Goal: Information Seeking & Learning: Learn about a topic

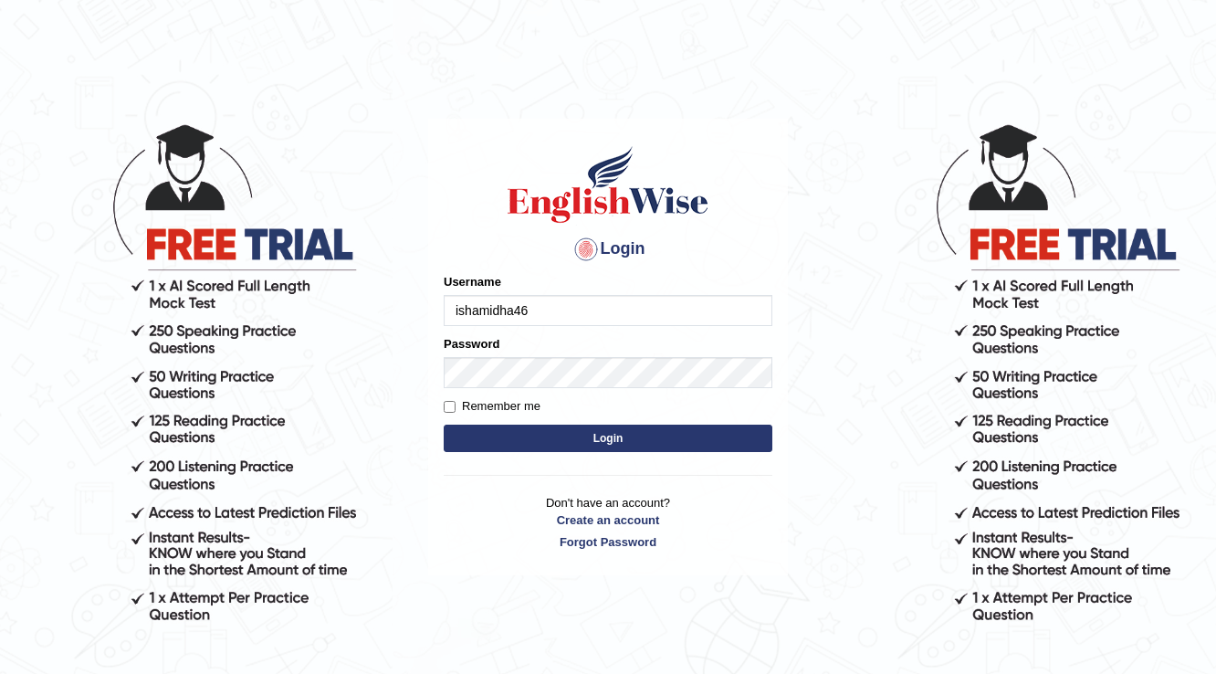
type input "ishamidha46"
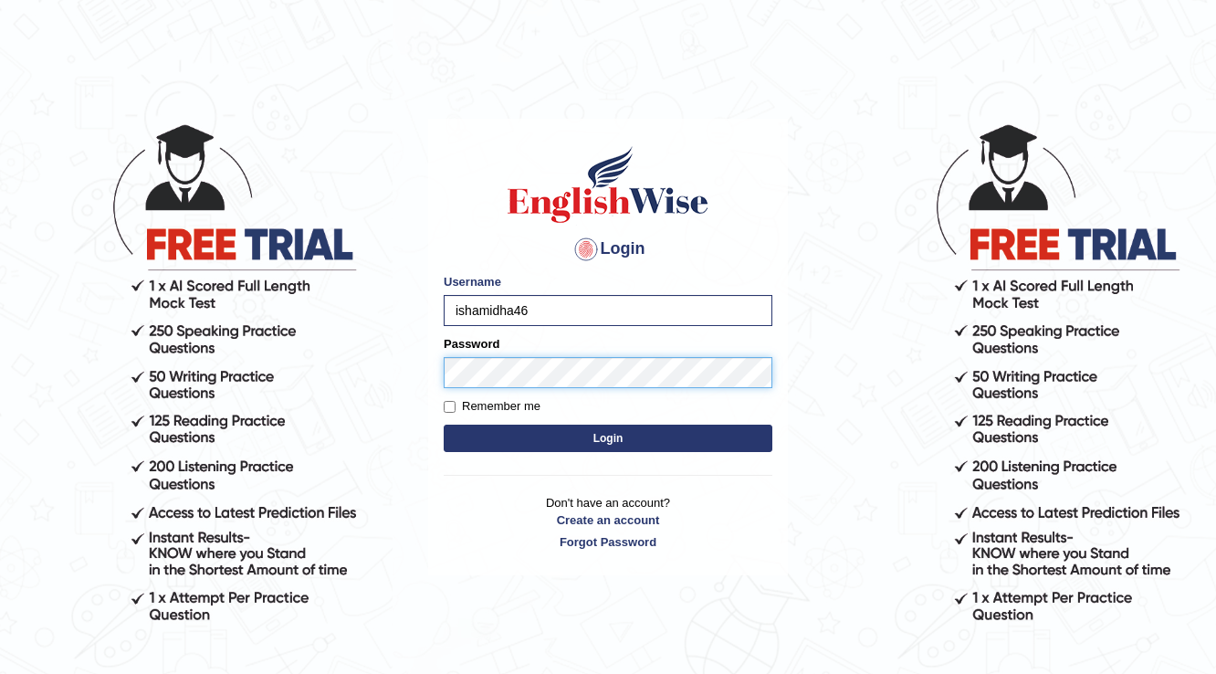
click at [444, 425] on button "Login" at bounding box center [608, 438] width 329 height 27
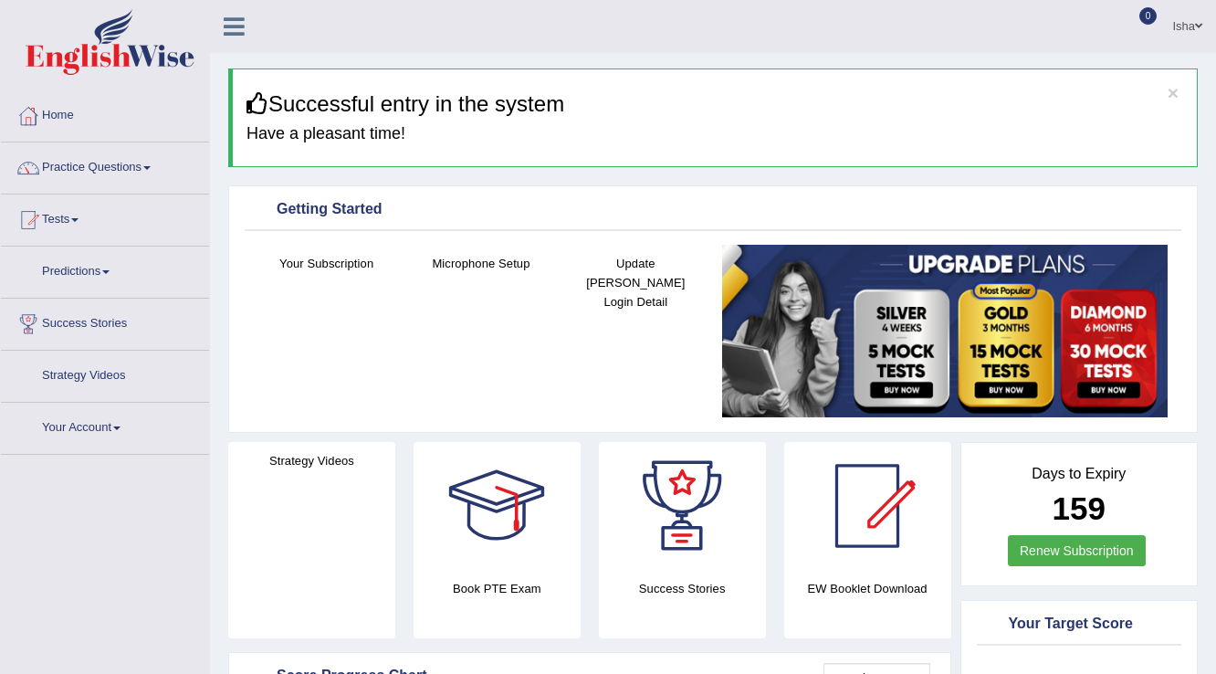
click at [132, 162] on link "Practice Questions" at bounding box center [105, 165] width 208 height 46
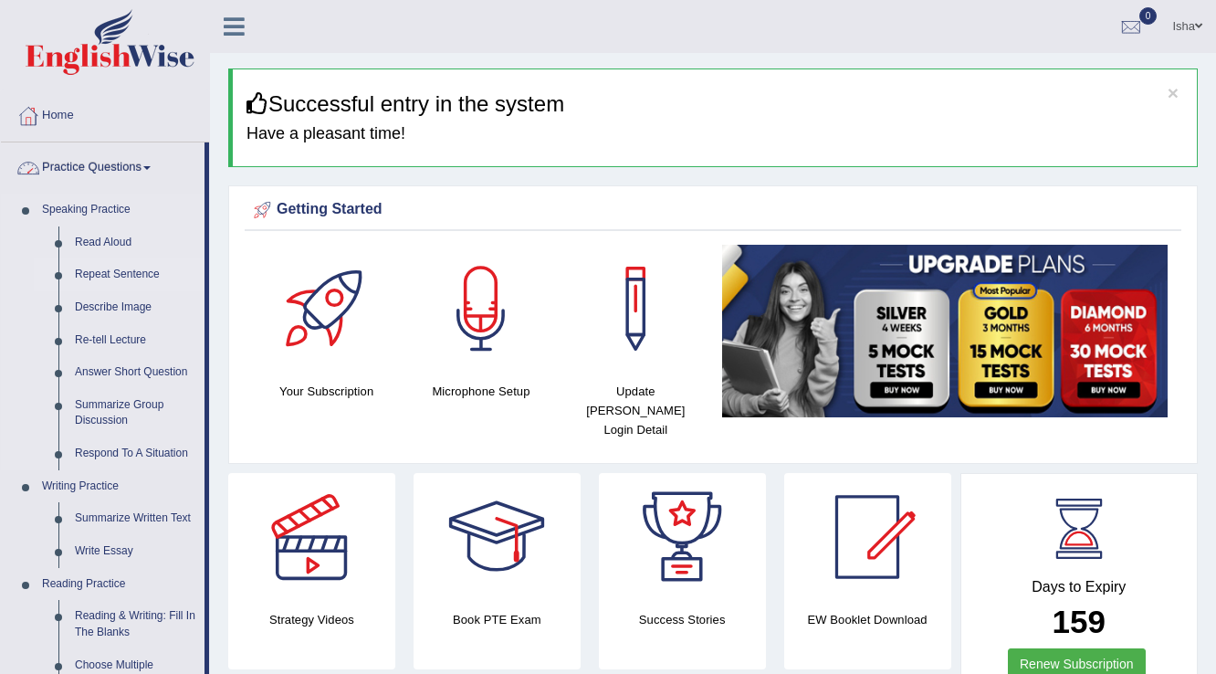
click at [114, 267] on link "Repeat Sentence" at bounding box center [136, 274] width 138 height 33
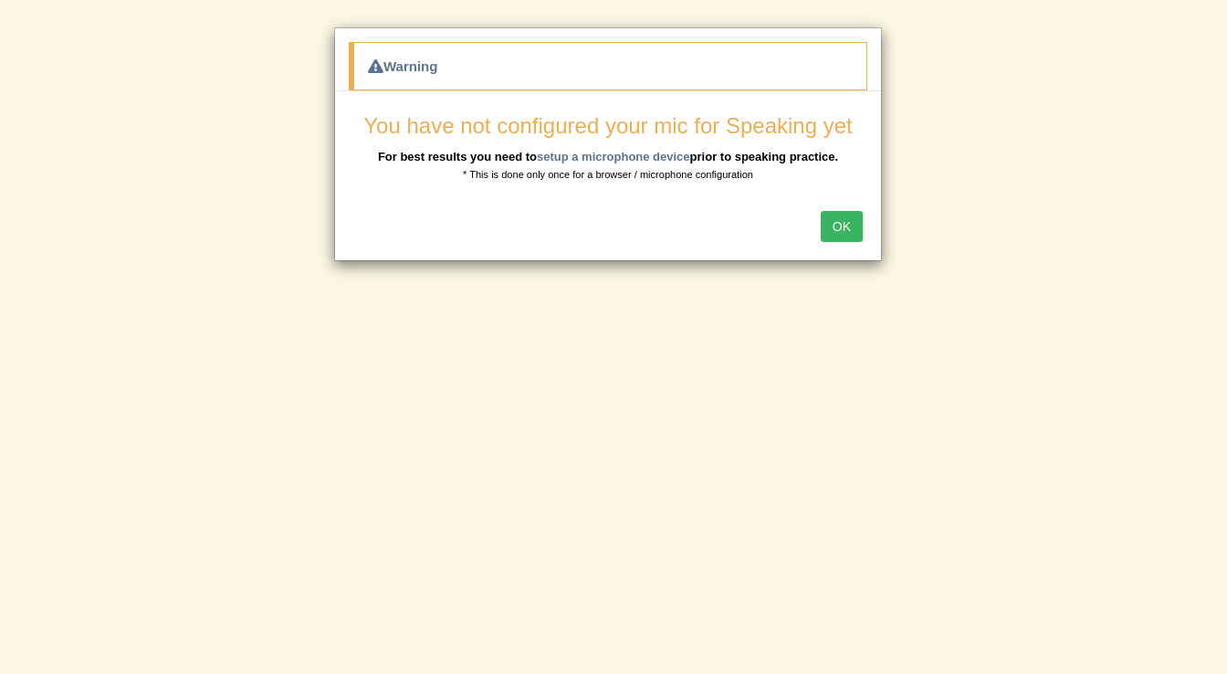
click at [852, 217] on button "OK" at bounding box center [842, 226] width 42 height 31
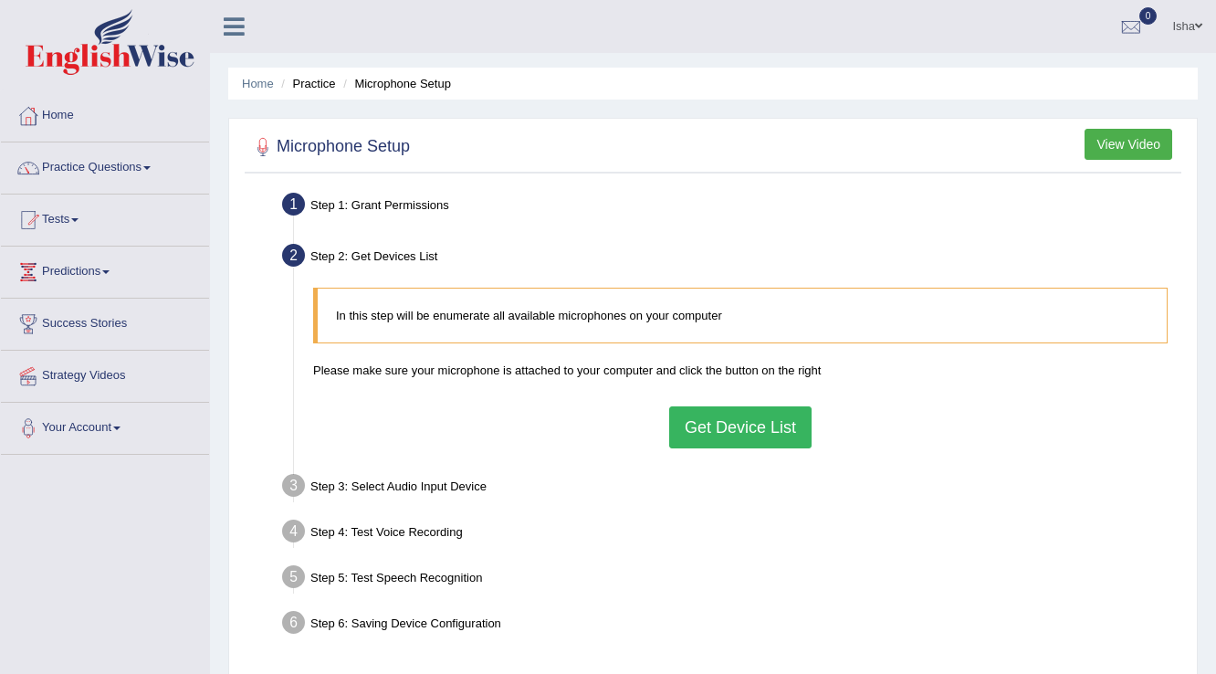
click at [685, 410] on button "Get Device List" at bounding box center [740, 427] width 142 height 42
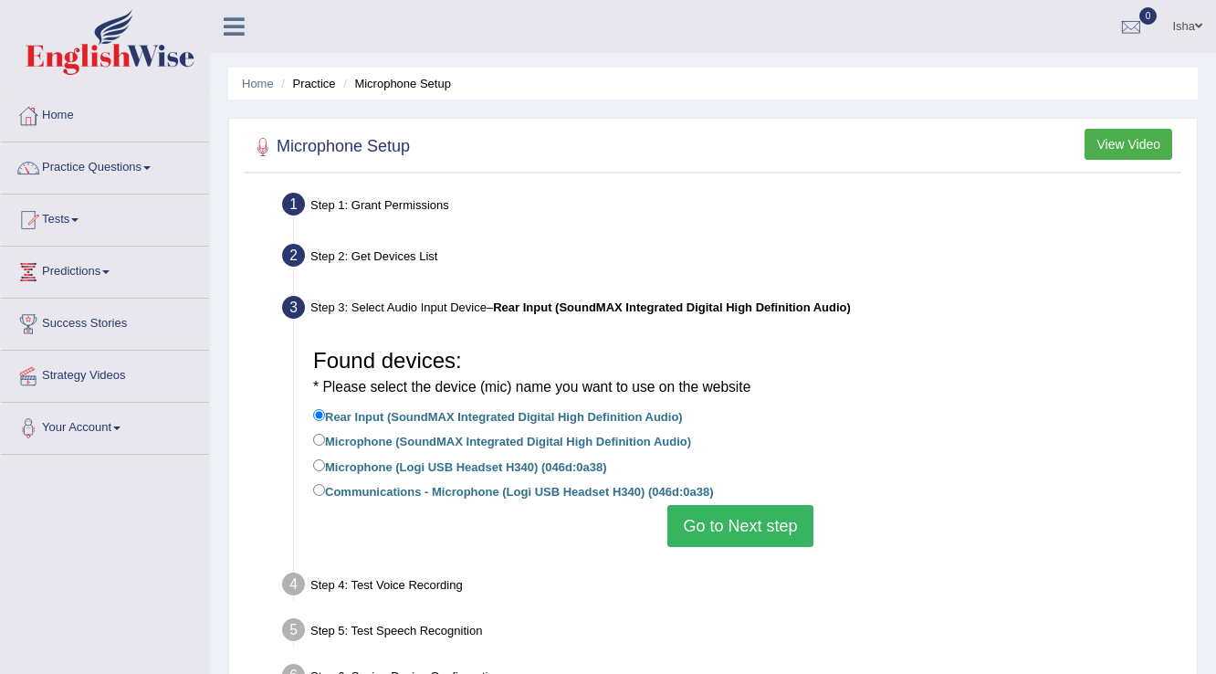
click at [509, 446] on label "Microphone (SoundMAX Integrated Digital High Definition Audio)" at bounding box center [502, 440] width 378 height 20
click at [325, 446] on input "Microphone (SoundMAX Integrated Digital High Definition Audio)" at bounding box center [319, 440] width 12 height 12
radio input "true"
click at [708, 504] on li "Communications - Microphone (Logi USB Headset H340) (046d:0a38)" at bounding box center [740, 492] width 854 height 25
click at [708, 513] on button "Go to Next step" at bounding box center [739, 526] width 145 height 42
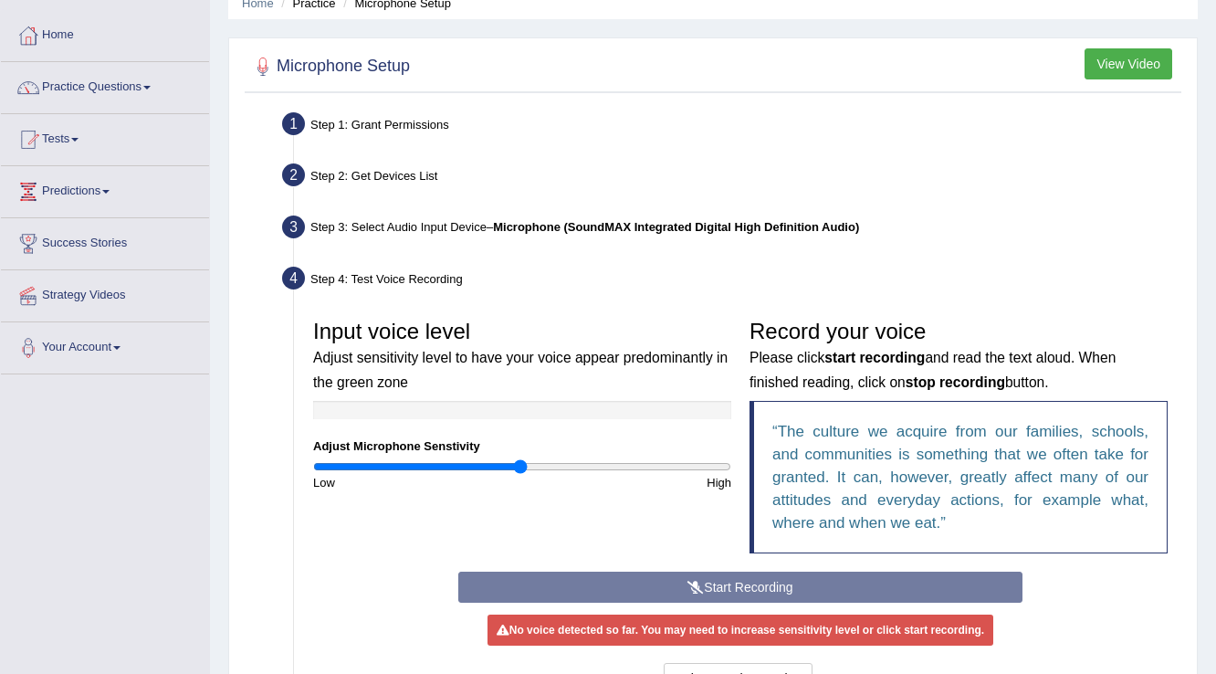
scroll to position [146, 0]
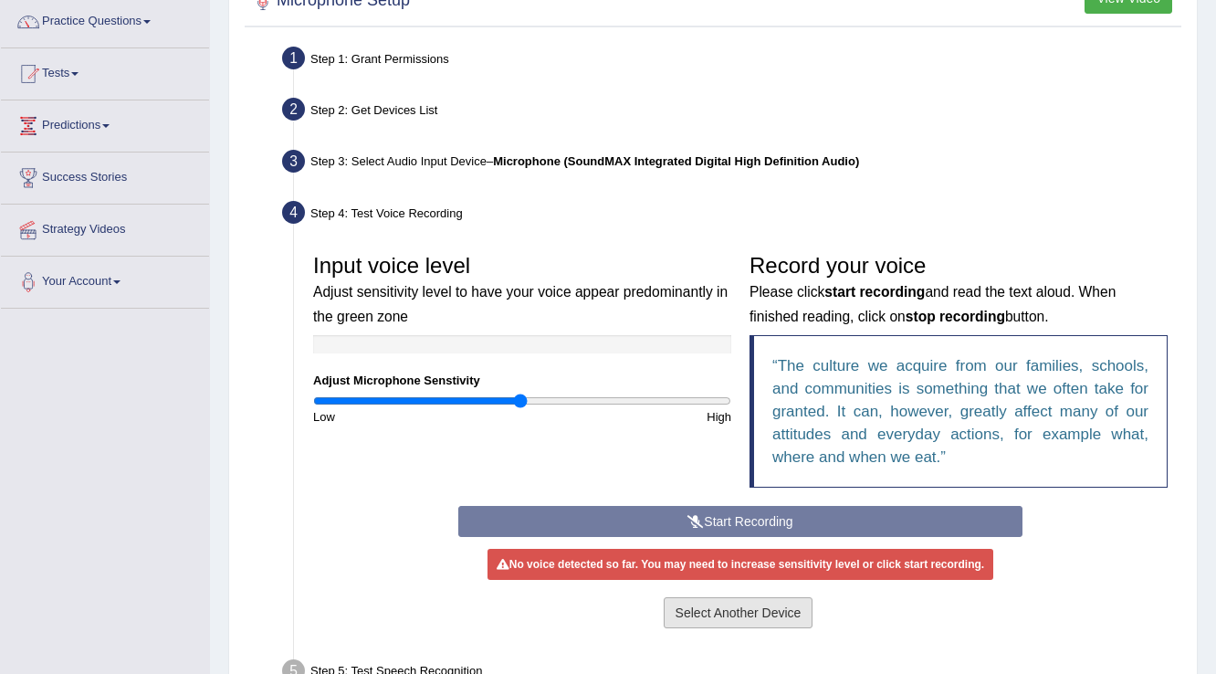
click at [711, 605] on button "Select Another Device" at bounding box center [739, 612] width 150 height 31
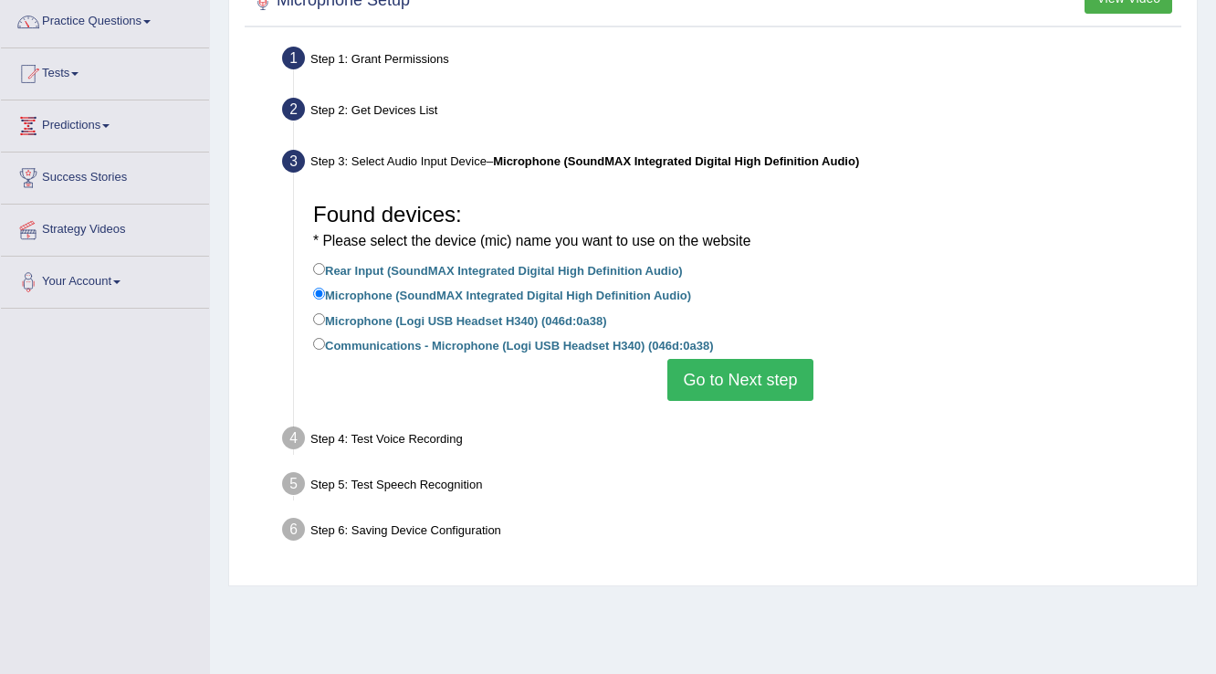
click at [440, 326] on label "Microphone (Logi USB Headset H340) (046d:0a38)" at bounding box center [459, 319] width 293 height 20
click at [325, 325] on input "Microphone (Logi USB Headset H340) (046d:0a38)" at bounding box center [319, 319] width 12 height 12
radio input "true"
click at [705, 373] on button "Go to Next step" at bounding box center [739, 380] width 145 height 42
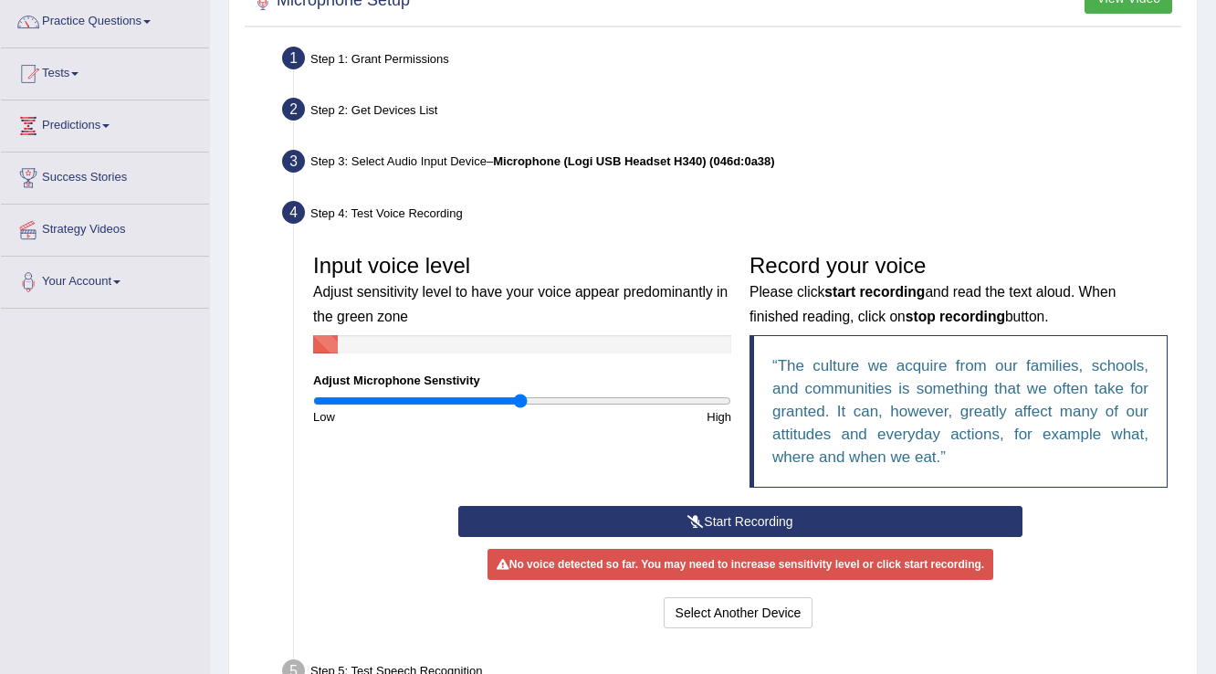
click at [735, 513] on button "Start Recording" at bounding box center [739, 521] width 563 height 31
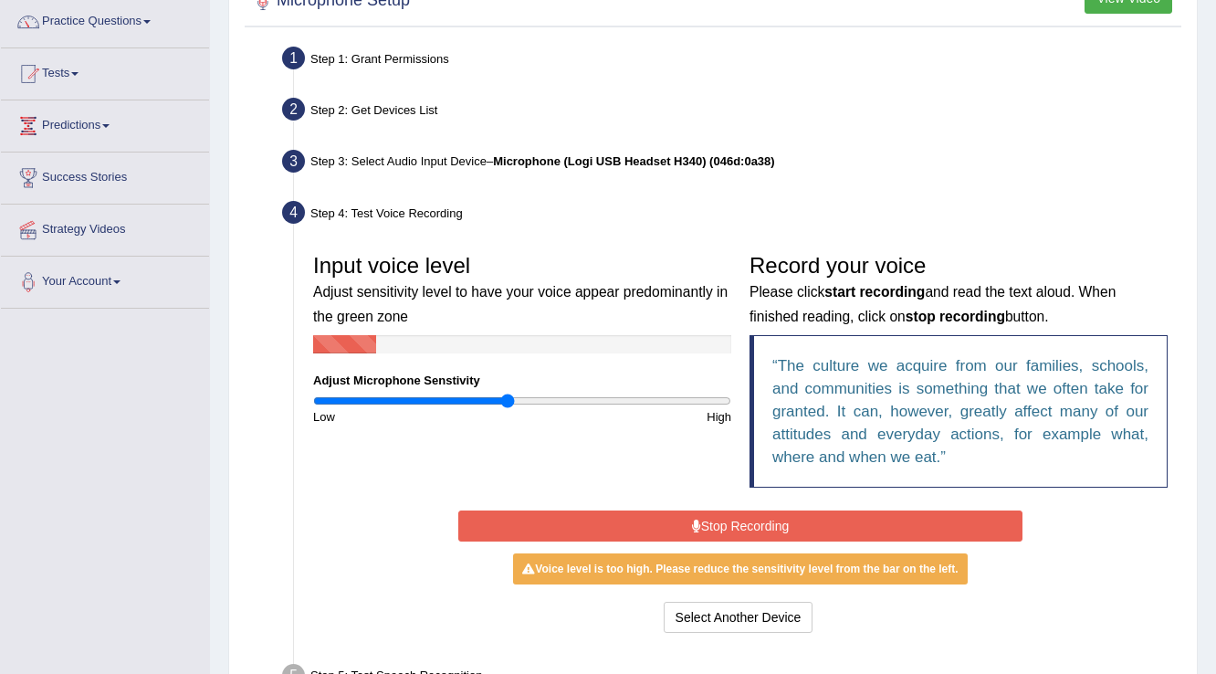
type input "0.94"
click at [508, 398] on input "range" at bounding box center [522, 400] width 418 height 15
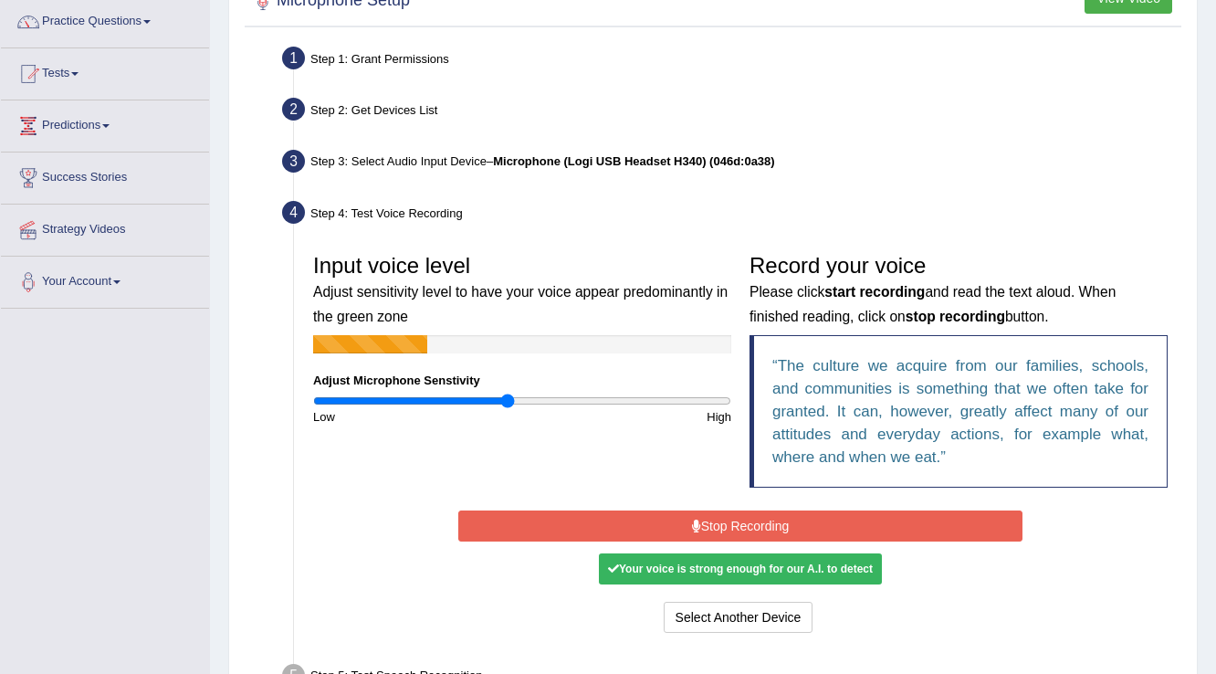
click at [671, 524] on button "Stop Recording" at bounding box center [739, 525] width 563 height 31
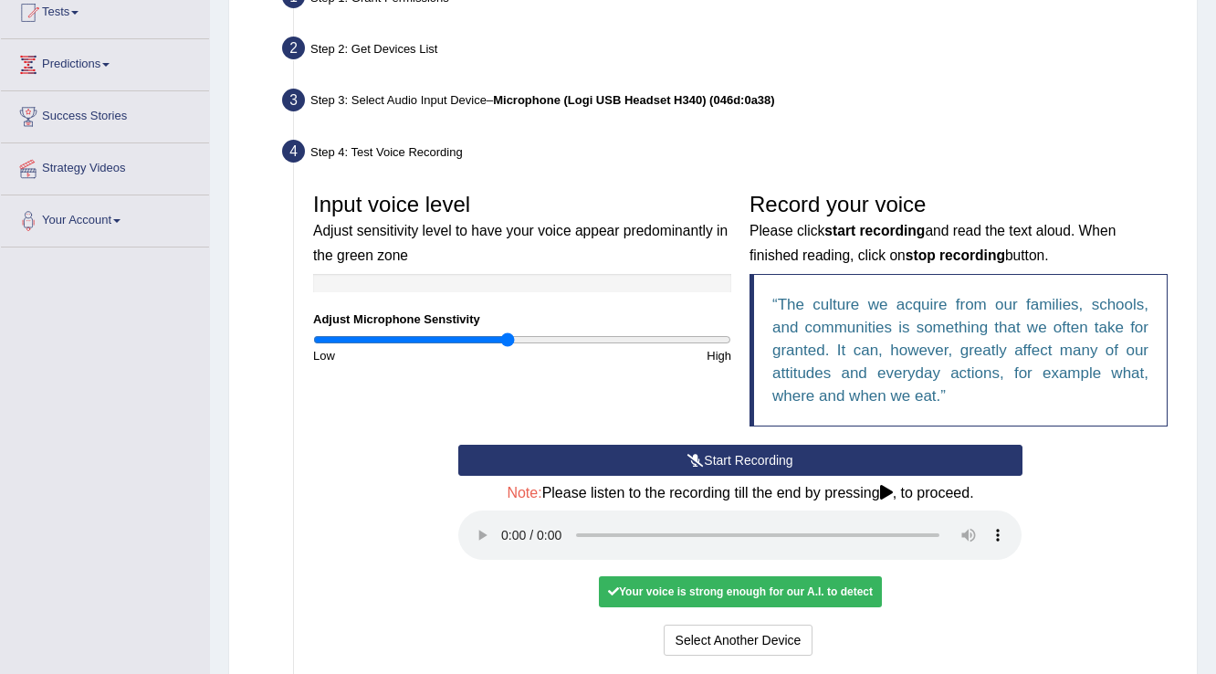
scroll to position [292, 0]
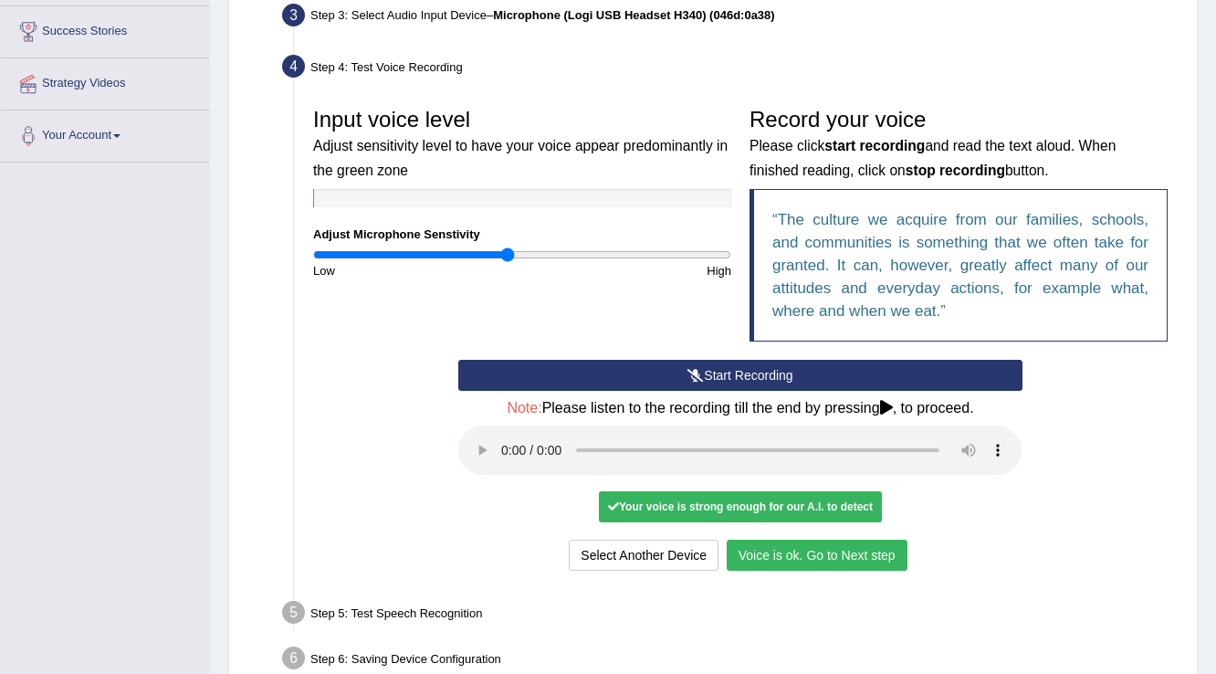
click at [825, 549] on button "Voice is ok. Go to Next step" at bounding box center [817, 555] width 181 height 31
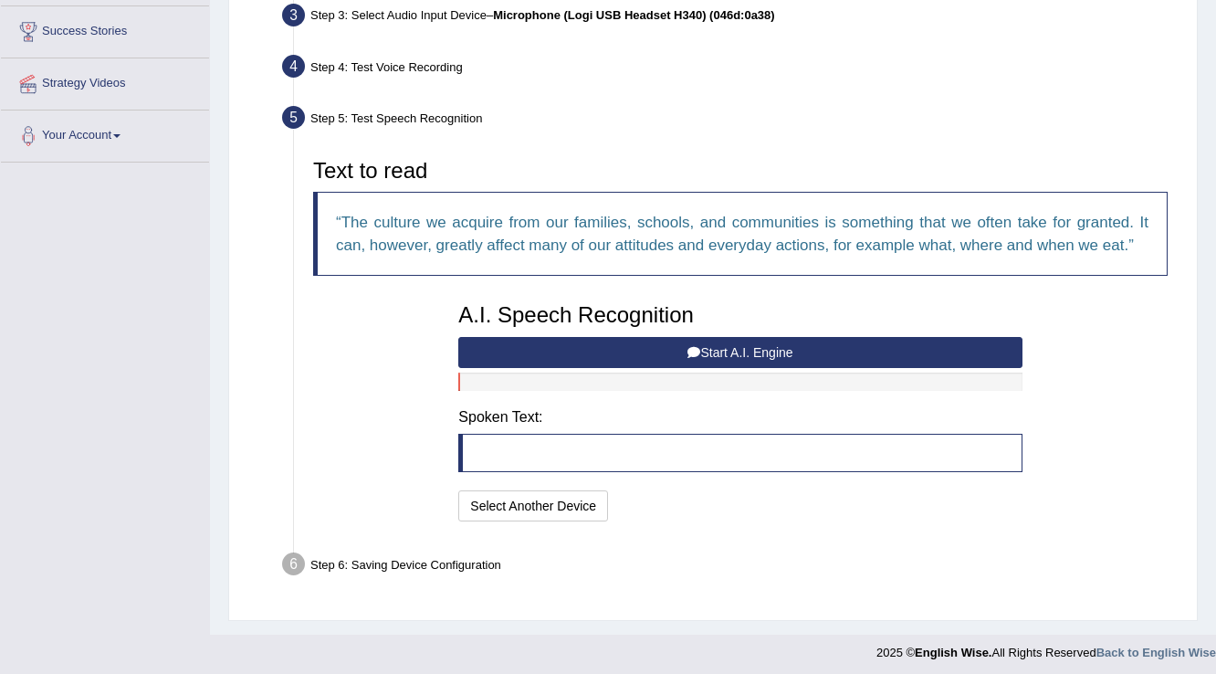
click at [610, 353] on button "Start A.I. Engine" at bounding box center [739, 352] width 563 height 31
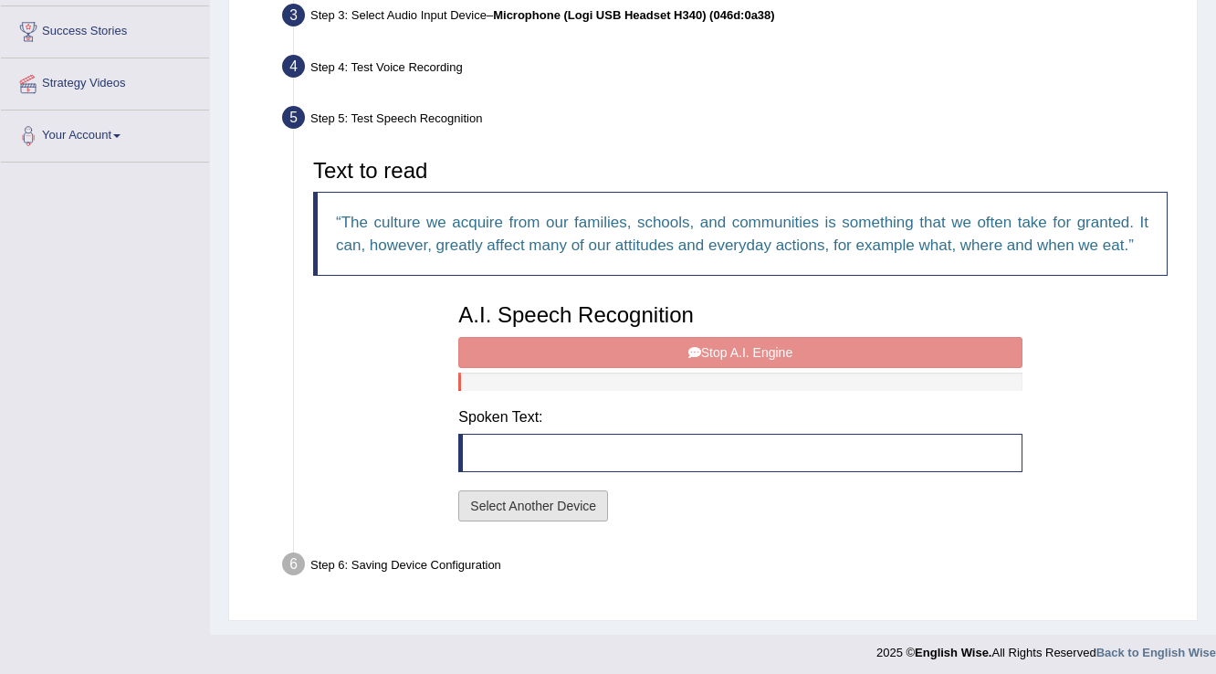
click at [554, 495] on button "Select Another Device" at bounding box center [533, 505] width 150 height 31
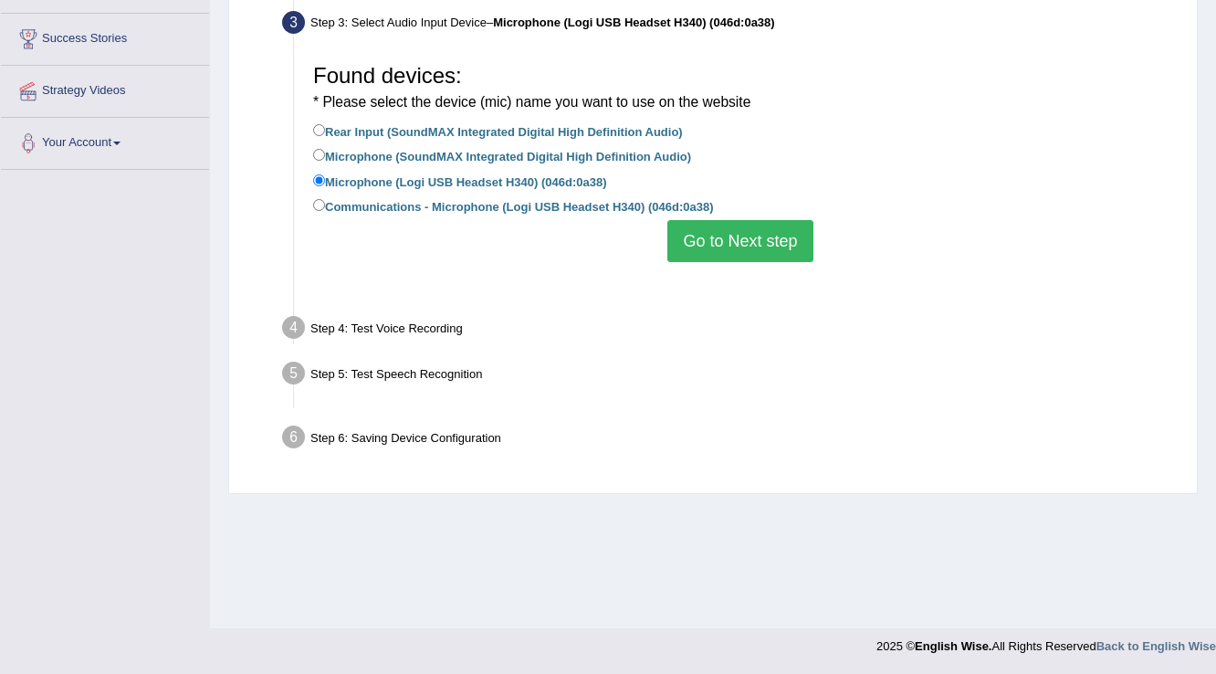
scroll to position [285, 0]
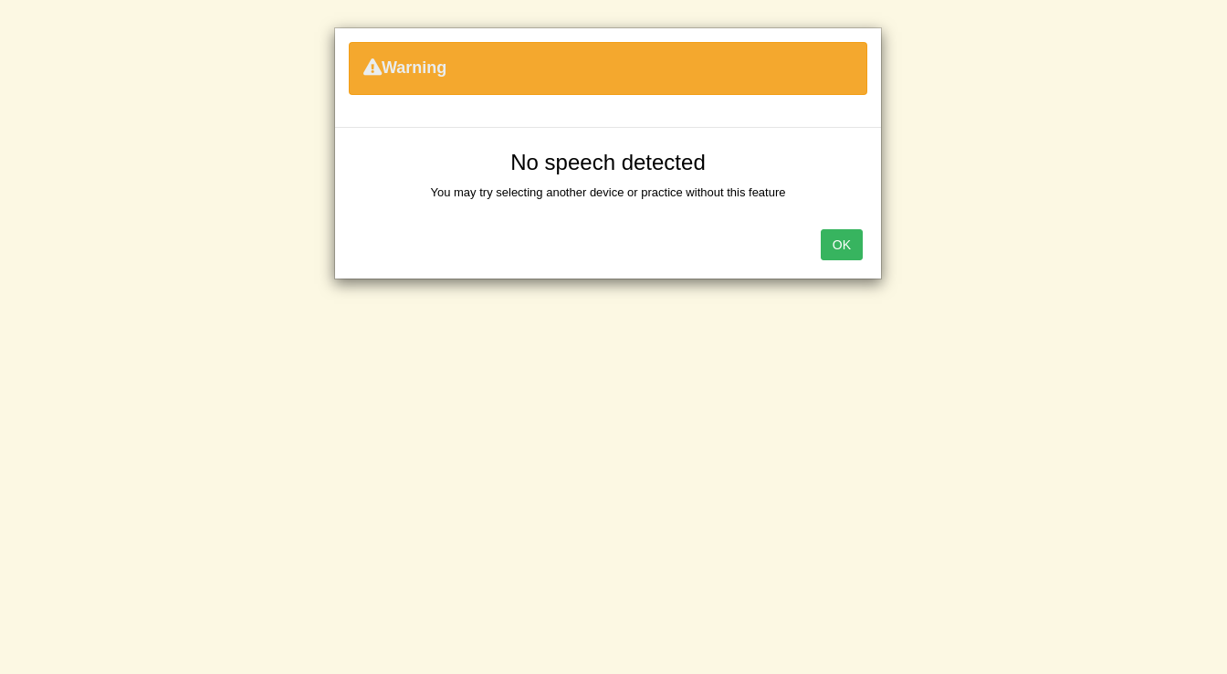
click at [855, 247] on button "OK" at bounding box center [842, 244] width 42 height 31
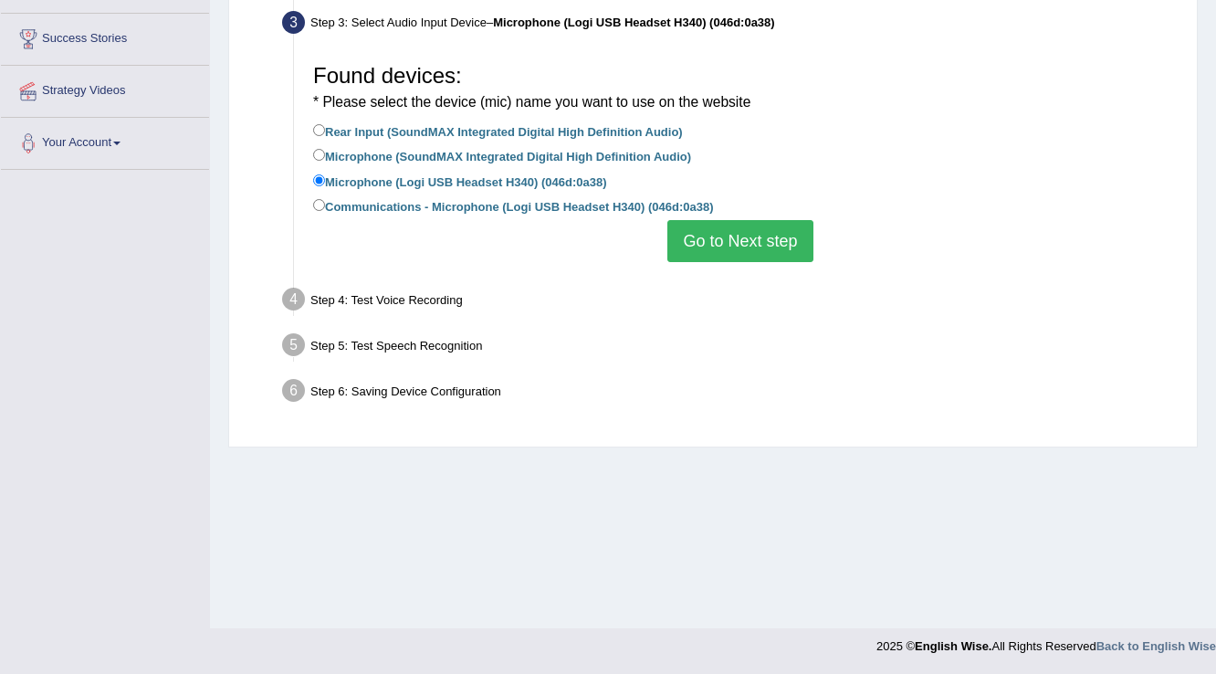
click at [471, 214] on label "Communications - Microphone (Logi USB Headset H340) (046d:0a38)" at bounding box center [513, 205] width 400 height 20
click at [325, 211] on input "Communications - Microphone (Logi USB Headset H340) (046d:0a38)" at bounding box center [319, 205] width 12 height 12
radio input "true"
click at [746, 237] on button "Go to Next step" at bounding box center [739, 241] width 145 height 42
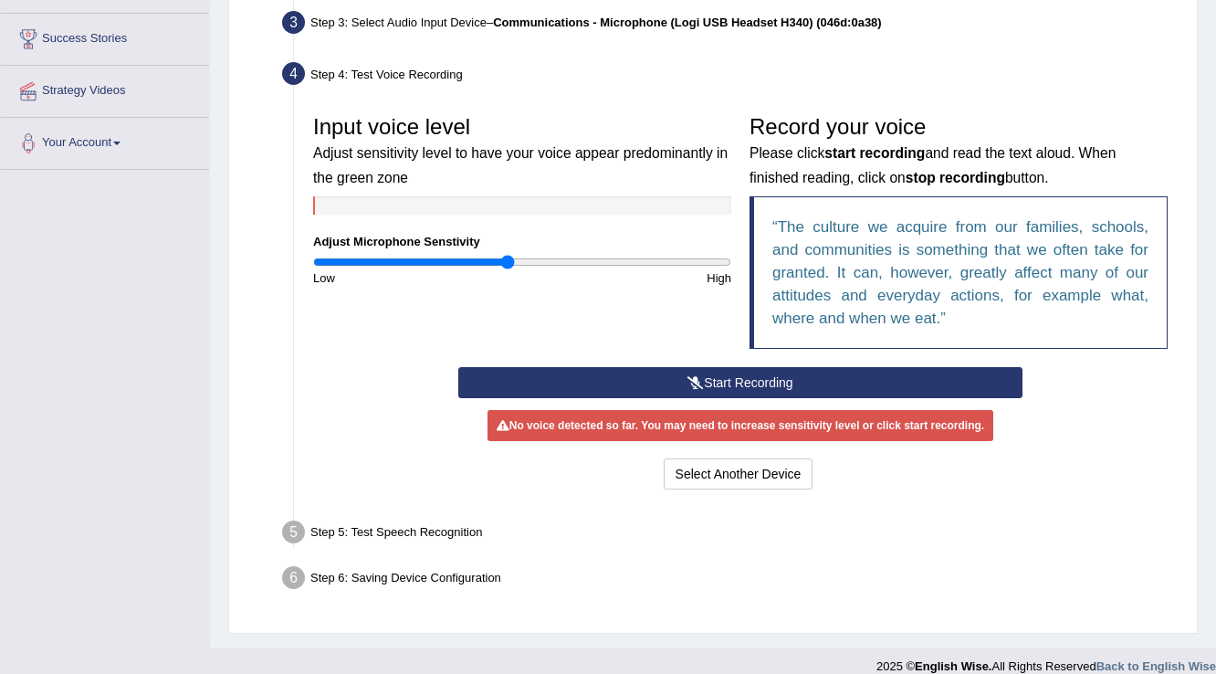
click at [676, 382] on button "Start Recording" at bounding box center [739, 382] width 563 height 31
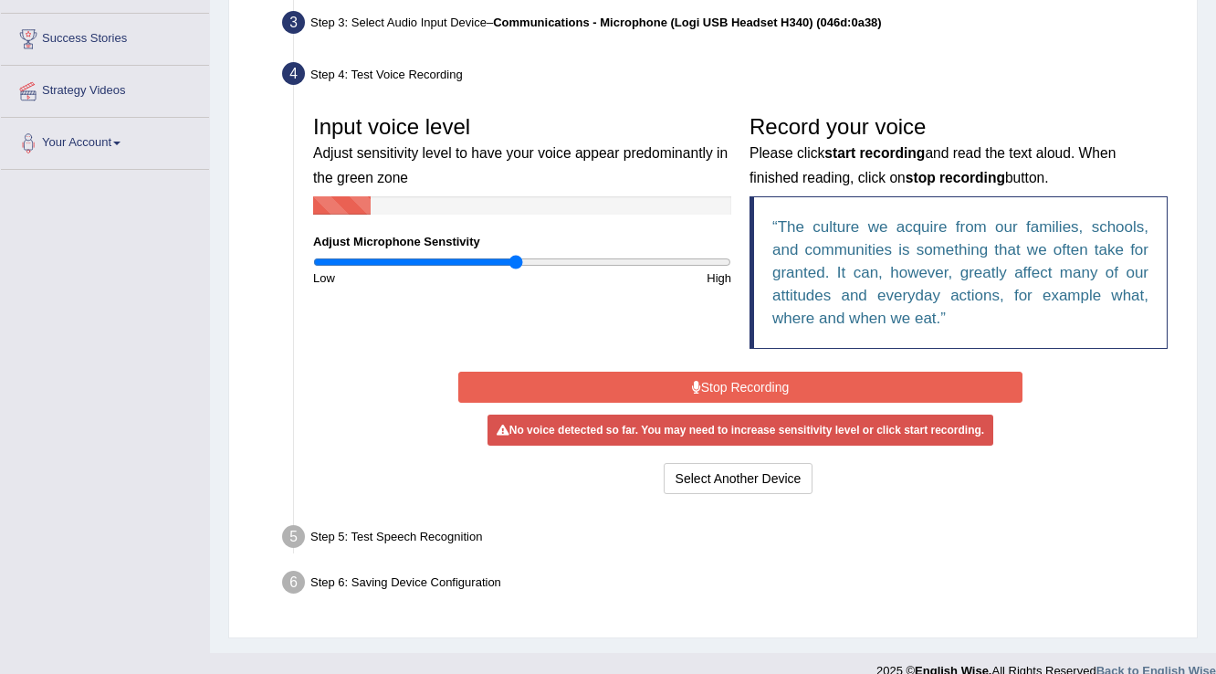
click at [517, 260] on input "range" at bounding box center [522, 262] width 418 height 15
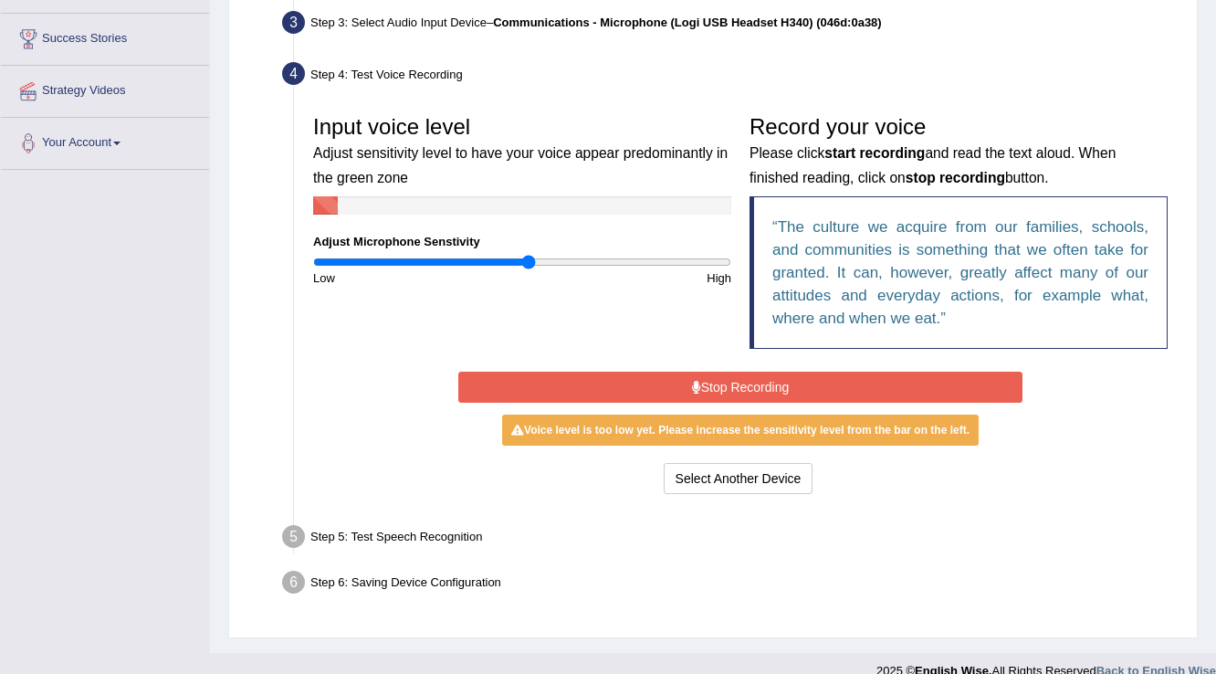
type input "1.04"
click at [529, 265] on input "range" at bounding box center [522, 262] width 418 height 15
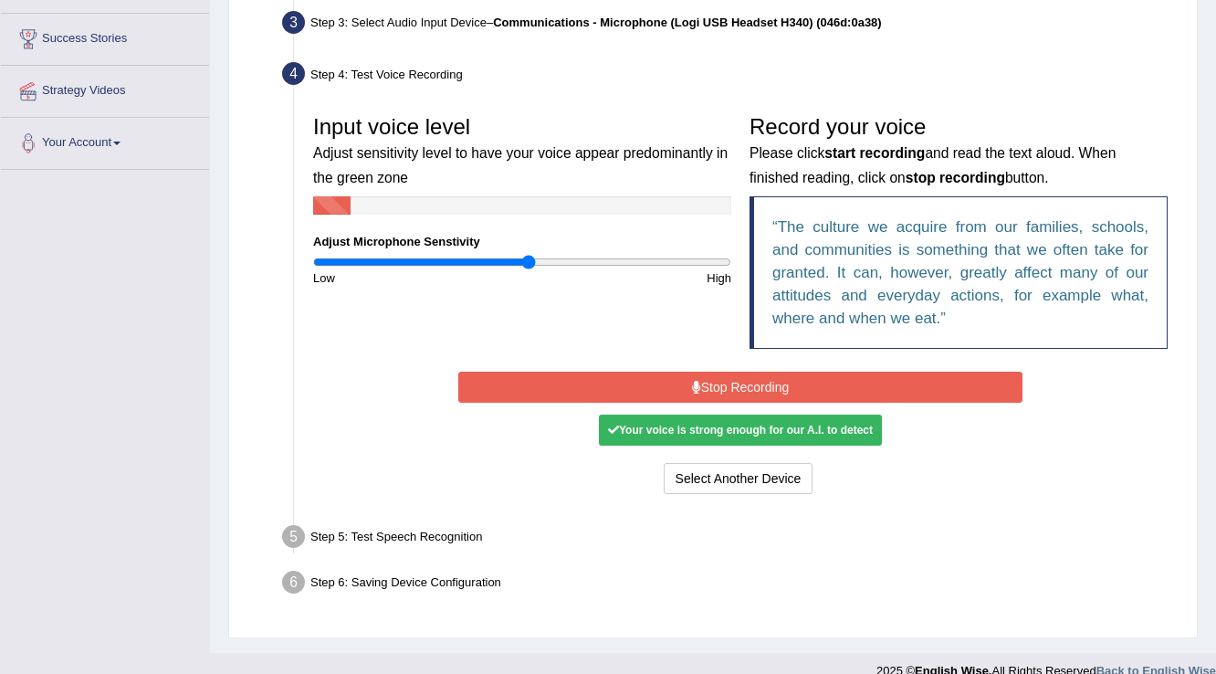
click at [553, 372] on button "Stop Recording" at bounding box center [739, 387] width 563 height 31
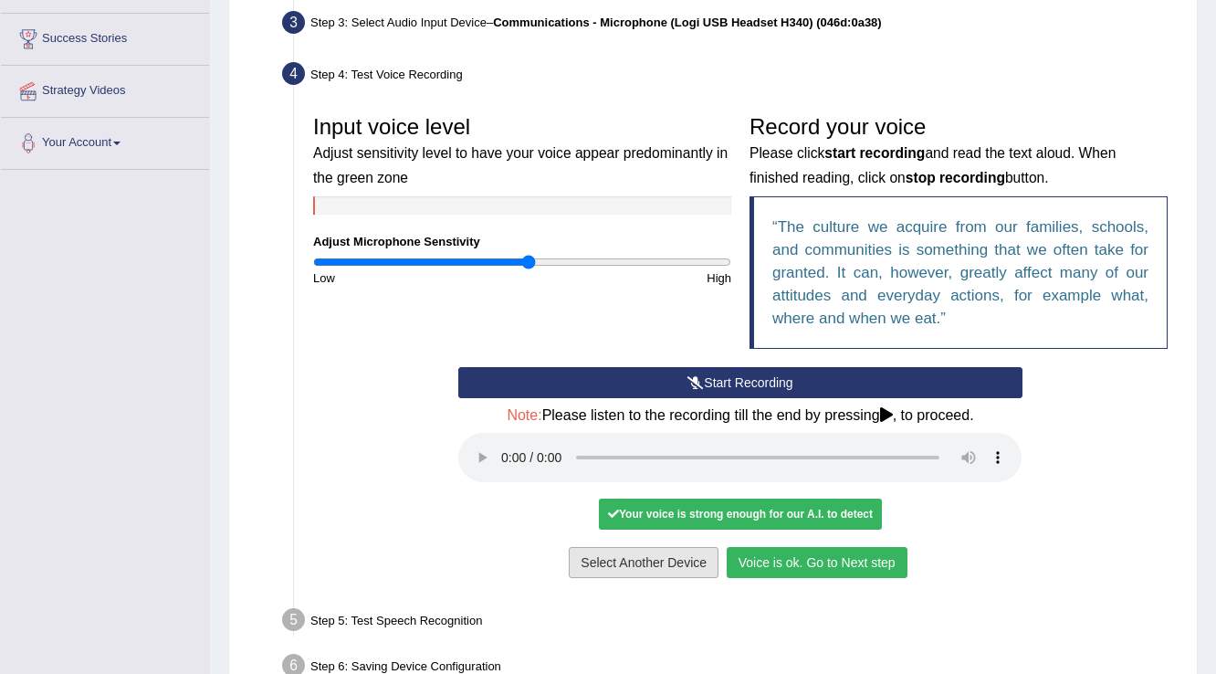
click at [812, 559] on button "Voice is ok. Go to Next step" at bounding box center [817, 562] width 181 height 31
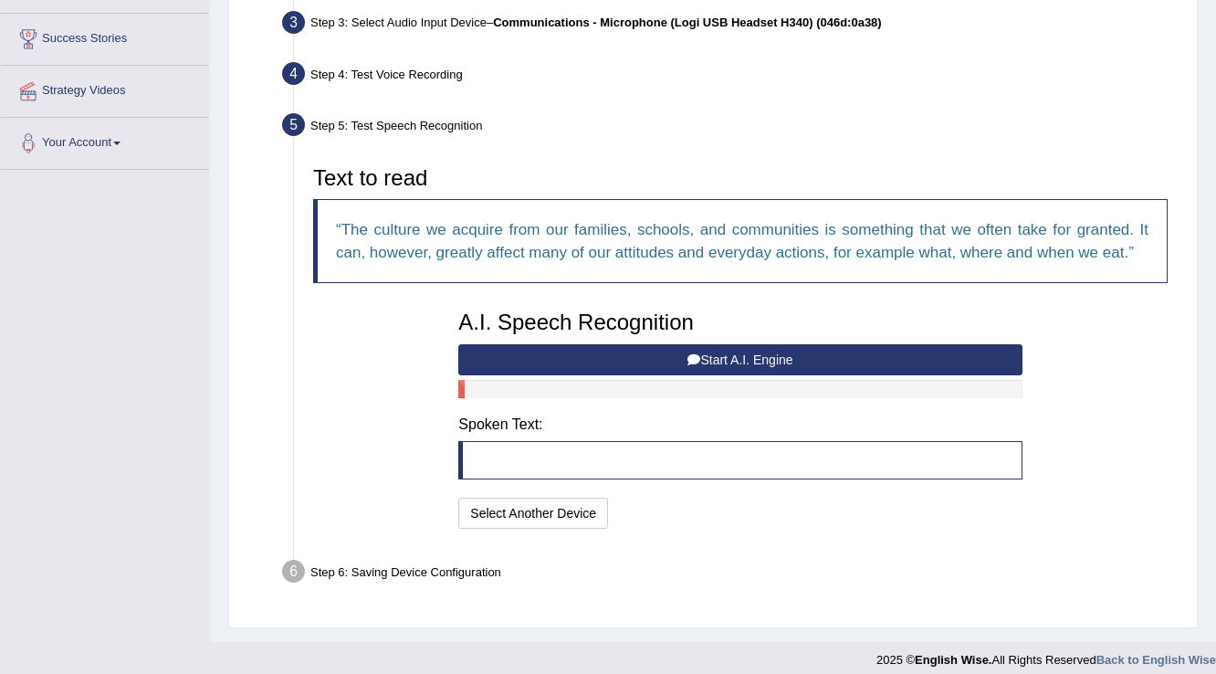
click at [611, 364] on button "Start A.I. Engine" at bounding box center [739, 359] width 563 height 31
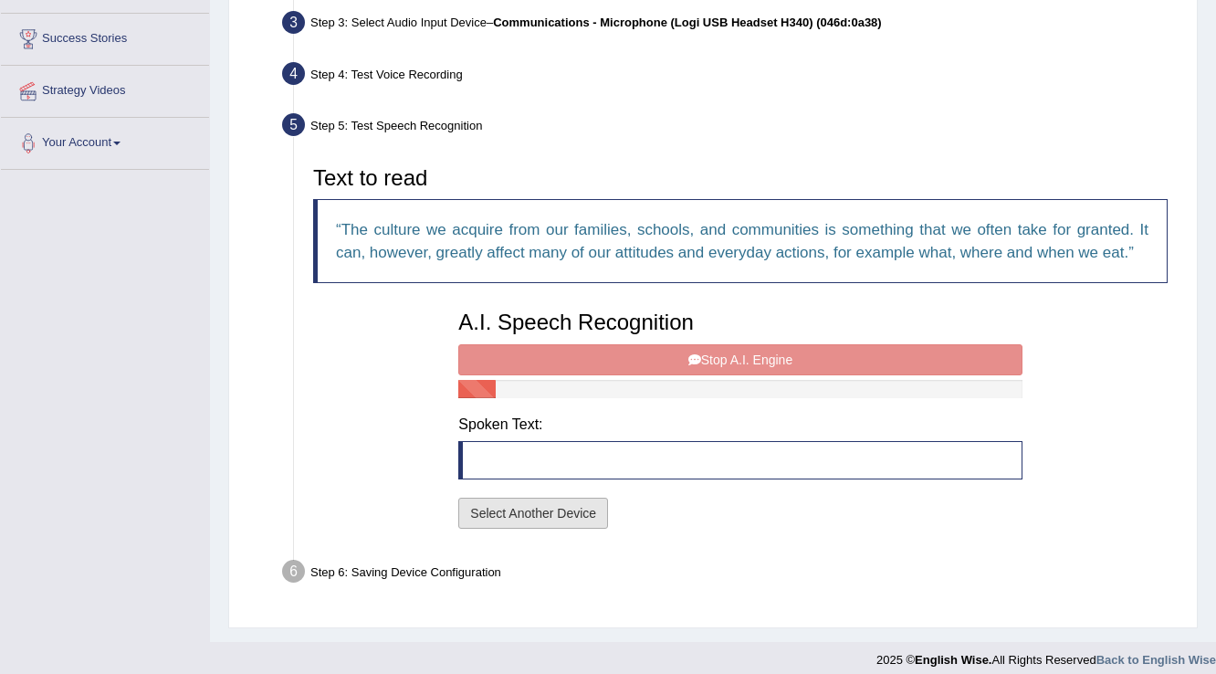
click at [580, 509] on button "Select Another Device" at bounding box center [533, 513] width 150 height 31
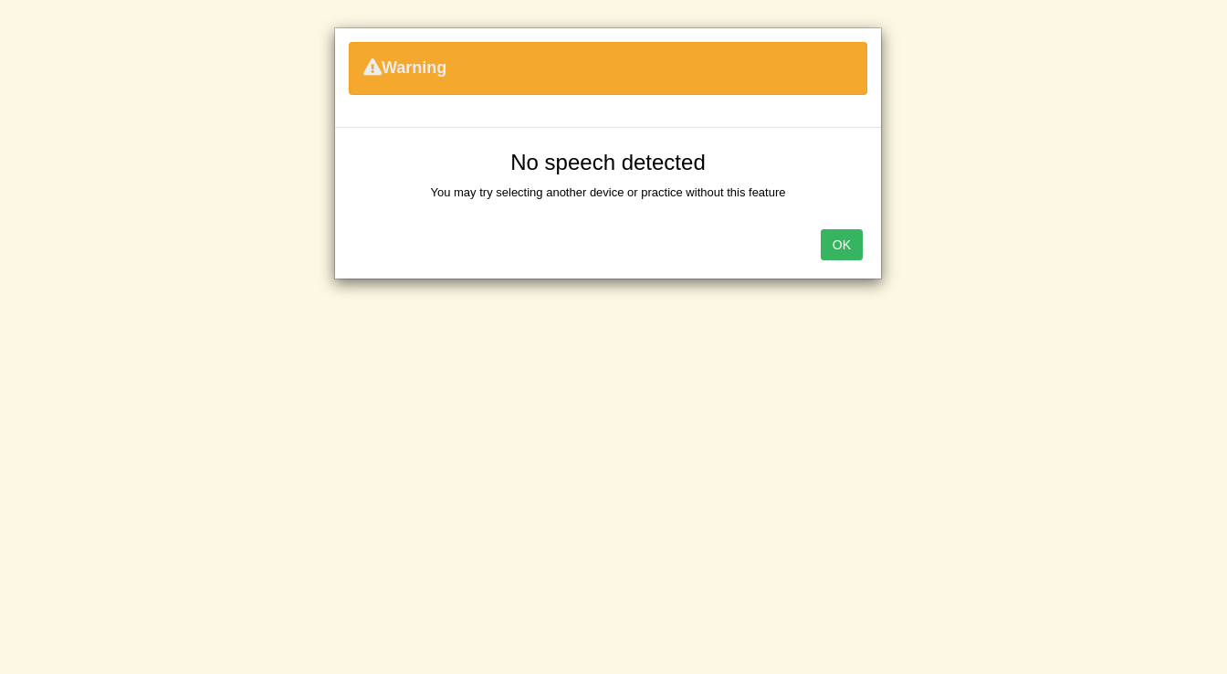
click at [838, 242] on button "OK" at bounding box center [842, 244] width 42 height 31
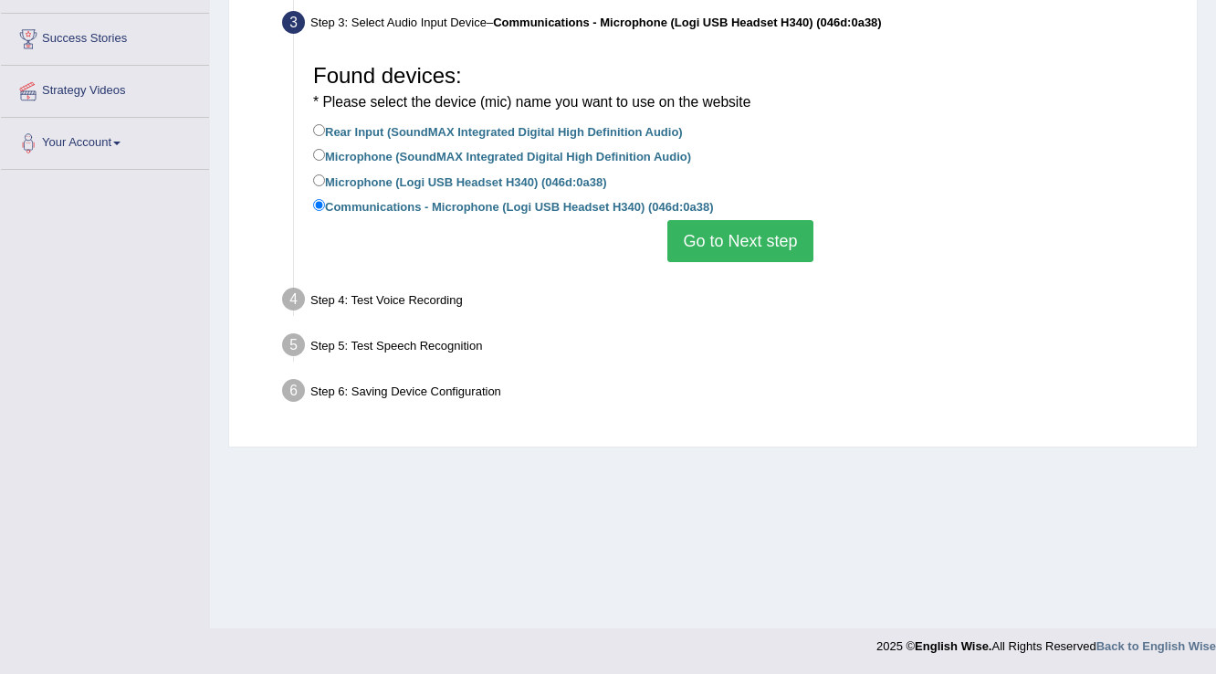
click at [545, 161] on label "Microphone (SoundMAX Integrated Digital High Definition Audio)" at bounding box center [502, 155] width 378 height 20
click at [325, 161] on input "Microphone (SoundMAX Integrated Digital High Definition Audio)" at bounding box center [319, 155] width 12 height 12
radio input "true"
click at [650, 225] on div "Found devices: * Please select the device (mic) name you want to use on the web…" at bounding box center [740, 158] width 873 height 225
click at [748, 236] on button "Go to Next step" at bounding box center [739, 241] width 145 height 42
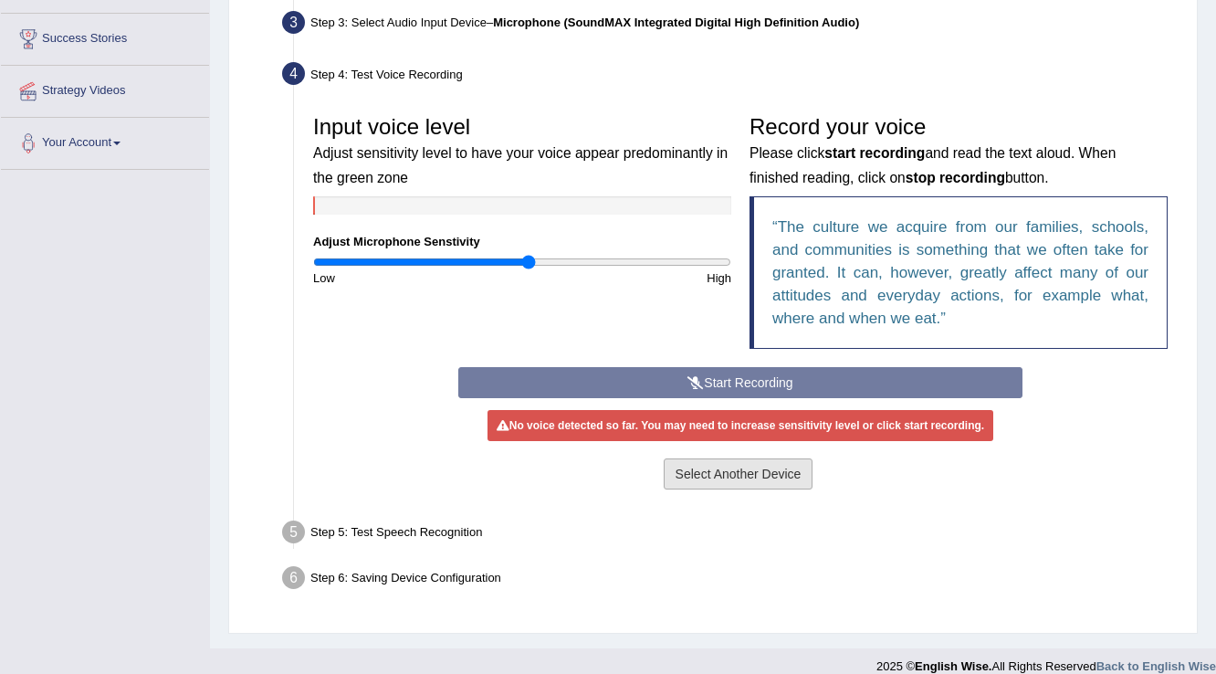
click at [716, 472] on button "Select Another Device" at bounding box center [739, 473] width 150 height 31
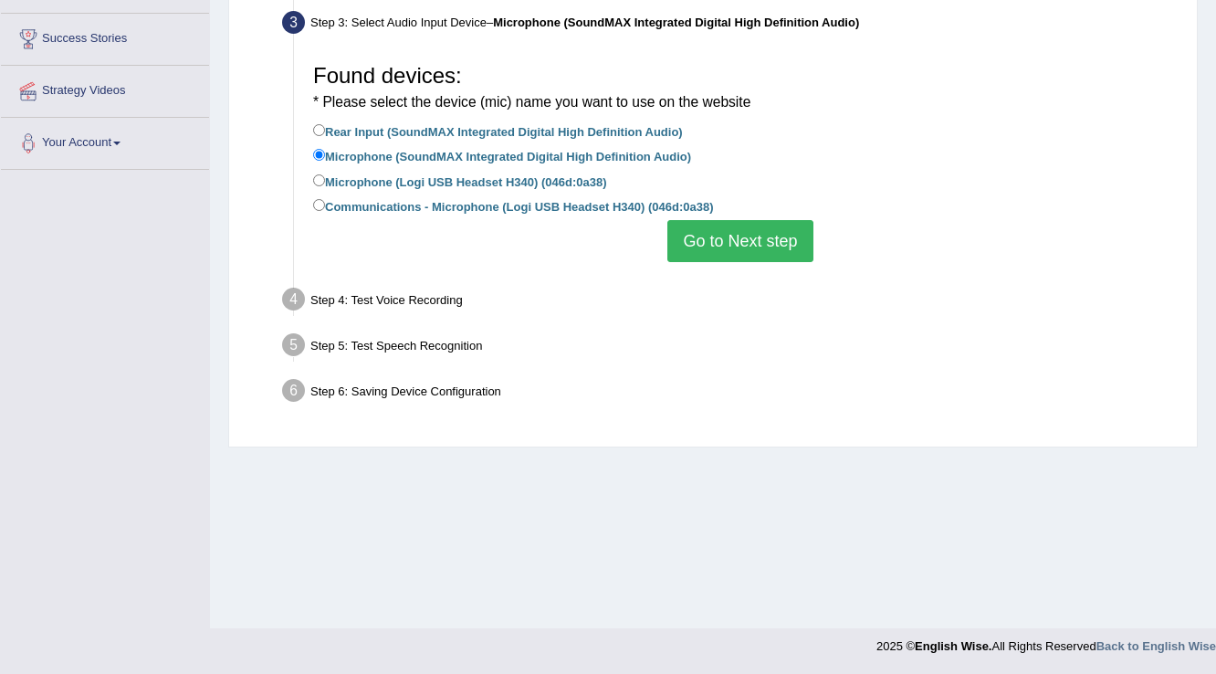
click at [365, 137] on label "Rear Input (SoundMAX Integrated Digital High Definition Audio)" at bounding box center [498, 131] width 370 height 20
click at [325, 136] on input "Rear Input (SoundMAX Integrated Digital High Definition Audio)" at bounding box center [319, 130] width 12 height 12
radio input "true"
click at [749, 230] on button "Go to Next step" at bounding box center [739, 241] width 145 height 42
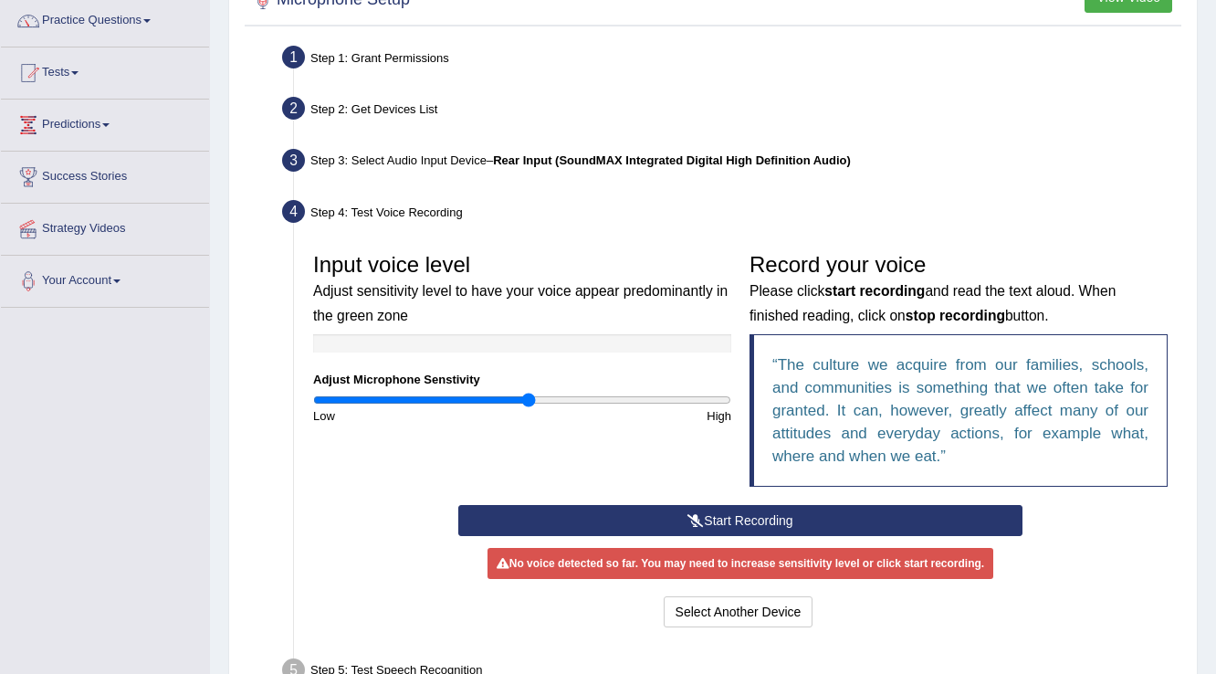
scroll to position [0, 0]
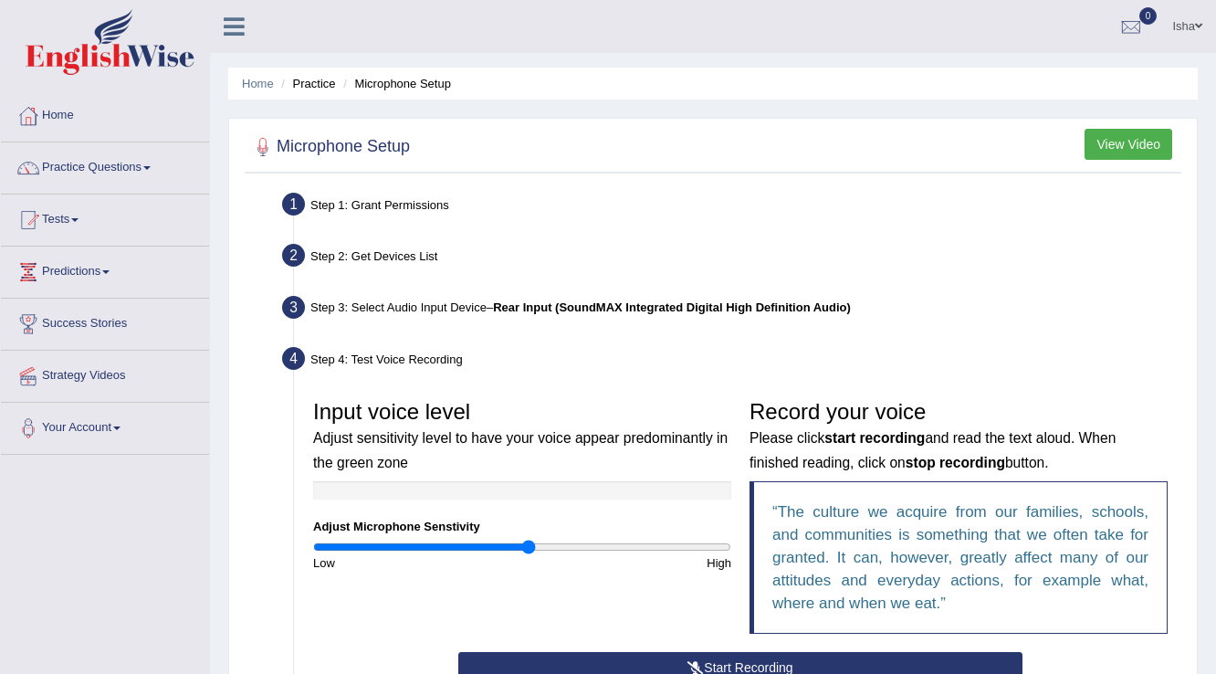
click at [1179, 28] on link "Isha" at bounding box center [1187, 23] width 58 height 47
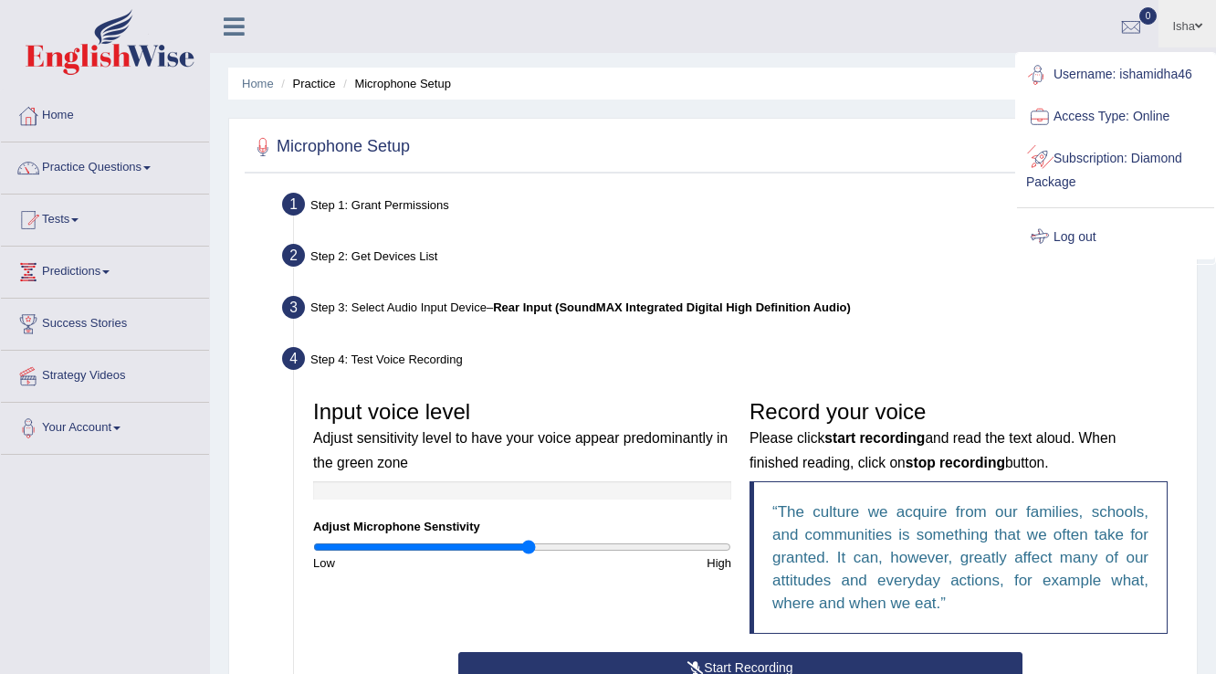
click at [1079, 241] on link "Log out" at bounding box center [1115, 237] width 197 height 42
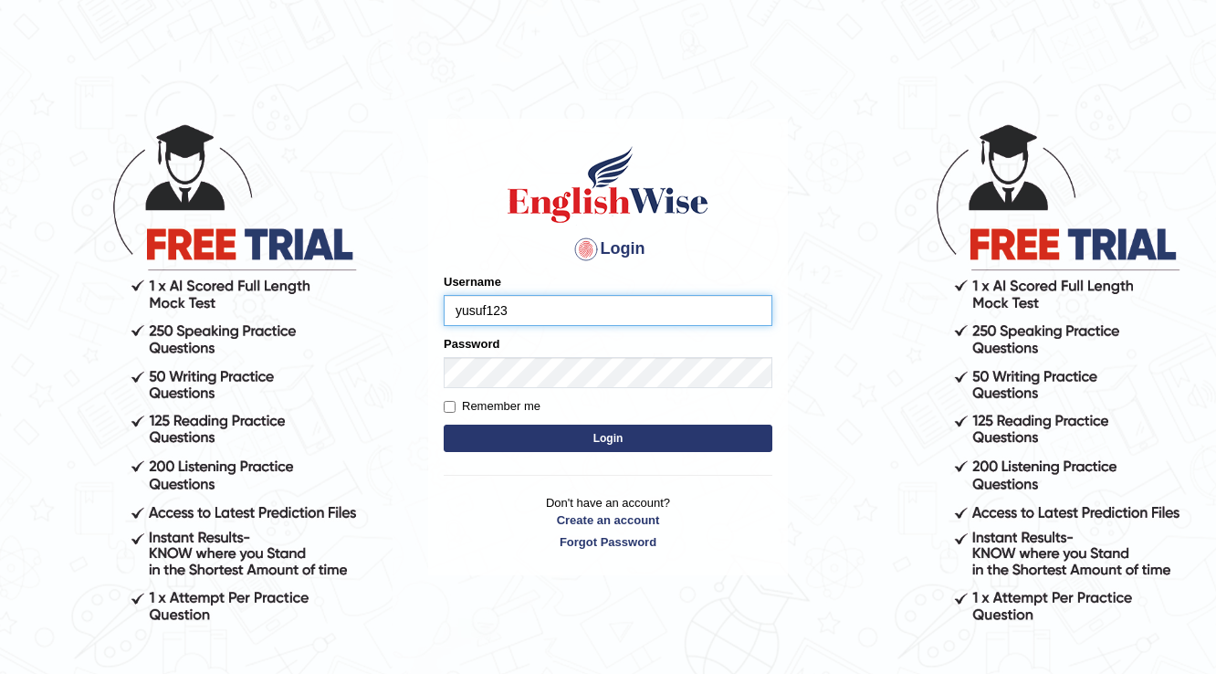
type input "yusuf123"
click at [639, 438] on button "Login" at bounding box center [608, 438] width 329 height 27
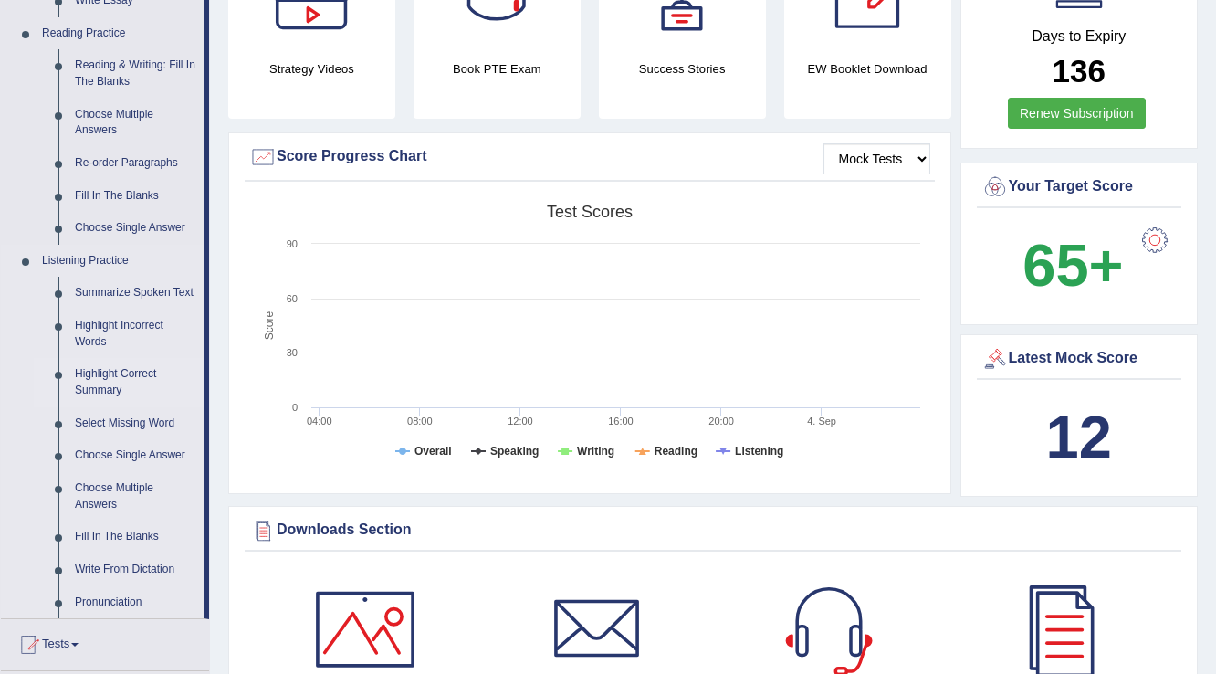
scroll to position [657, 0]
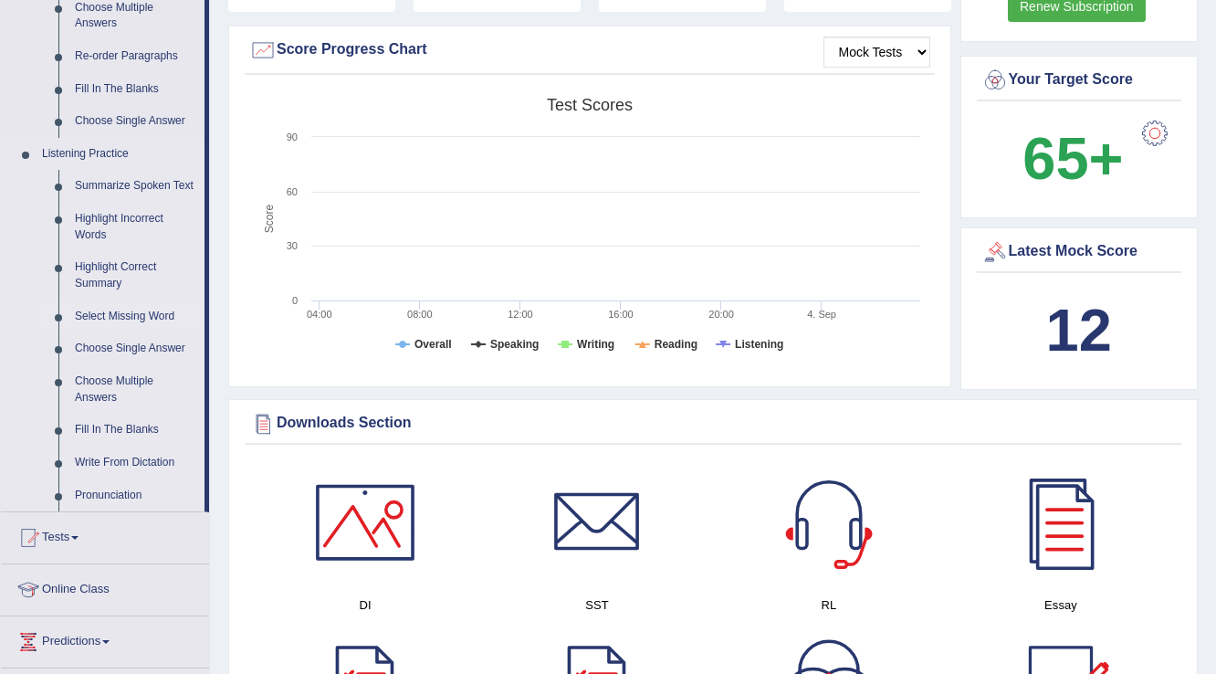
click at [110, 314] on link "Select Missing Word" at bounding box center [136, 316] width 138 height 33
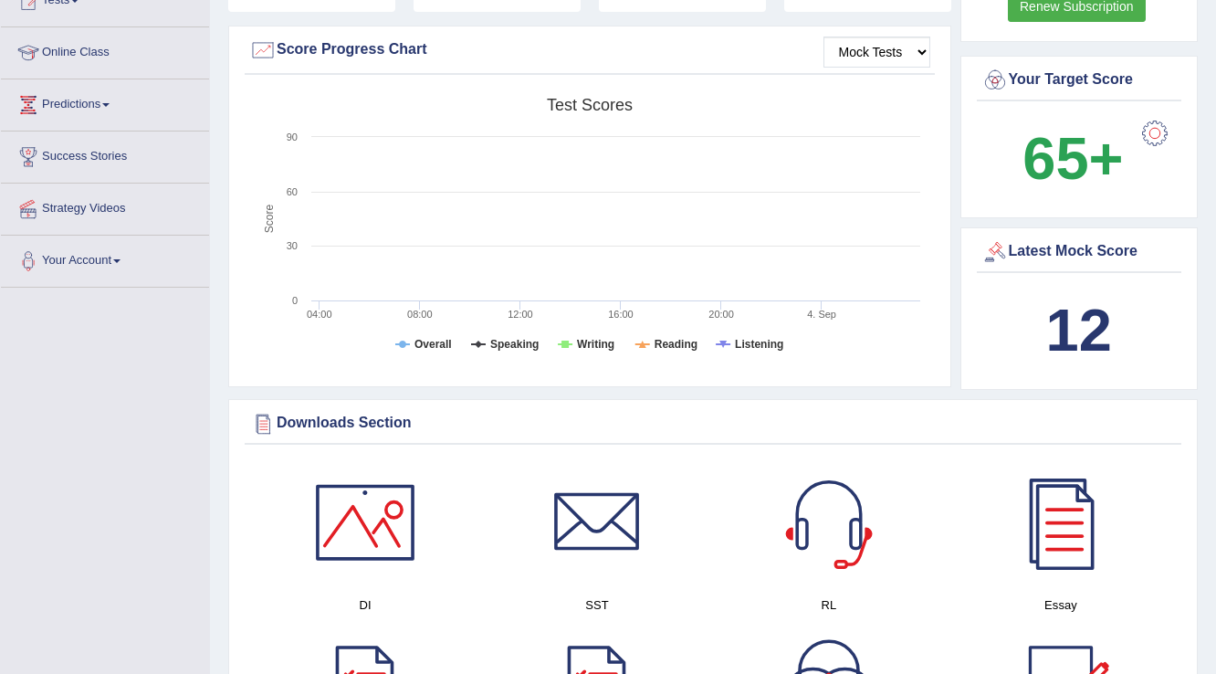
scroll to position [349, 0]
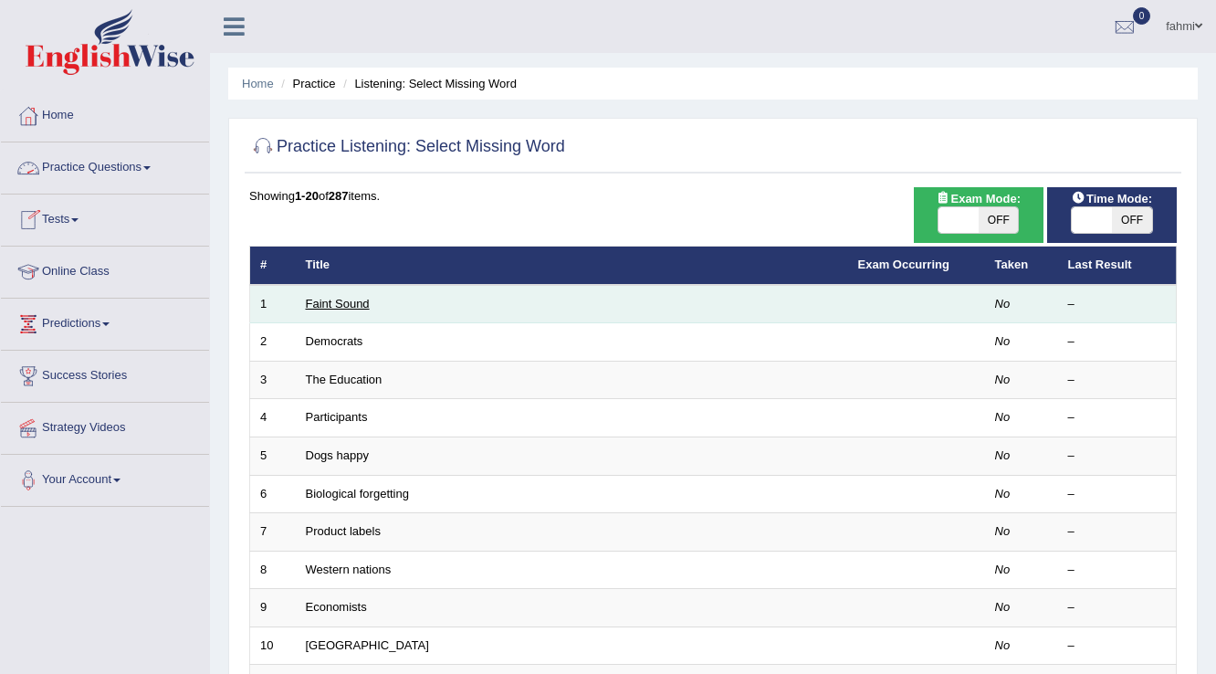
click at [358, 303] on link "Faint Sound" at bounding box center [338, 304] width 64 height 14
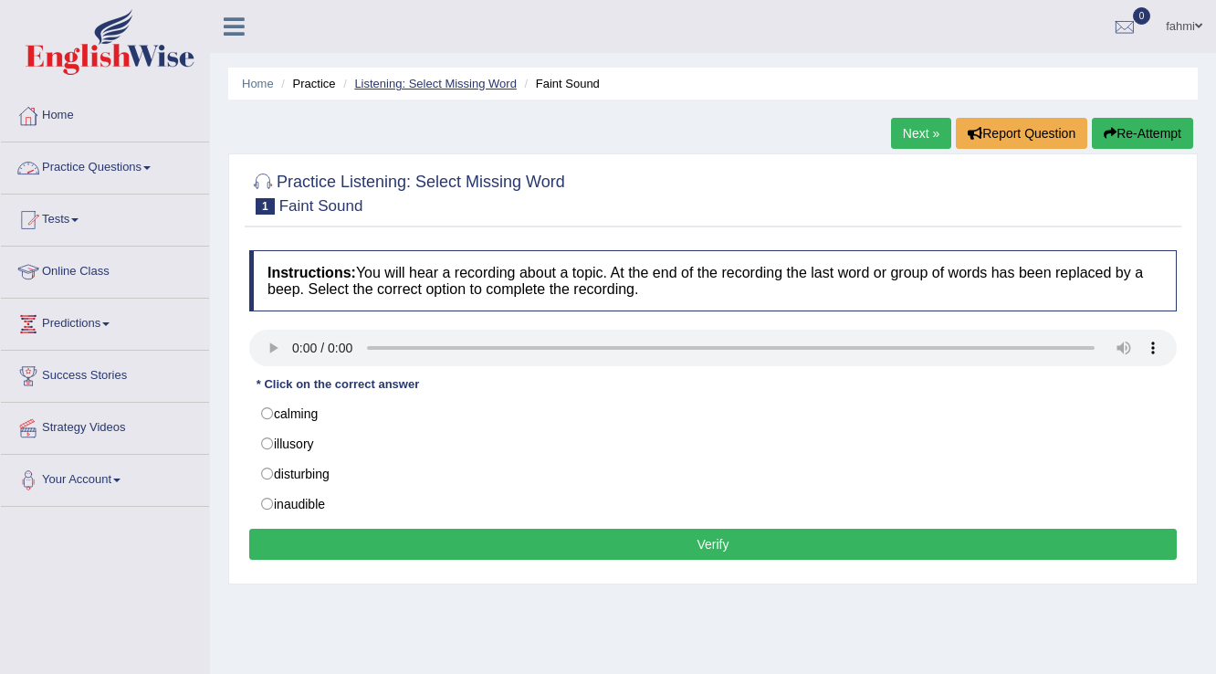
click at [380, 83] on link "Listening: Select Missing Word" at bounding box center [435, 84] width 162 height 14
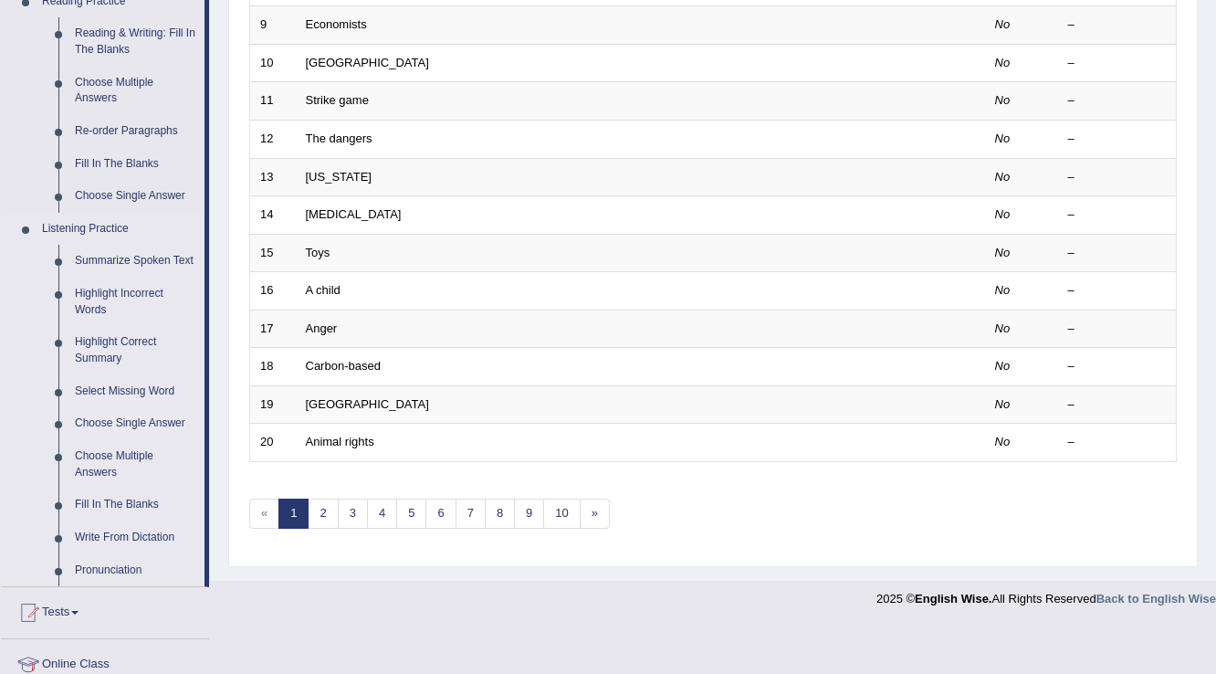
scroll to position [584, 0]
click at [141, 426] on link "Choose Single Answer" at bounding box center [136, 421] width 138 height 33
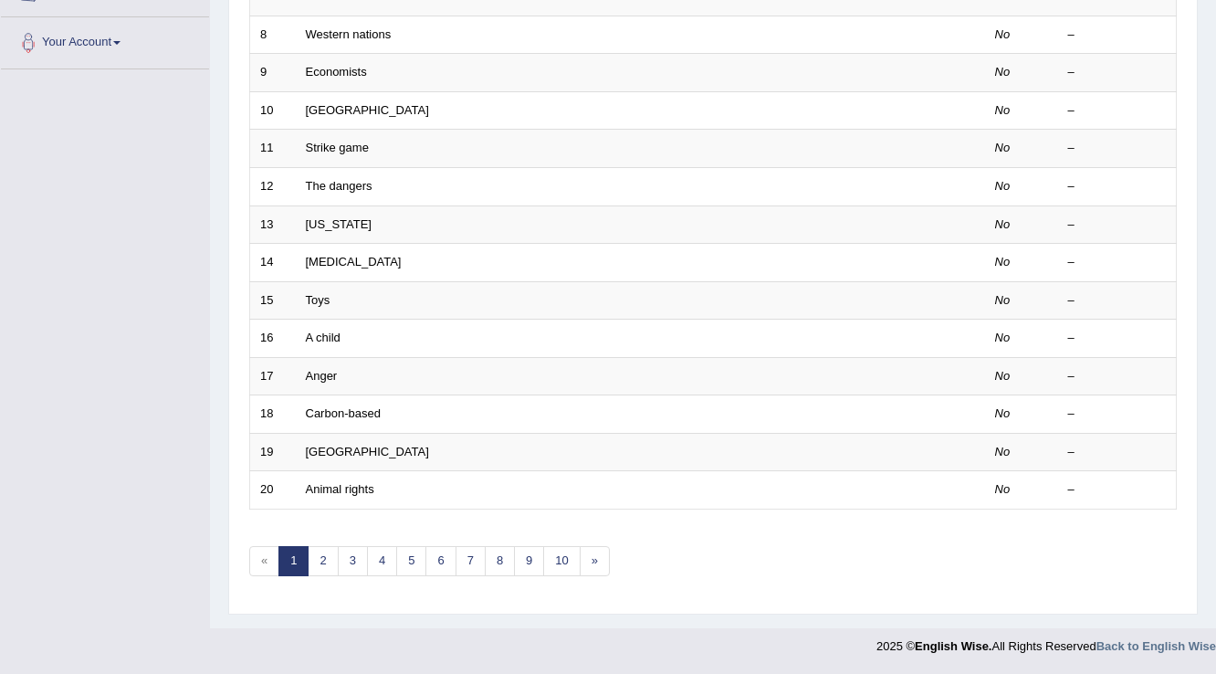
scroll to position [374, 0]
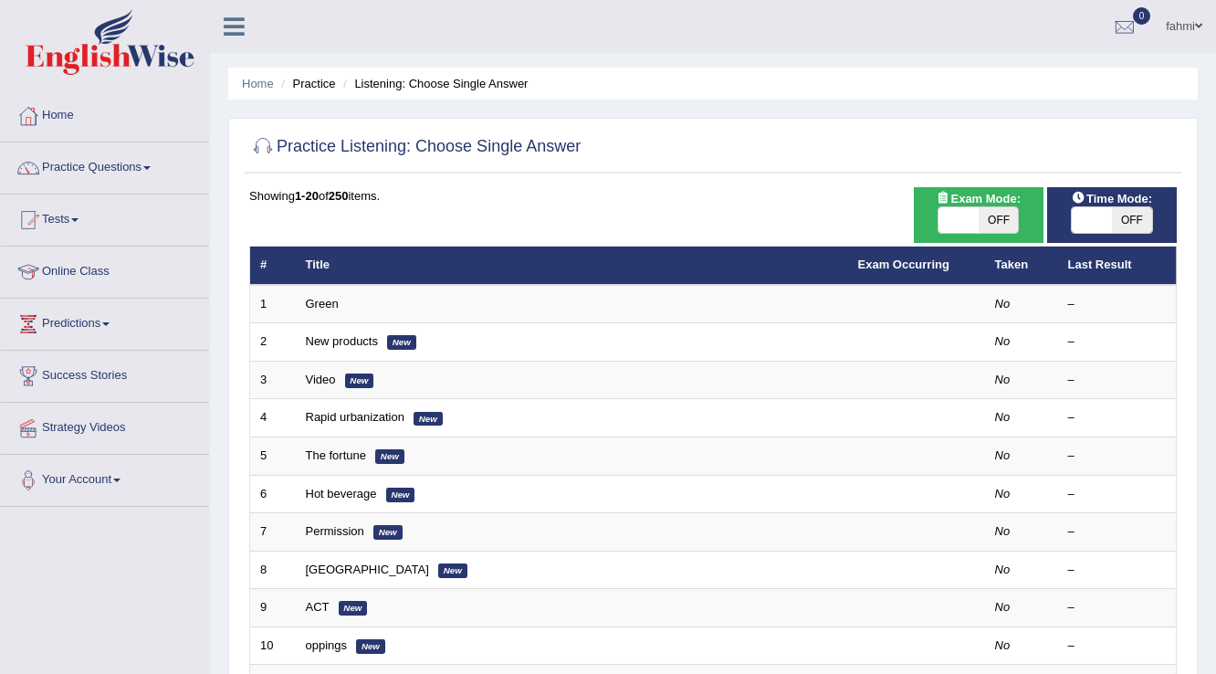
click at [300, 309] on td "Green" at bounding box center [572, 304] width 552 height 38
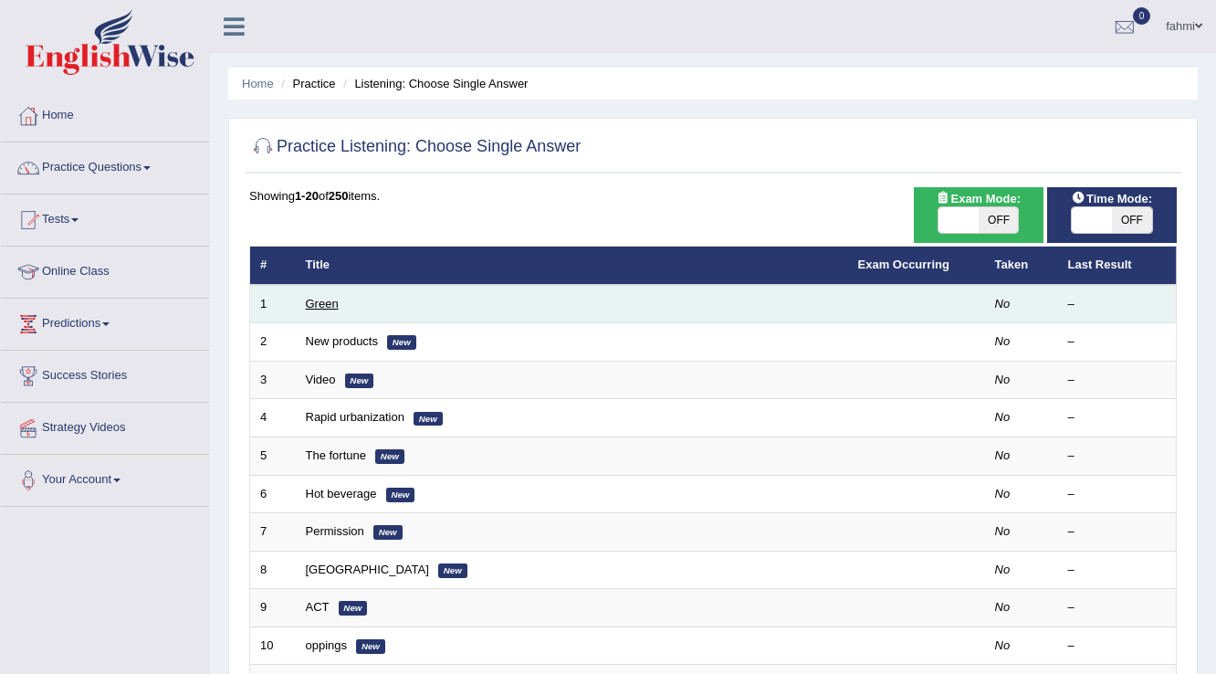
click at [329, 301] on link "Green" at bounding box center [322, 304] width 33 height 14
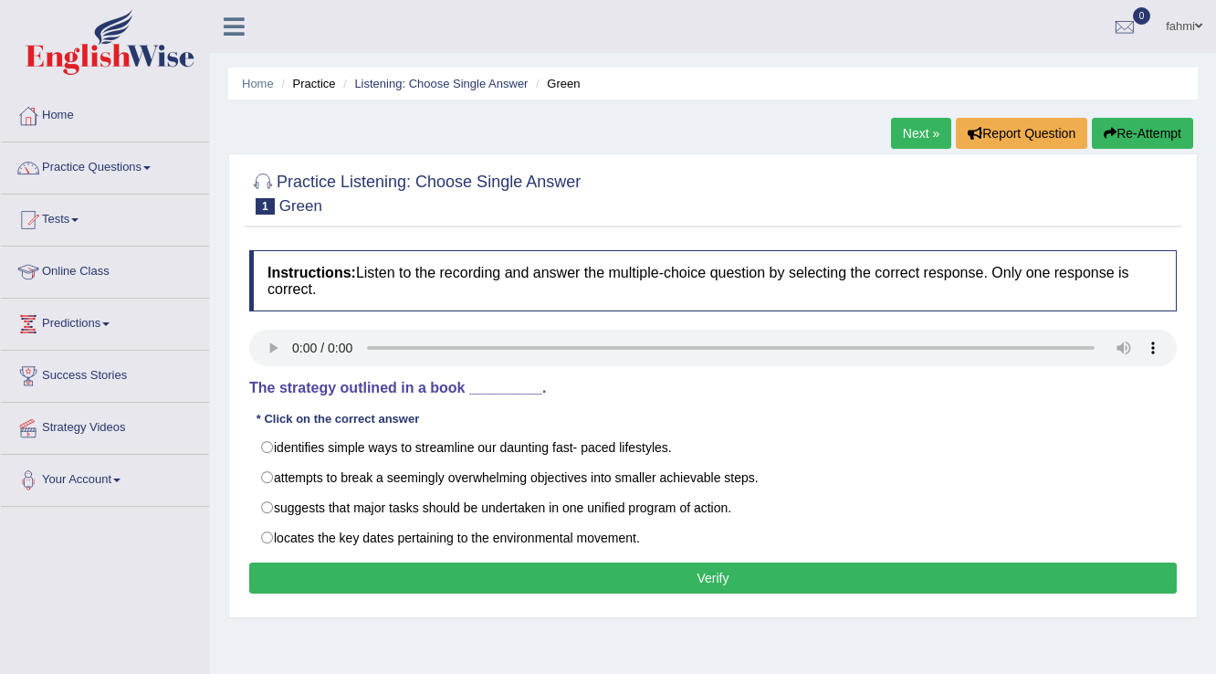
click at [931, 125] on link "Next »" at bounding box center [921, 133] width 60 height 31
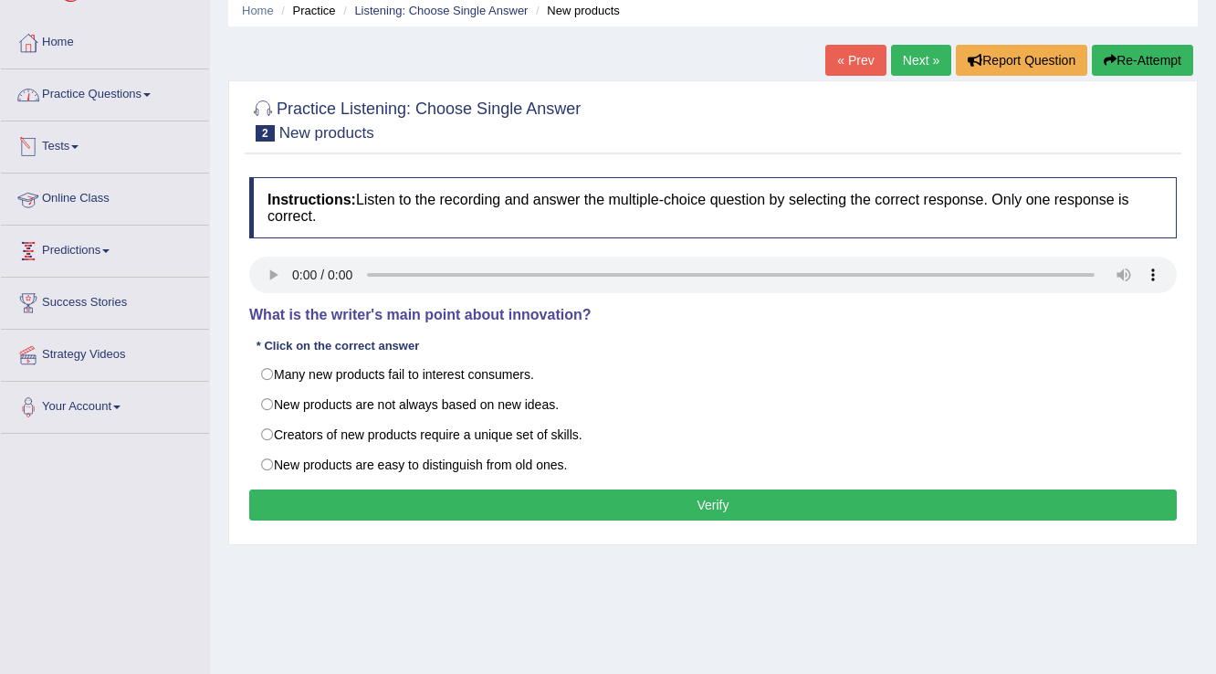
click at [95, 98] on link "Practice Questions" at bounding box center [105, 92] width 208 height 46
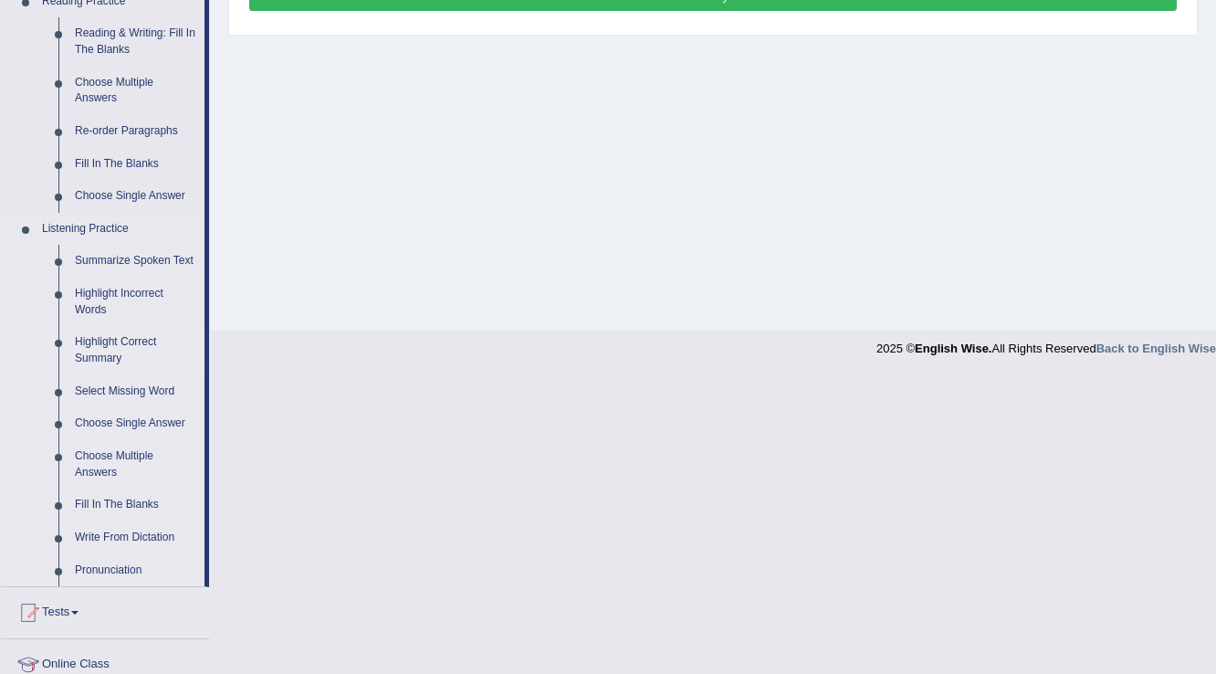
scroll to position [584, 0]
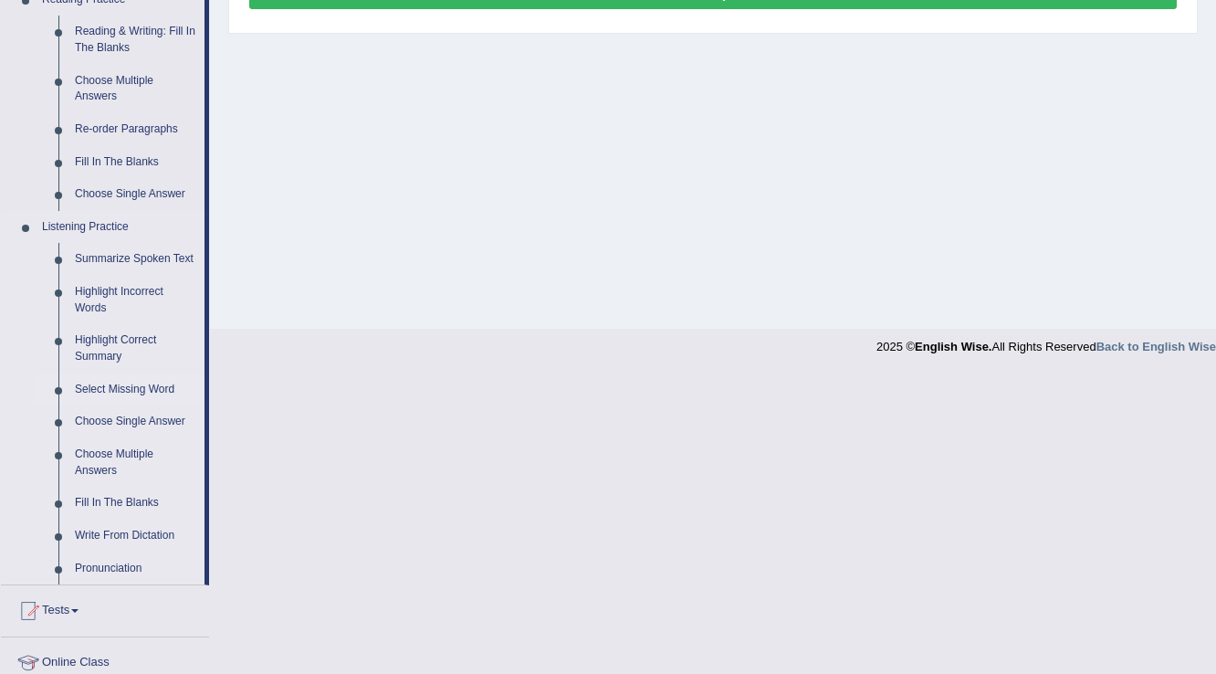
click at [131, 376] on link "Select Missing Word" at bounding box center [136, 389] width 138 height 33
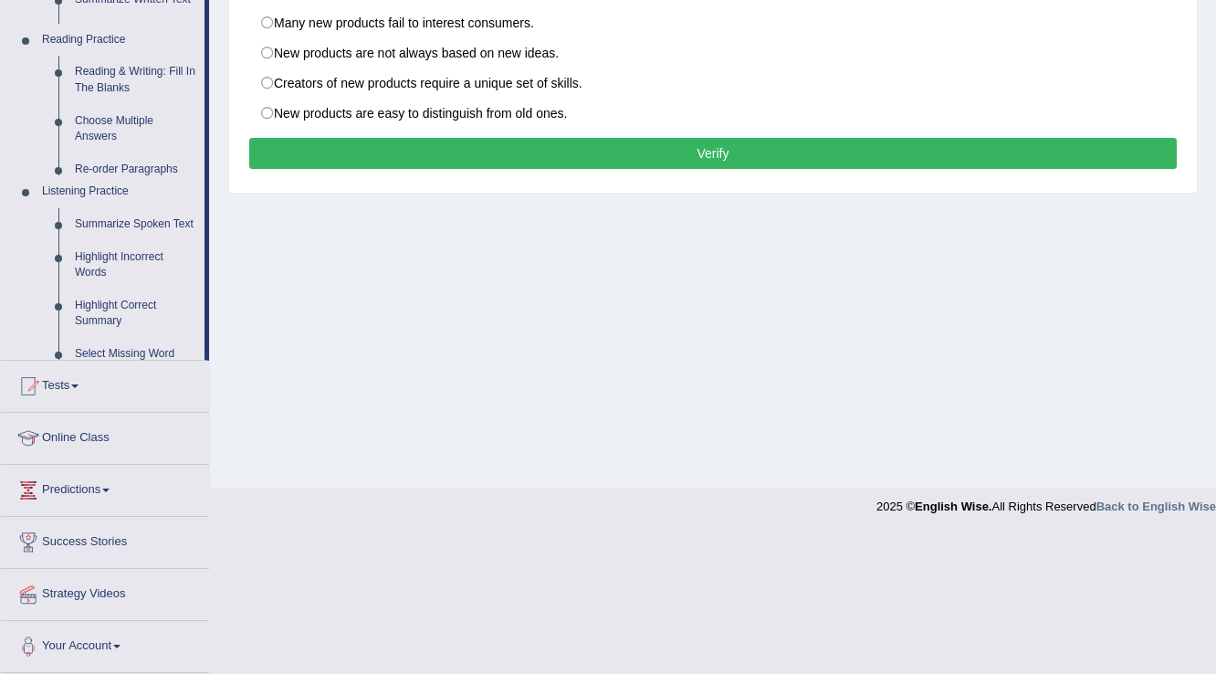
scroll to position [285, 0]
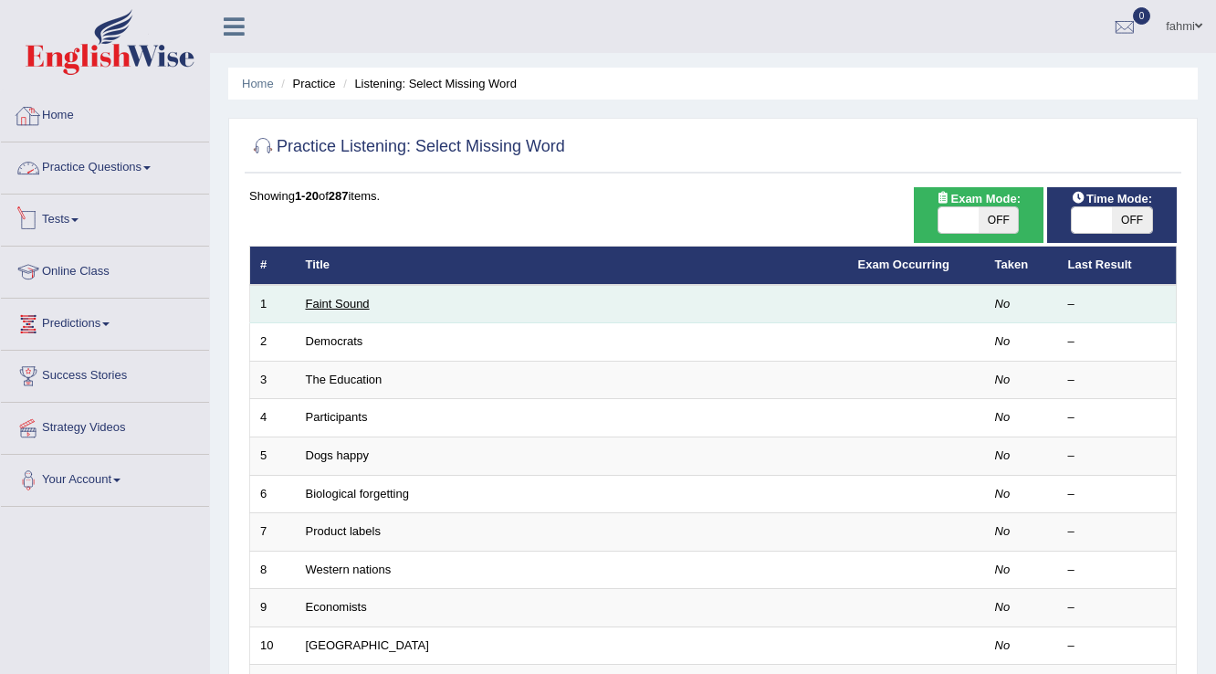
click at [345, 306] on link "Faint Sound" at bounding box center [338, 304] width 64 height 14
click at [346, 305] on link "Faint Sound" at bounding box center [338, 304] width 64 height 14
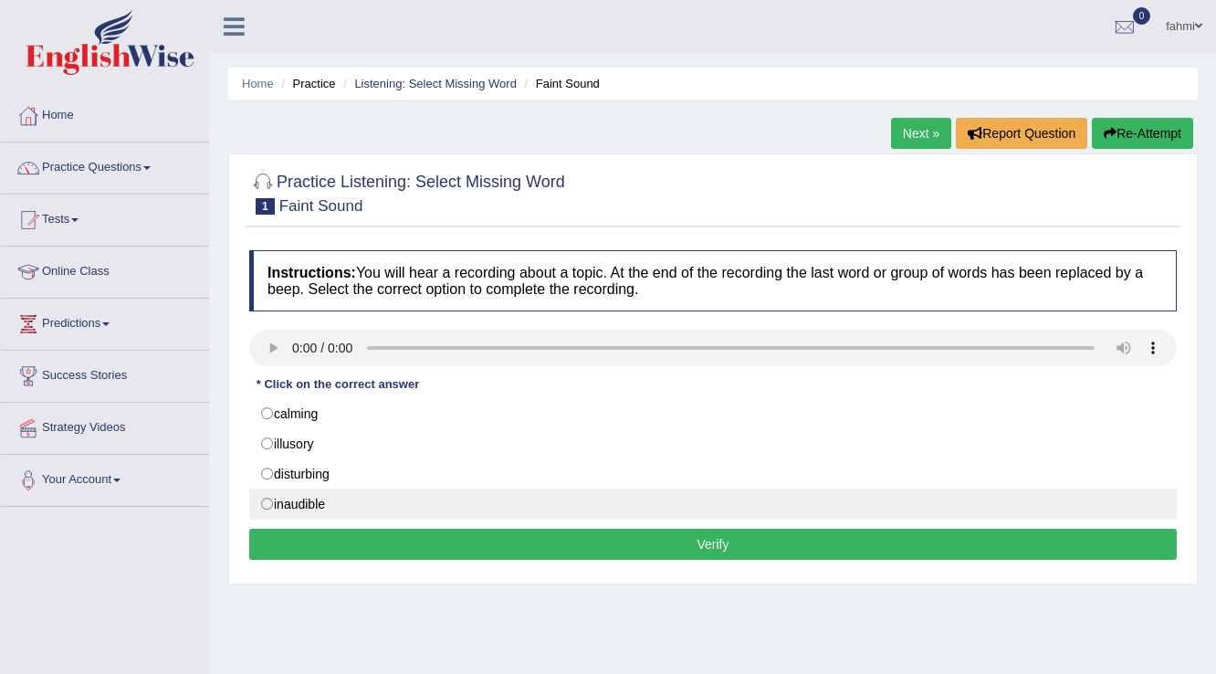
click at [270, 502] on label "inaudible" at bounding box center [713, 503] width 928 height 31
radio input "true"
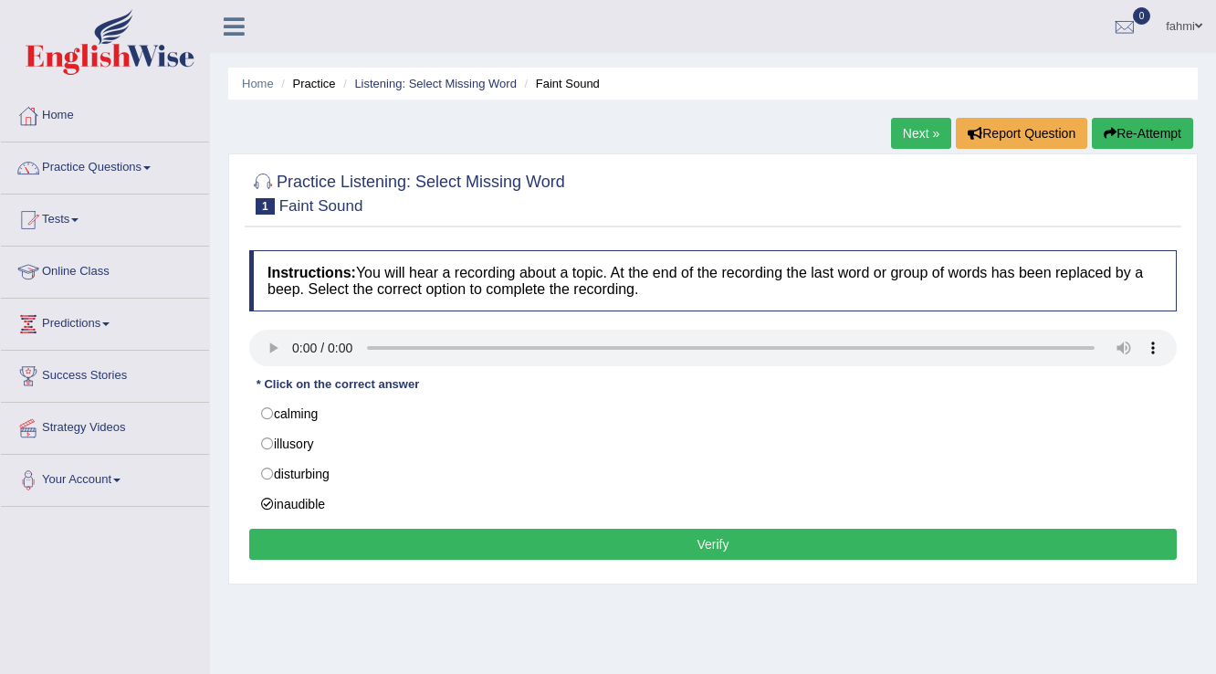
click at [317, 540] on button "Verify" at bounding box center [713, 544] width 928 height 31
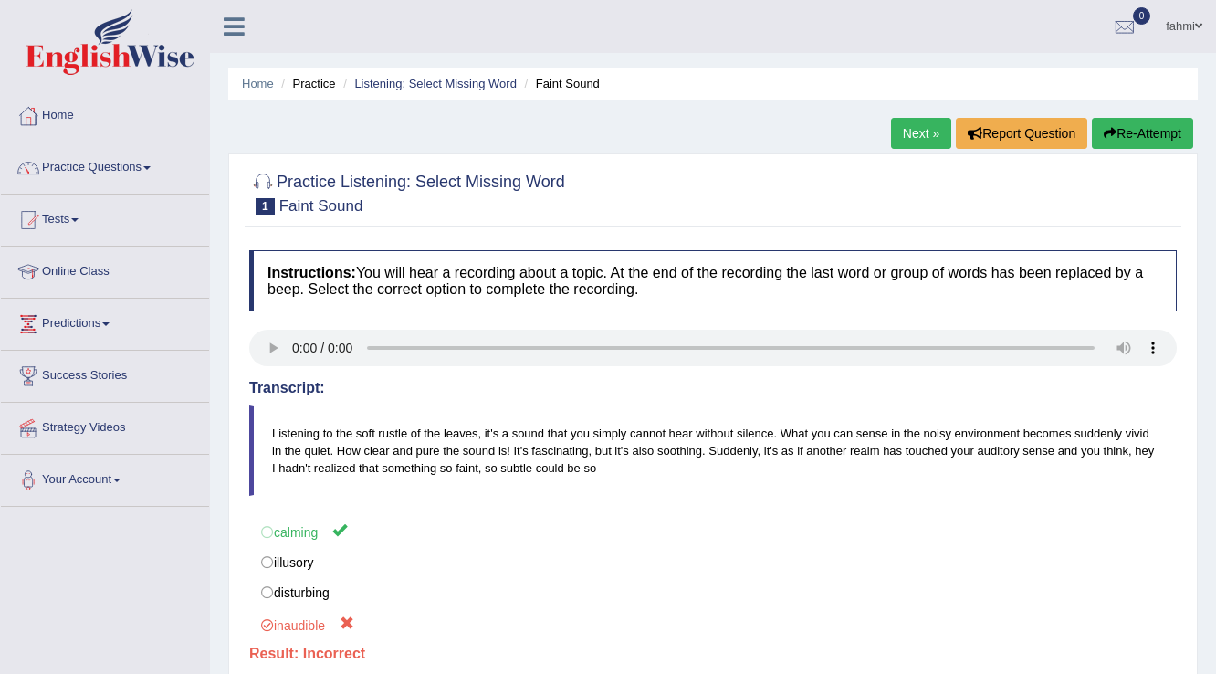
click at [926, 135] on link "Next »" at bounding box center [921, 133] width 60 height 31
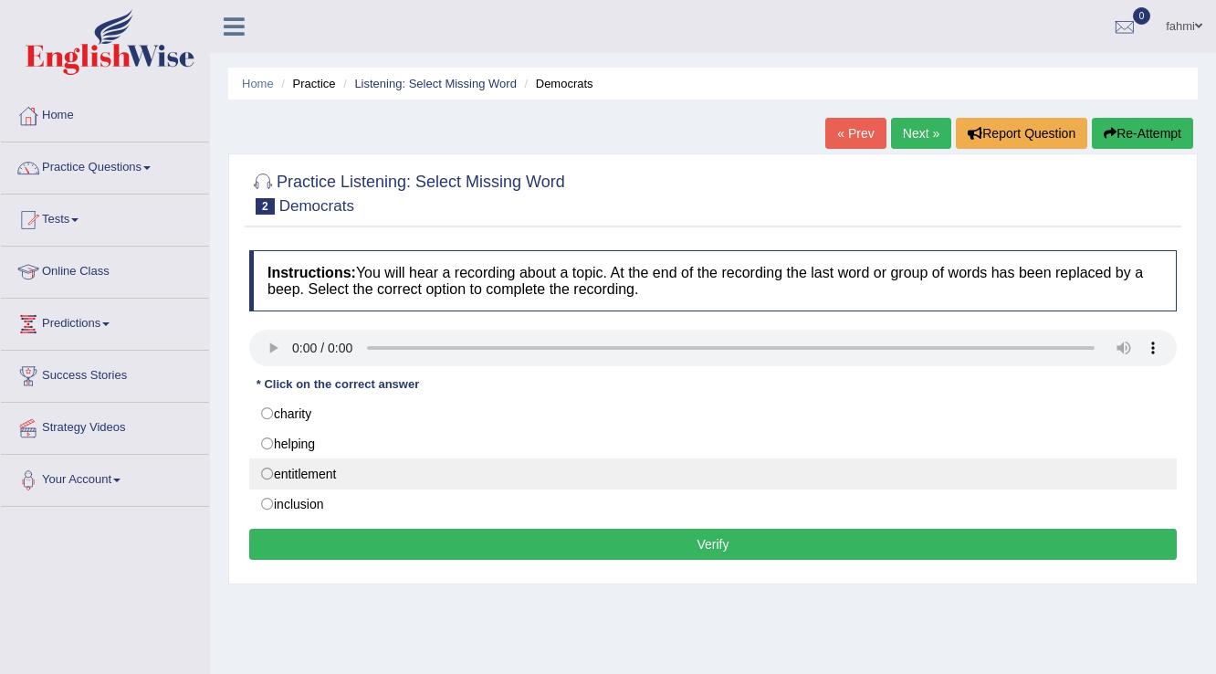
click at [270, 471] on label "entitlement" at bounding box center [713, 473] width 928 height 31
radio input "true"
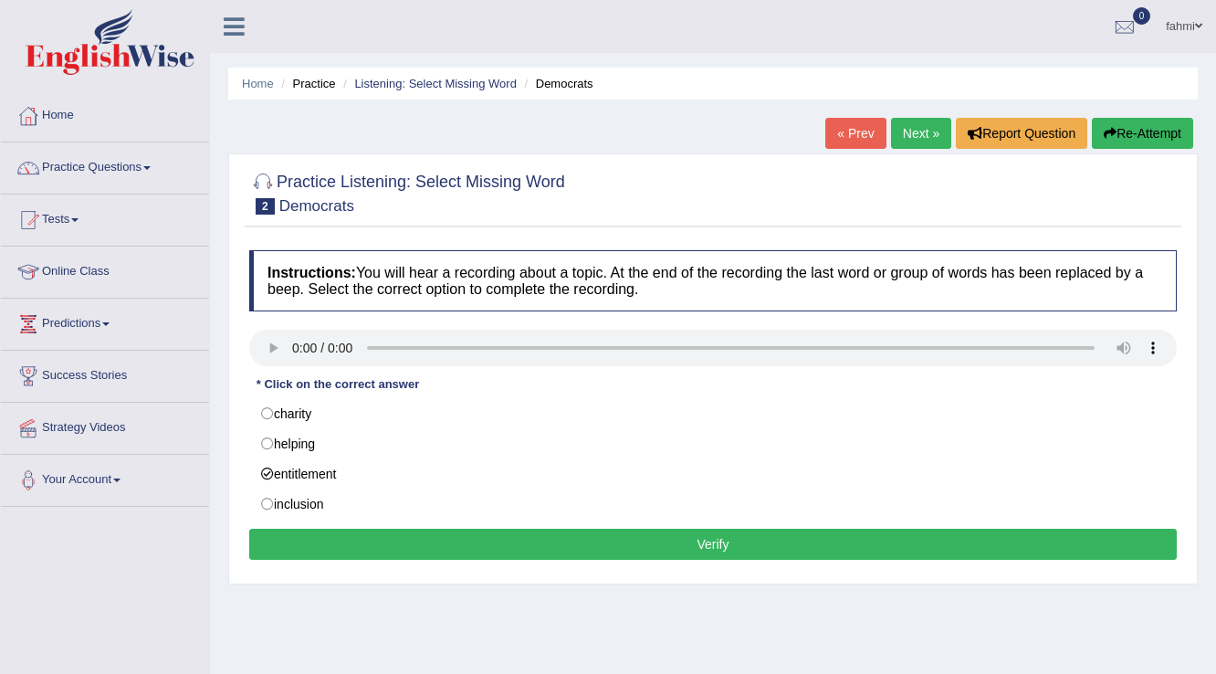
click at [366, 544] on button "Verify" at bounding box center [713, 544] width 928 height 31
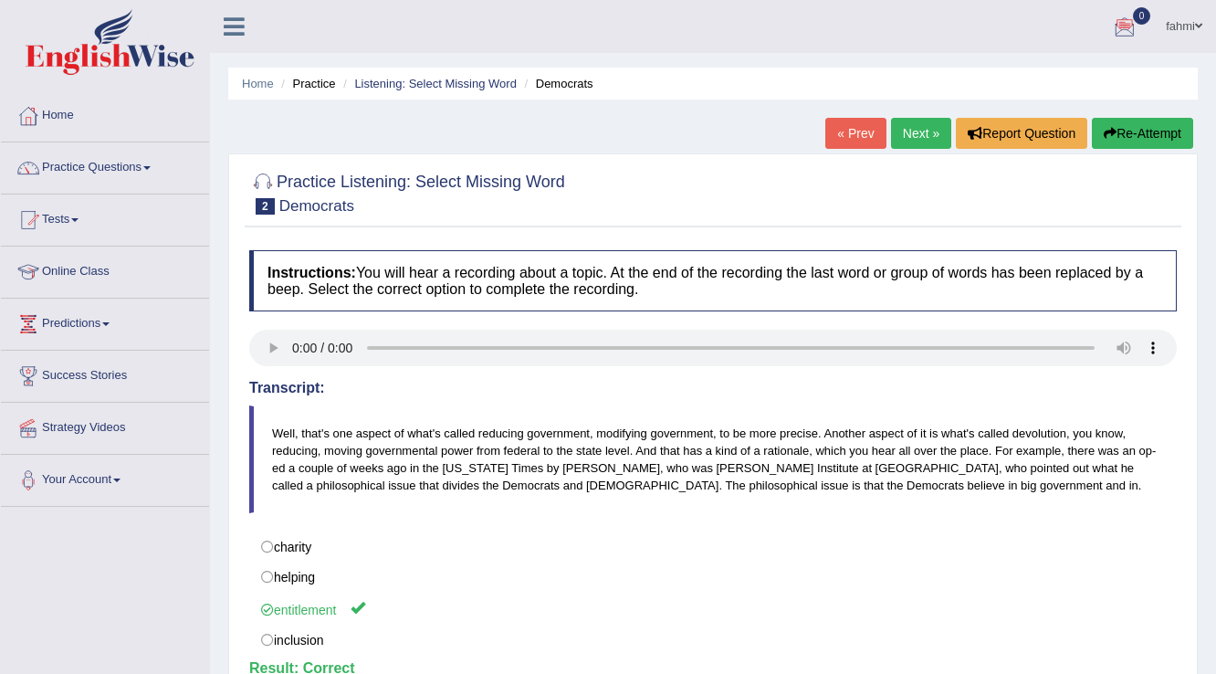
click at [930, 131] on link "Next »" at bounding box center [921, 133] width 60 height 31
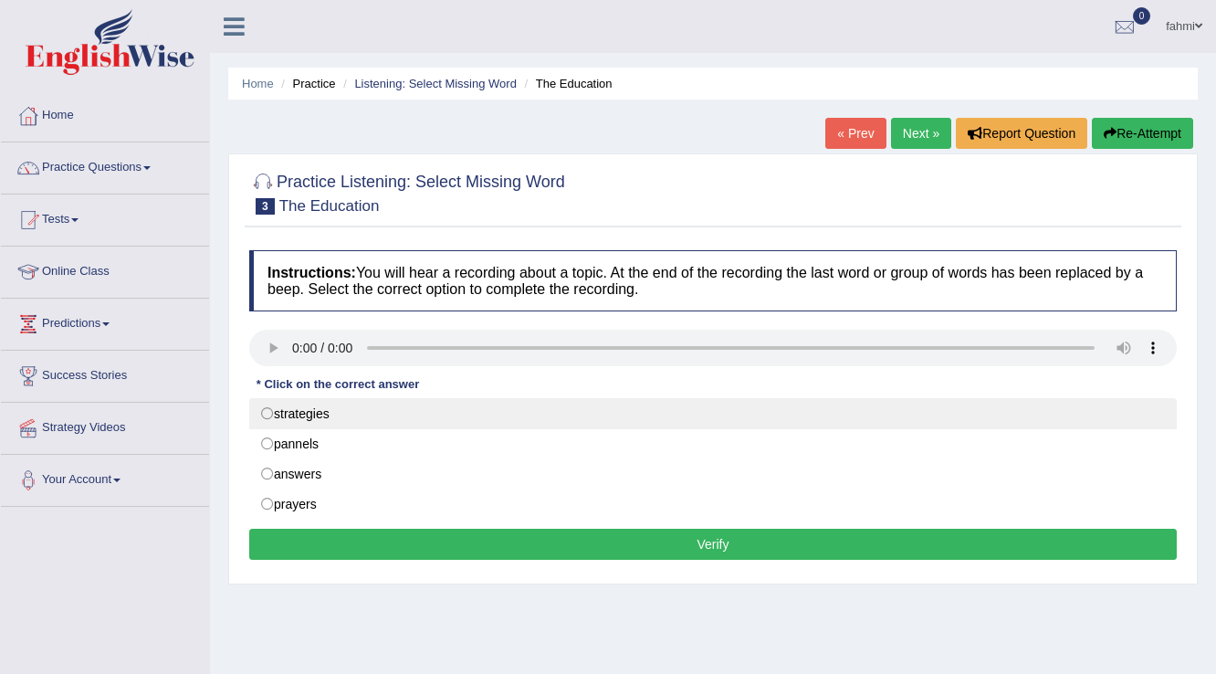
click at [268, 416] on label "strategies" at bounding box center [713, 413] width 928 height 31
radio input "true"
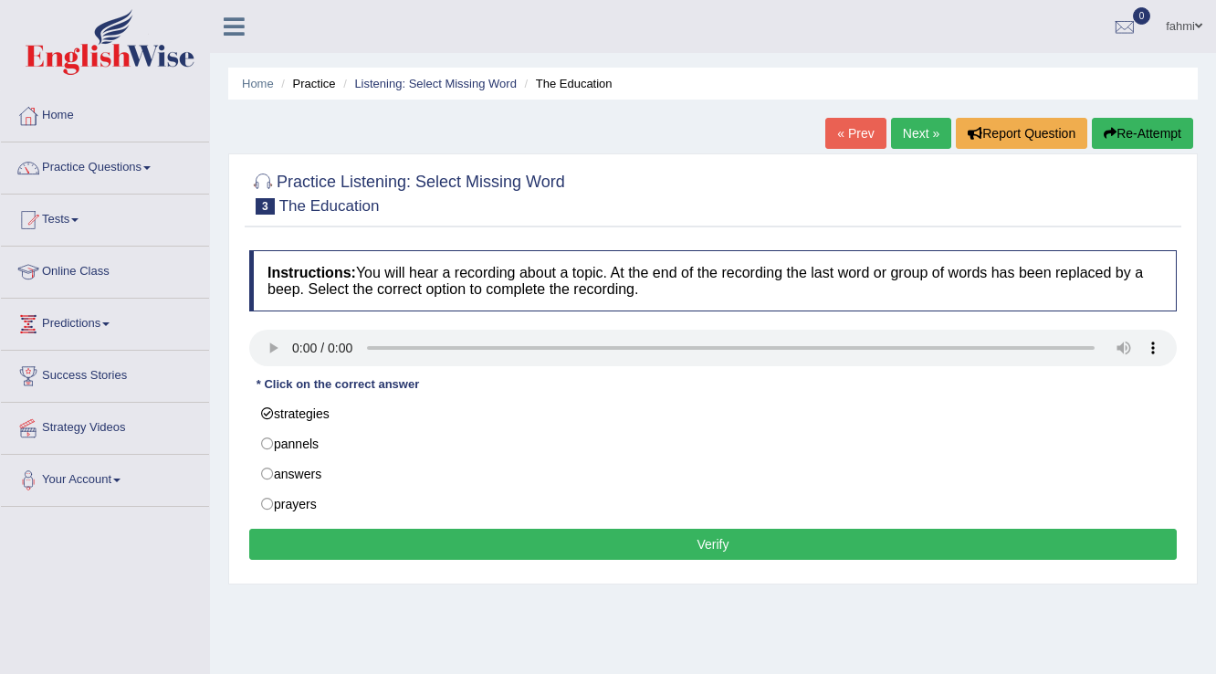
click at [397, 547] on button "Verify" at bounding box center [713, 544] width 928 height 31
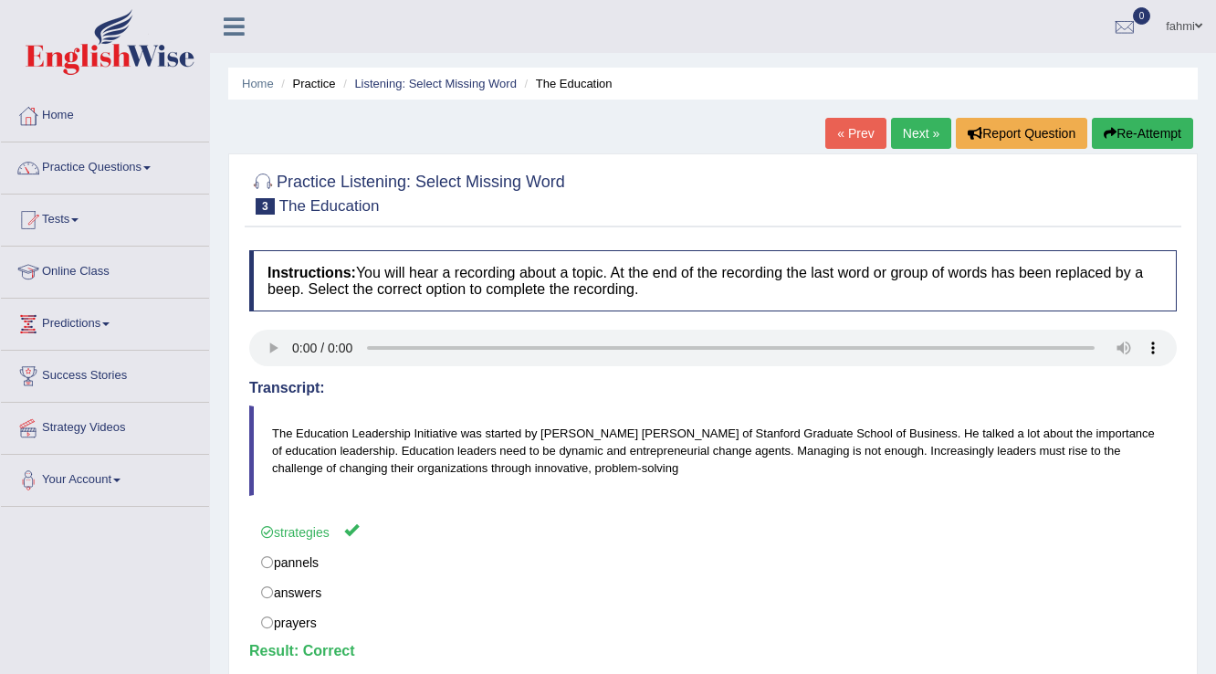
click at [920, 132] on link "Next »" at bounding box center [921, 133] width 60 height 31
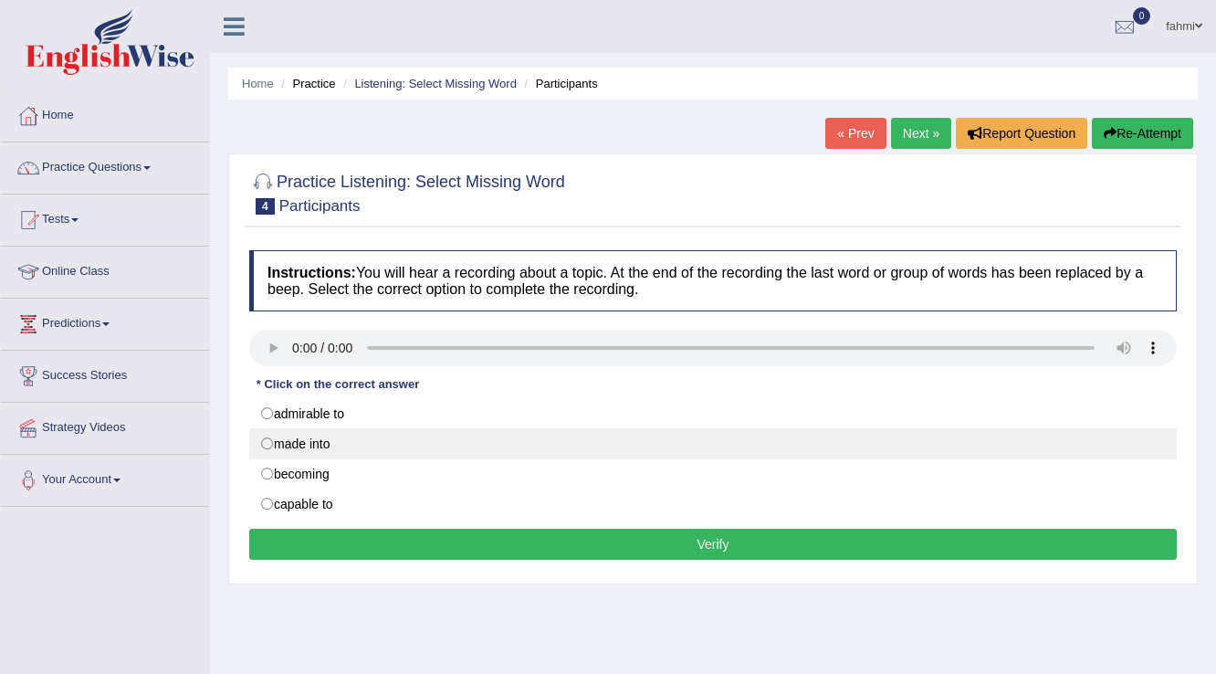
click at [270, 446] on label "made into" at bounding box center [713, 443] width 928 height 31
radio input "true"
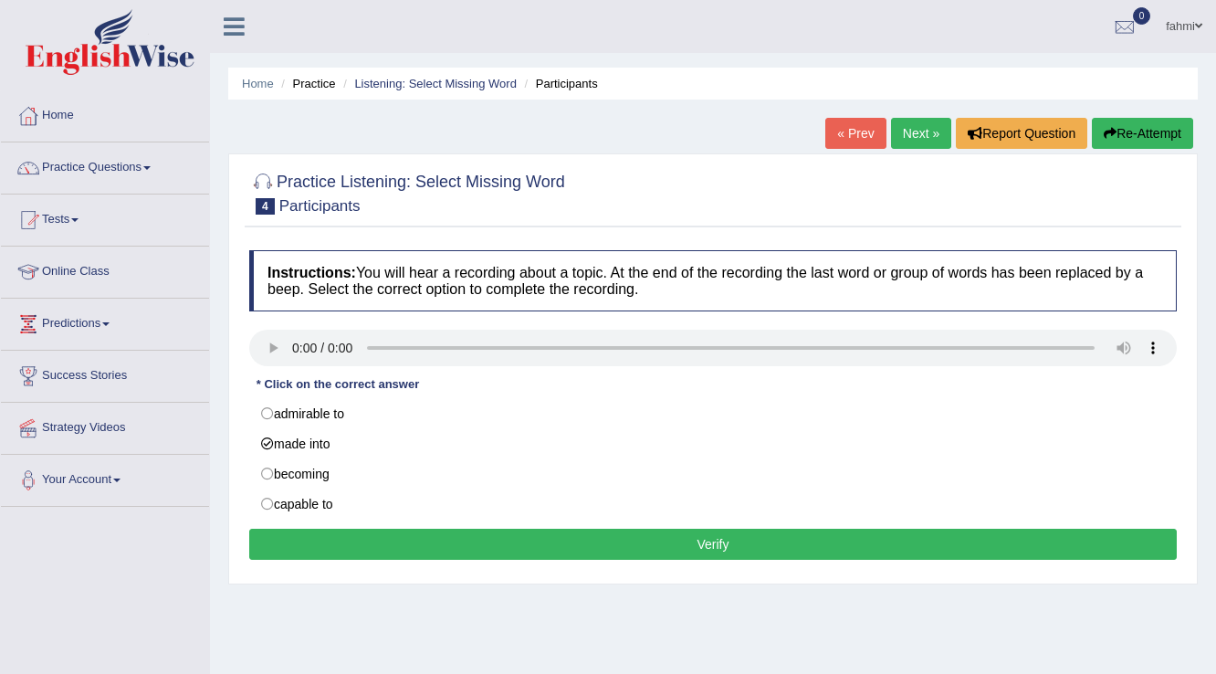
click at [357, 548] on button "Verify" at bounding box center [713, 544] width 928 height 31
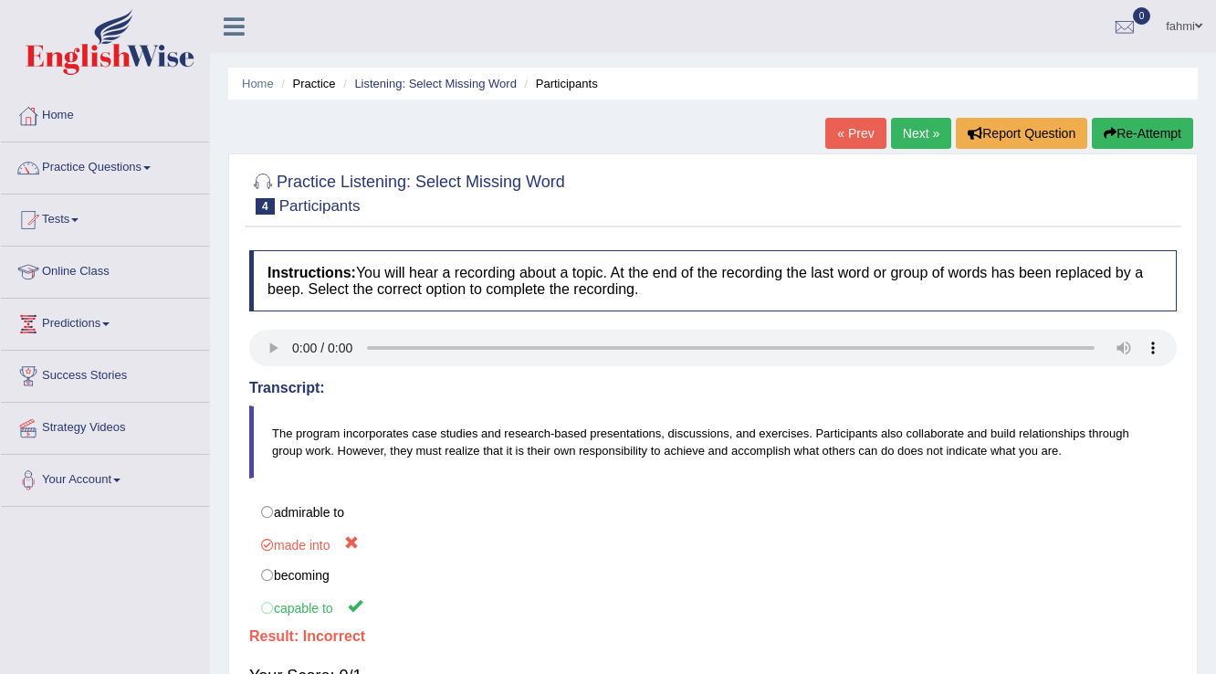
click at [924, 131] on link "Next »" at bounding box center [921, 133] width 60 height 31
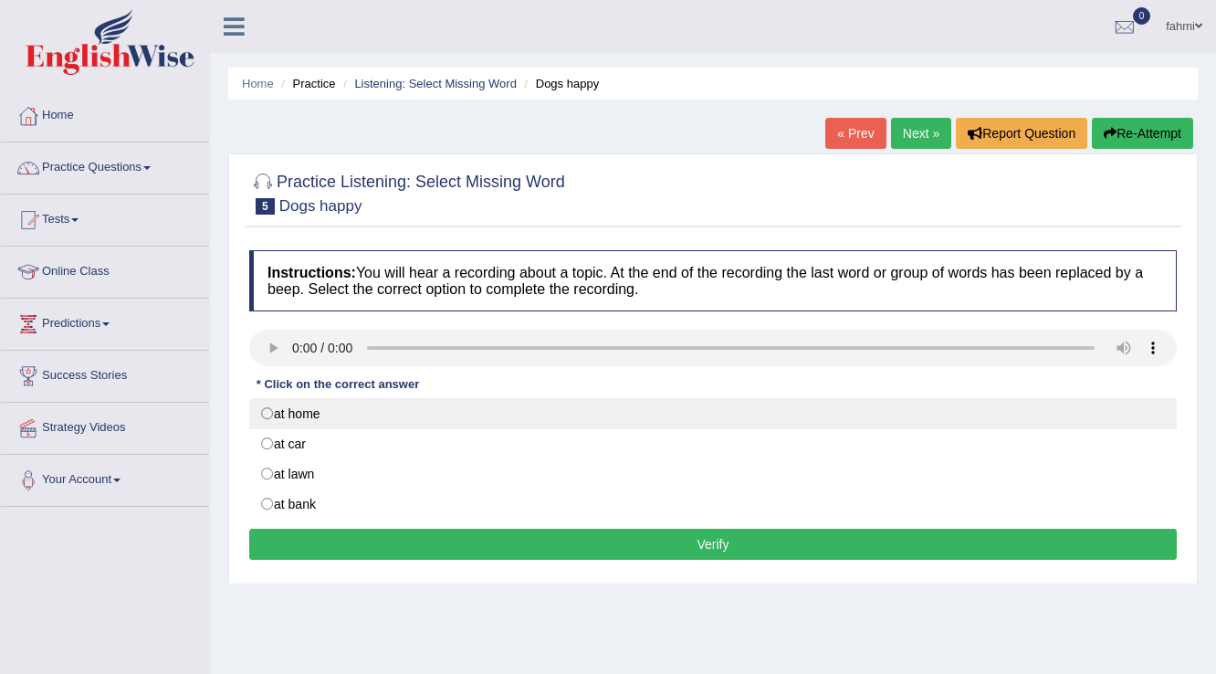
click at [274, 416] on label "at home" at bounding box center [713, 413] width 928 height 31
radio input "true"
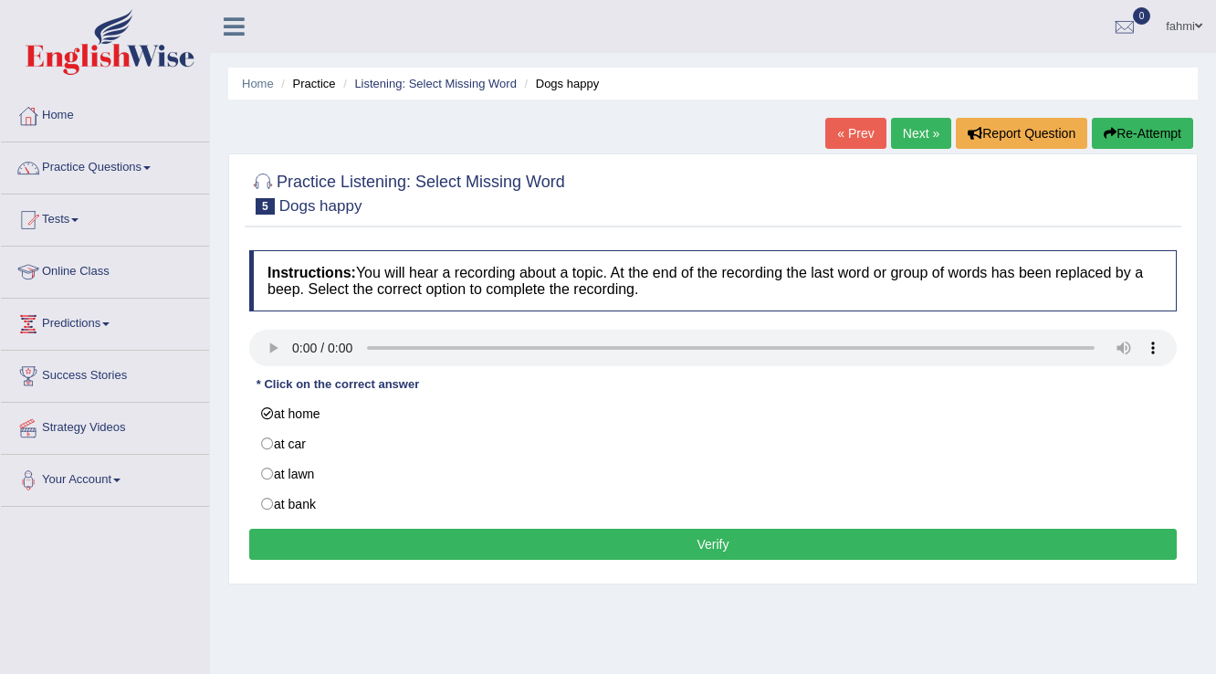
click at [533, 539] on button "Verify" at bounding box center [713, 544] width 928 height 31
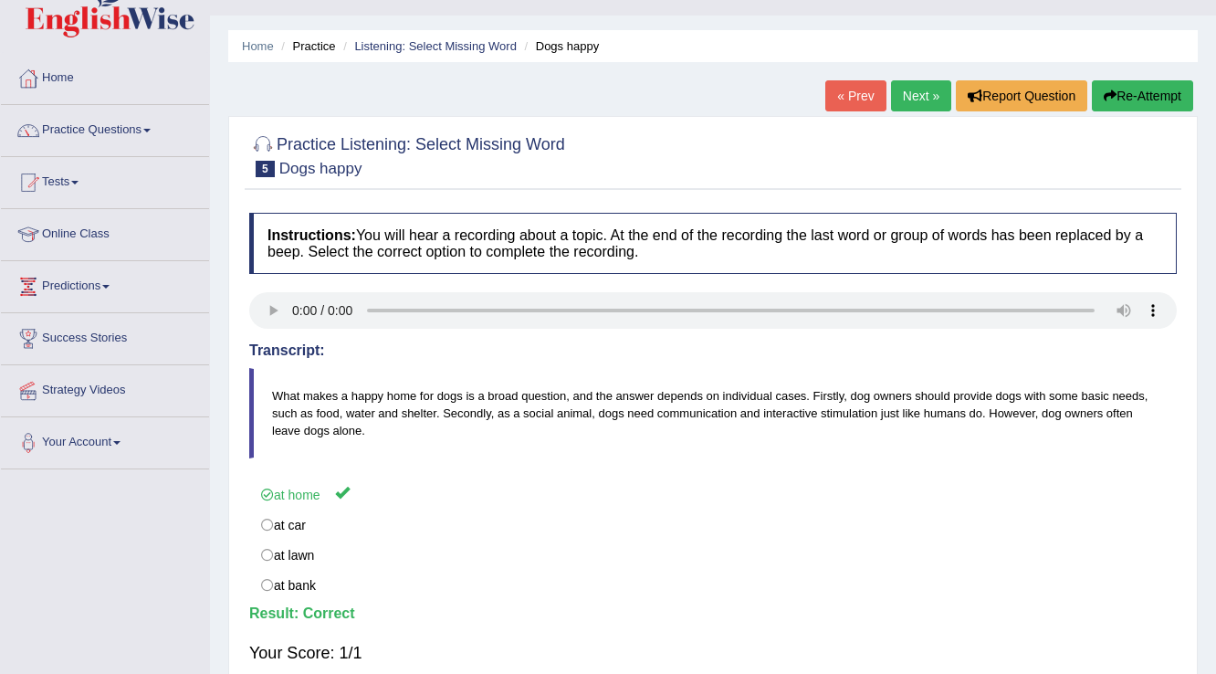
scroll to position [73, 0]
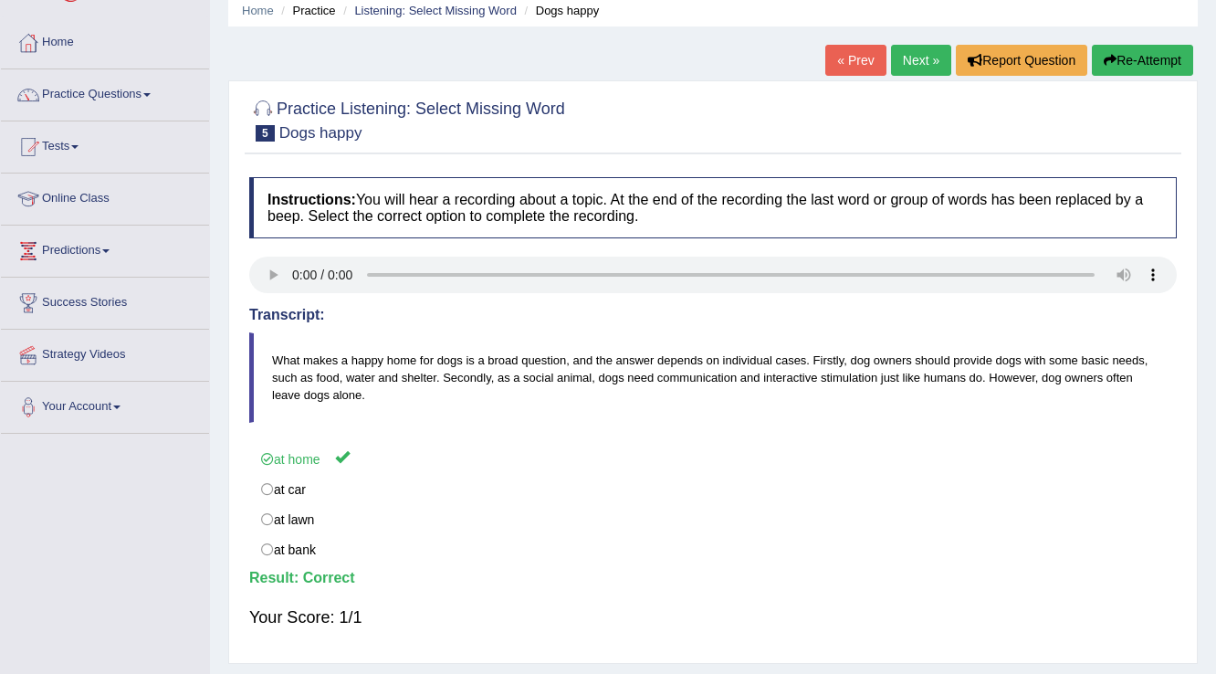
click at [906, 54] on link "Next »" at bounding box center [921, 60] width 60 height 31
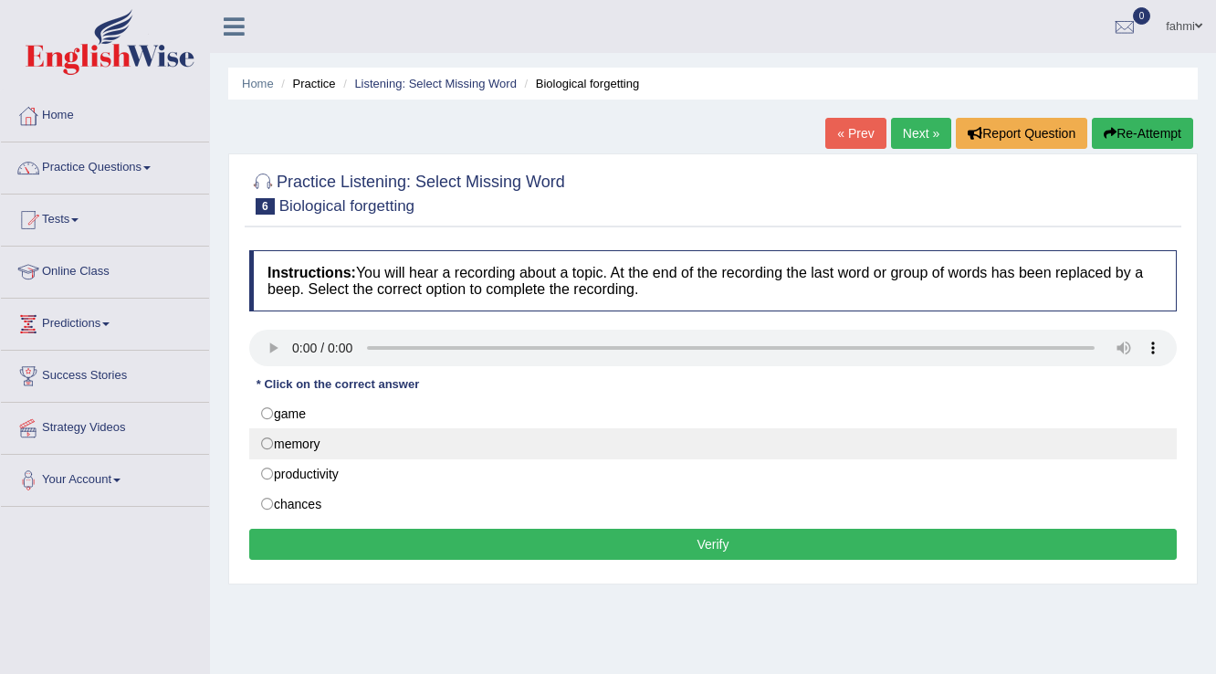
click at [259, 441] on label "memory" at bounding box center [713, 443] width 928 height 31
radio input "true"
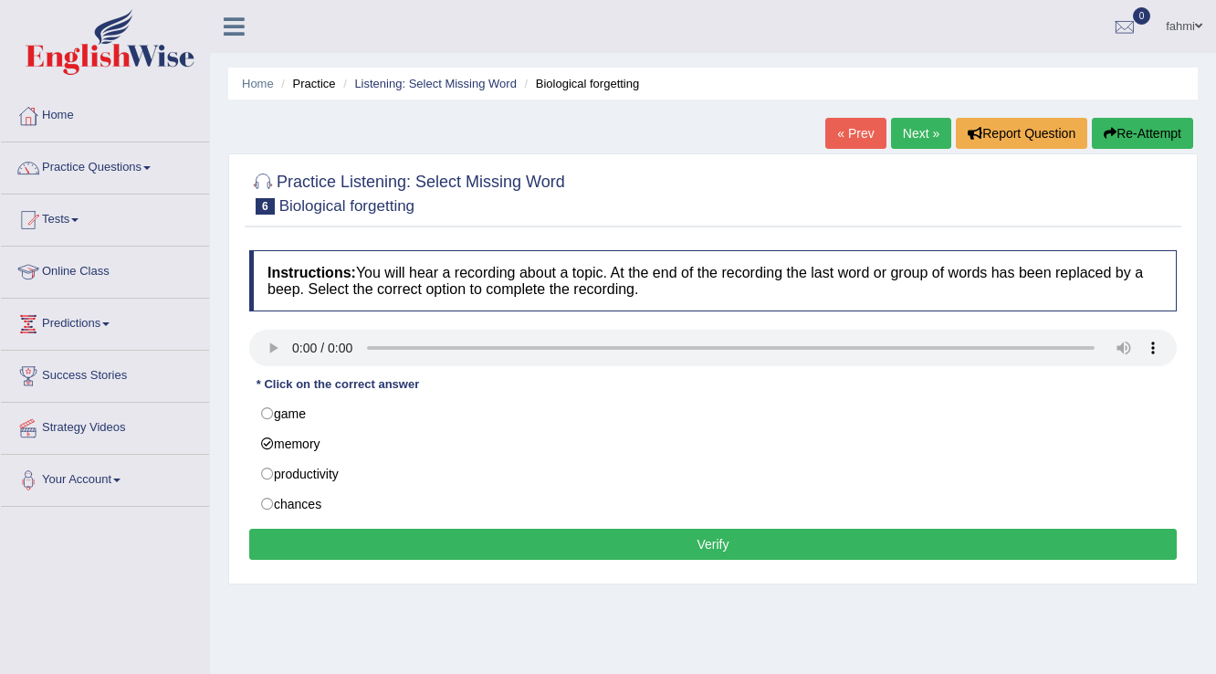
click at [383, 531] on button "Verify" at bounding box center [713, 544] width 928 height 31
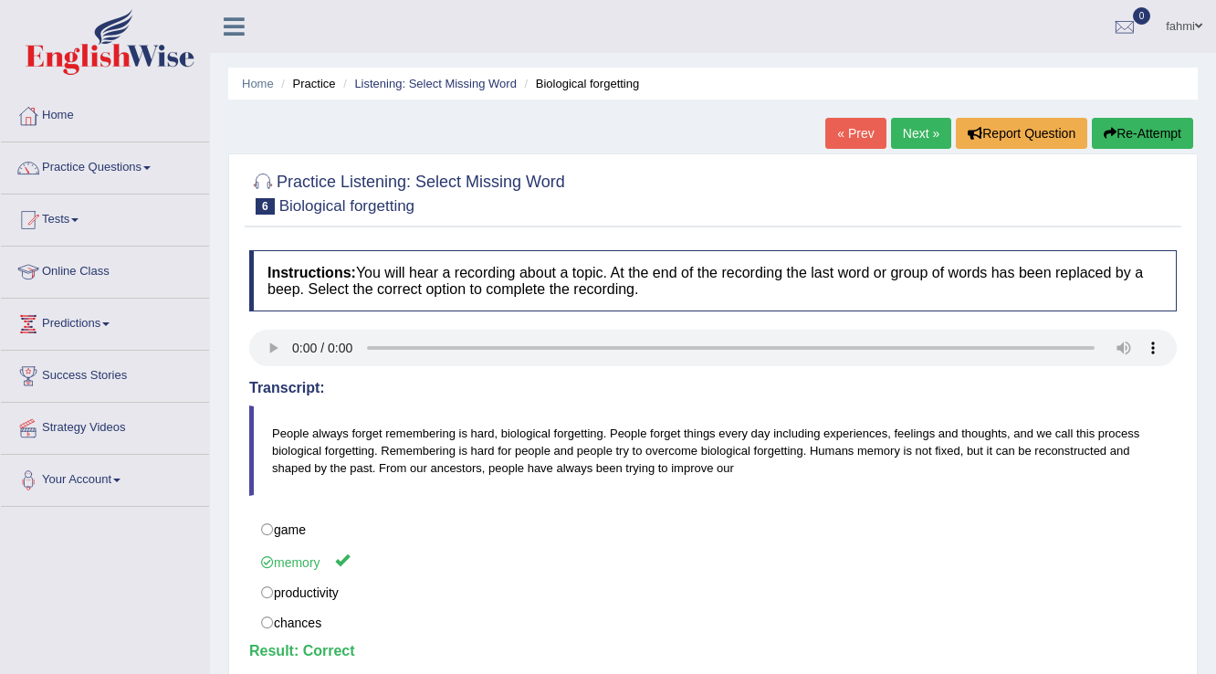
click at [913, 131] on link "Next »" at bounding box center [921, 133] width 60 height 31
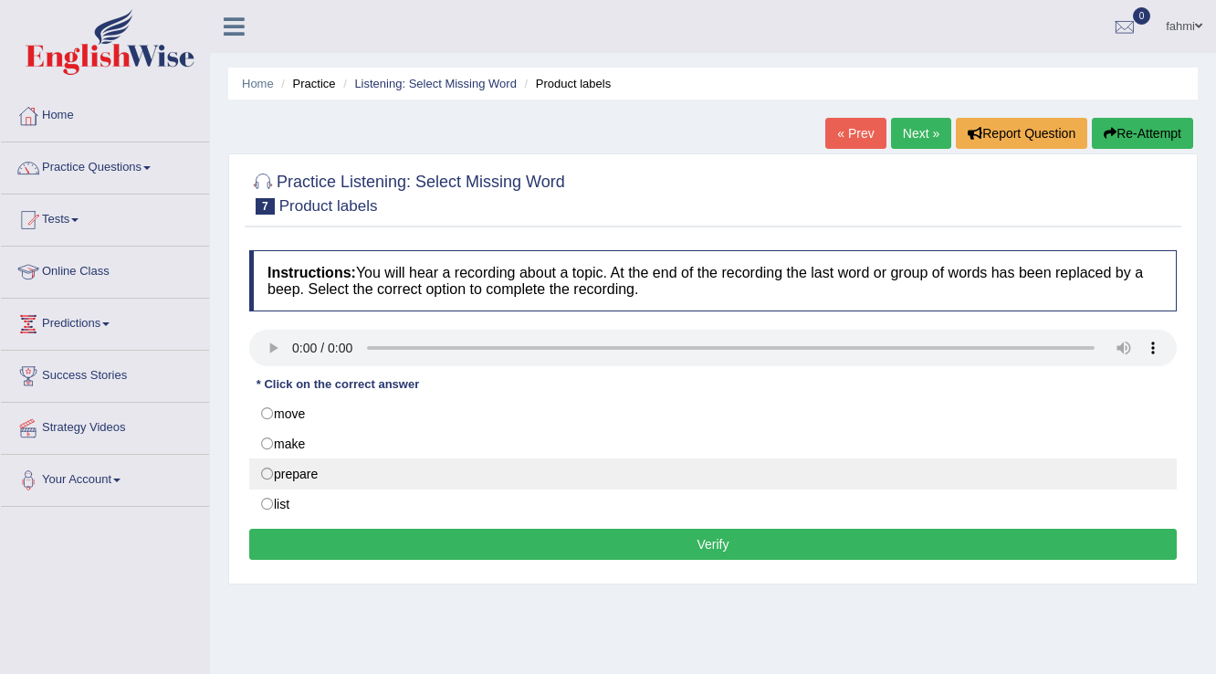
click at [272, 479] on label "prepare" at bounding box center [713, 473] width 928 height 31
radio input "true"
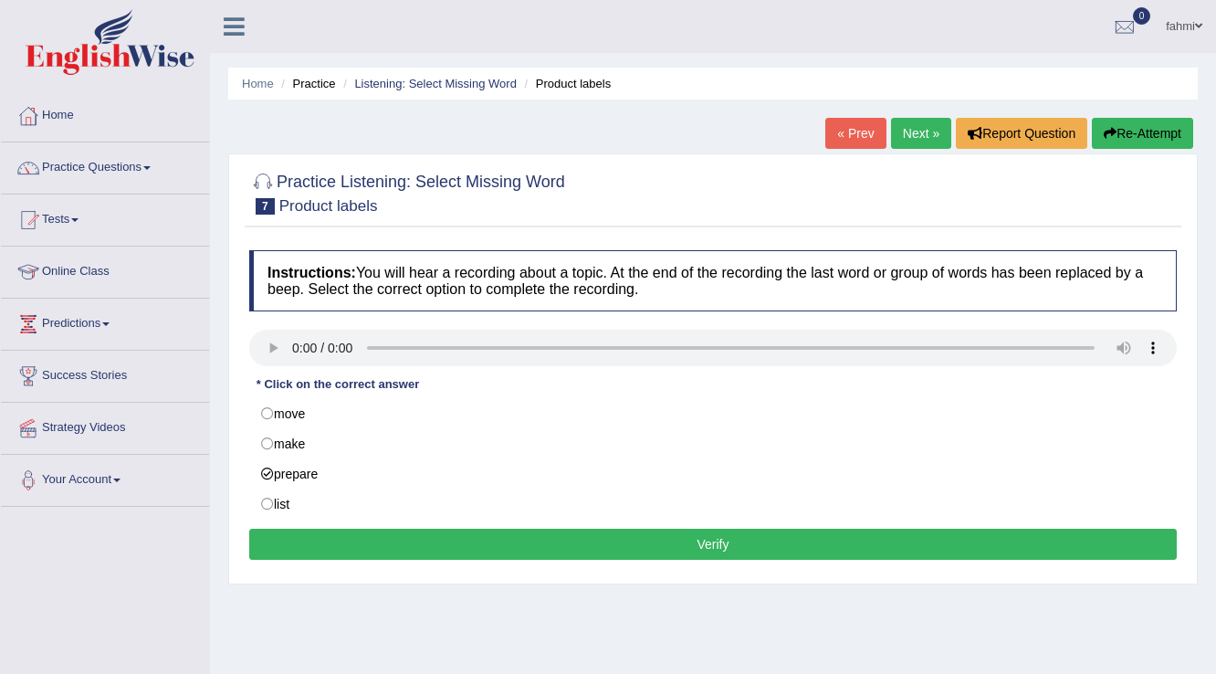
click at [413, 544] on button "Verify" at bounding box center [713, 544] width 928 height 31
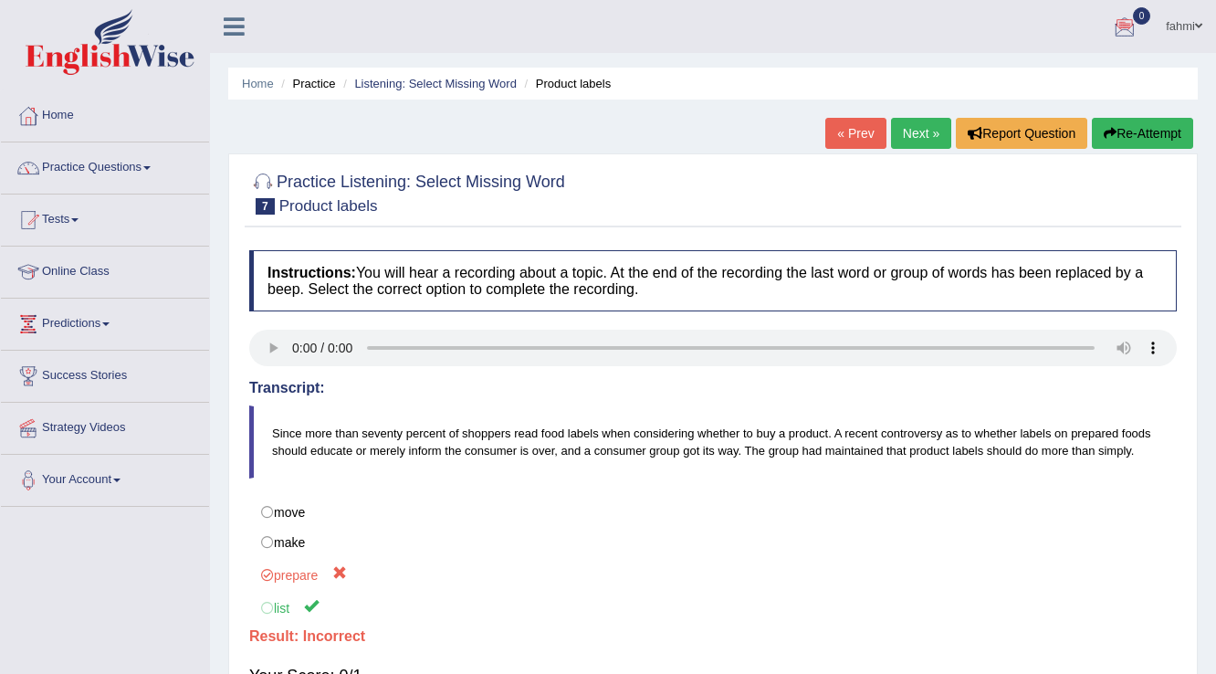
click at [923, 131] on link "Next »" at bounding box center [921, 133] width 60 height 31
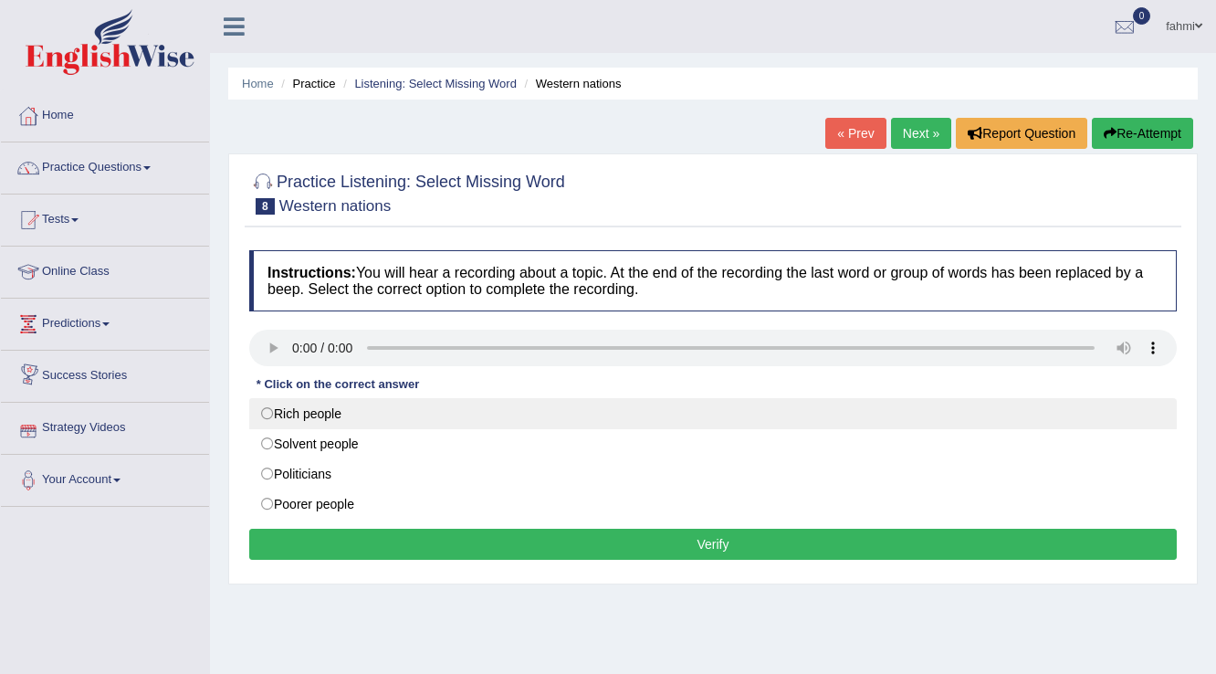
click at [265, 411] on label "Rich people" at bounding box center [713, 413] width 928 height 31
radio input "true"
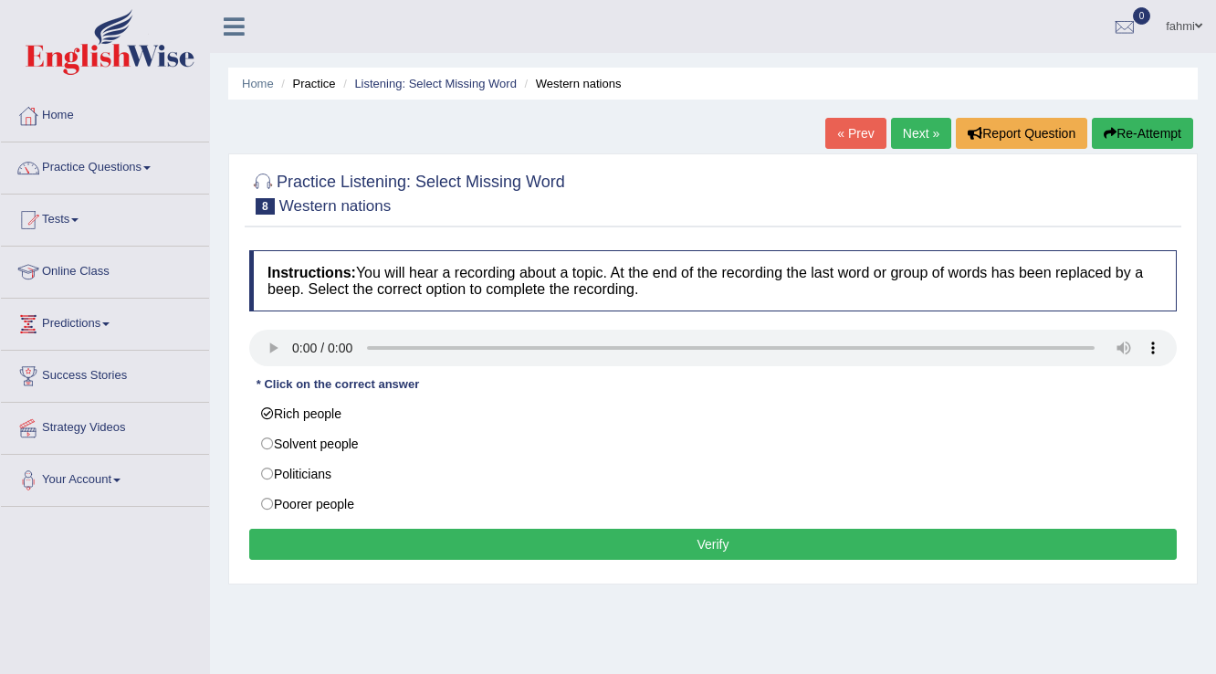
click at [396, 561] on div "Instructions: You will hear a recording about a topic. At the end of the record…" at bounding box center [713, 407] width 937 height 333
click at [400, 551] on button "Verify" at bounding box center [713, 544] width 928 height 31
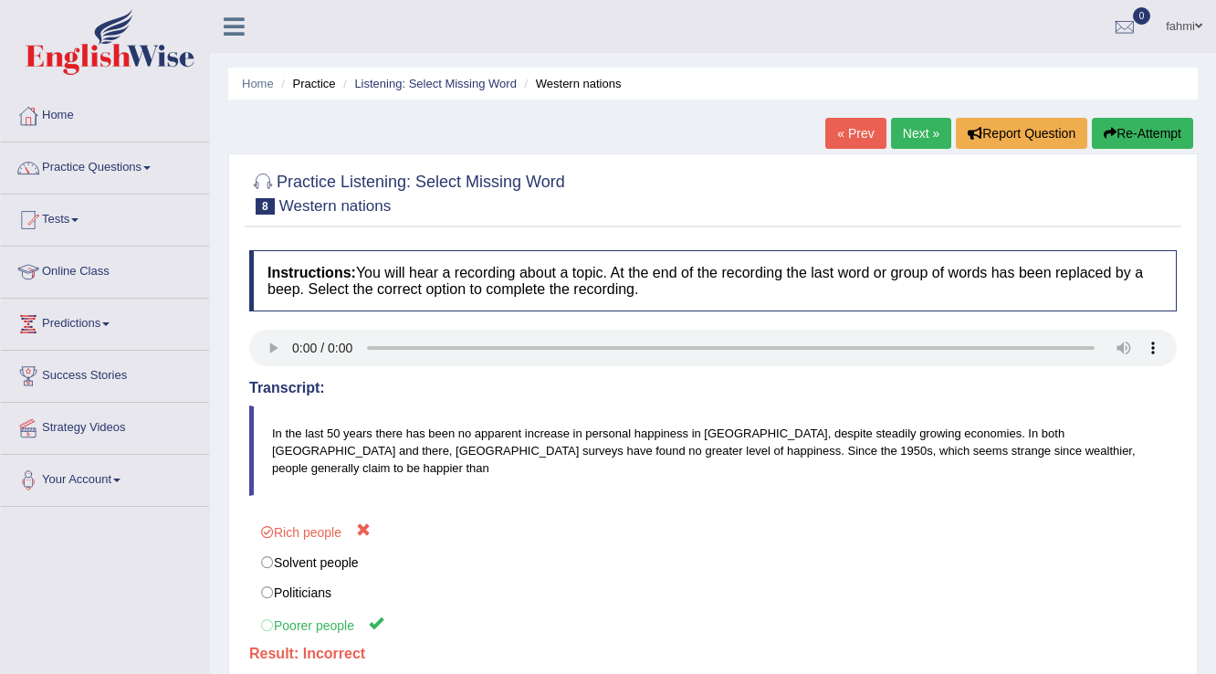
click at [909, 114] on div "Home Practice Listening: Select Missing Word Western nations « Prev Next » Repo…" at bounding box center [713, 456] width 1006 height 913
click at [909, 131] on link "Next »" at bounding box center [921, 133] width 60 height 31
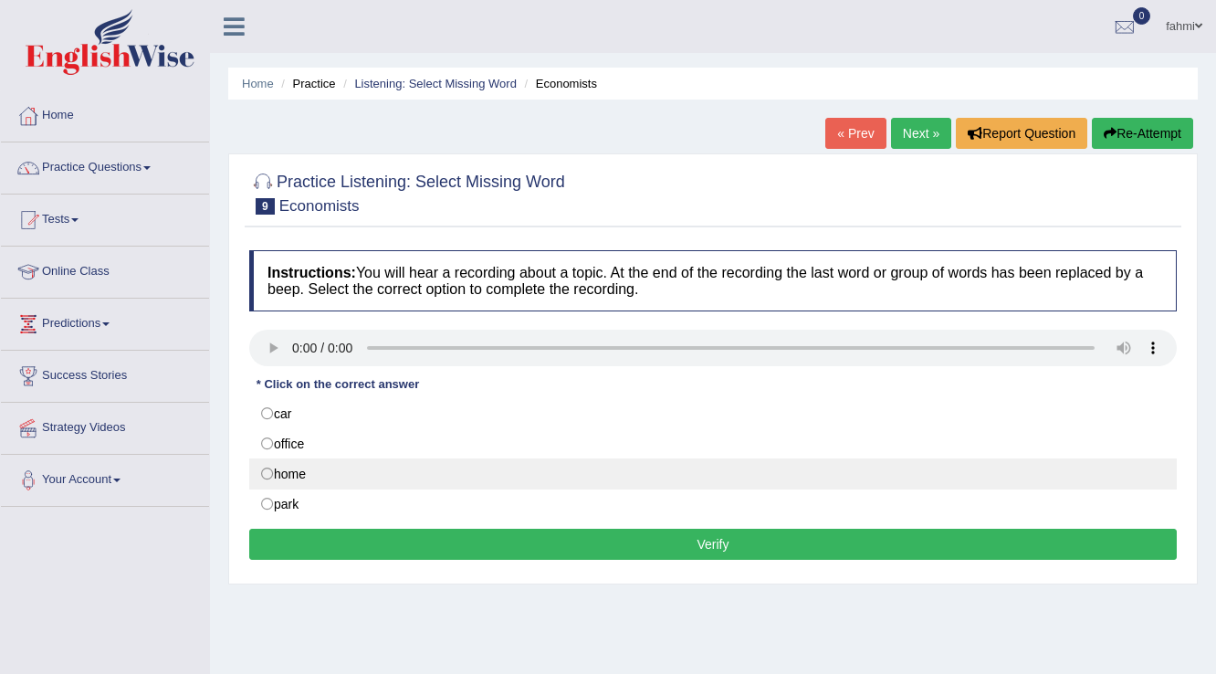
click at [270, 477] on label "home" at bounding box center [713, 473] width 928 height 31
radio input "true"
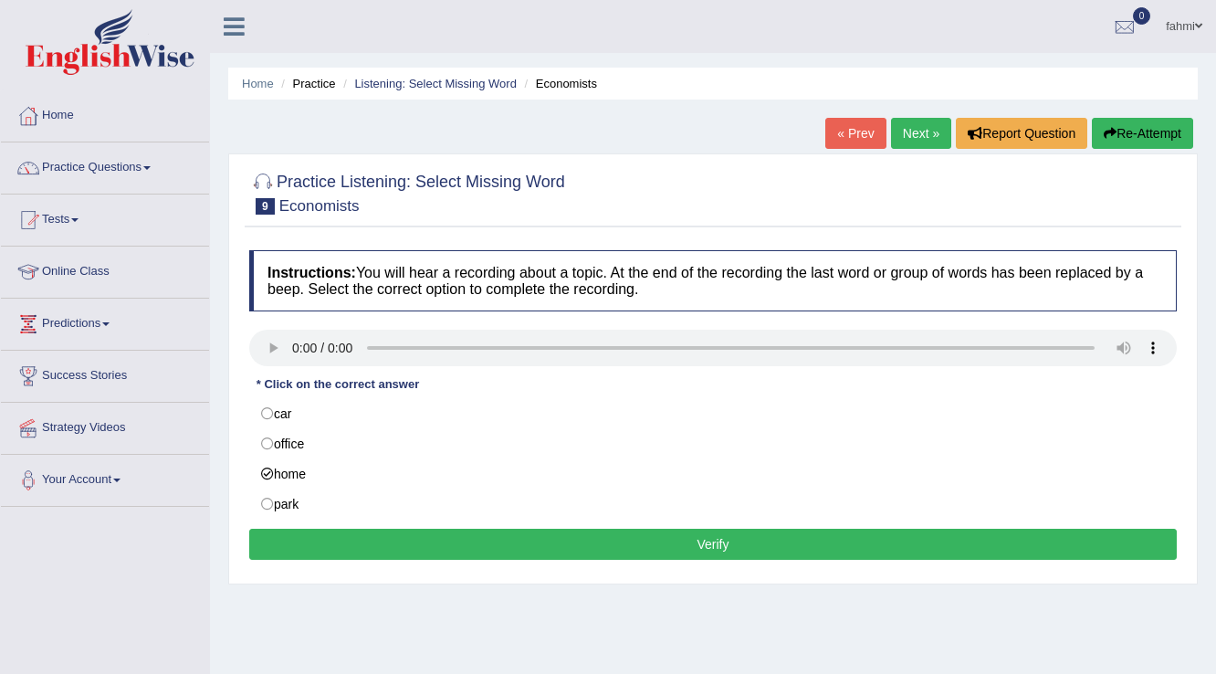
click at [489, 544] on button "Verify" at bounding box center [713, 544] width 928 height 31
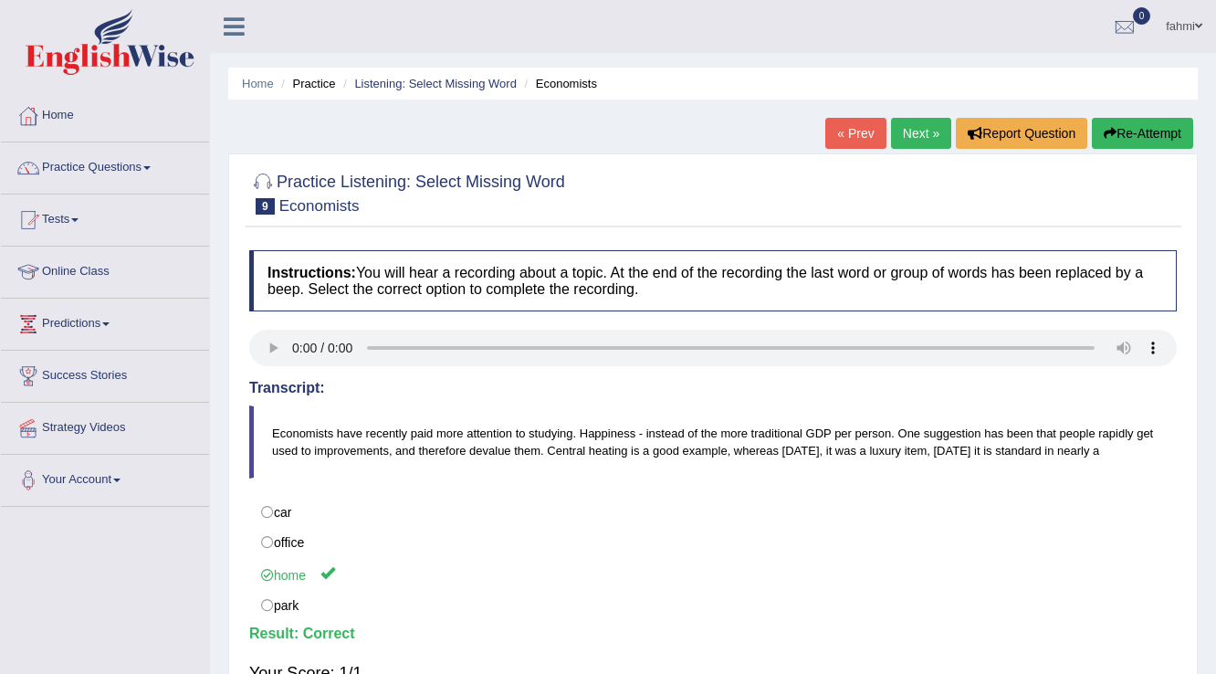
click at [941, 130] on link "Next »" at bounding box center [921, 133] width 60 height 31
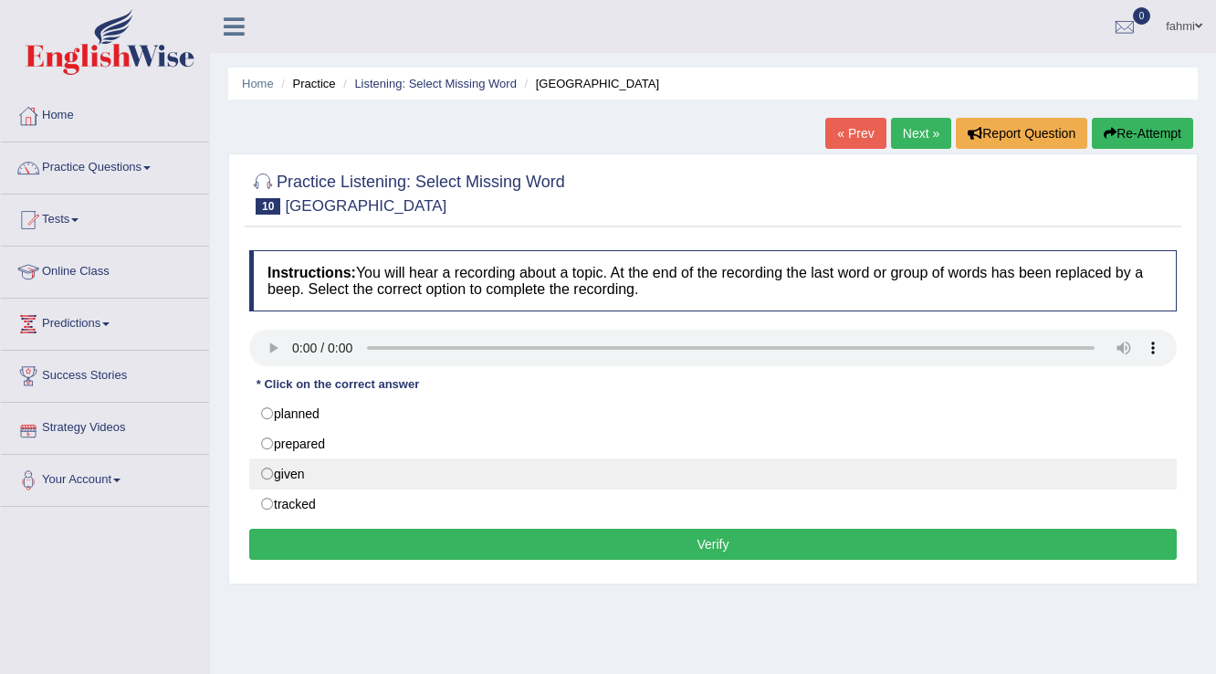
click at [261, 471] on label "given" at bounding box center [713, 473] width 928 height 31
radio input "true"
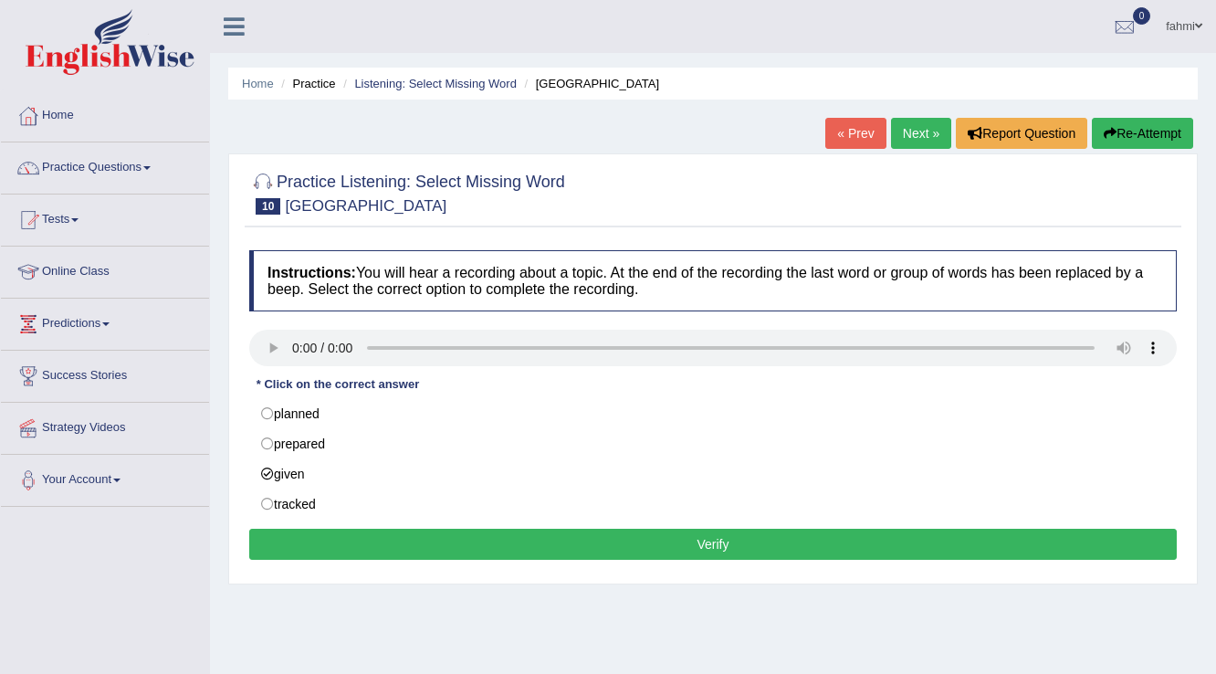
click at [413, 552] on button "Verify" at bounding box center [713, 544] width 928 height 31
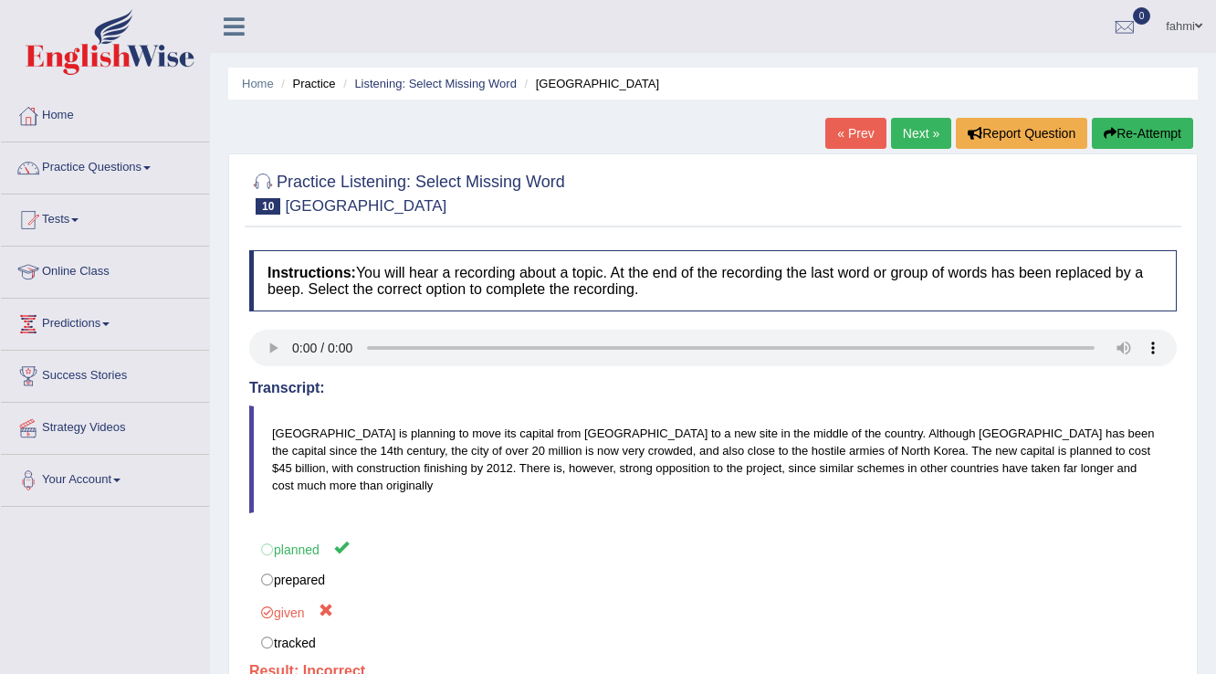
click at [920, 123] on link "Next »" at bounding box center [921, 133] width 60 height 31
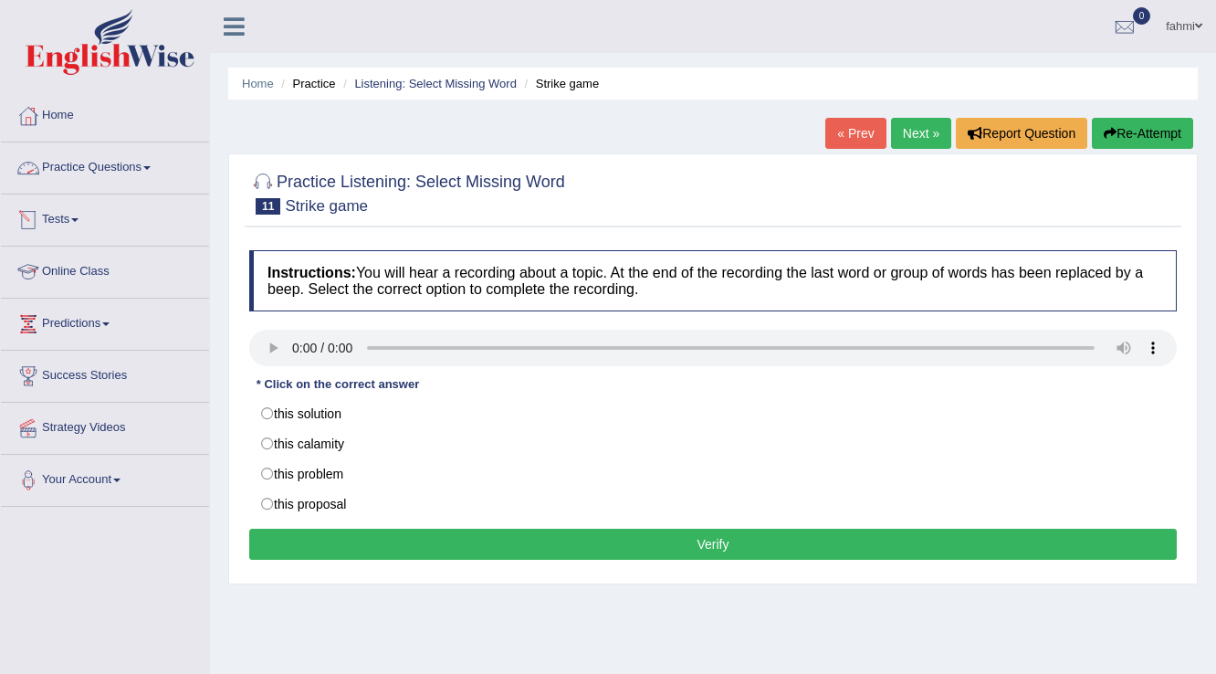
click at [60, 170] on link "Practice Questions" at bounding box center [105, 165] width 208 height 46
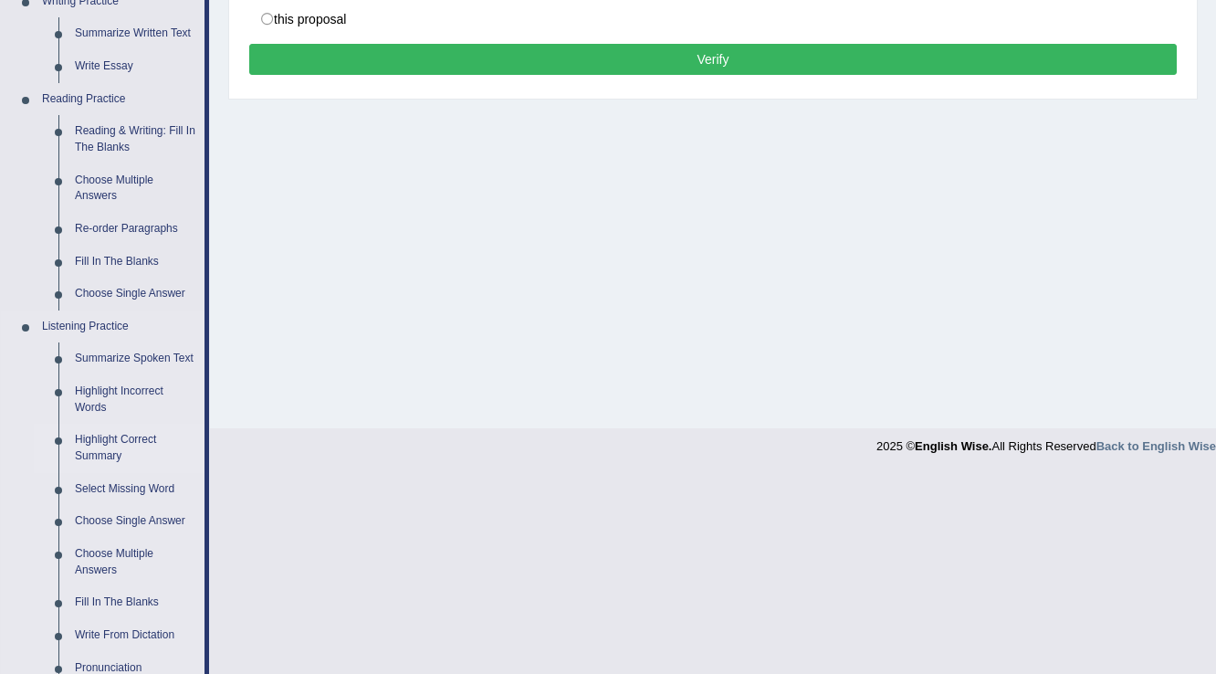
scroll to position [511, 0]
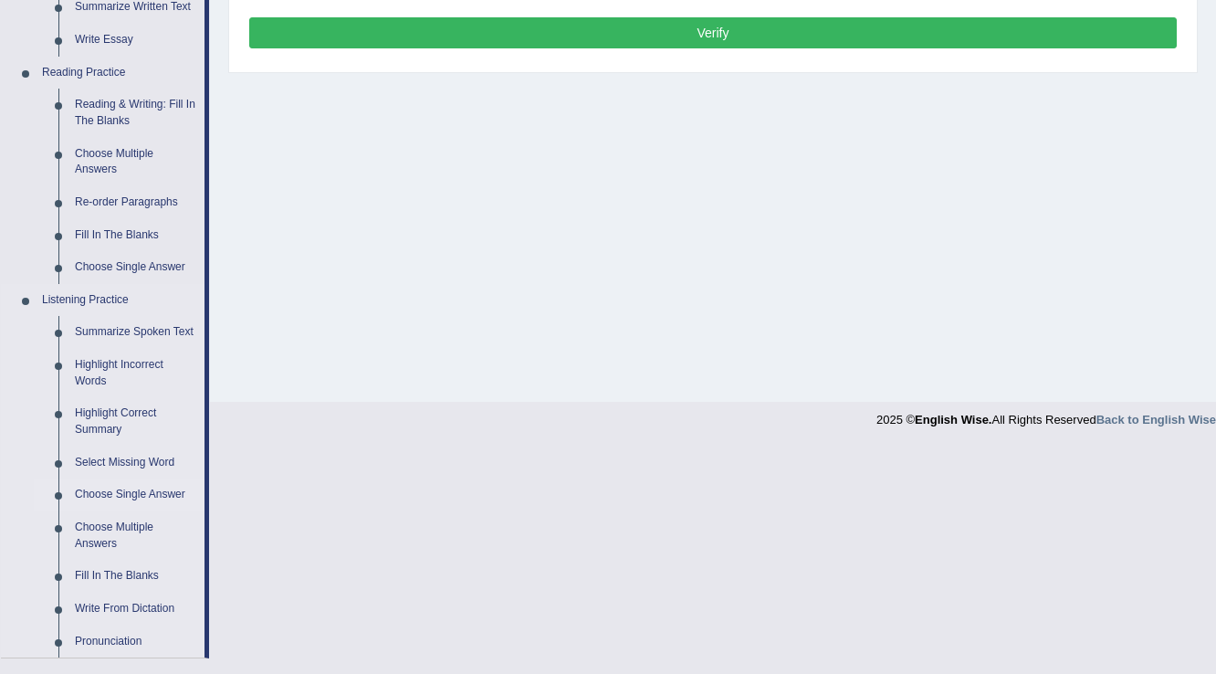
click at [153, 497] on link "Choose Single Answer" at bounding box center [136, 494] width 138 height 33
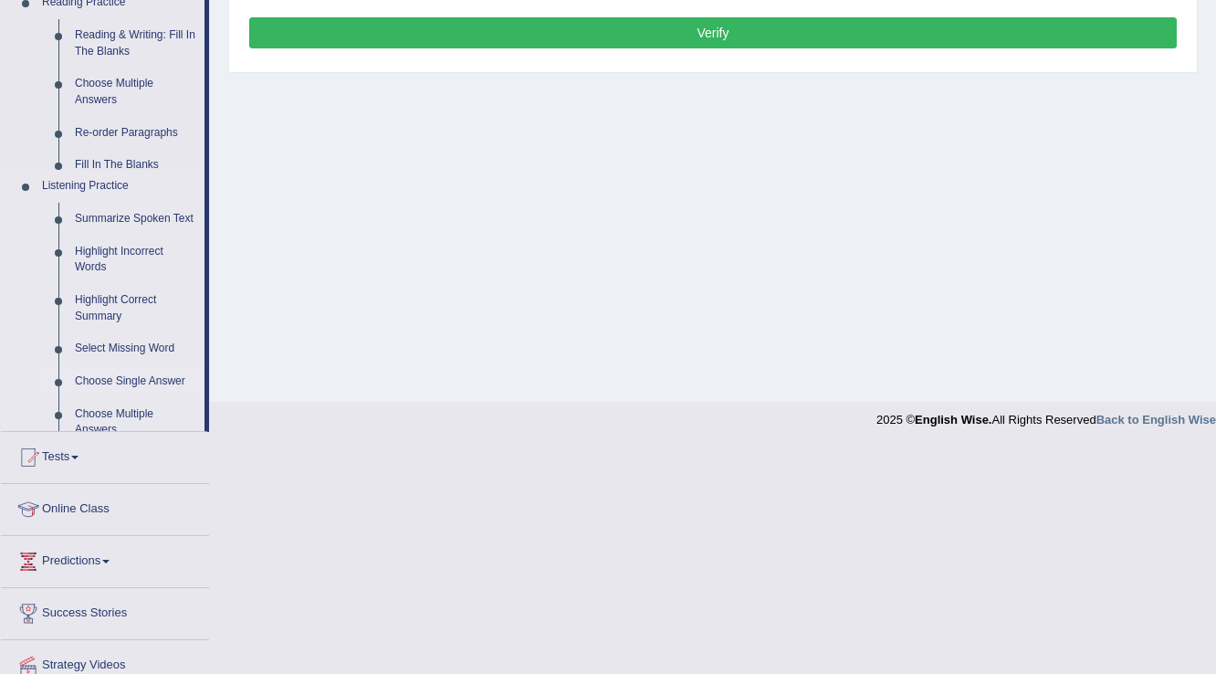
scroll to position [285, 0]
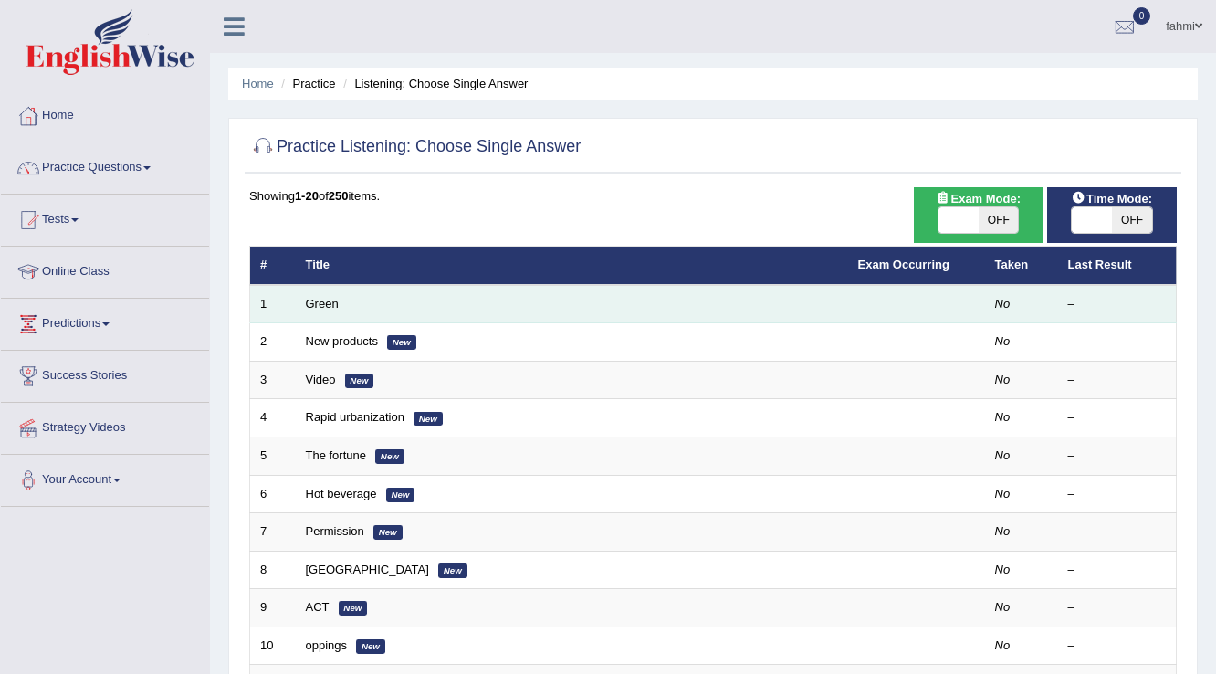
click at [662, 303] on td "Green" at bounding box center [572, 304] width 552 height 38
click at [367, 304] on td "Green" at bounding box center [572, 304] width 552 height 38
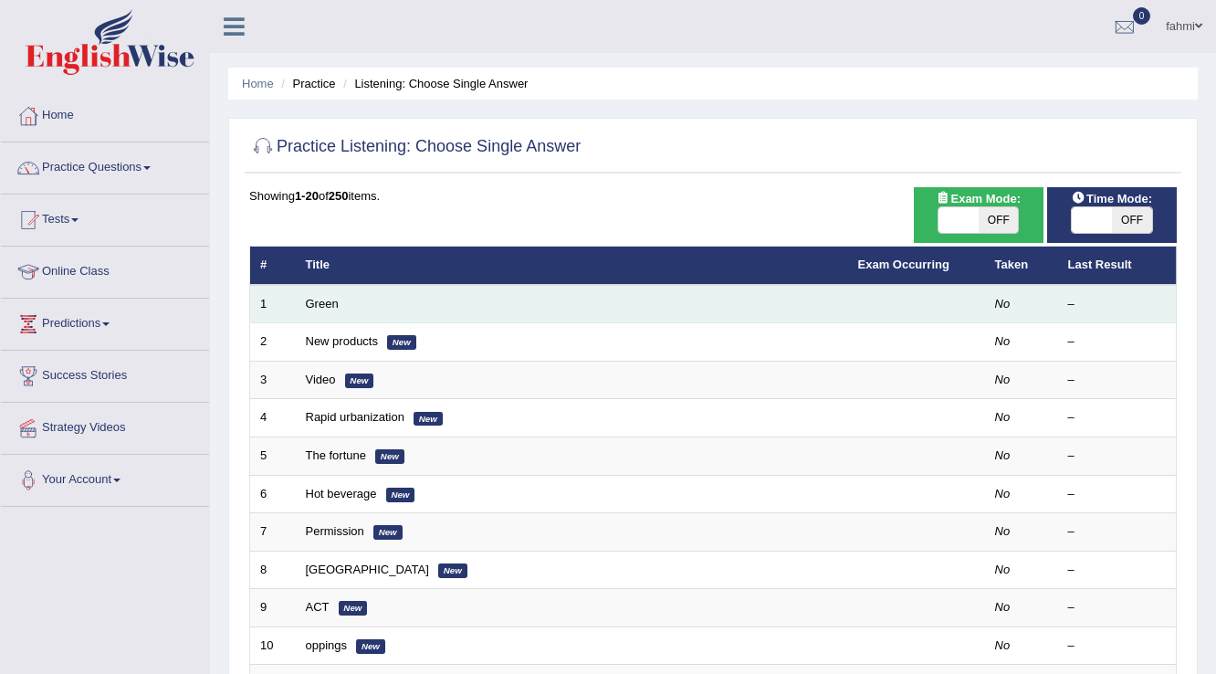
click at [367, 304] on td "Green" at bounding box center [572, 304] width 552 height 38
click at [328, 307] on link "Green" at bounding box center [322, 304] width 33 height 14
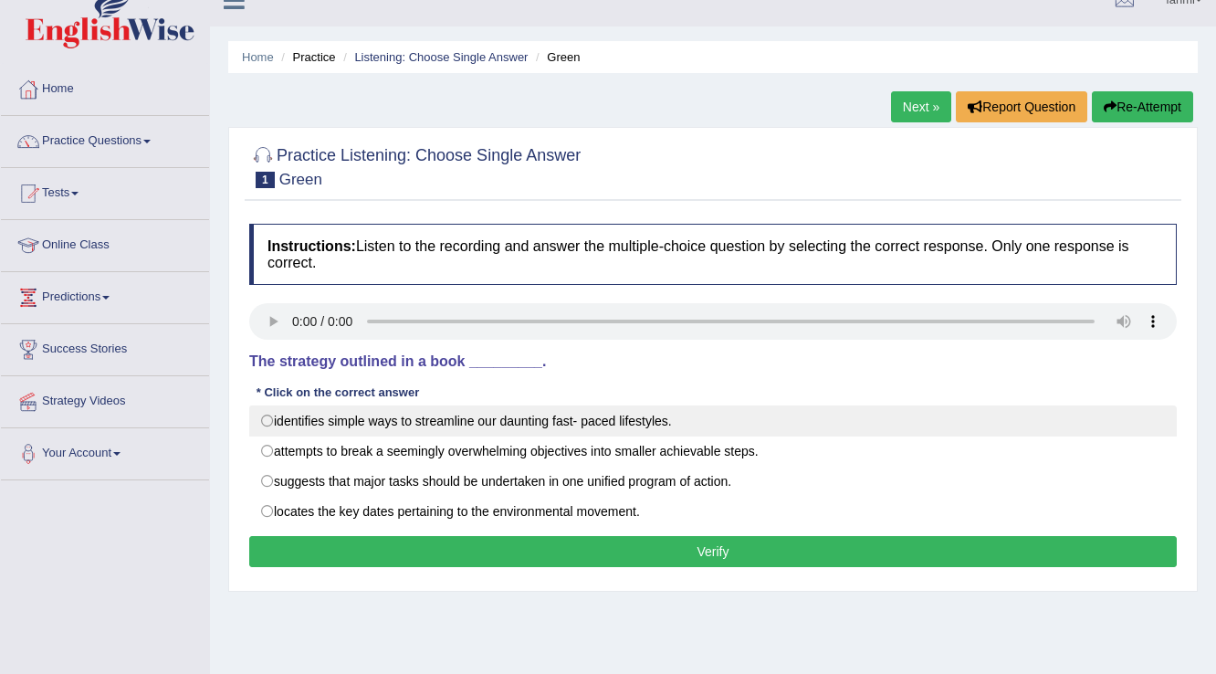
scroll to position [73, 0]
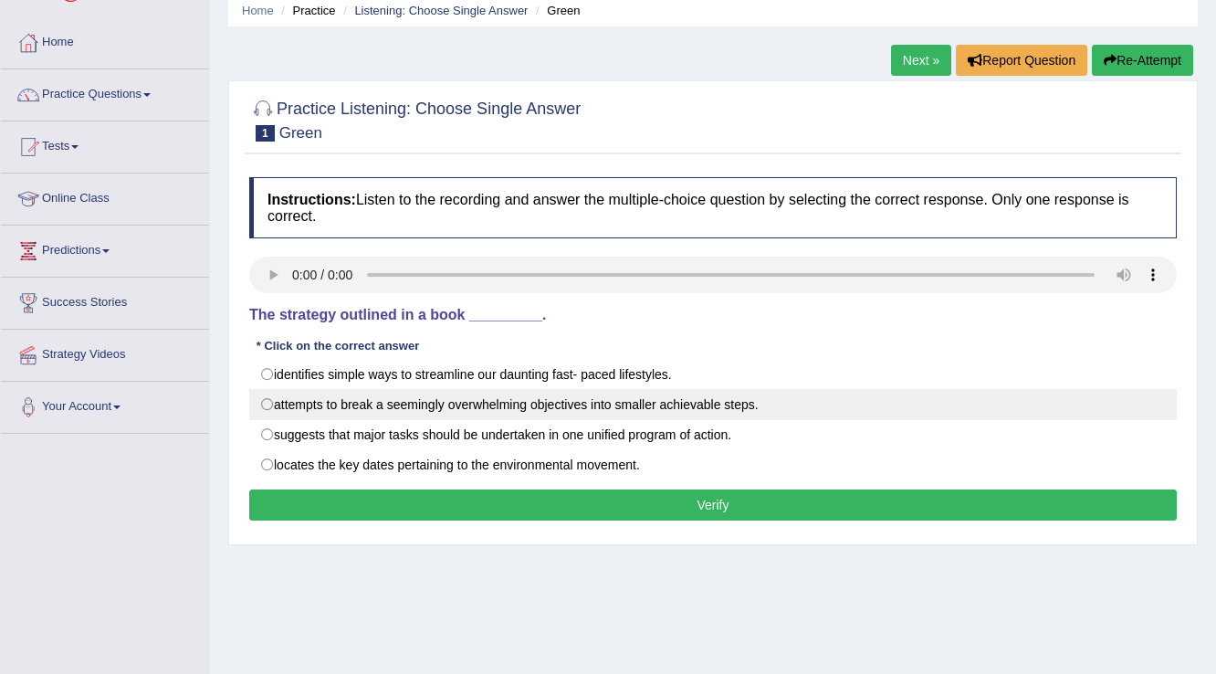
click at [263, 410] on label "attempts to break a seemingly overwhelming objectives into smaller achievable s…" at bounding box center [713, 404] width 928 height 31
radio input "true"
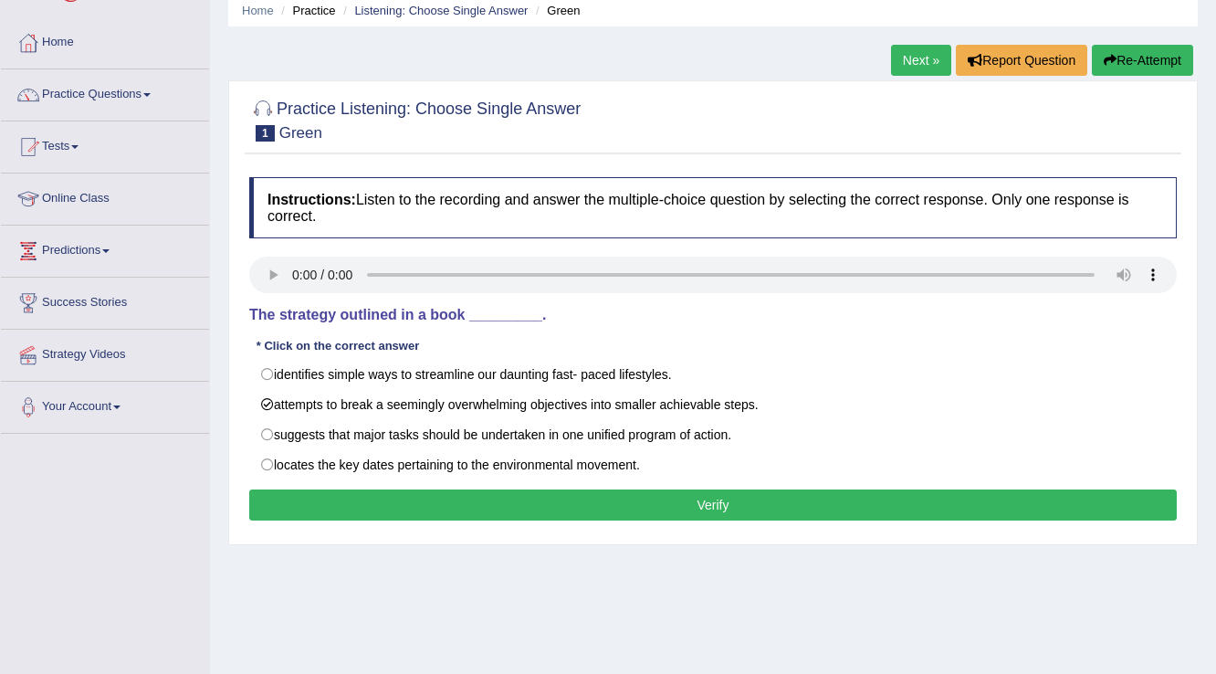
click at [487, 506] on button "Verify" at bounding box center [713, 504] width 928 height 31
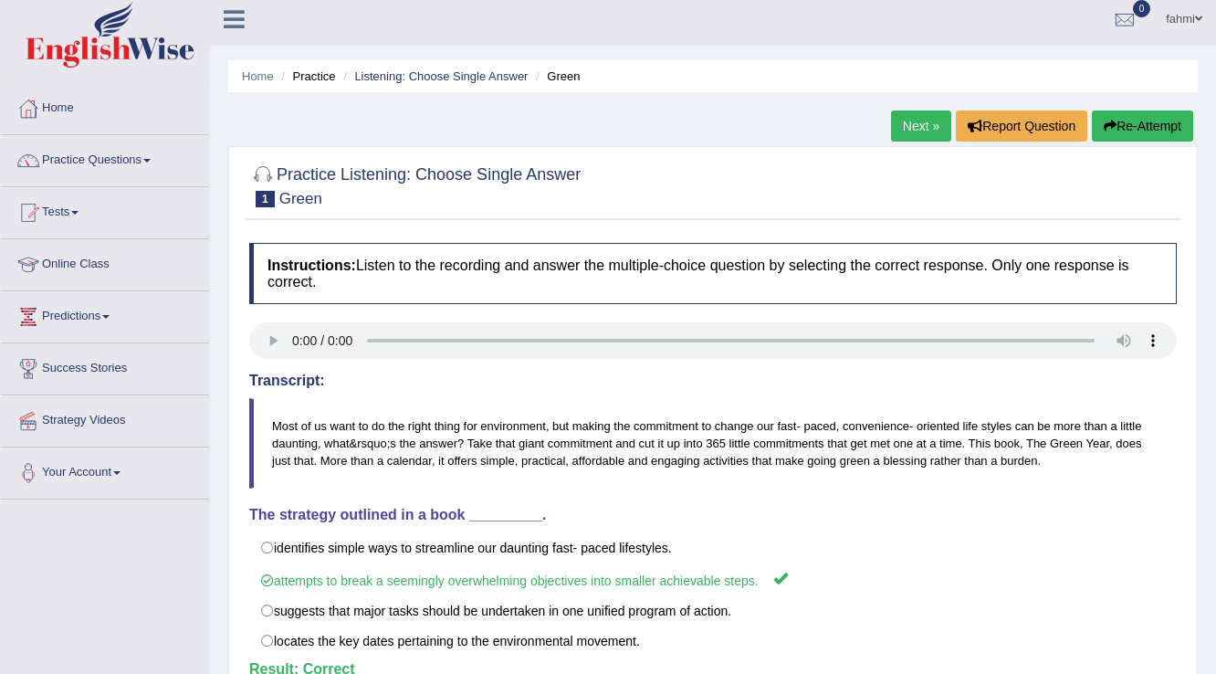
scroll to position [0, 0]
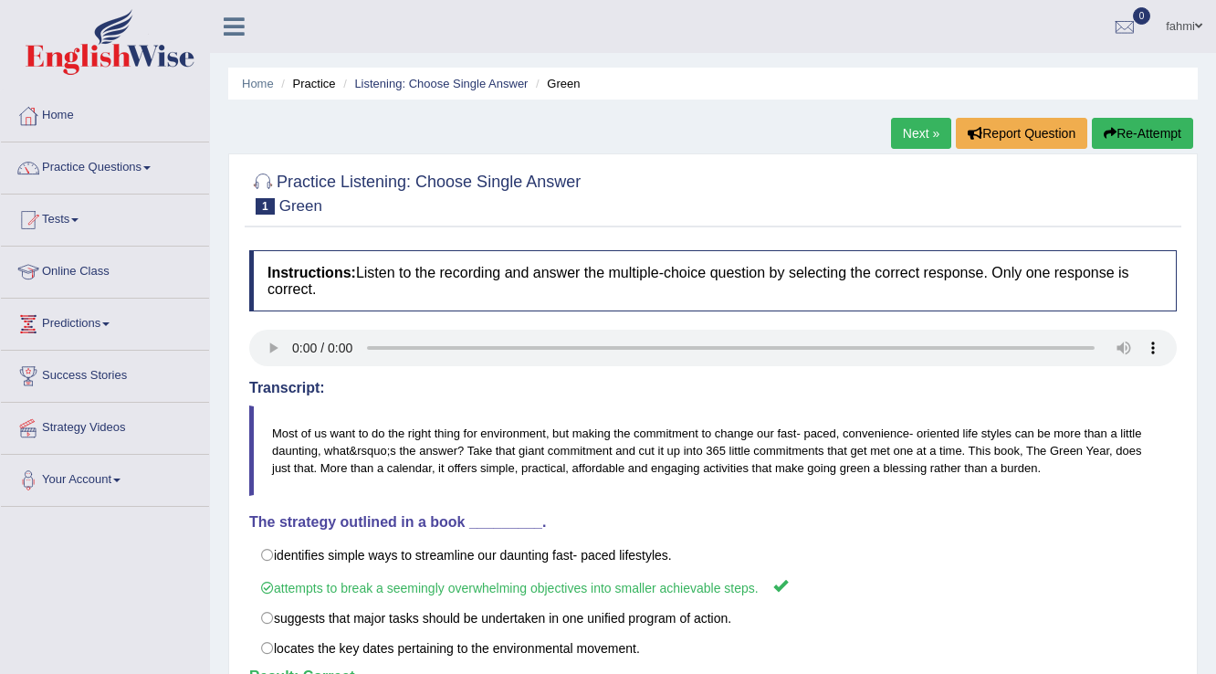
click at [909, 139] on link "Next »" at bounding box center [921, 133] width 60 height 31
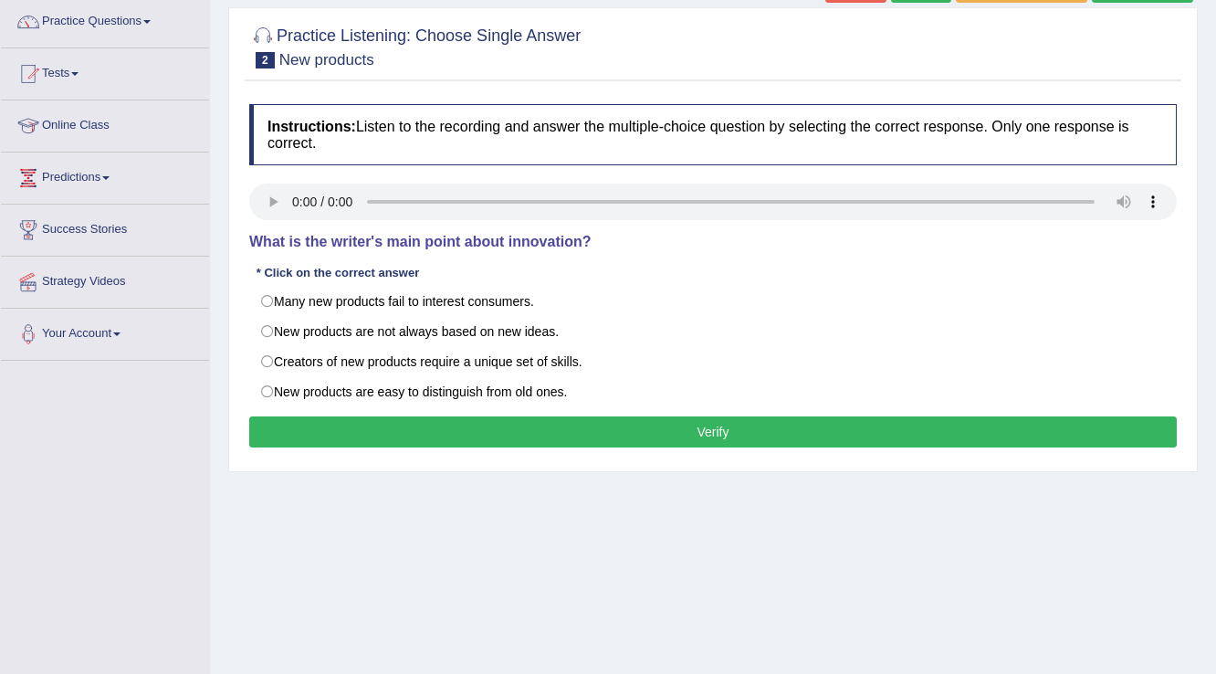
scroll to position [73, 0]
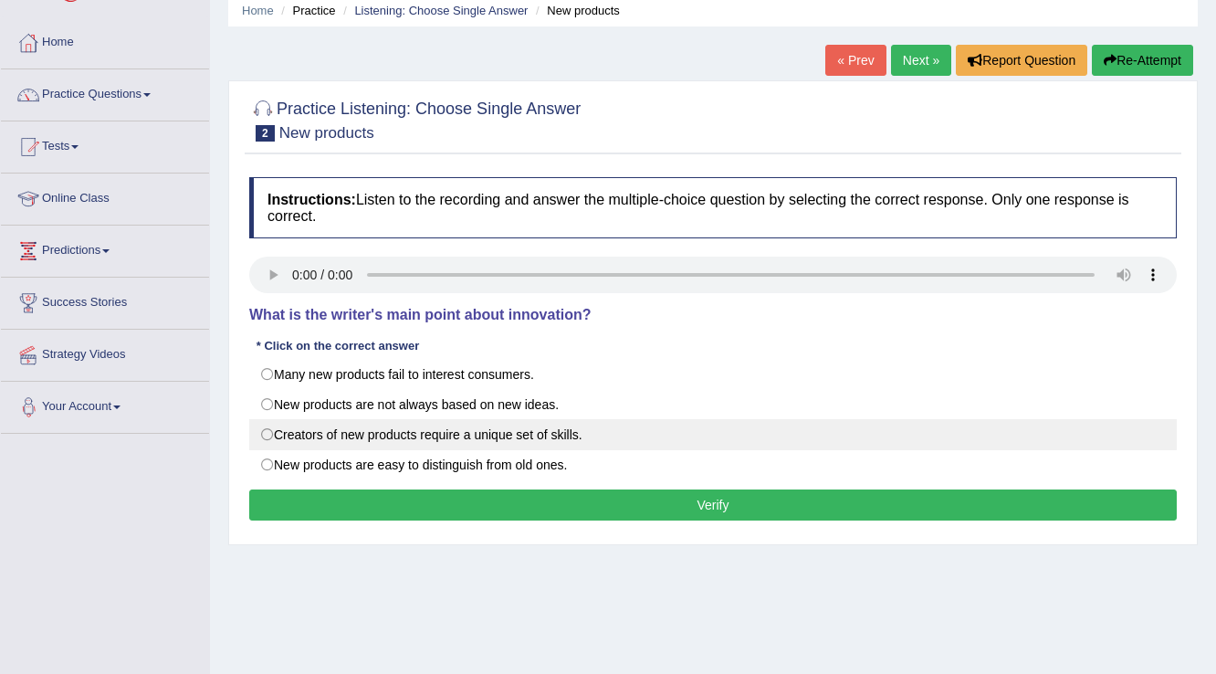
click at [264, 431] on label "Creators of new products require a unique set of skills." at bounding box center [713, 434] width 928 height 31
radio input "true"
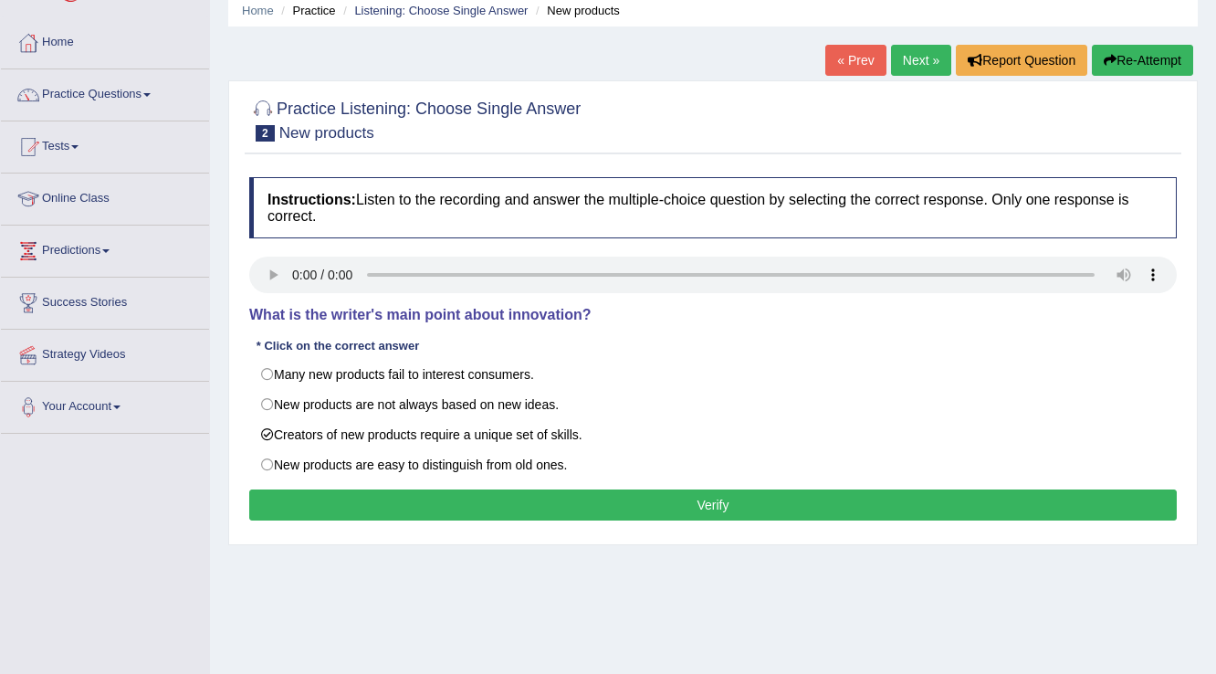
click at [385, 508] on button "Verify" at bounding box center [713, 504] width 928 height 31
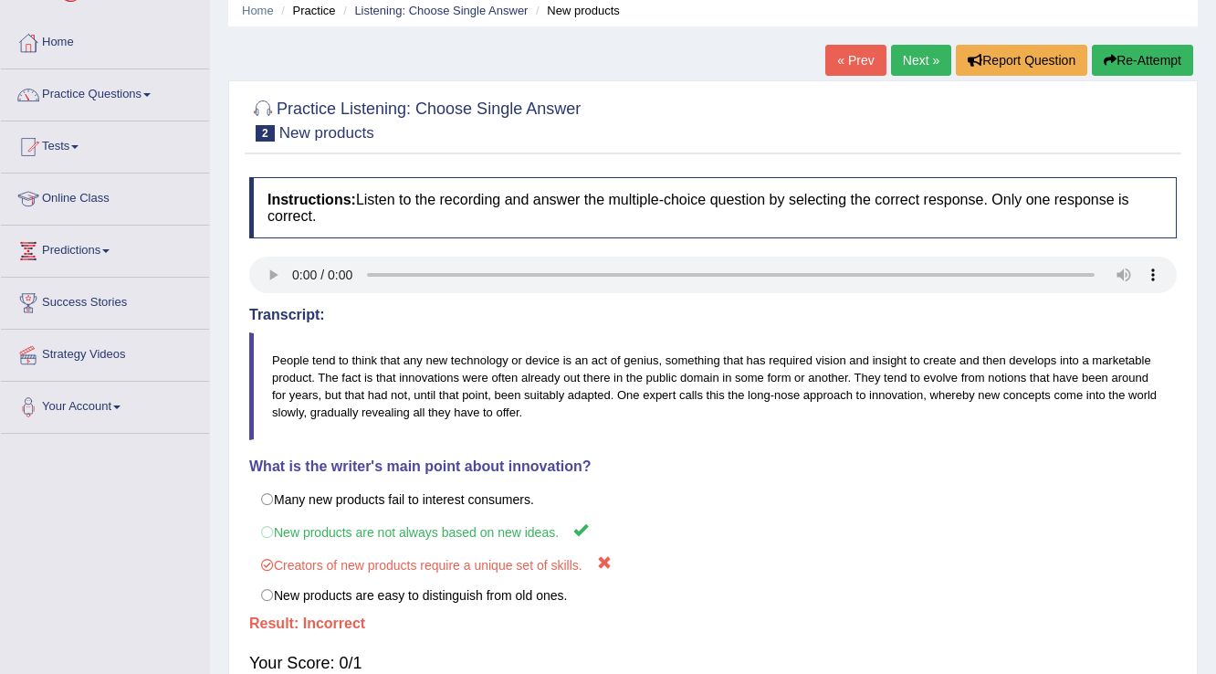
click at [927, 57] on link "Next »" at bounding box center [921, 60] width 60 height 31
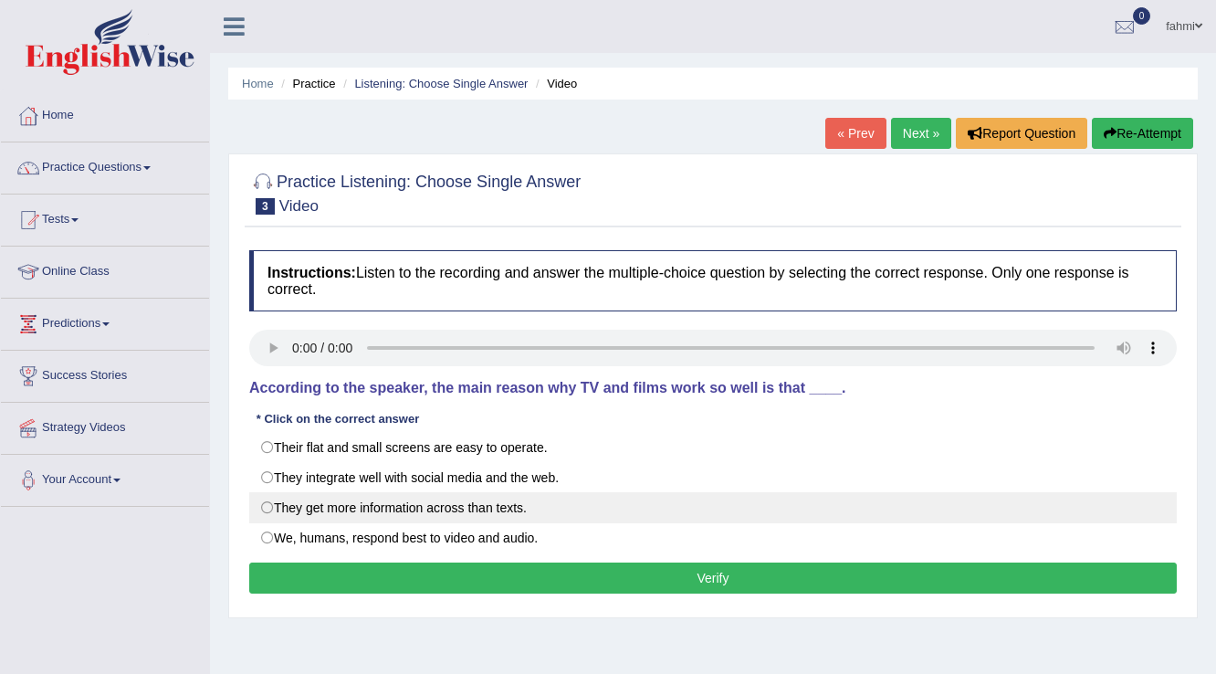
click at [264, 514] on label "They get more information across than texts." at bounding box center [713, 507] width 928 height 31
radio input "true"
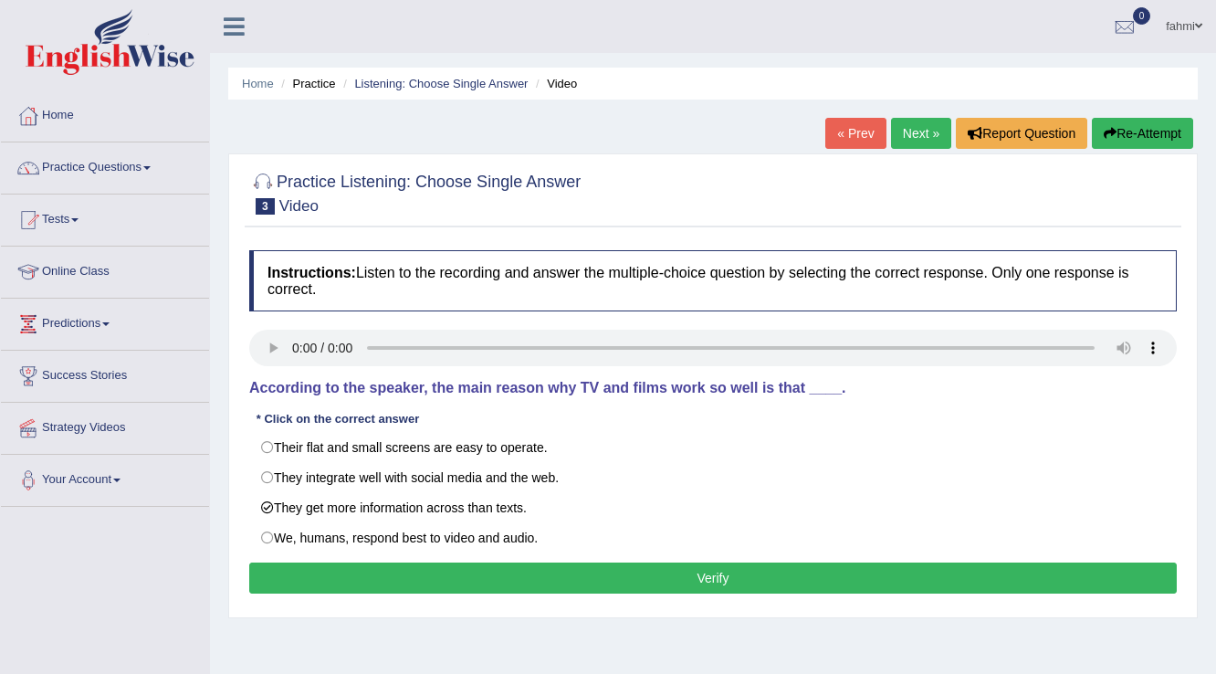
click at [347, 562] on div "Instructions: Listen to the recording and answer the multiple-choice question b…" at bounding box center [713, 424] width 937 height 367
click at [346, 569] on button "Verify" at bounding box center [713, 577] width 928 height 31
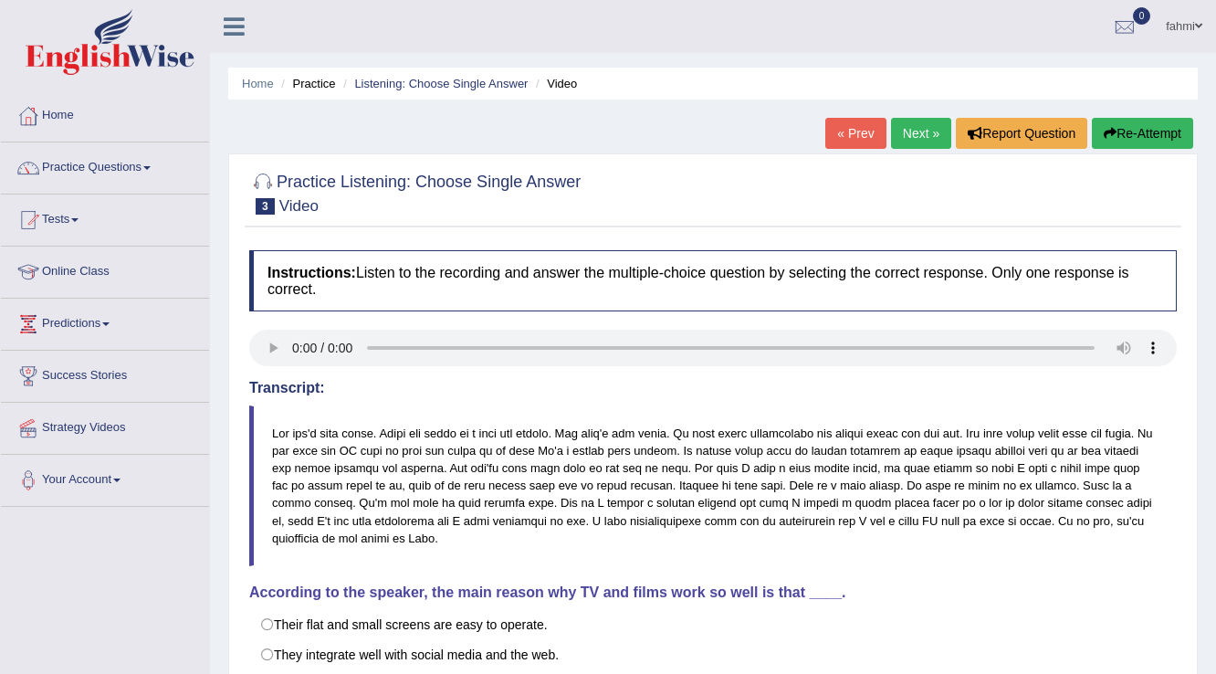
click at [906, 138] on link "Next »" at bounding box center [921, 133] width 60 height 31
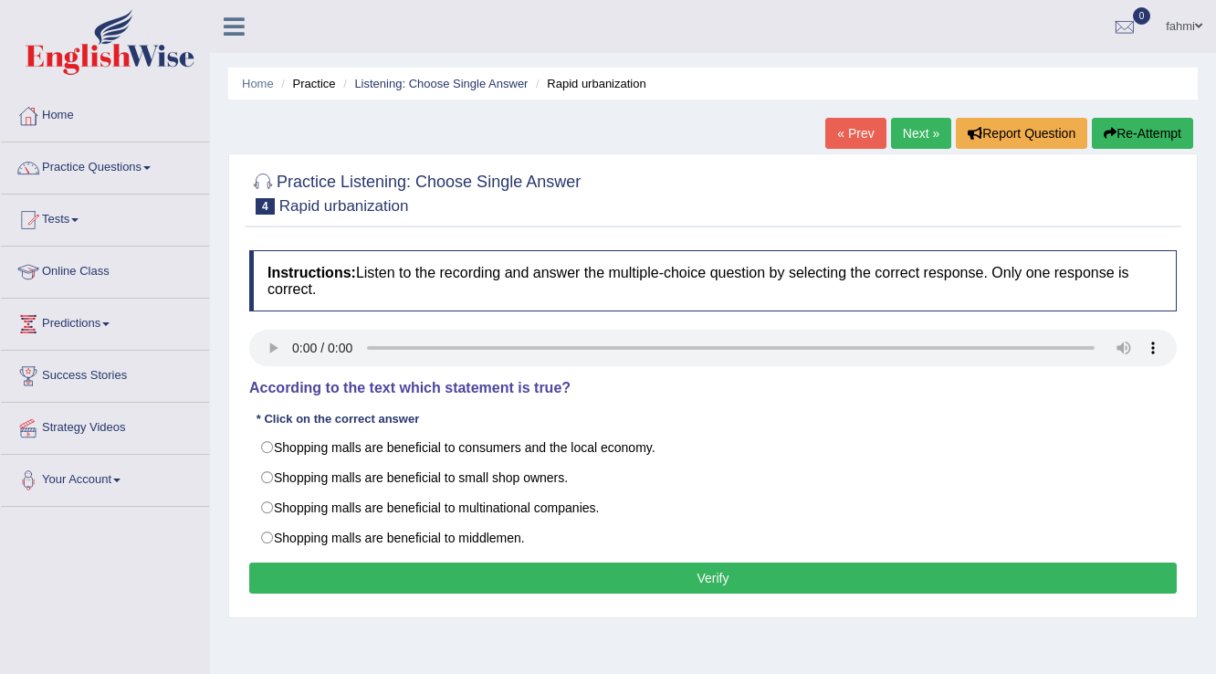
click at [245, 345] on div "Instructions: Listen to the recording and answer the multiple-choice question b…" at bounding box center [713, 424] width 937 height 367
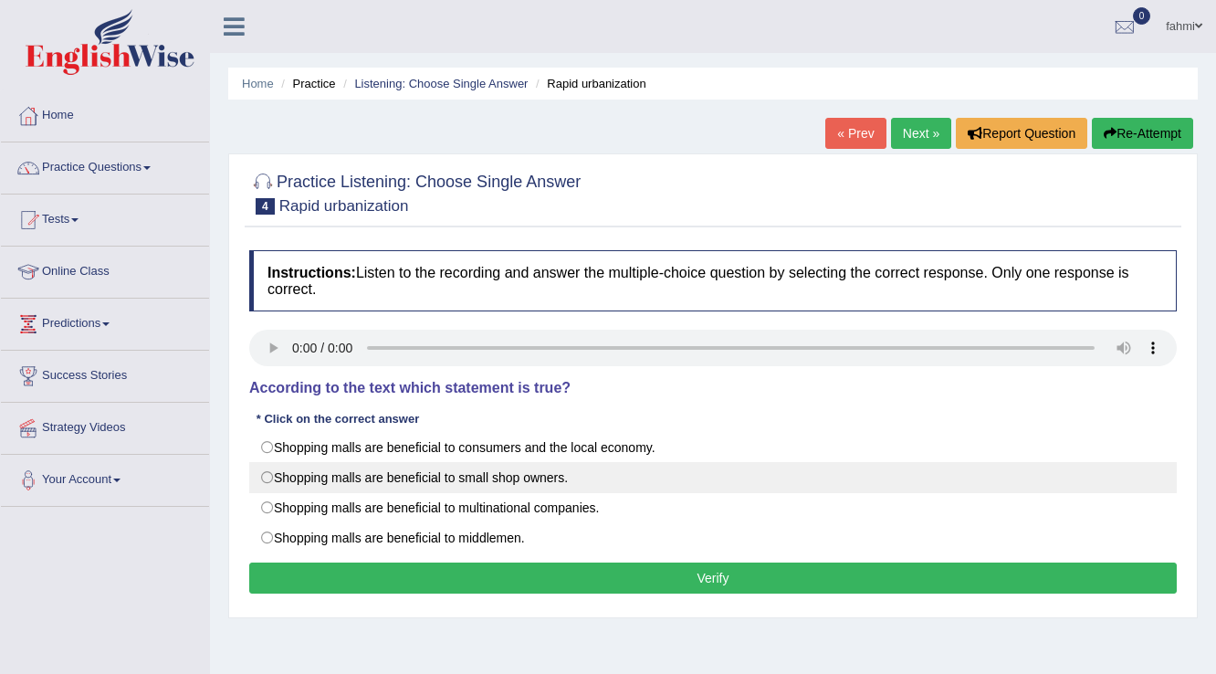
click at [268, 465] on label "Shopping malls are beneficial to small shop owners." at bounding box center [713, 477] width 928 height 31
radio input "true"
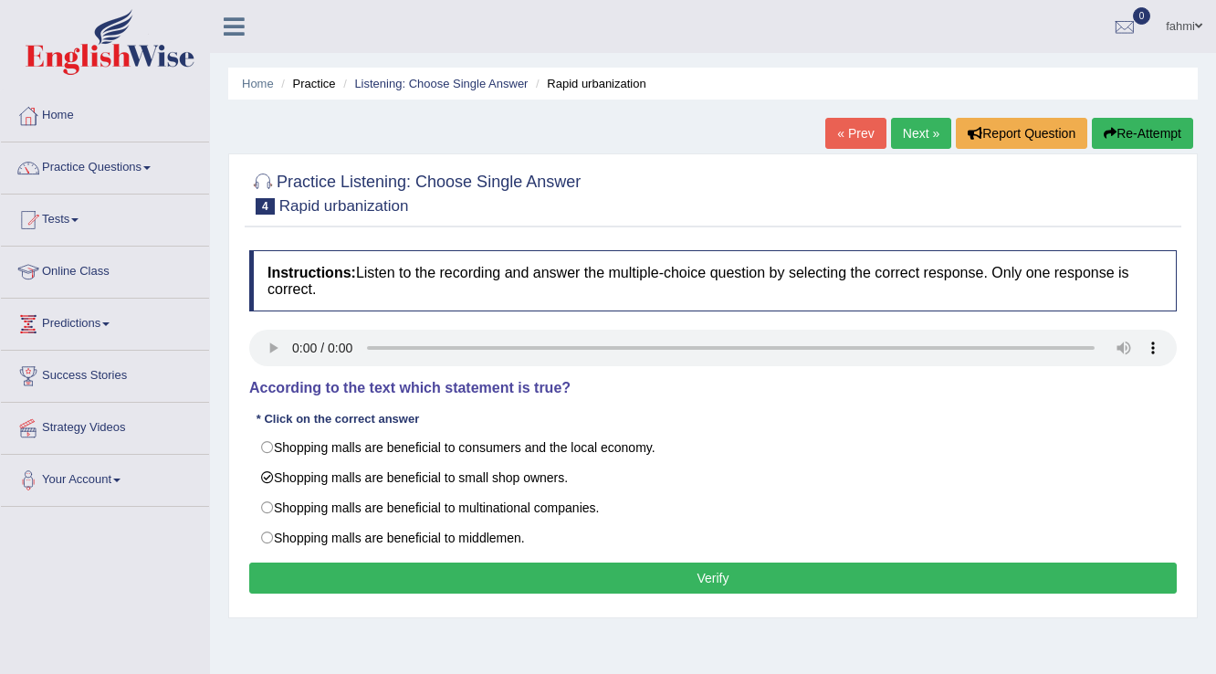
click at [299, 579] on button "Verify" at bounding box center [713, 577] width 928 height 31
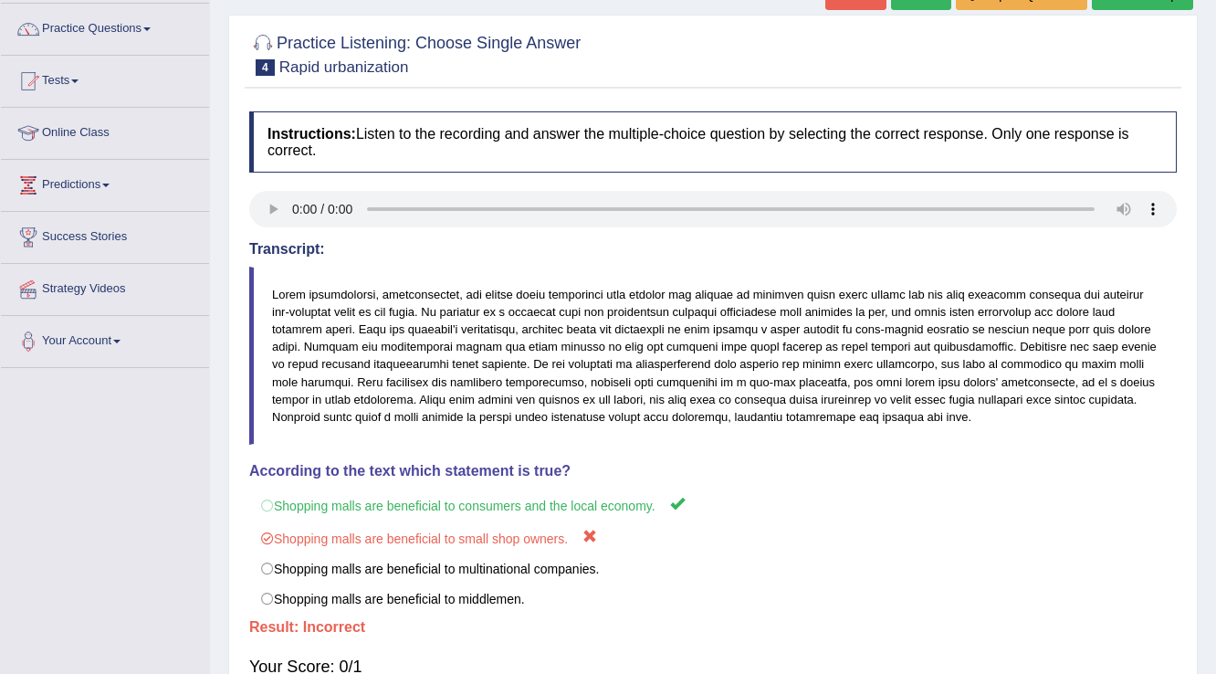
scroll to position [66, 0]
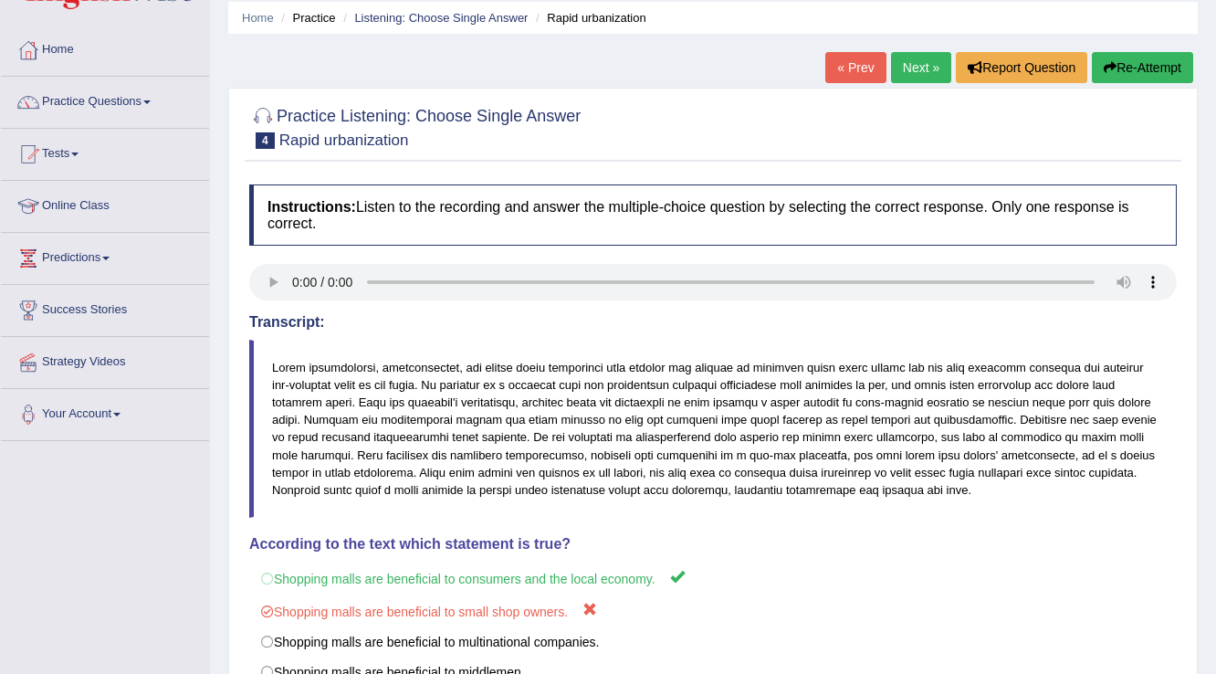
click at [896, 70] on link "Next »" at bounding box center [921, 67] width 60 height 31
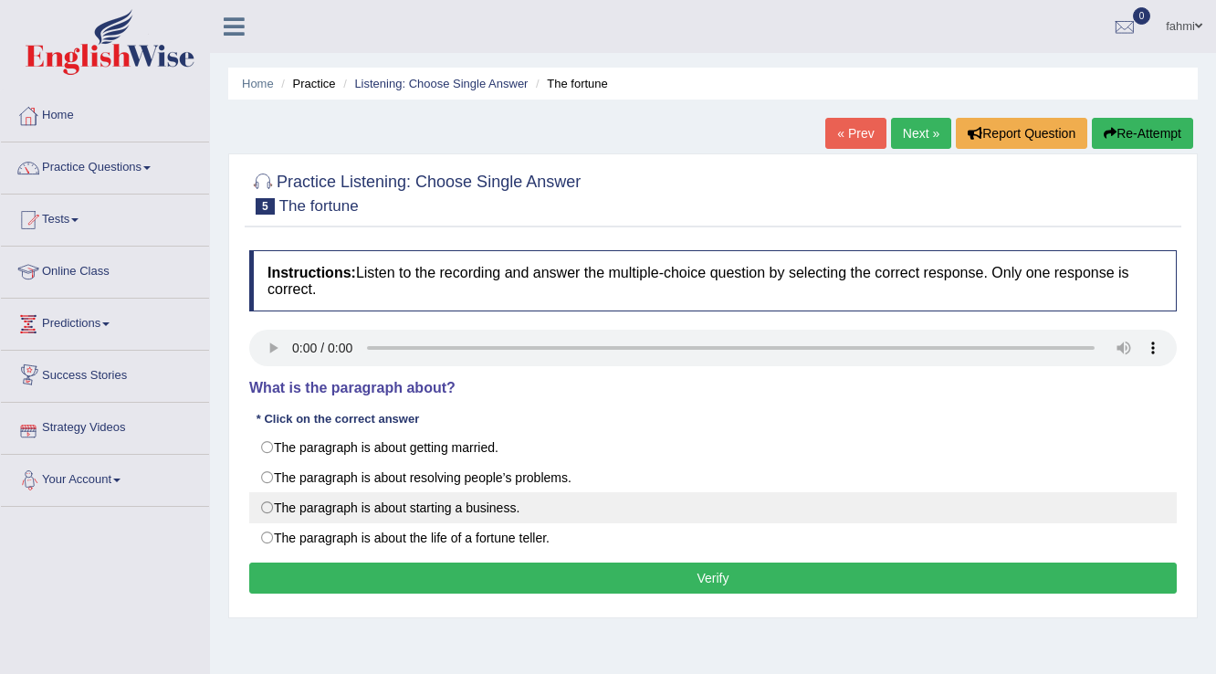
click at [274, 503] on label "The paragraph is about starting a business." at bounding box center [713, 507] width 928 height 31
radio input "true"
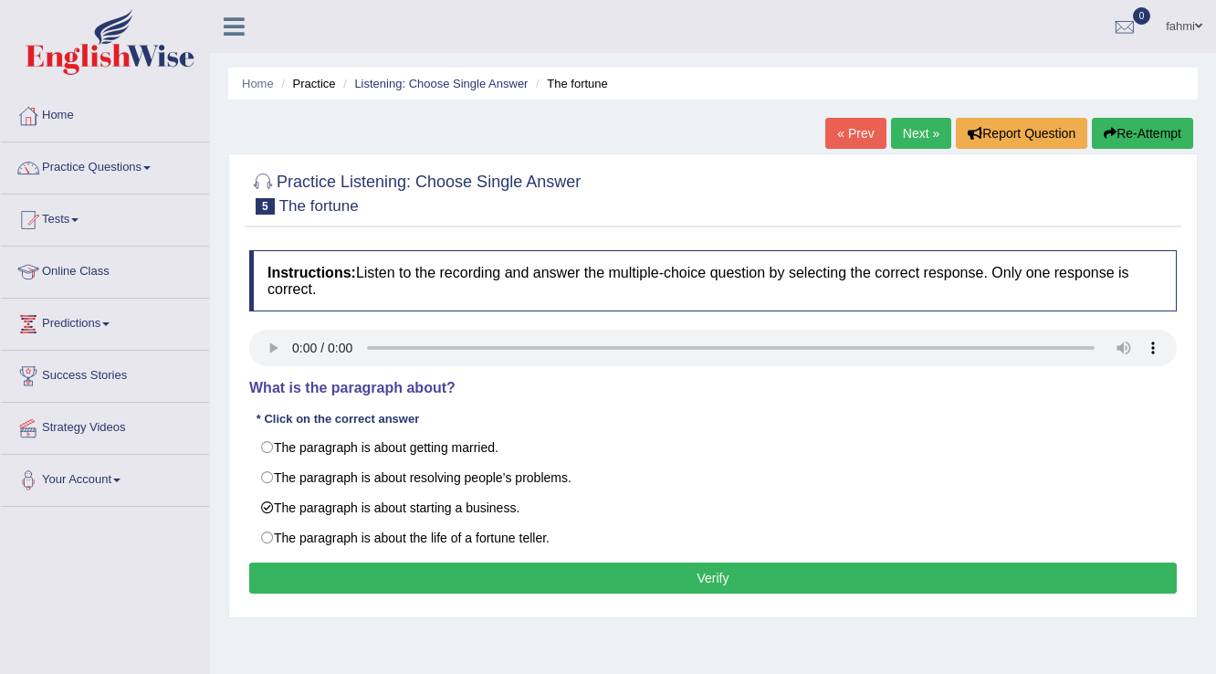
click at [416, 582] on button "Verify" at bounding box center [713, 577] width 928 height 31
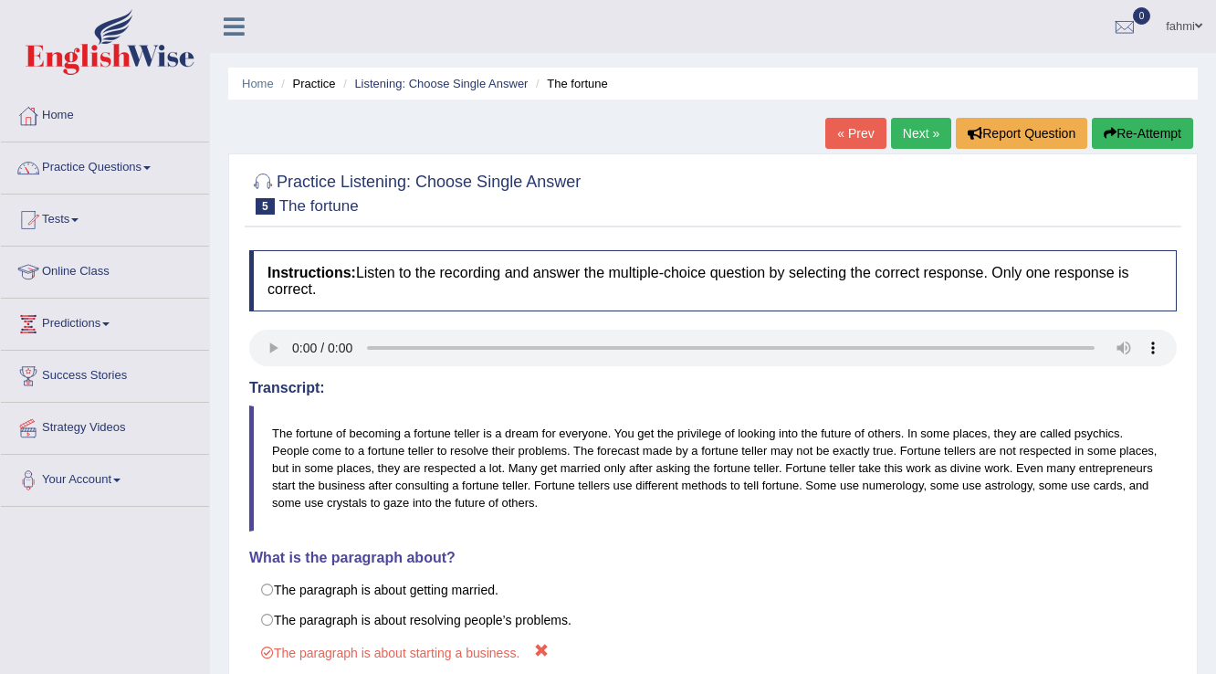
click at [914, 145] on link "Next »" at bounding box center [921, 133] width 60 height 31
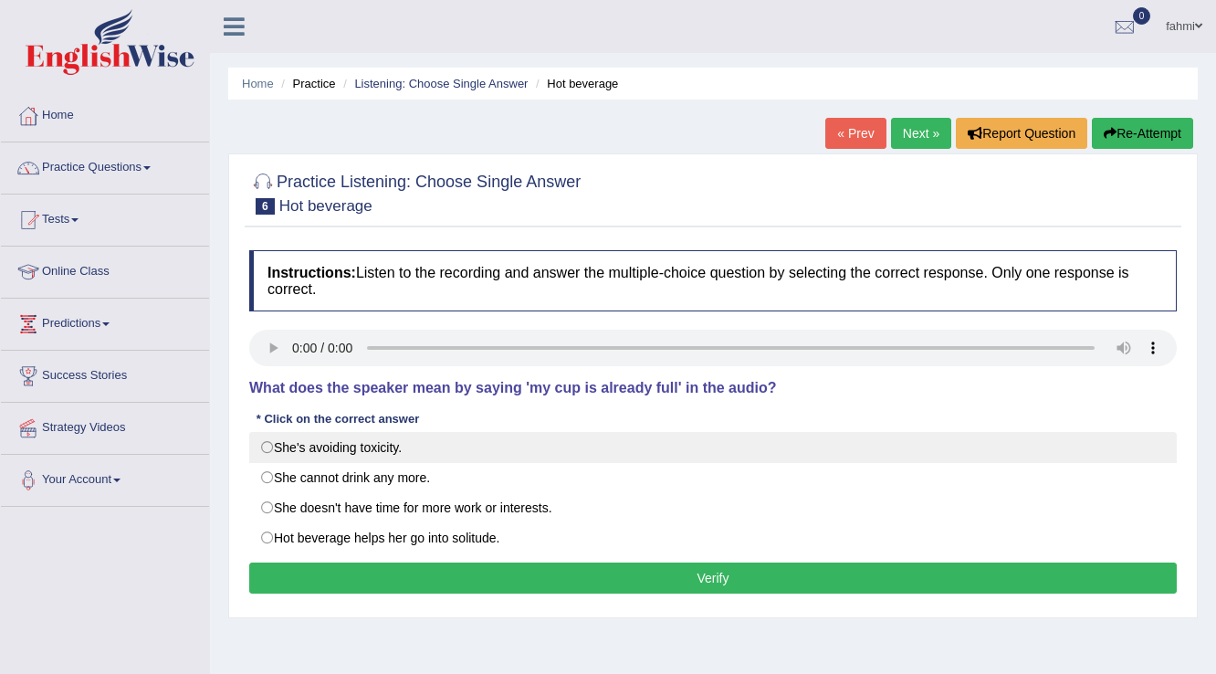
click at [279, 450] on label "She's avoiding toxicity." at bounding box center [713, 447] width 928 height 31
radio input "true"
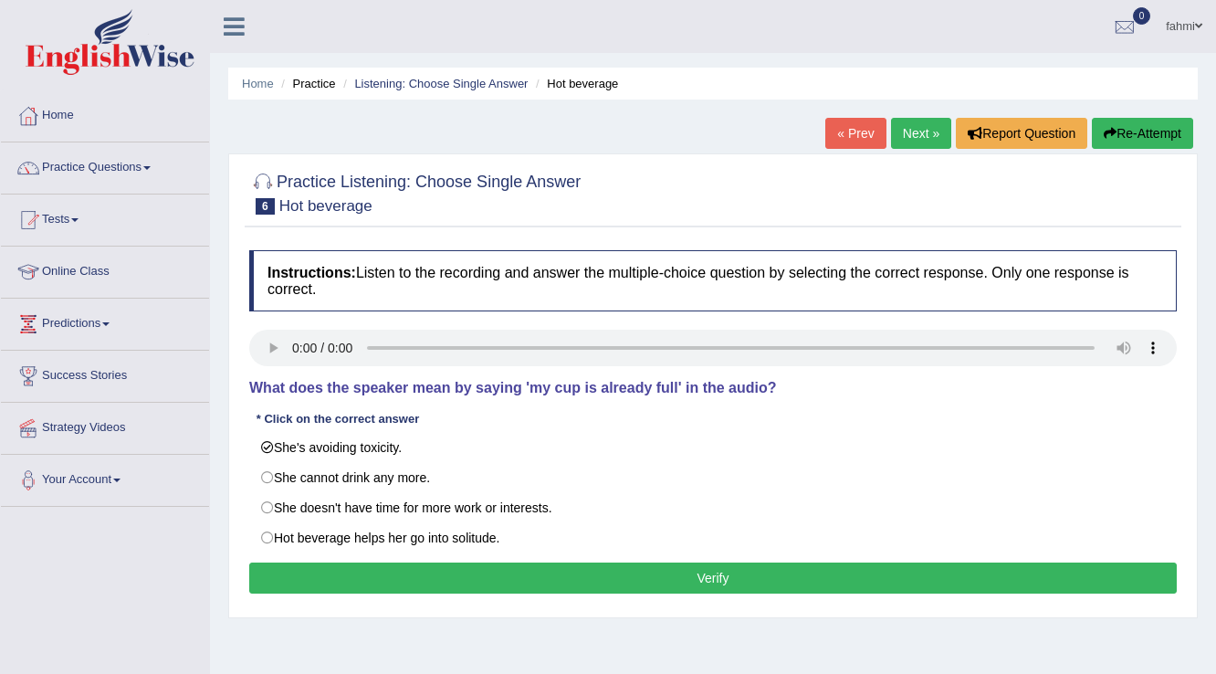
click at [508, 581] on button "Verify" at bounding box center [713, 577] width 928 height 31
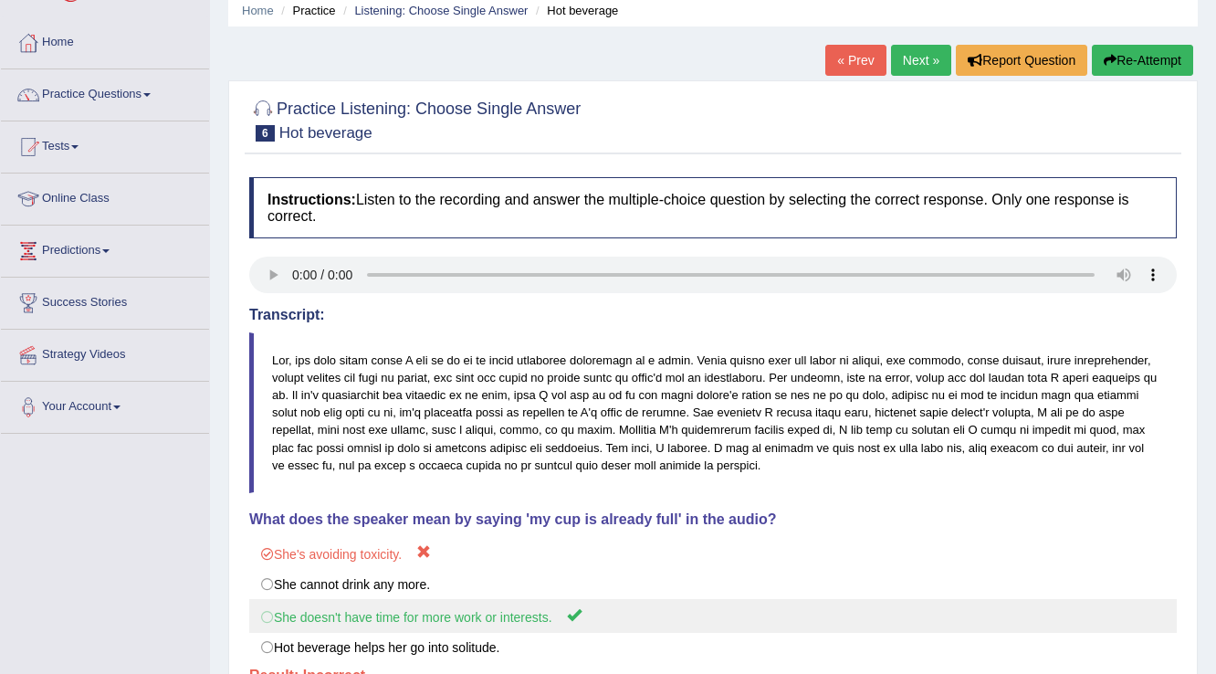
scroll to position [66, 0]
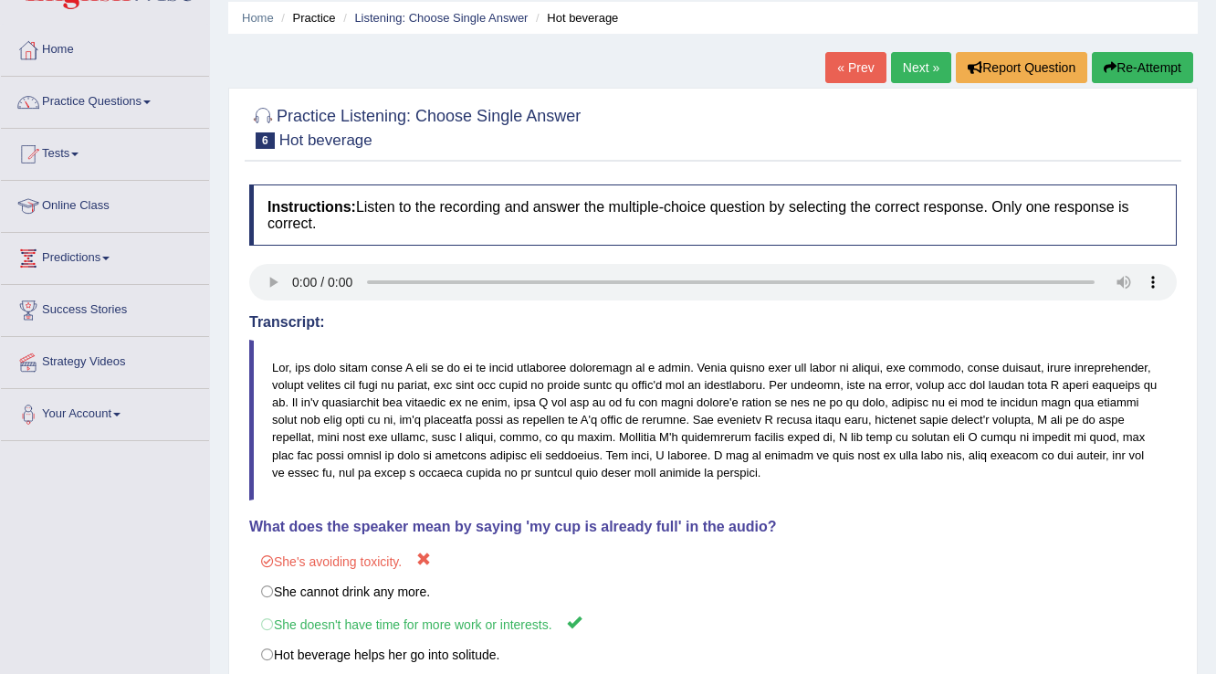
click at [931, 68] on link "Next »" at bounding box center [921, 67] width 60 height 31
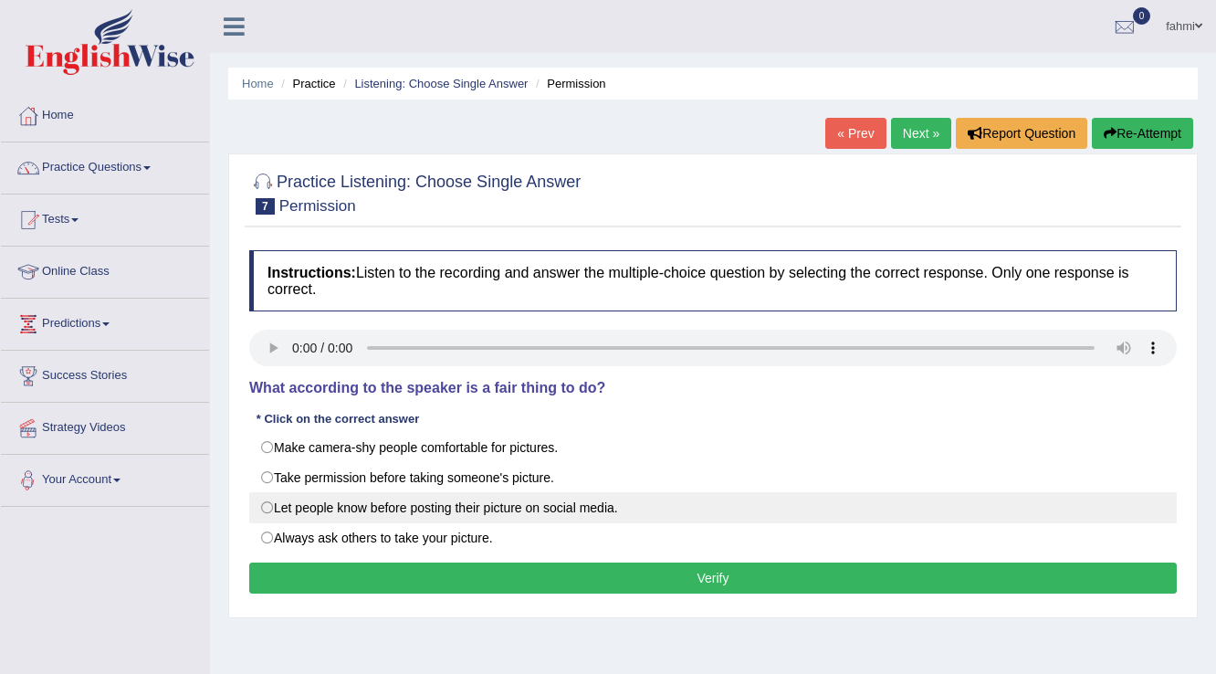
click at [263, 509] on label "Let people know before posting their picture on social media." at bounding box center [713, 507] width 928 height 31
radio input "true"
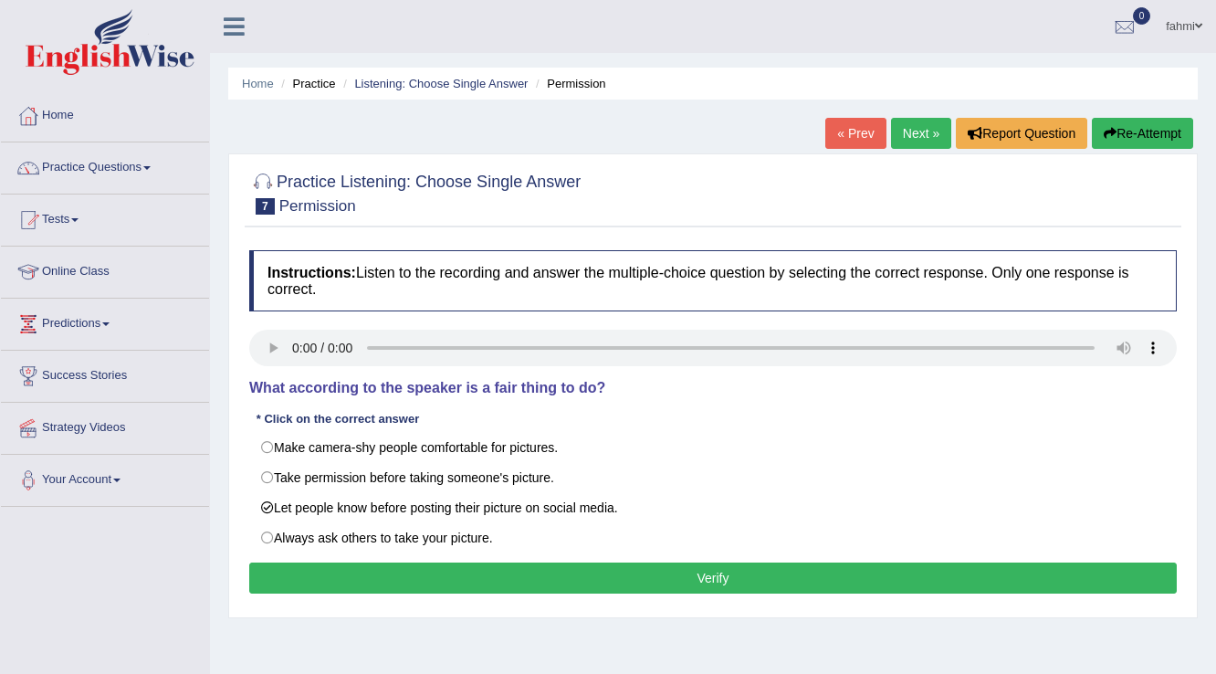
click at [366, 566] on button "Verify" at bounding box center [713, 577] width 928 height 31
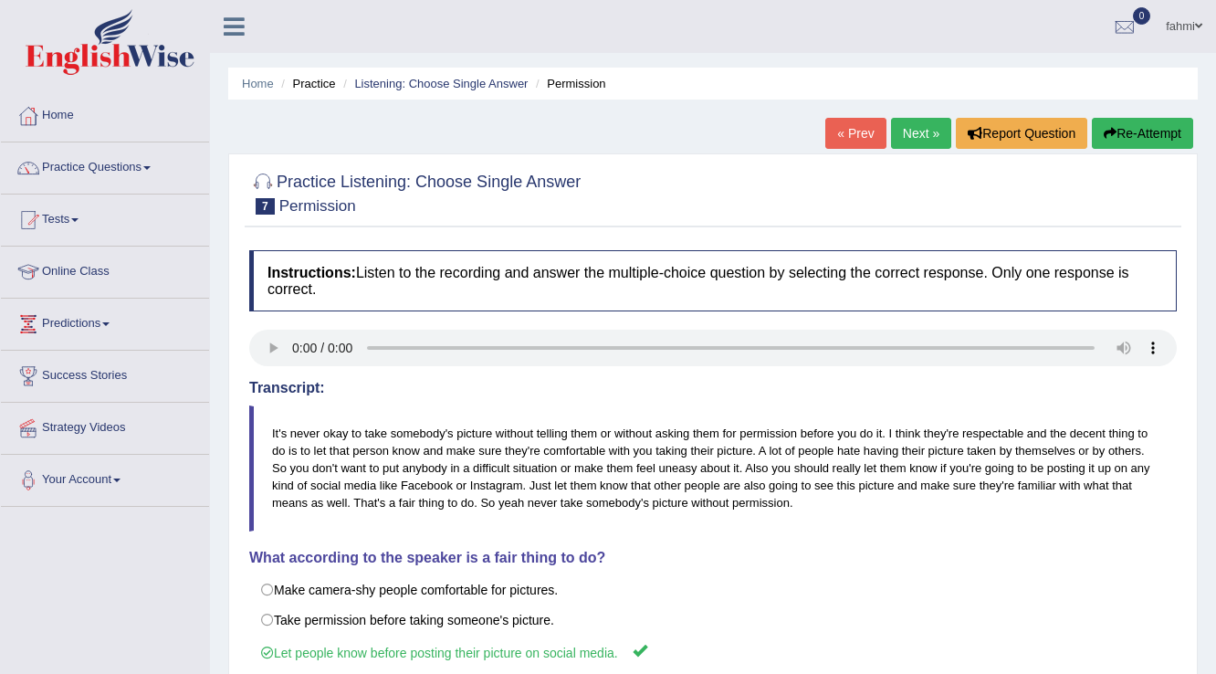
click at [924, 131] on link "Next »" at bounding box center [921, 133] width 60 height 31
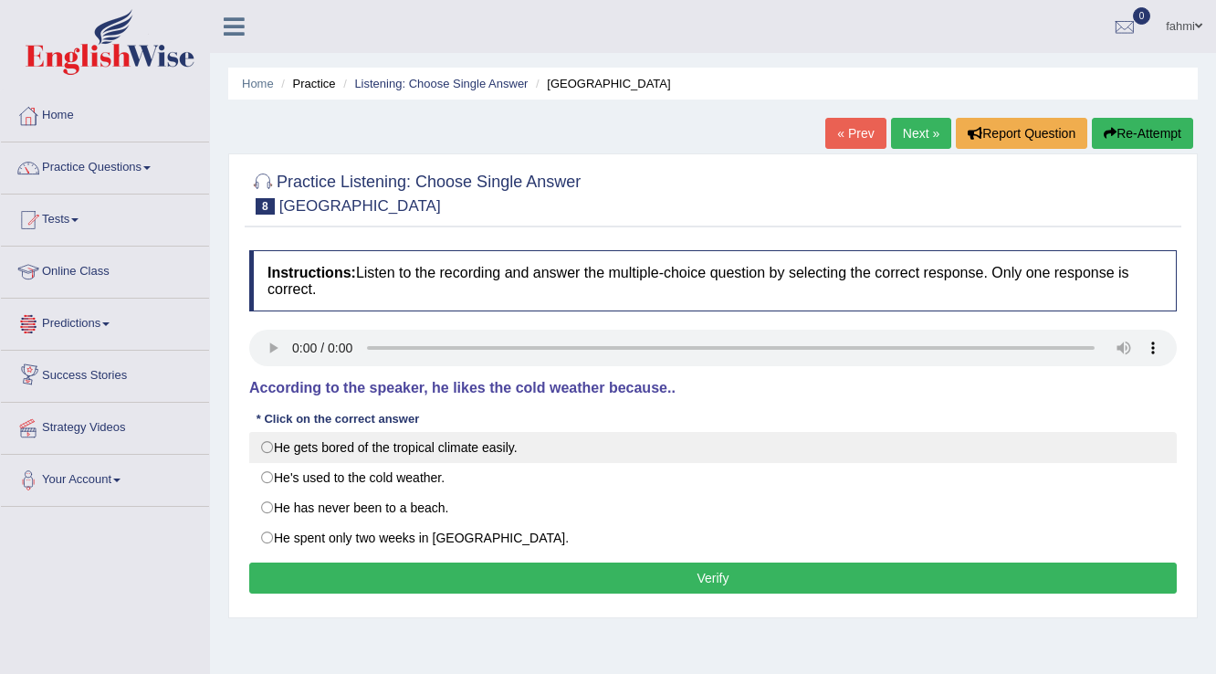
click at [264, 437] on label "He gets bored of the tropical climate easily." at bounding box center [713, 447] width 928 height 31
radio input "true"
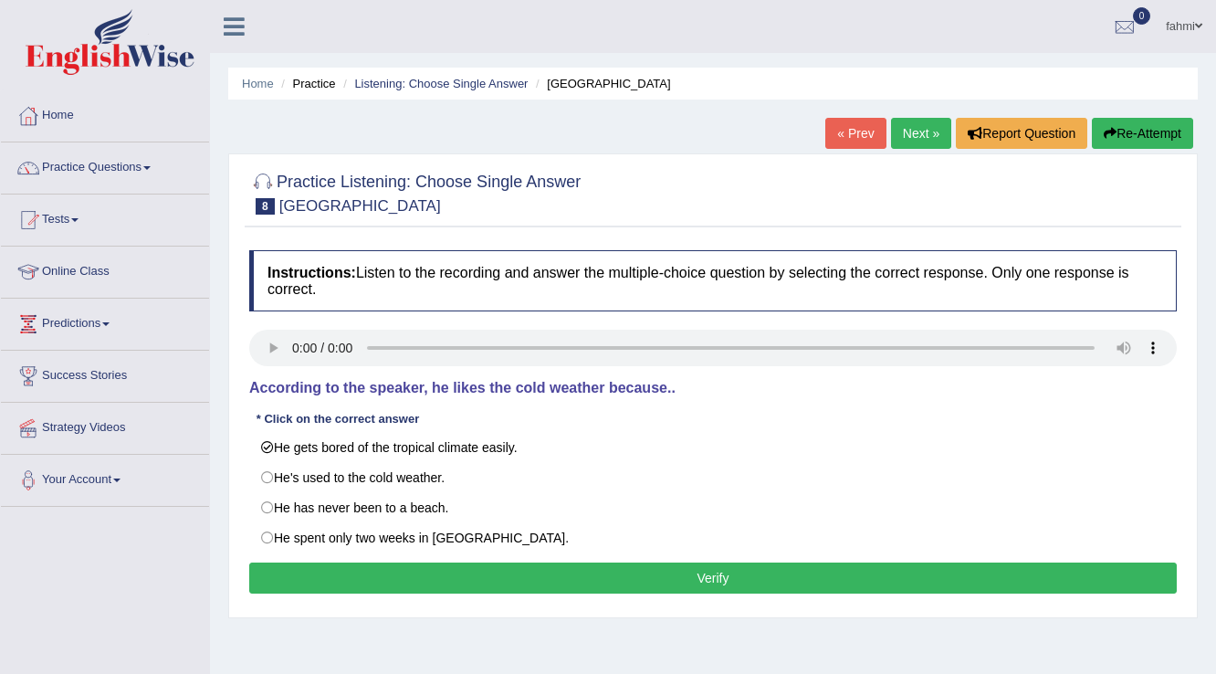
click at [277, 562] on button "Verify" at bounding box center [713, 577] width 928 height 31
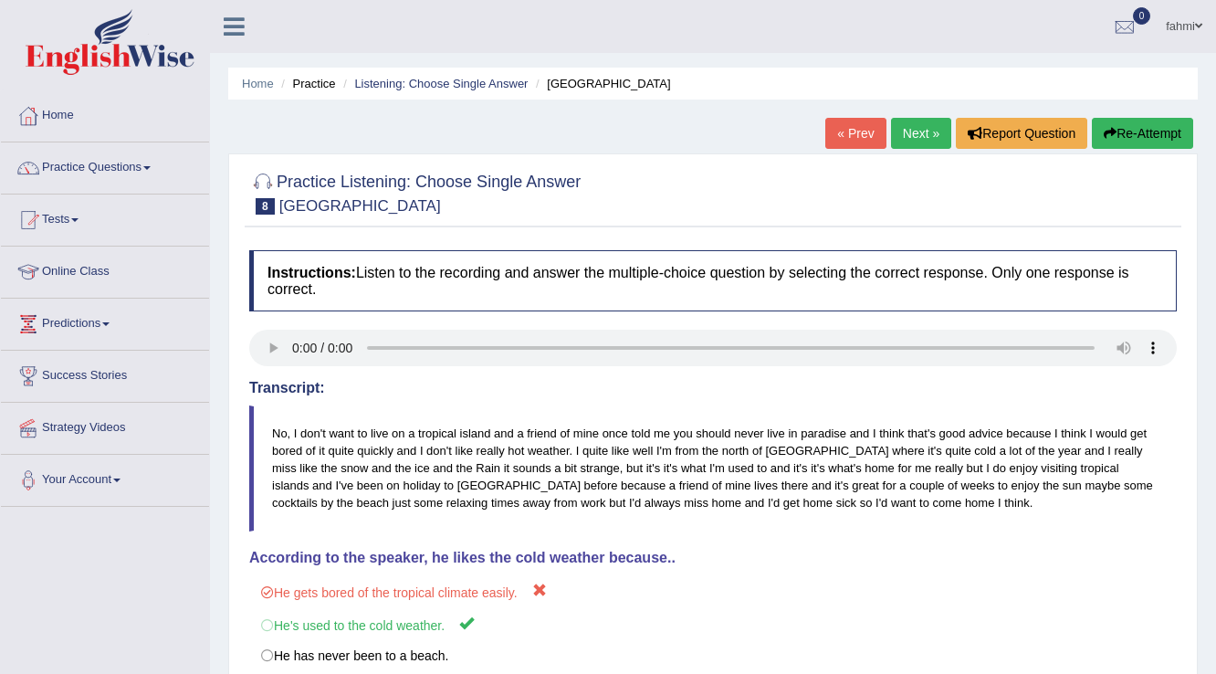
click at [916, 128] on link "Next »" at bounding box center [921, 133] width 60 height 31
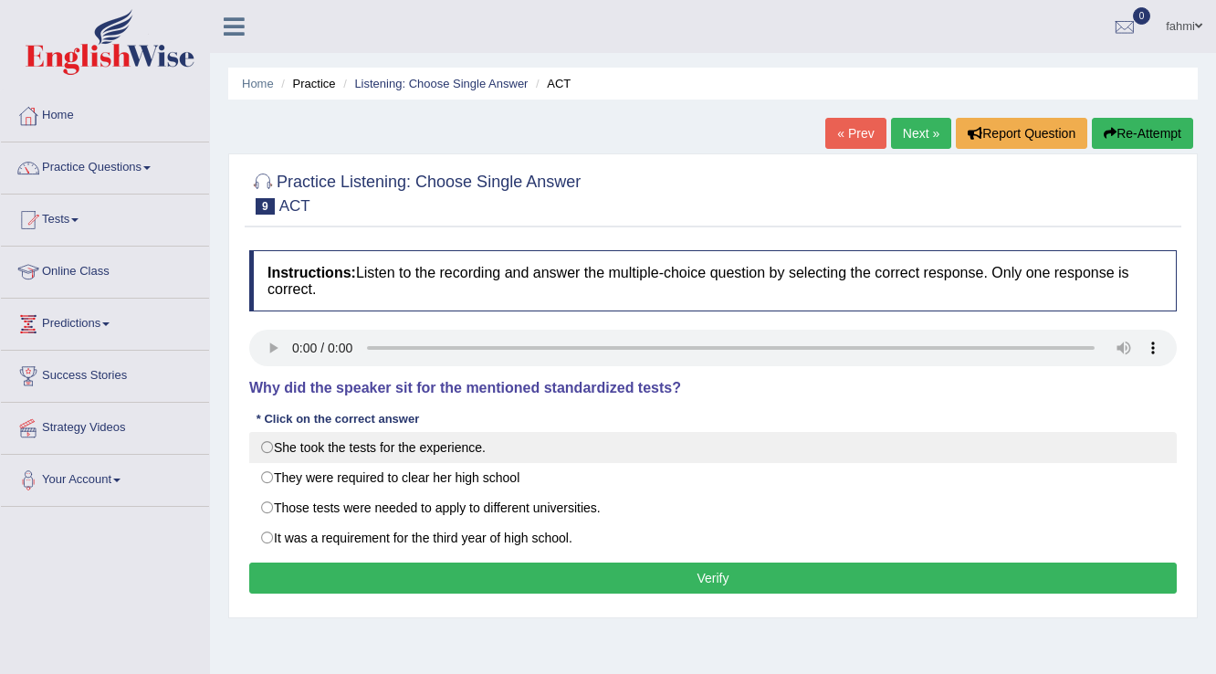
click at [270, 444] on label "She took the tests for the experience." at bounding box center [713, 447] width 928 height 31
radio input "true"
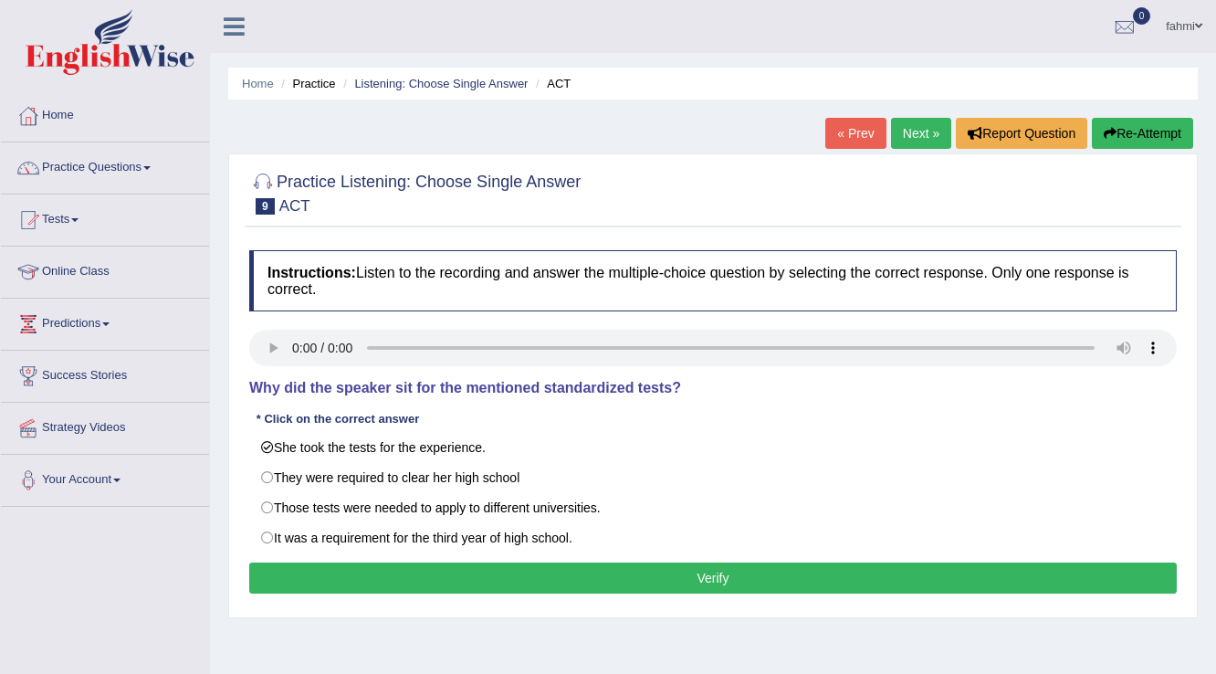
click at [344, 571] on button "Verify" at bounding box center [713, 577] width 928 height 31
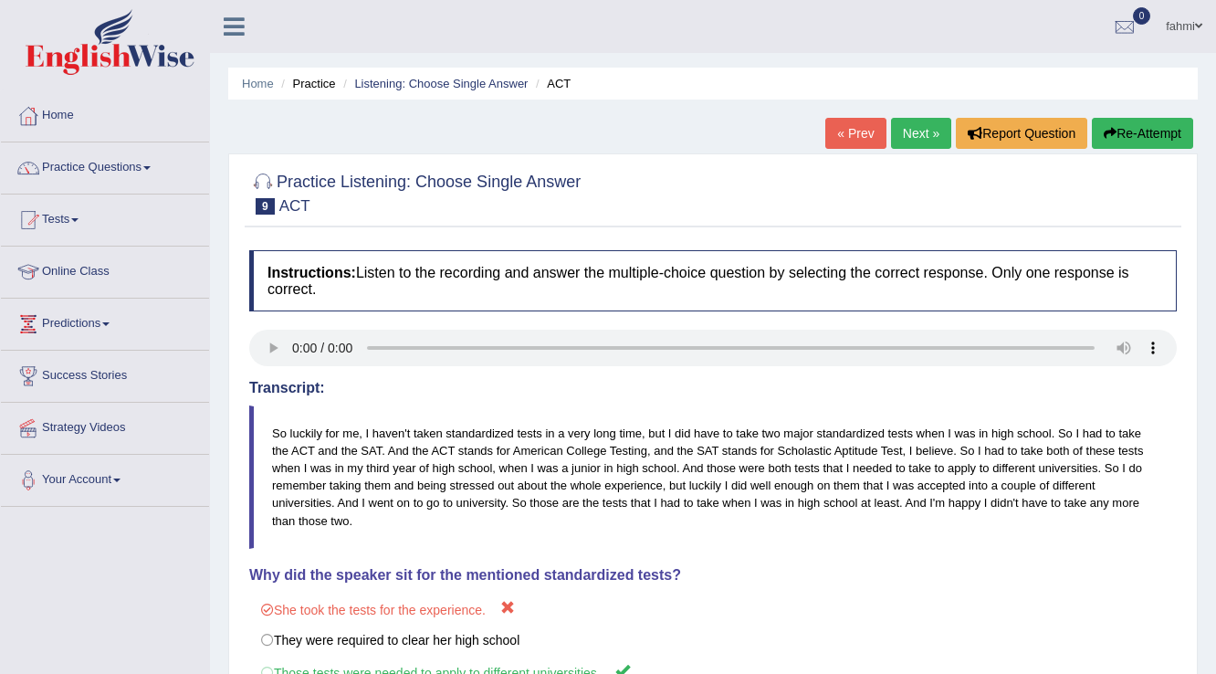
click at [907, 128] on link "Next »" at bounding box center [921, 133] width 60 height 31
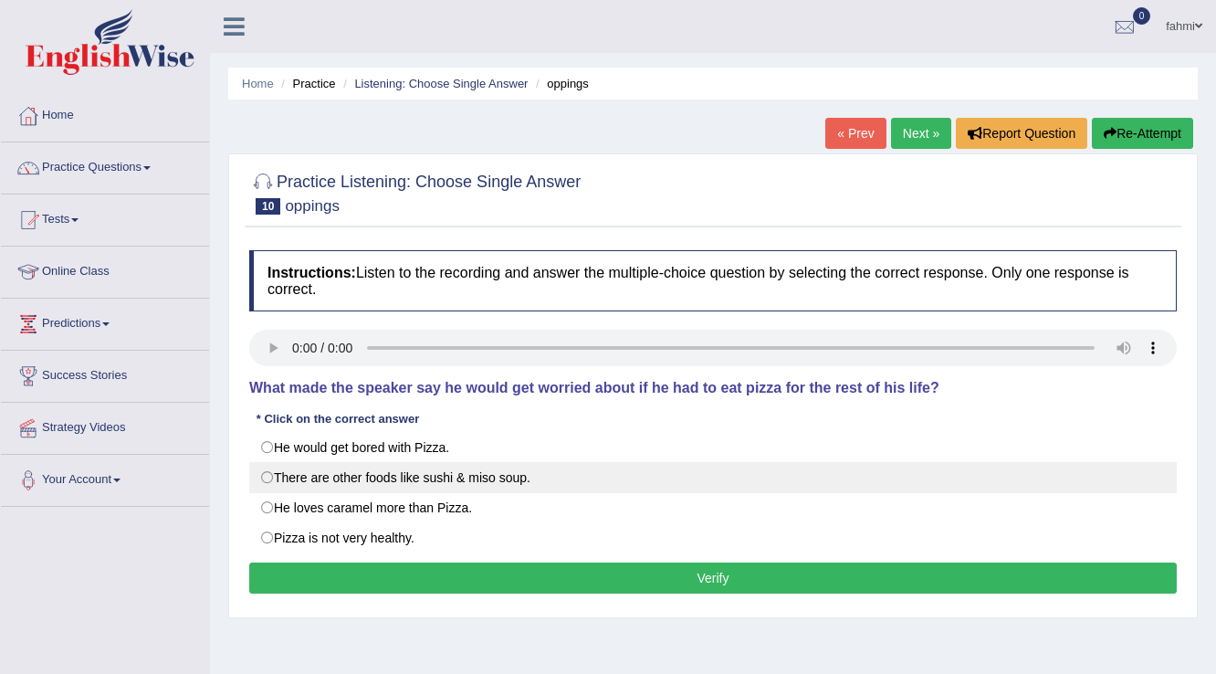
click at [268, 471] on label "There are other foods like sushi & miso soup." at bounding box center [713, 477] width 928 height 31
radio input "true"
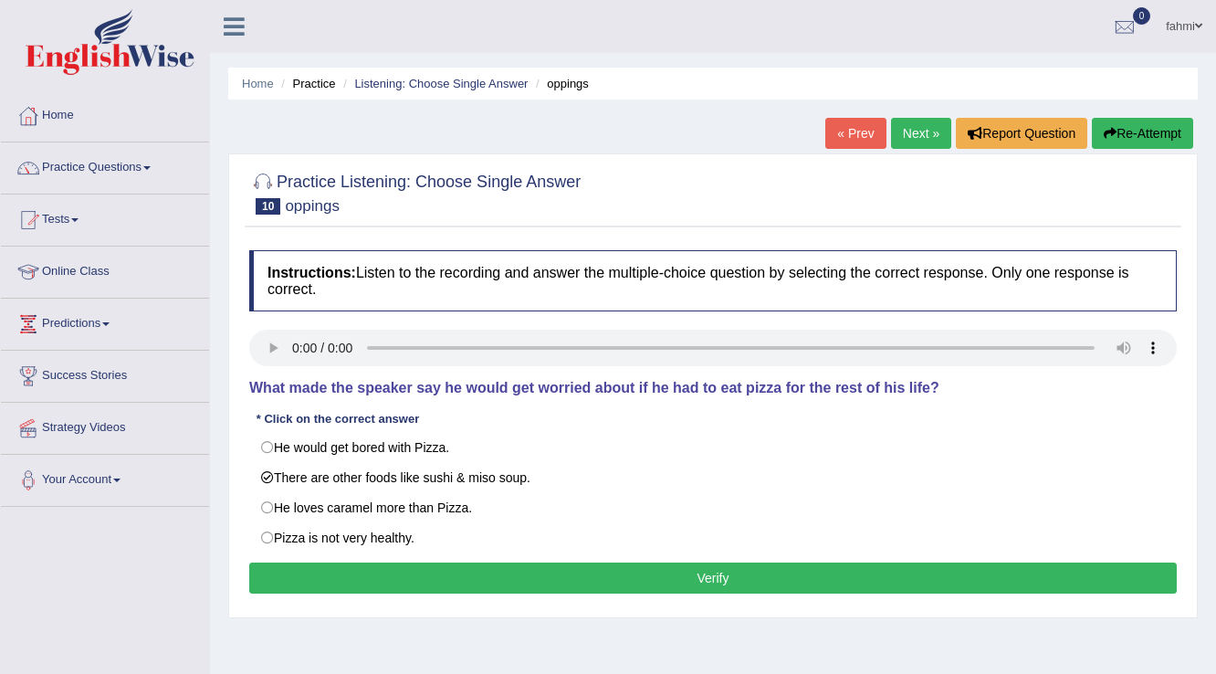
click at [300, 582] on button "Verify" at bounding box center [713, 577] width 928 height 31
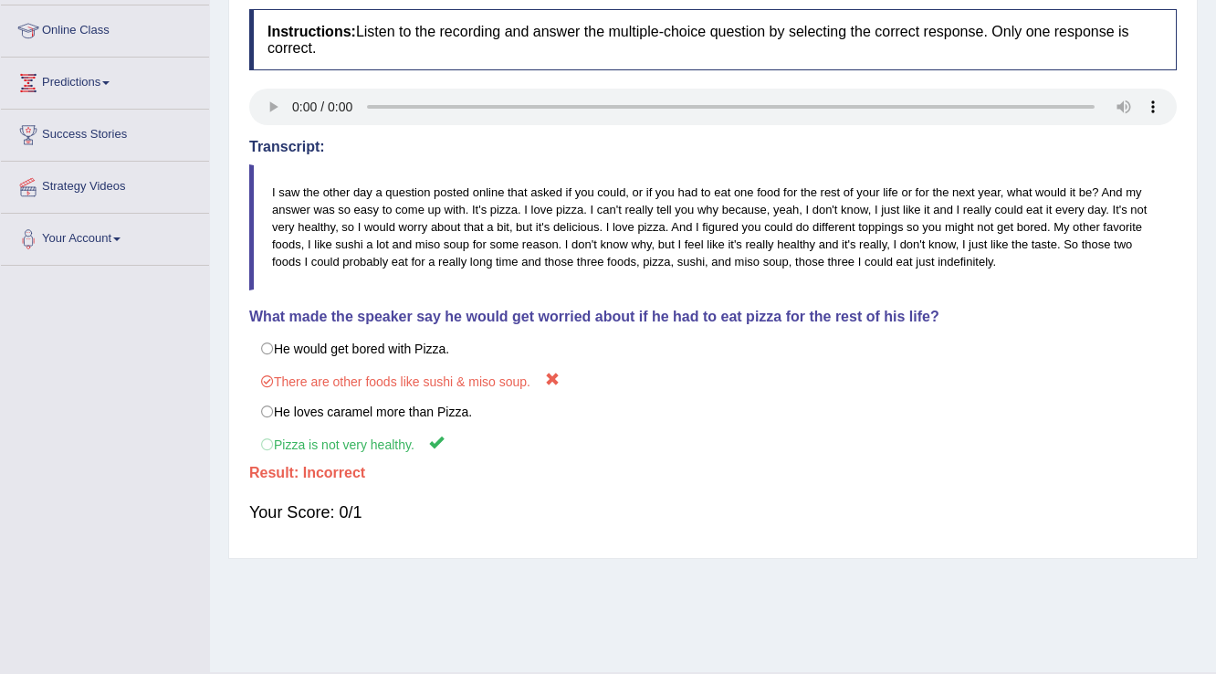
scroll to position [66, 0]
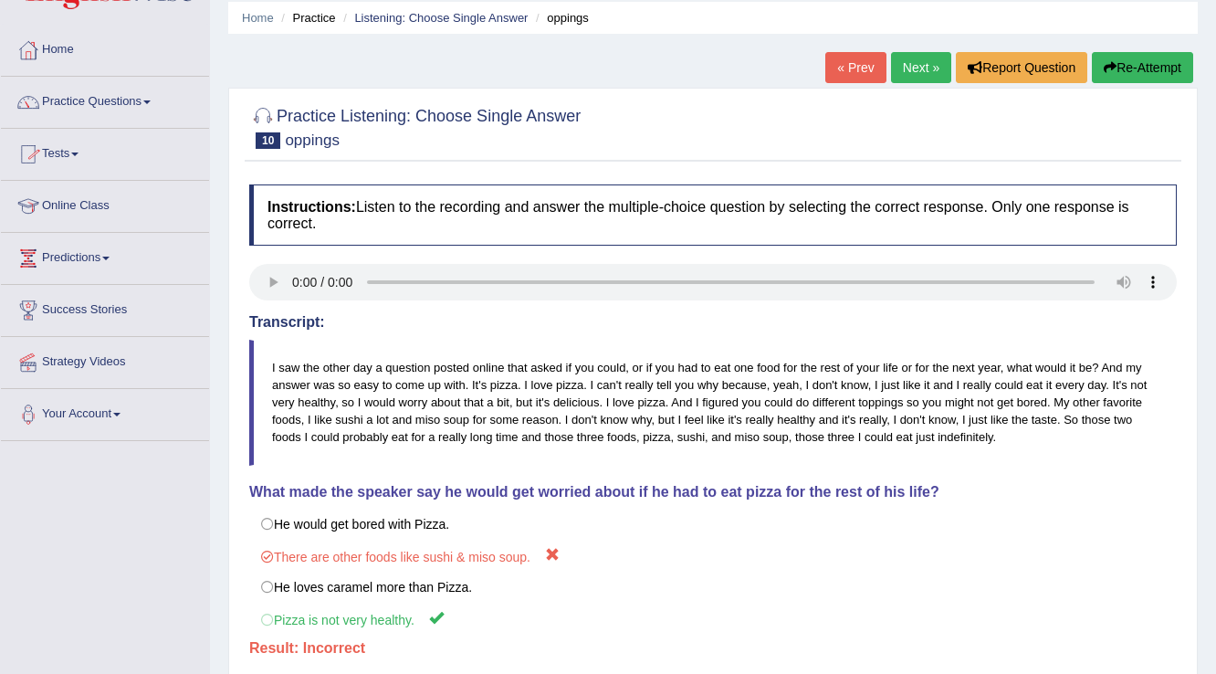
click at [909, 61] on link "Next »" at bounding box center [921, 67] width 60 height 31
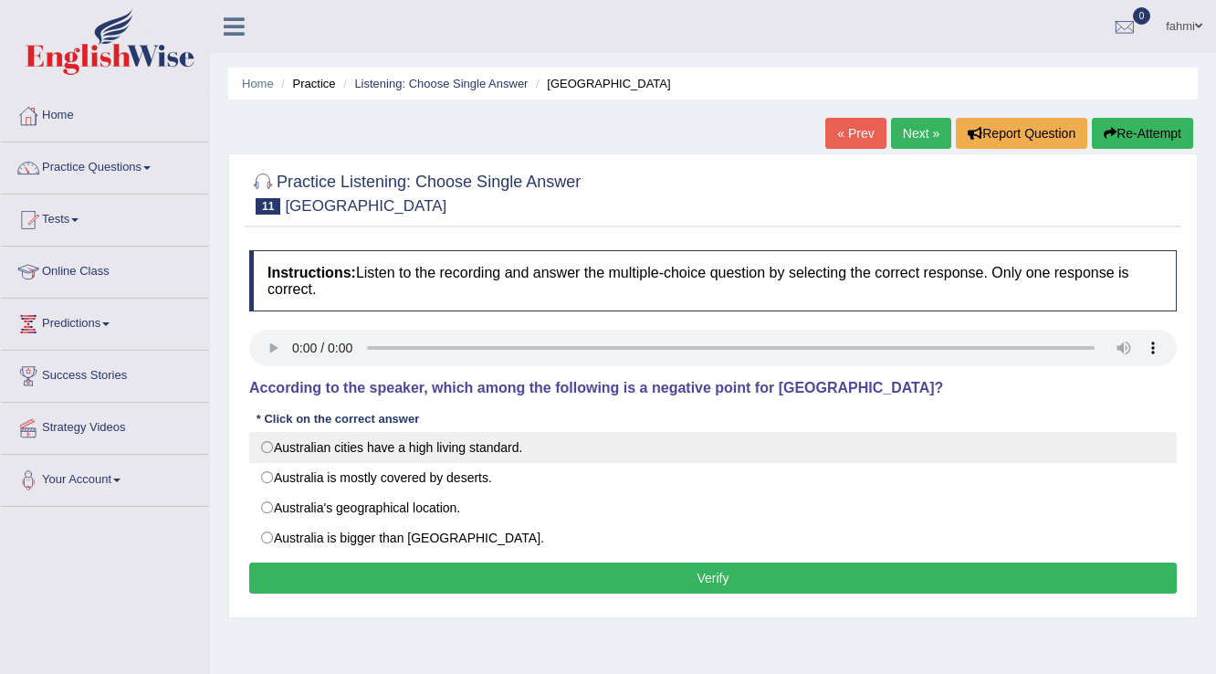
click at [267, 446] on label "Australian cities have a high living standard." at bounding box center [713, 447] width 928 height 31
radio input "true"
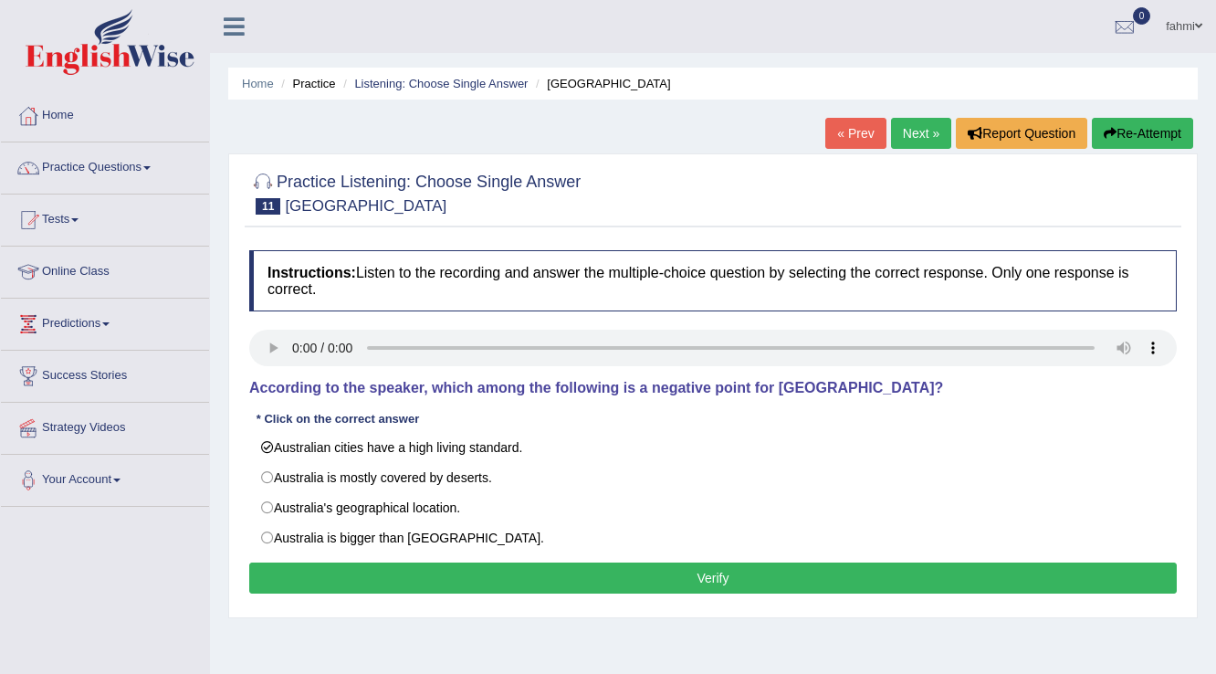
click at [372, 568] on button "Verify" at bounding box center [713, 577] width 928 height 31
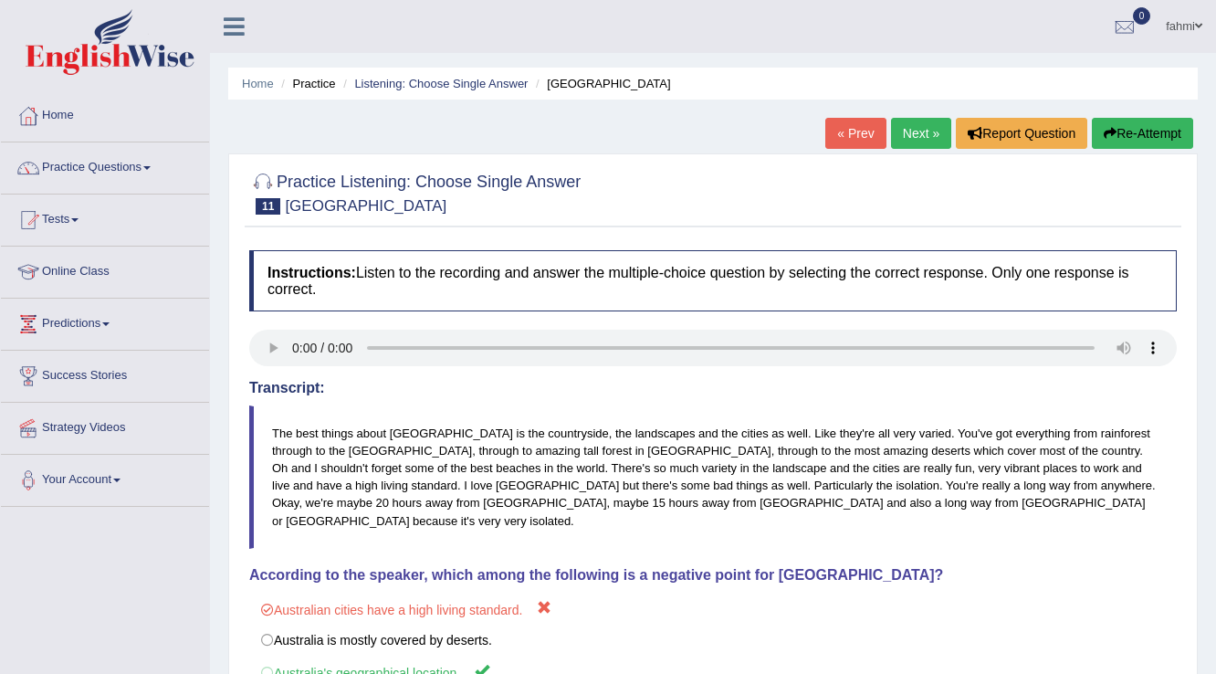
click at [918, 137] on link "Next »" at bounding box center [921, 133] width 60 height 31
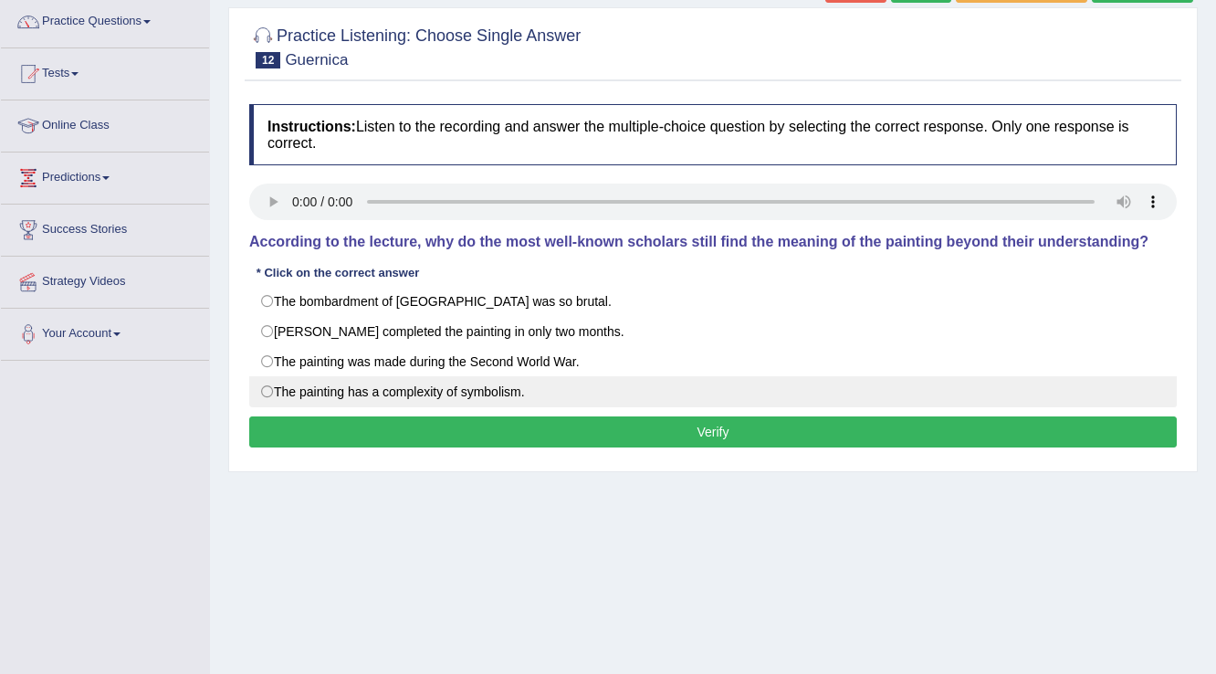
click at [269, 390] on label "The painting has a complexity of symbolism." at bounding box center [713, 391] width 928 height 31
radio input "true"
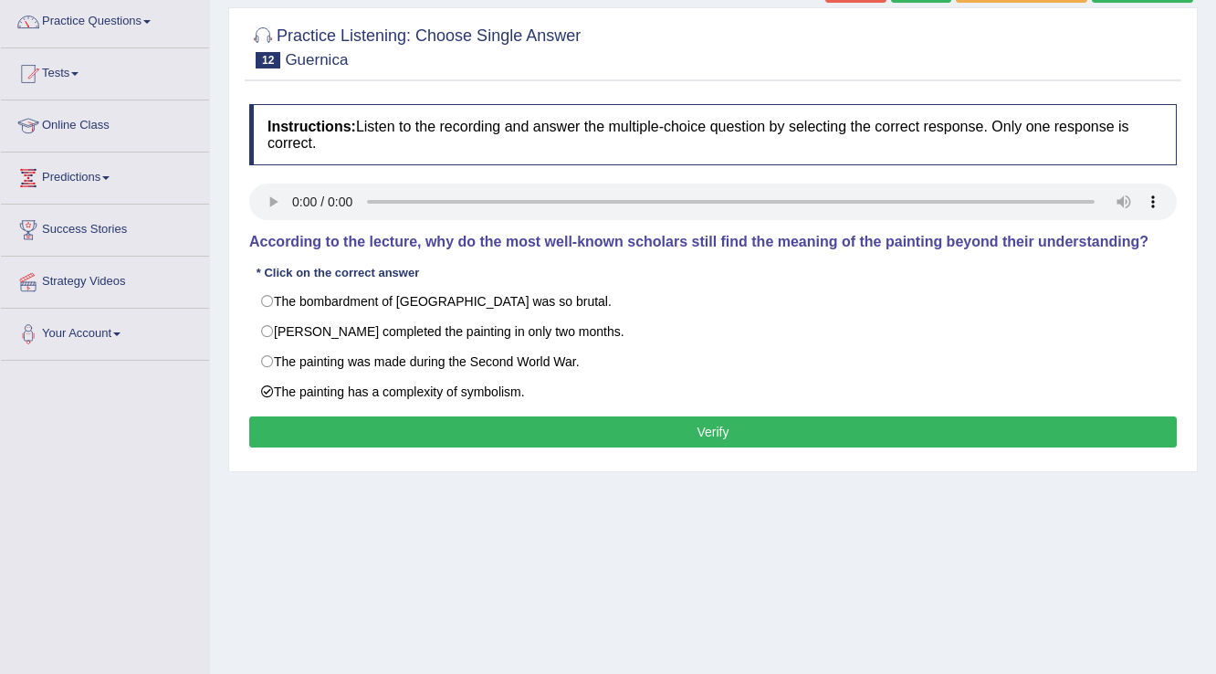
click at [402, 422] on button "Verify" at bounding box center [713, 431] width 928 height 31
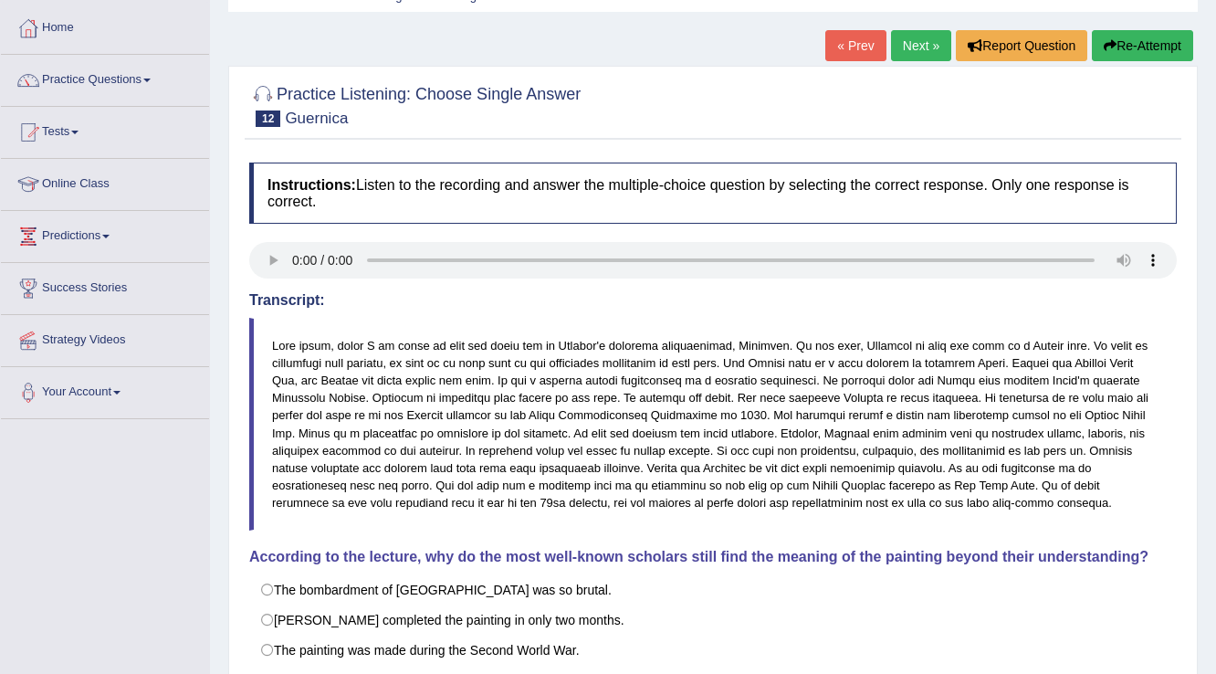
scroll to position [66, 0]
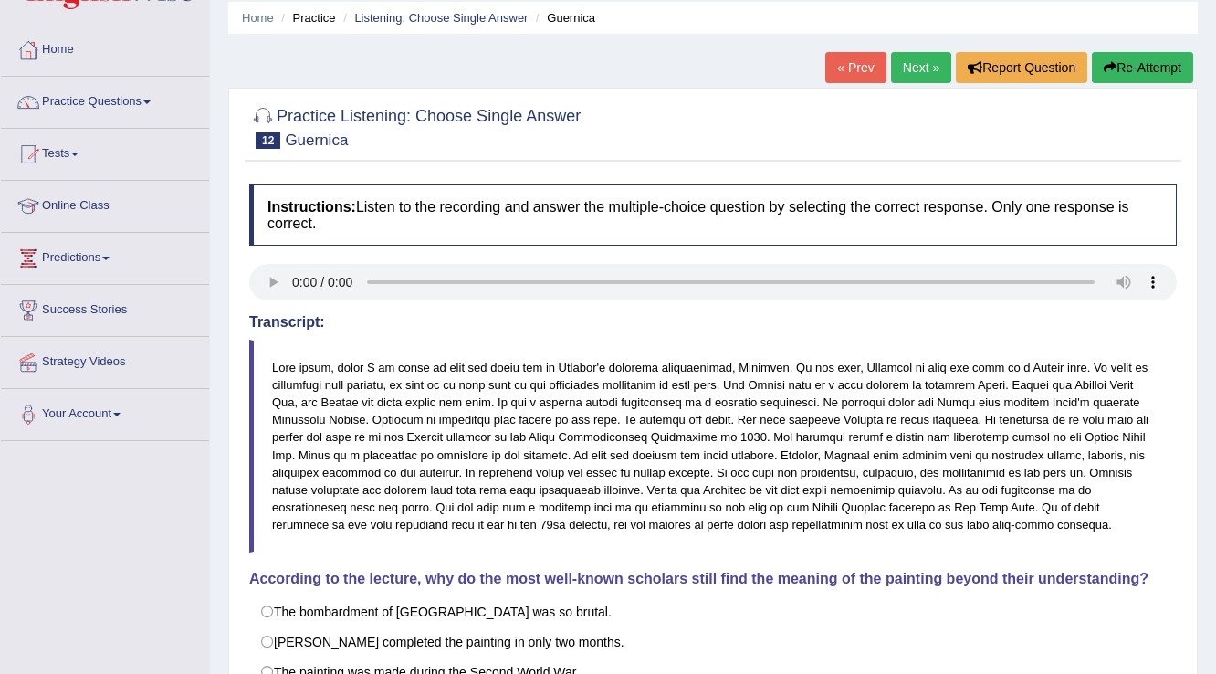
click at [931, 73] on link "Next »" at bounding box center [921, 67] width 60 height 31
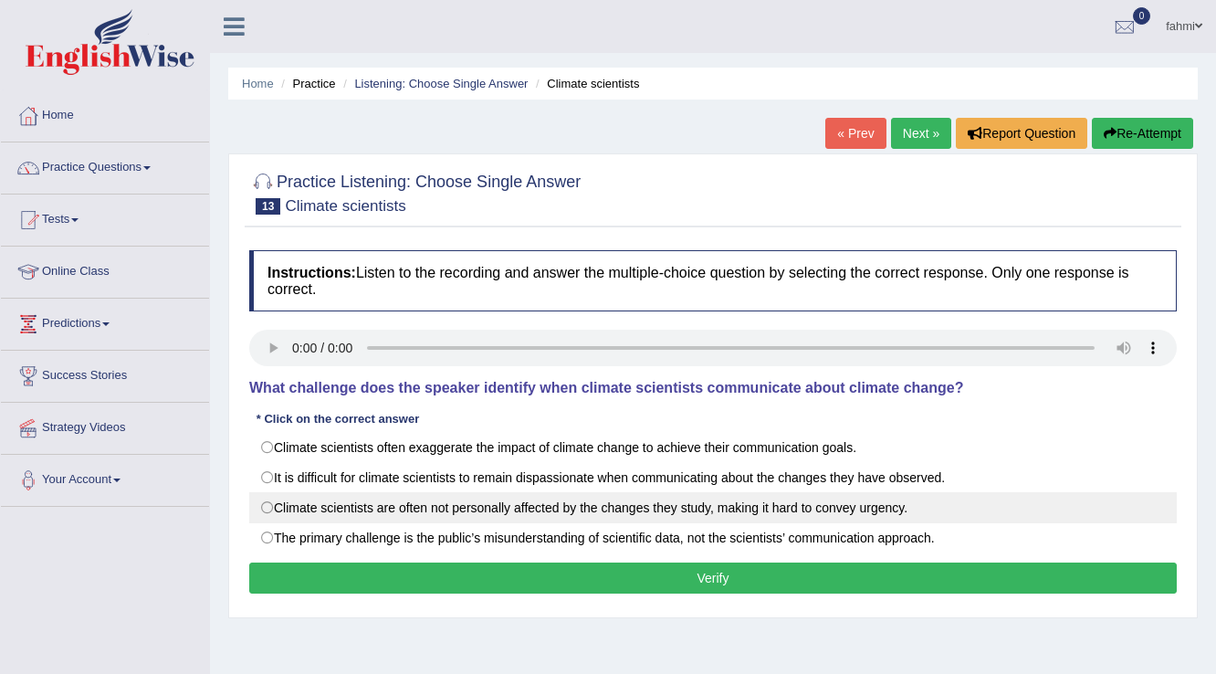
click at [267, 508] on label "Climate scientists are often not personally affected by the changes they study,…" at bounding box center [713, 507] width 928 height 31
radio input "true"
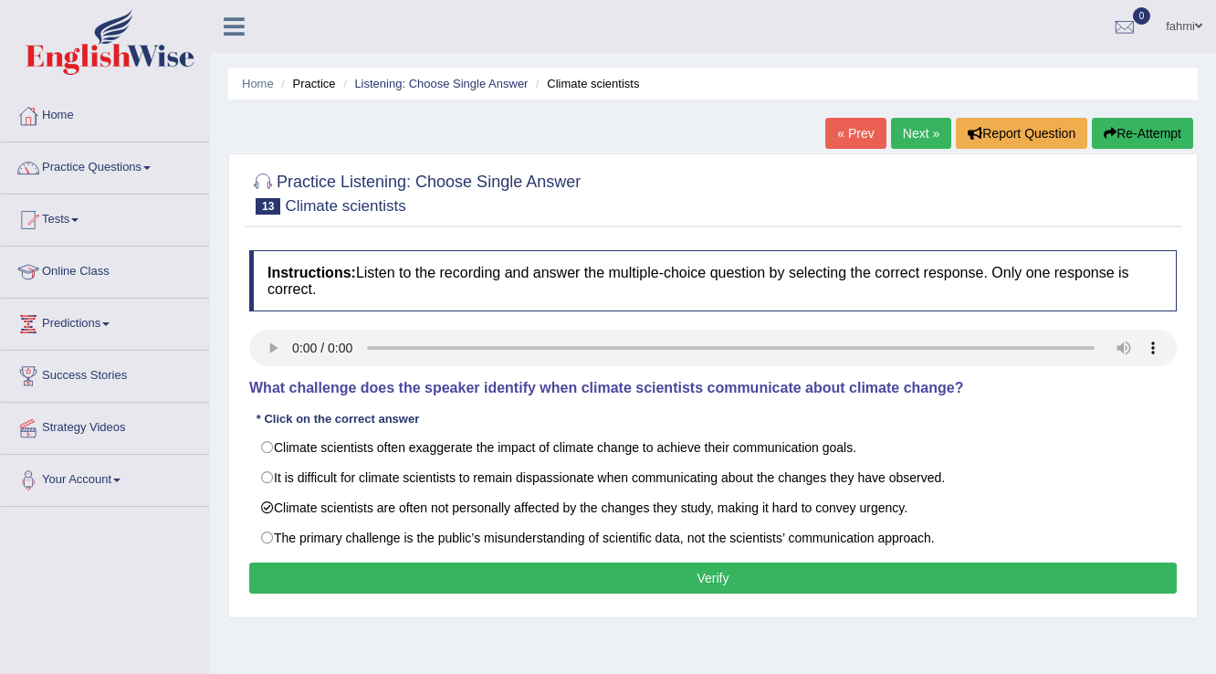
click at [311, 579] on button "Verify" at bounding box center [713, 577] width 928 height 31
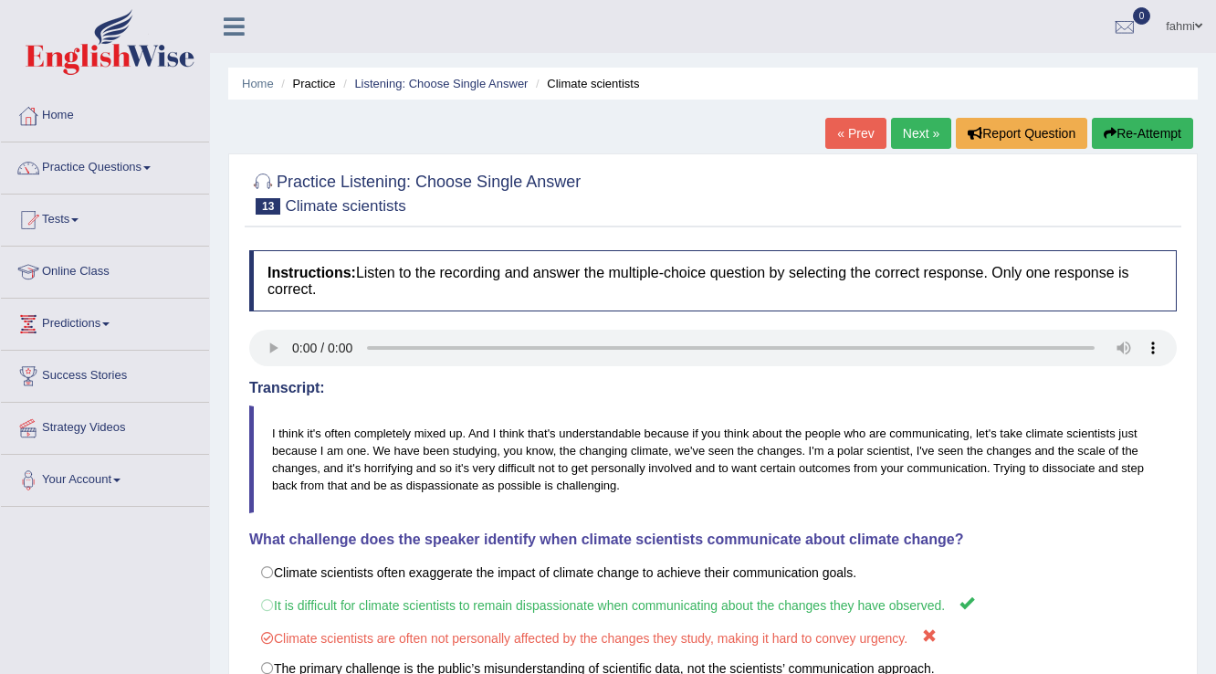
click at [911, 131] on link "Next »" at bounding box center [921, 133] width 60 height 31
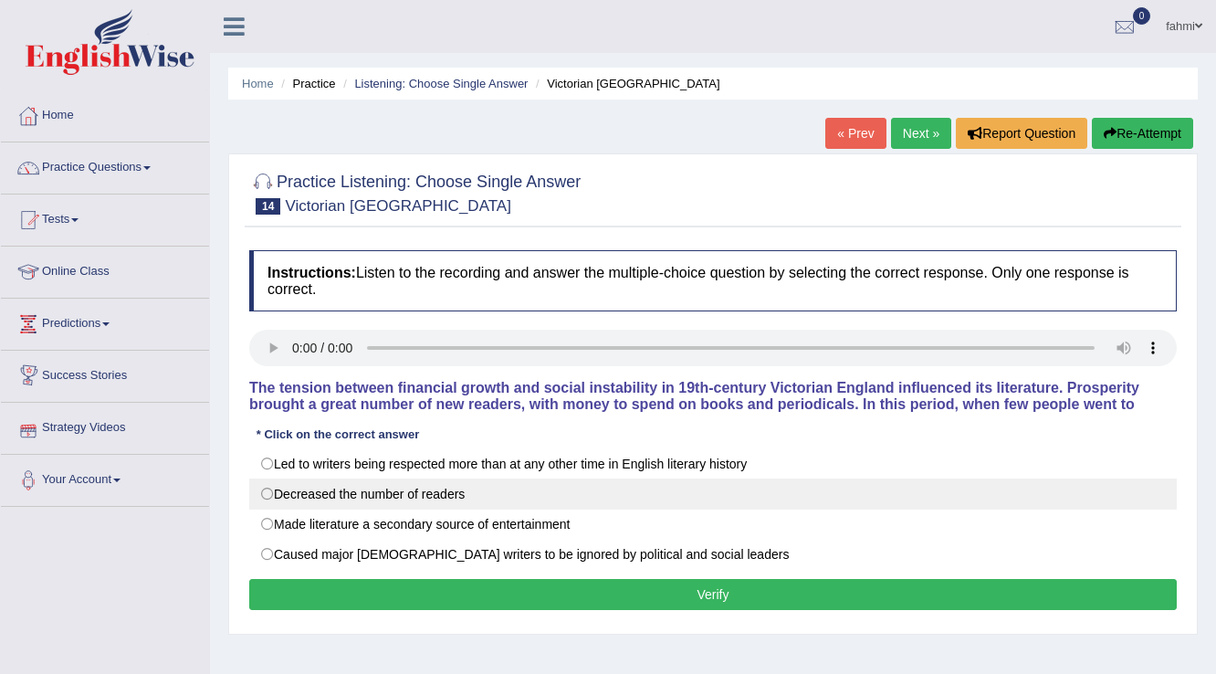
click at [270, 492] on label "Decreased the number of readers" at bounding box center [713, 493] width 928 height 31
radio input "true"
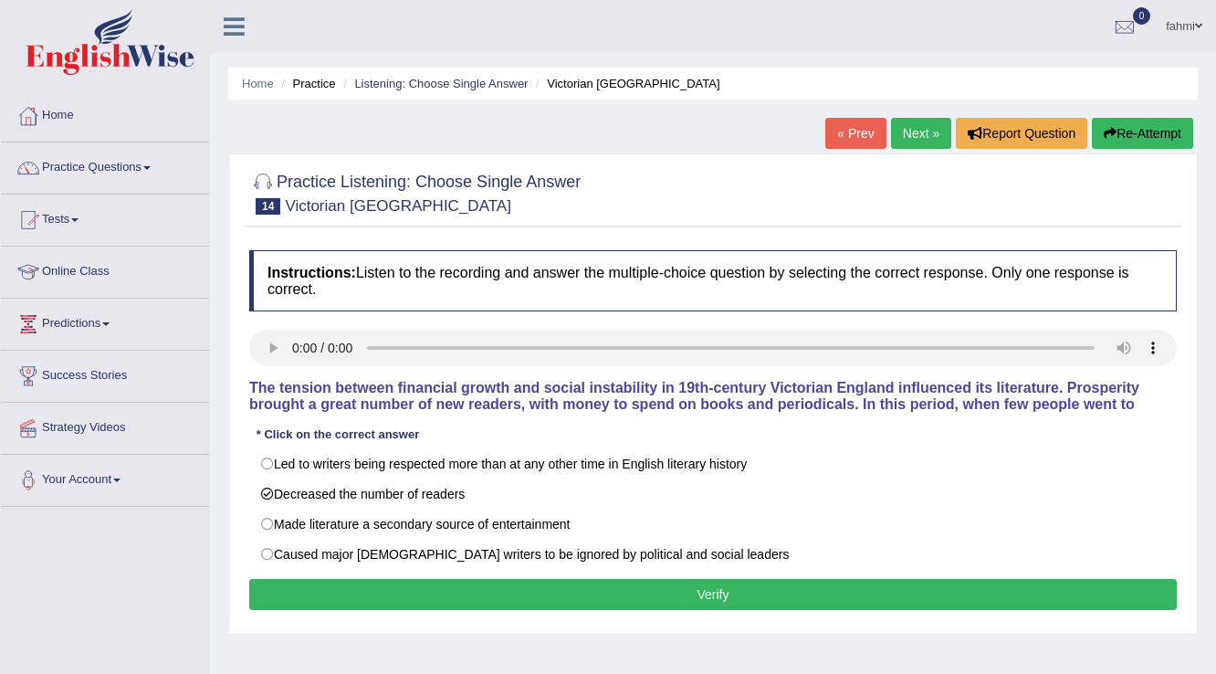
click at [361, 592] on button "Verify" at bounding box center [713, 594] width 928 height 31
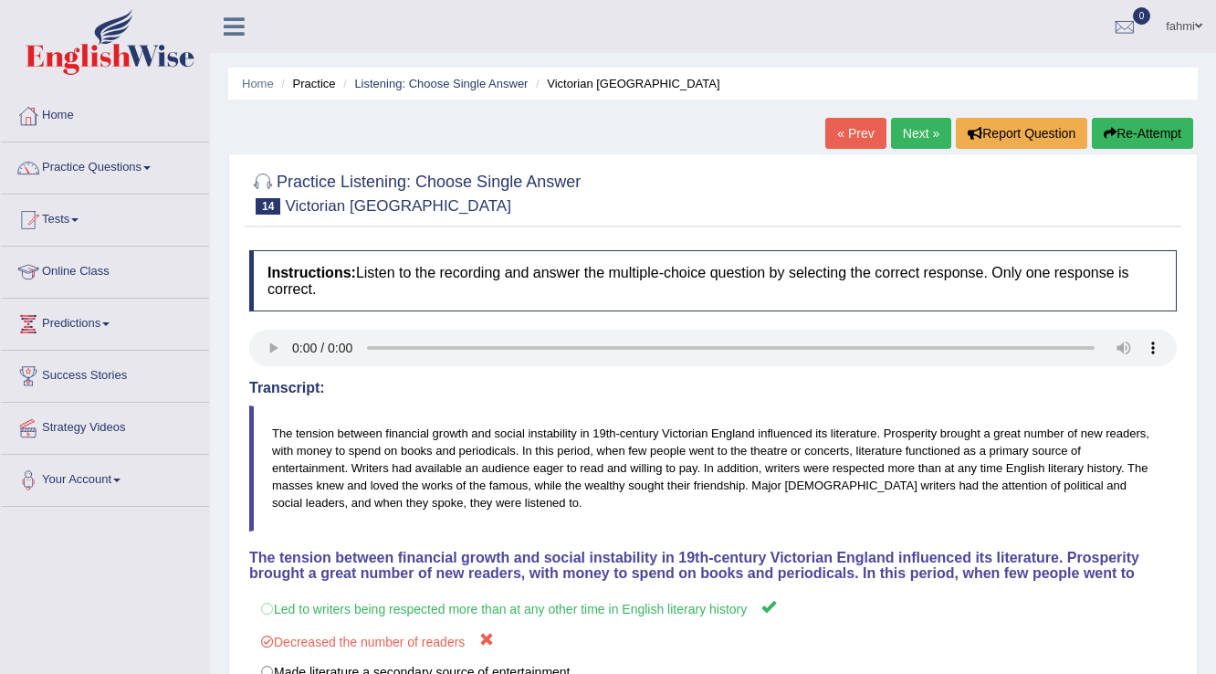
click at [913, 128] on link "Next »" at bounding box center [921, 133] width 60 height 31
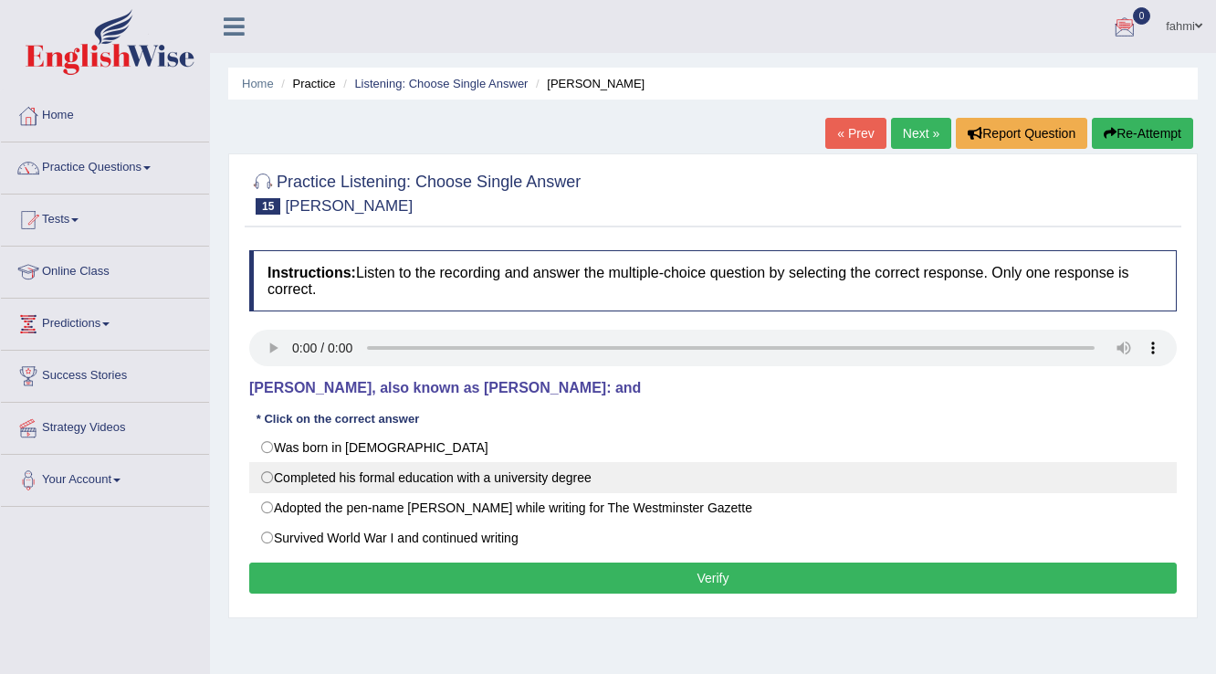
click at [267, 471] on label "Completed his formal education with a university degree" at bounding box center [713, 477] width 928 height 31
radio input "true"
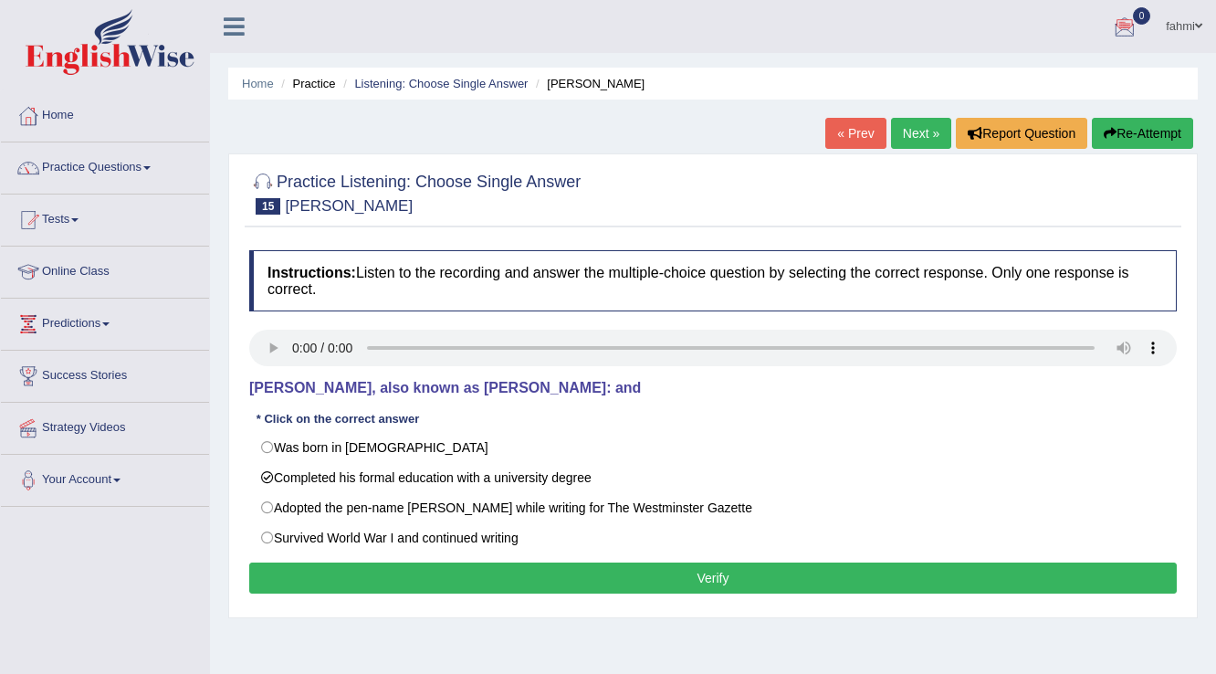
click at [338, 590] on button "Verify" at bounding box center [713, 577] width 928 height 31
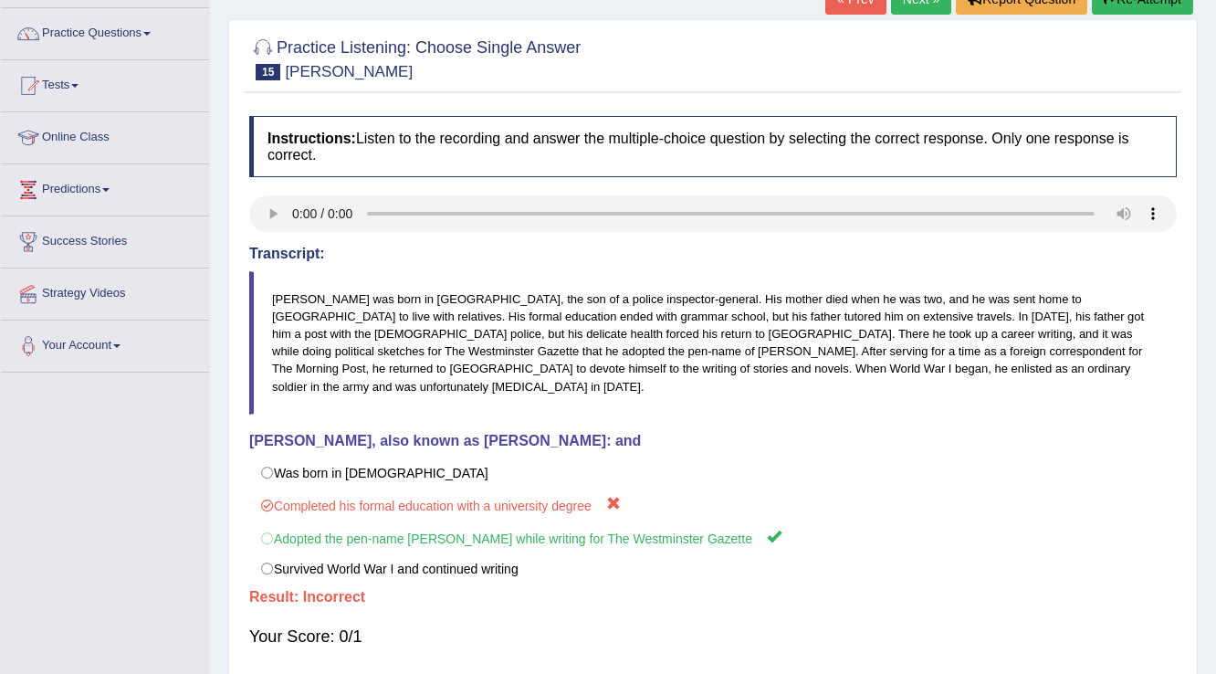
scroll to position [146, 0]
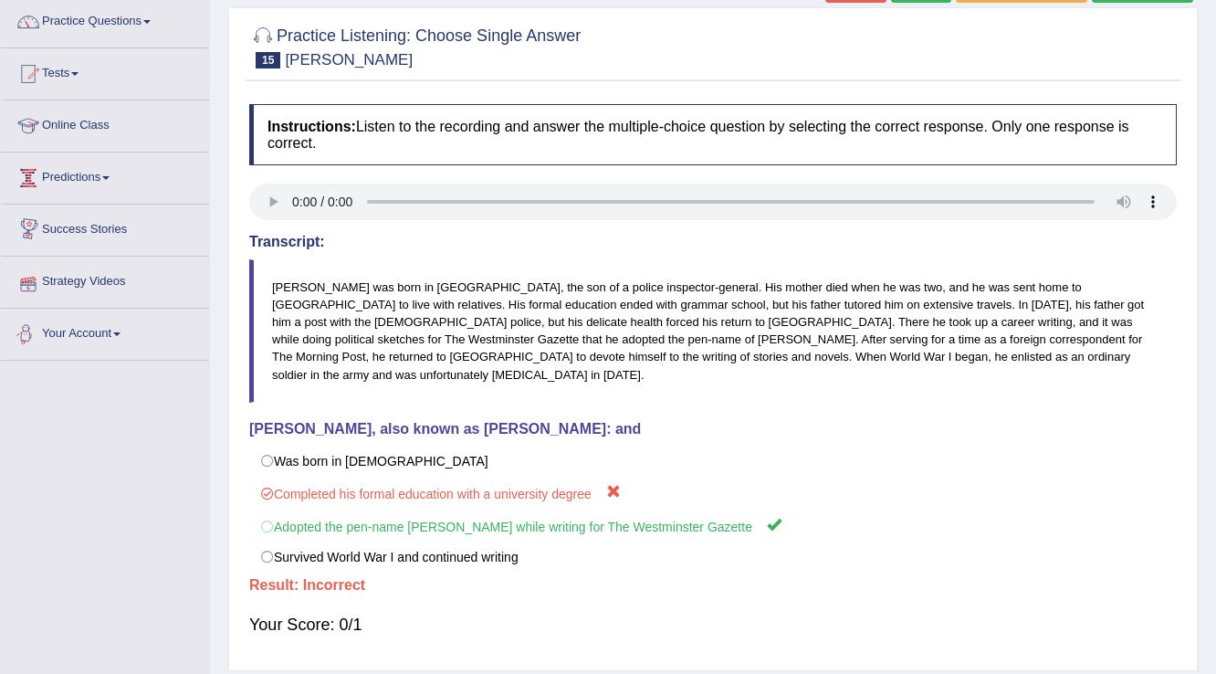
click at [132, 551] on div "Toggle navigation Home Practice Questions Speaking Practice Read Aloud Repeat S…" at bounding box center [608, 328] width 1216 height 949
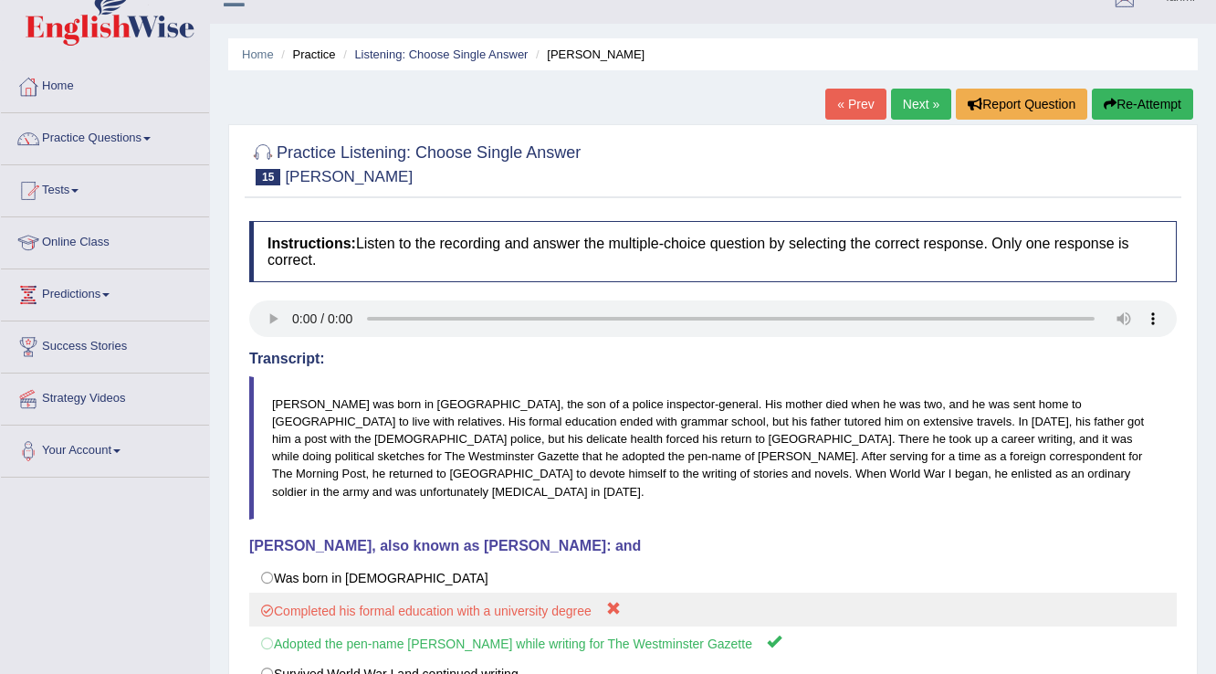
scroll to position [0, 0]
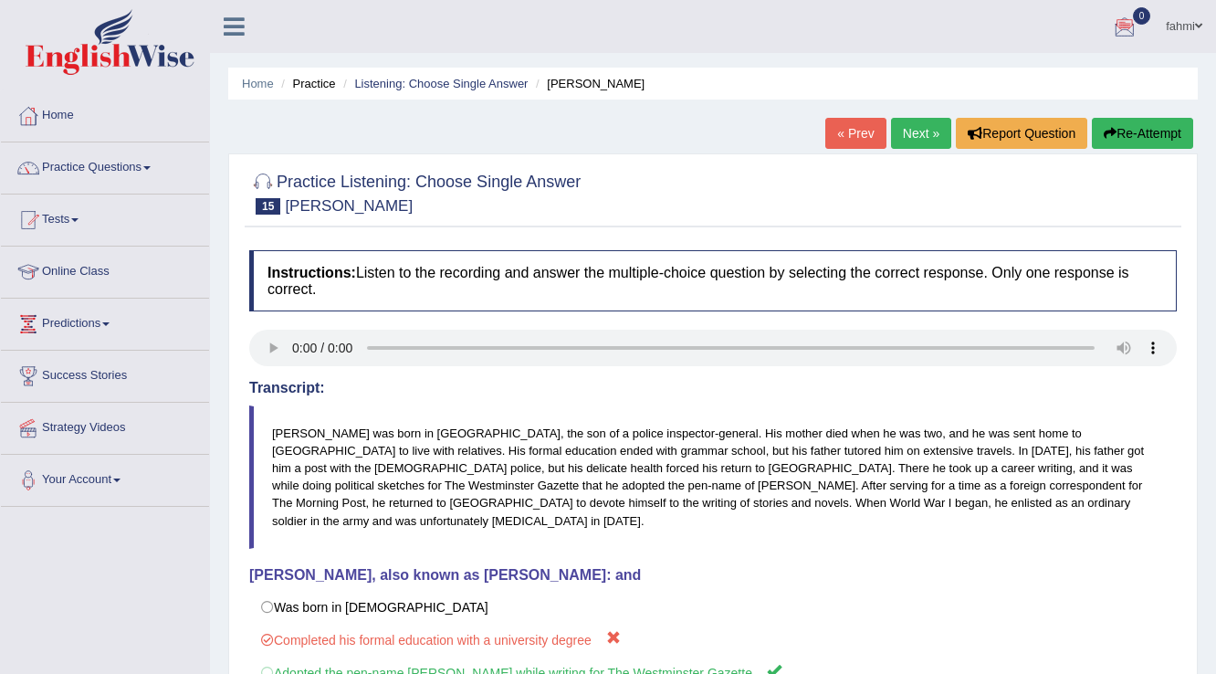
click at [928, 130] on link "Next »" at bounding box center [921, 133] width 60 height 31
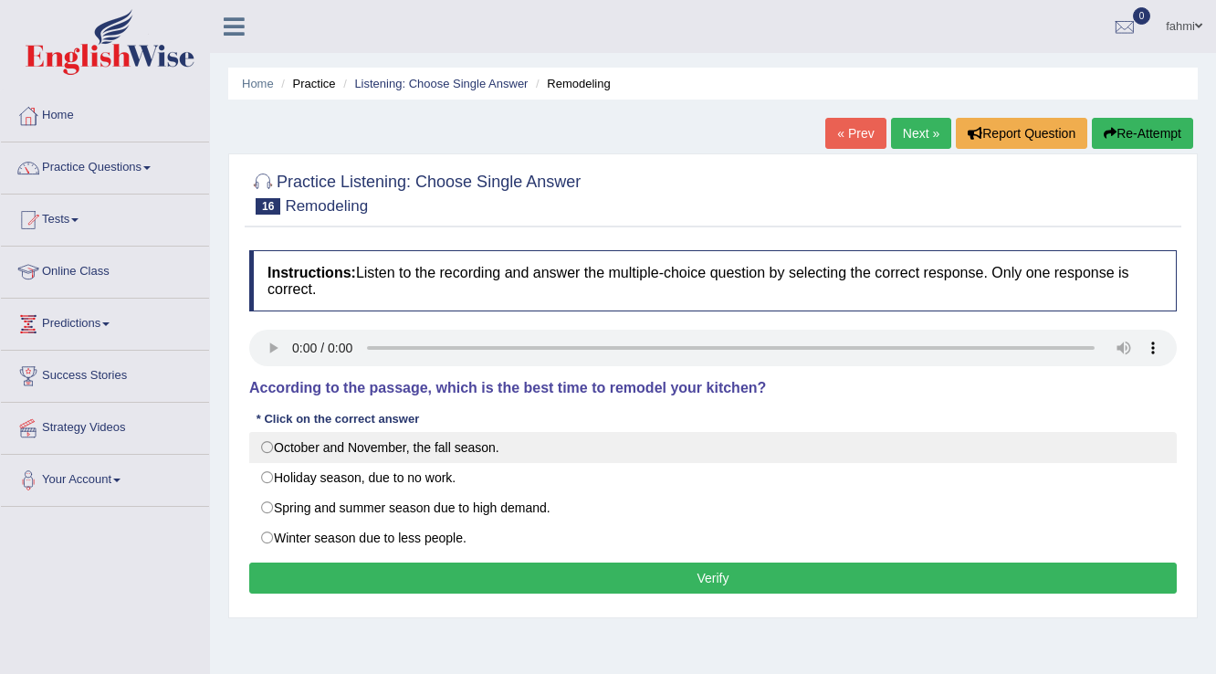
click at [270, 446] on label "October and November, the fall season." at bounding box center [713, 447] width 928 height 31
radio input "true"
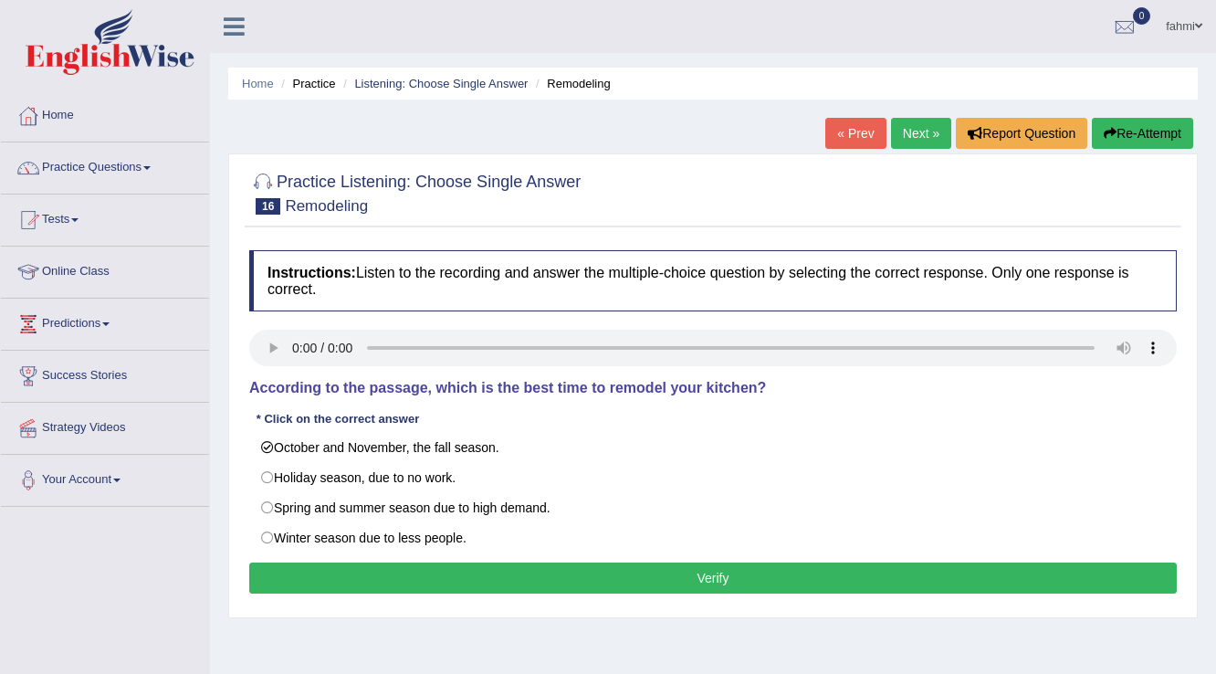
click at [345, 566] on button "Verify" at bounding box center [713, 577] width 928 height 31
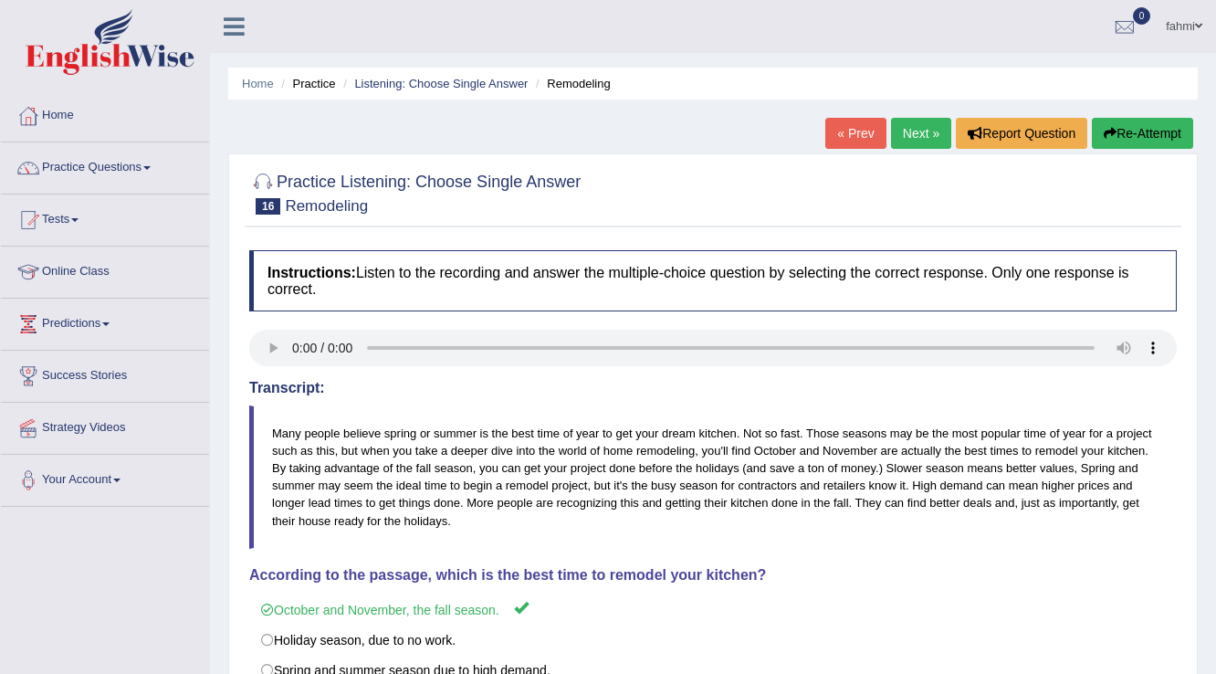
click at [907, 131] on link "Next »" at bounding box center [921, 133] width 60 height 31
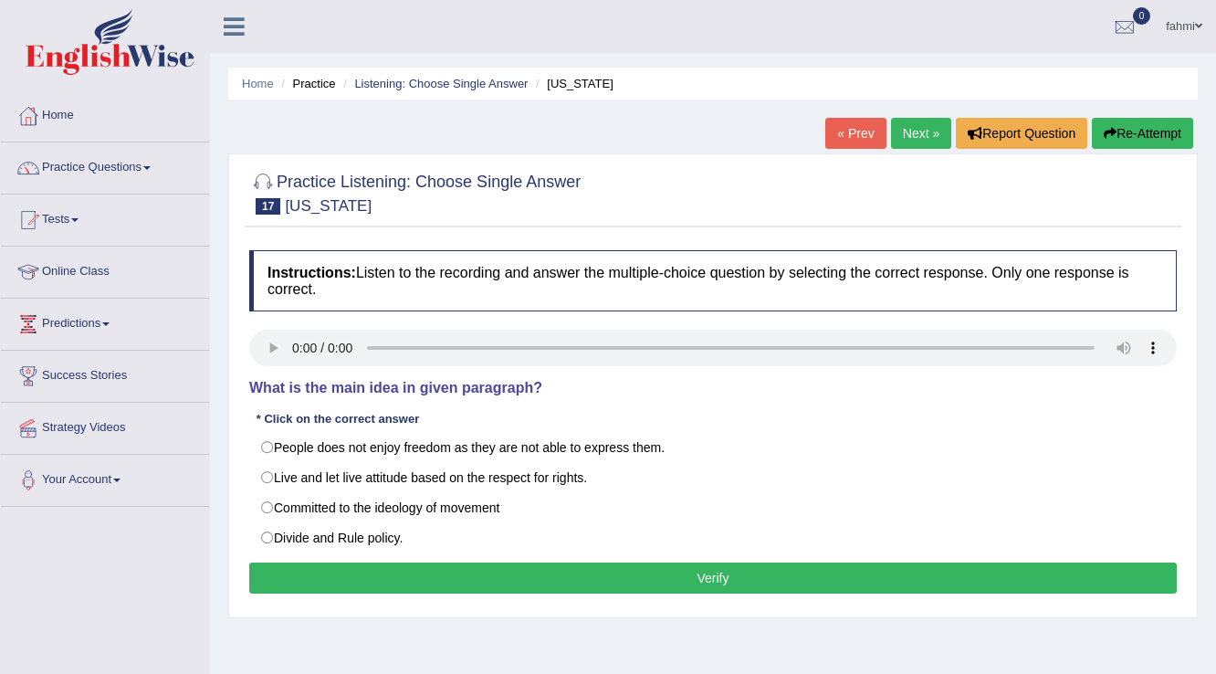
scroll to position [73, 0]
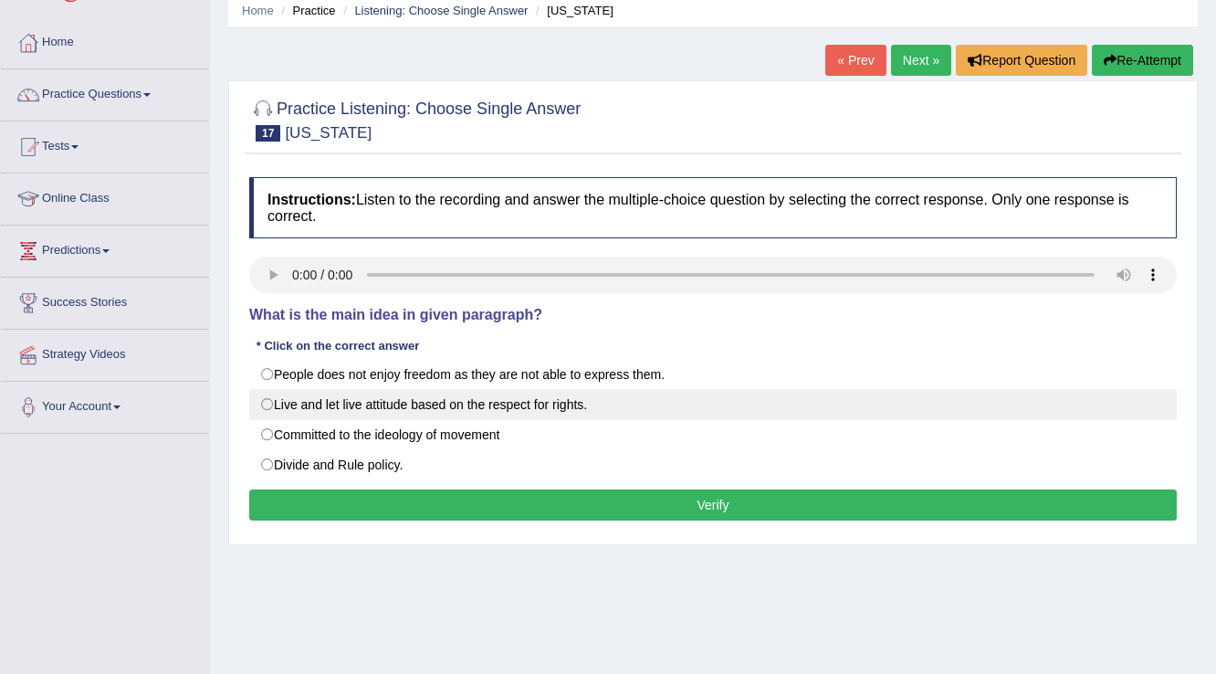
click at [267, 405] on label "Live and let live attitude based on the respect for rights." at bounding box center [713, 404] width 928 height 31
radio input "true"
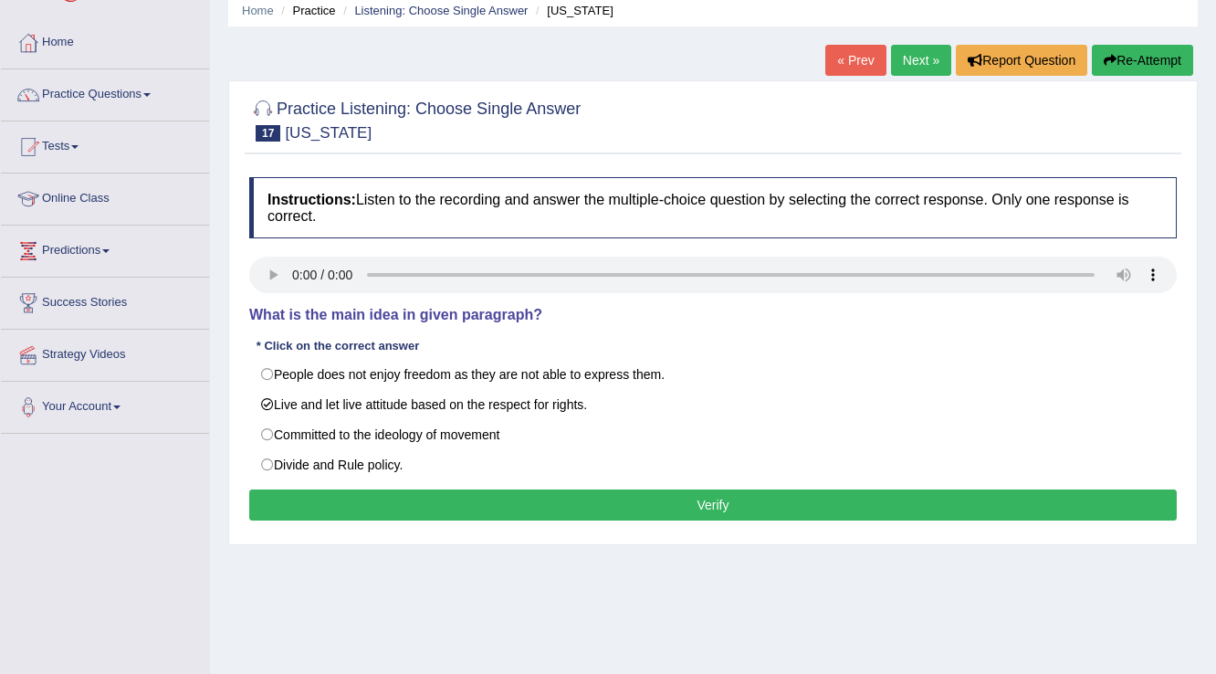
click at [311, 497] on button "Verify" at bounding box center [713, 504] width 928 height 31
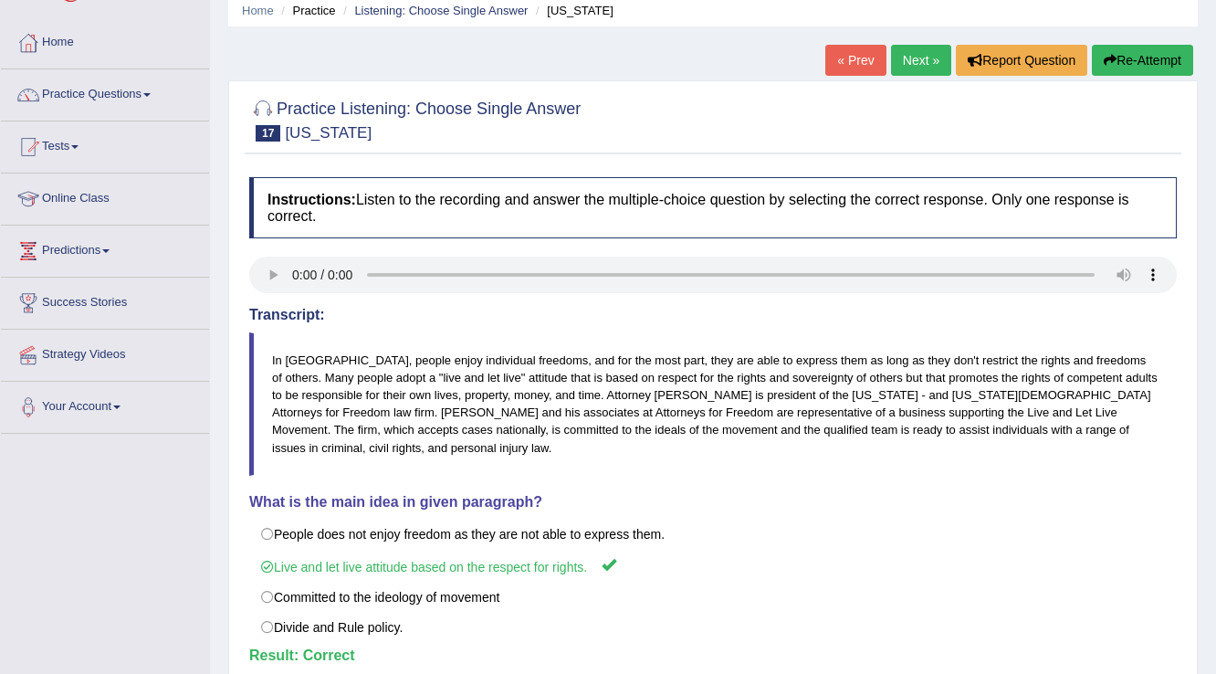
click at [113, 97] on link "Practice Questions" at bounding box center [105, 92] width 208 height 46
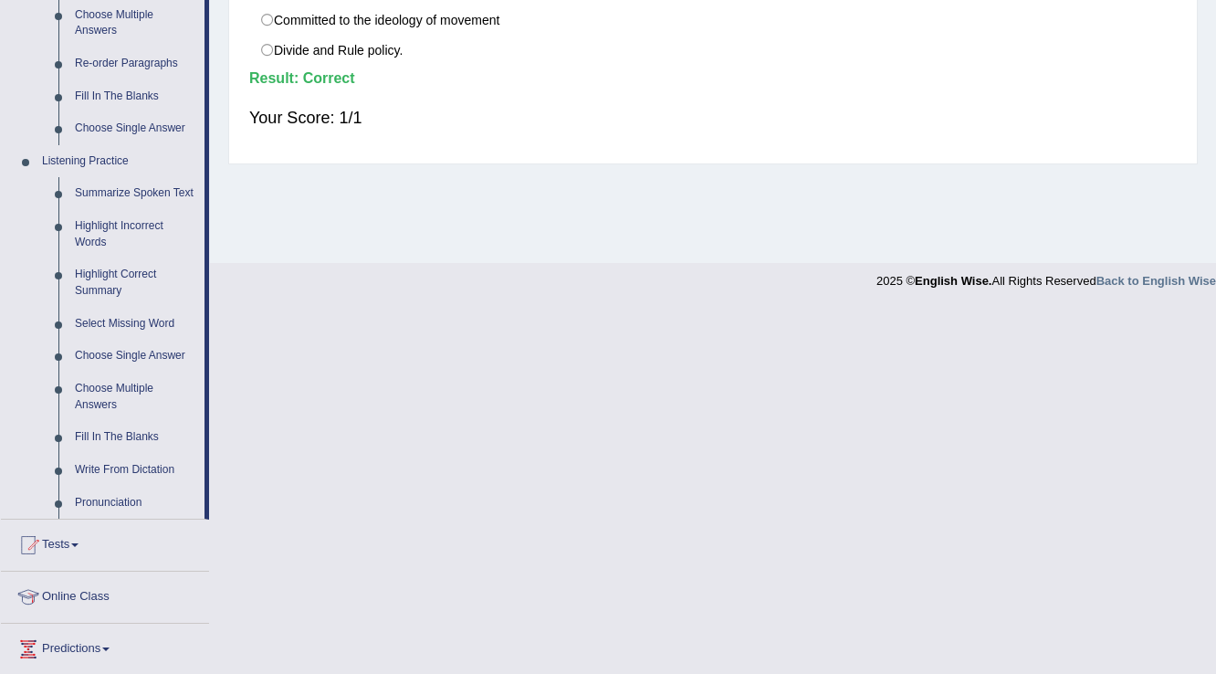
scroll to position [657, 0]
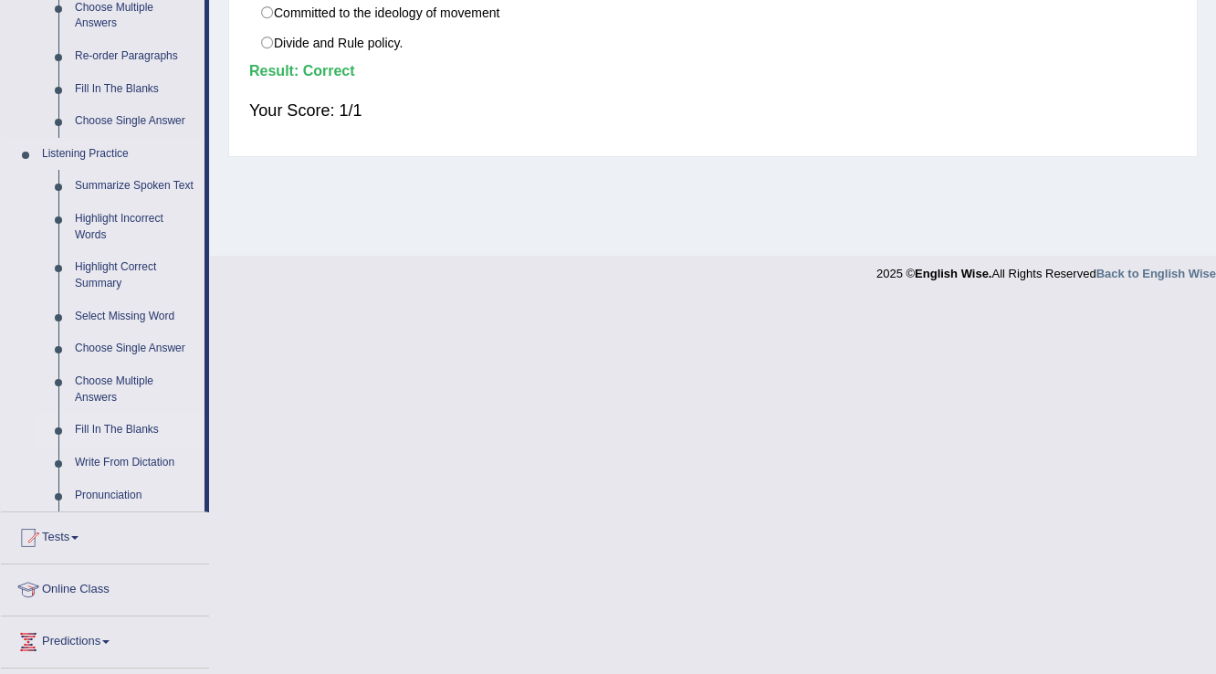
click at [153, 435] on link "Fill In The Blanks" at bounding box center [136, 430] width 138 height 33
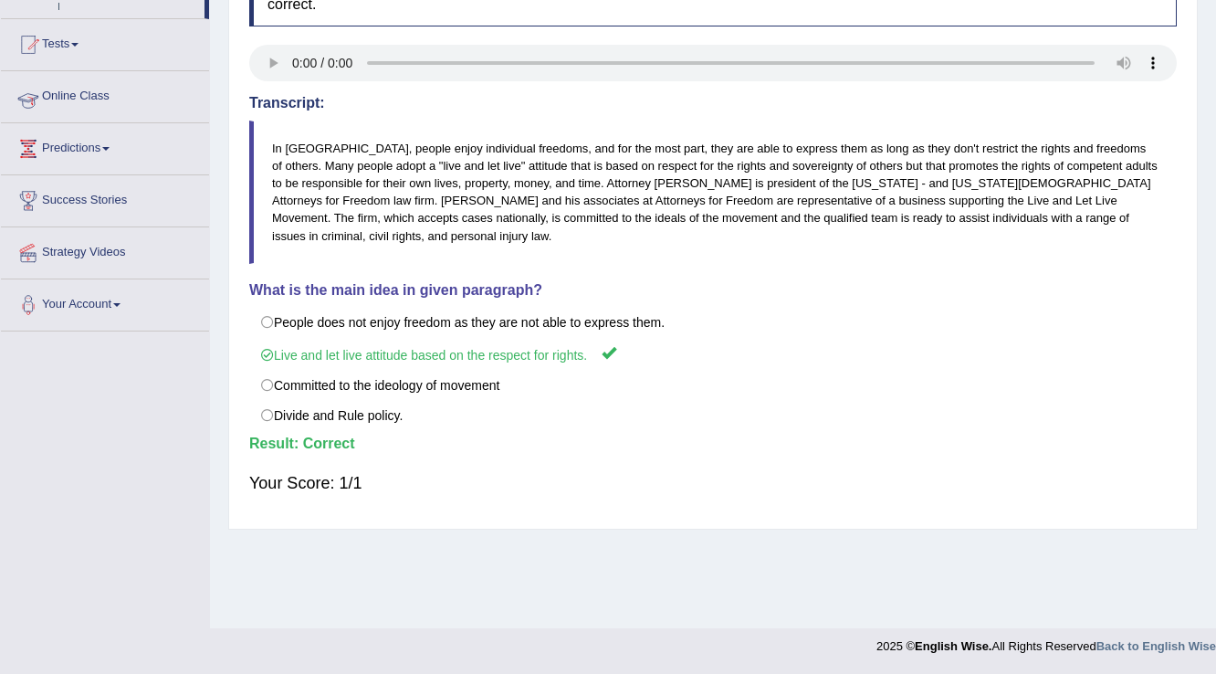
scroll to position [285, 0]
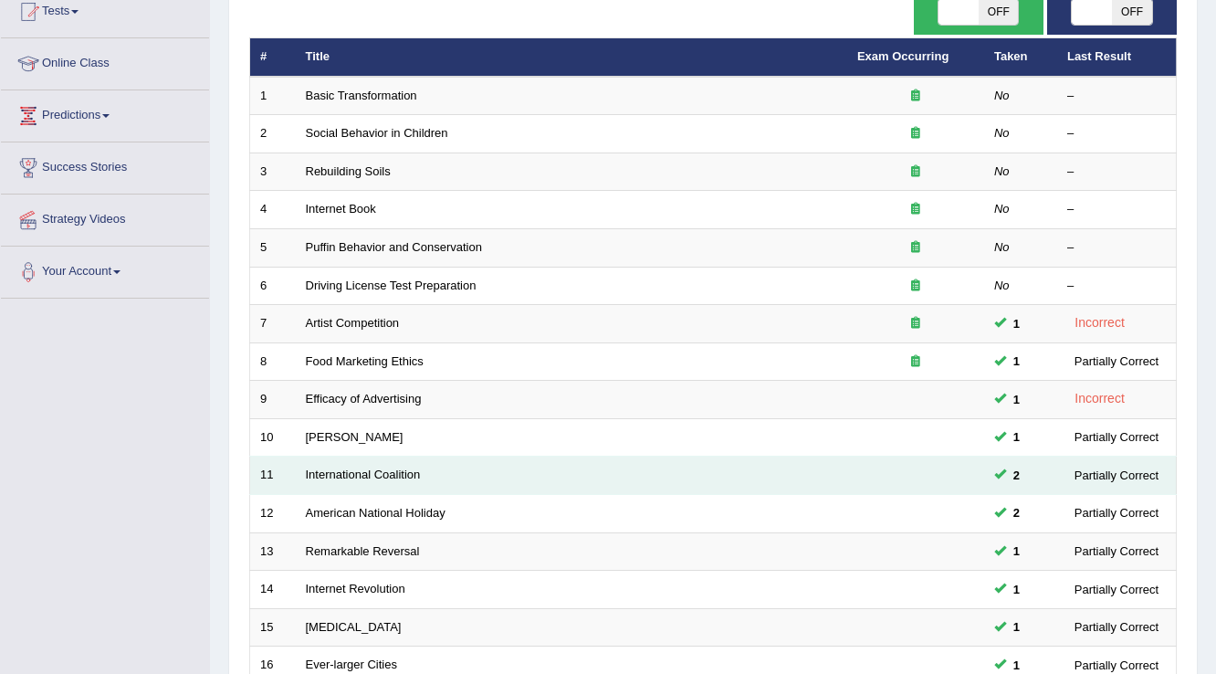
scroll to position [91, 0]
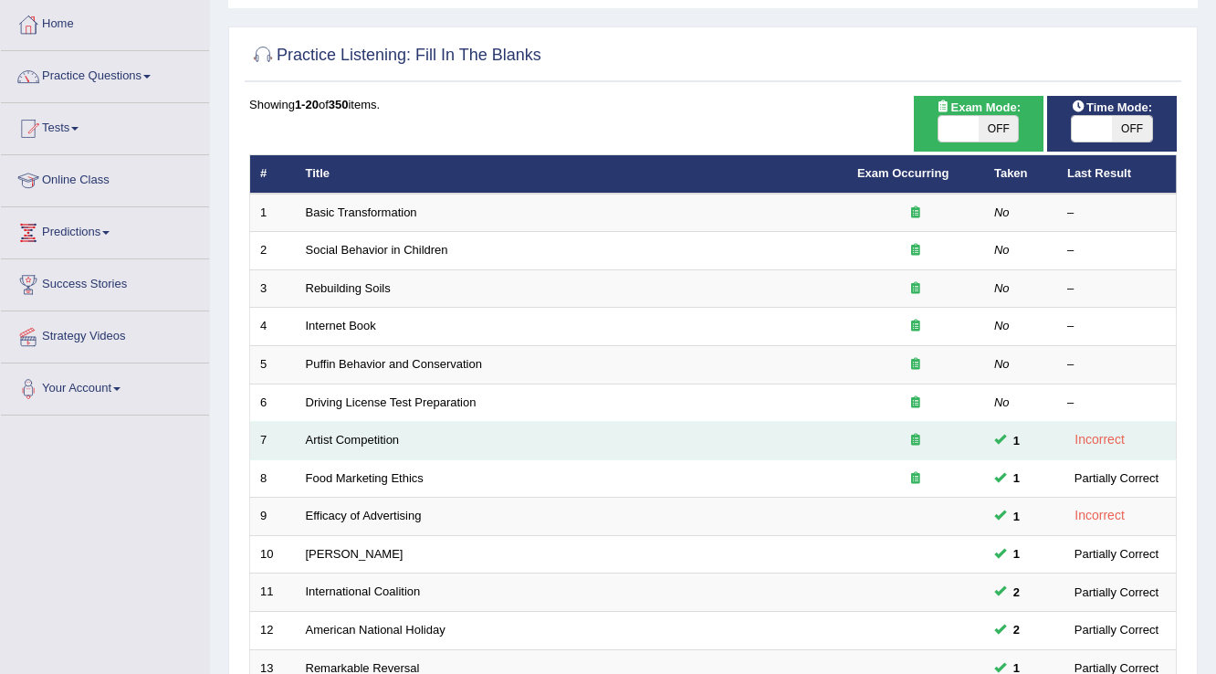
click at [613, 444] on td "Artist Competition" at bounding box center [571, 441] width 551 height 38
click at [612, 444] on td "Artist Competition" at bounding box center [571, 441] width 551 height 38
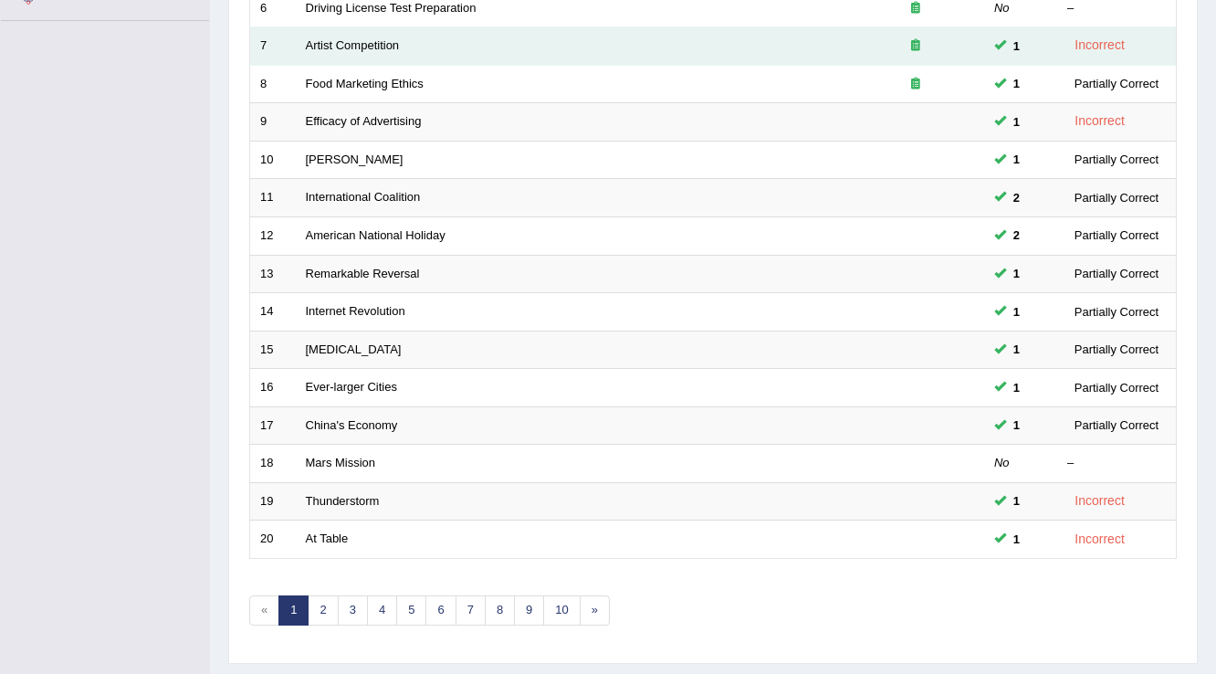
scroll to position [529, 0]
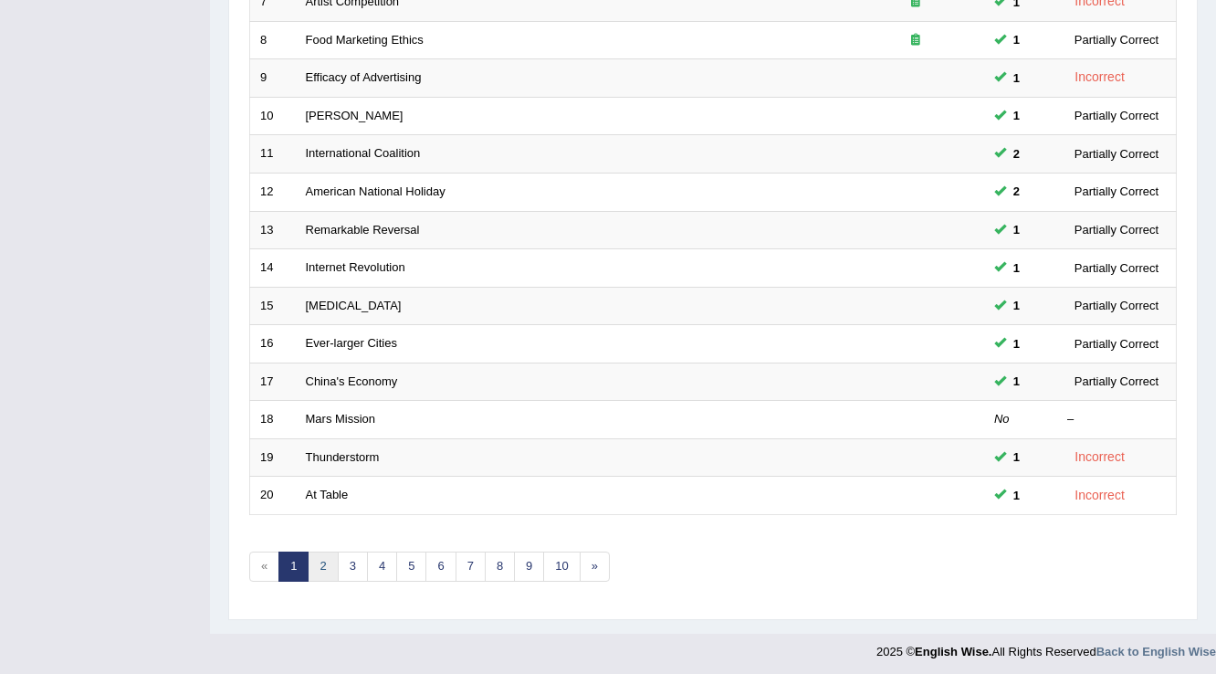
click at [330, 571] on link "2" at bounding box center [323, 566] width 30 height 30
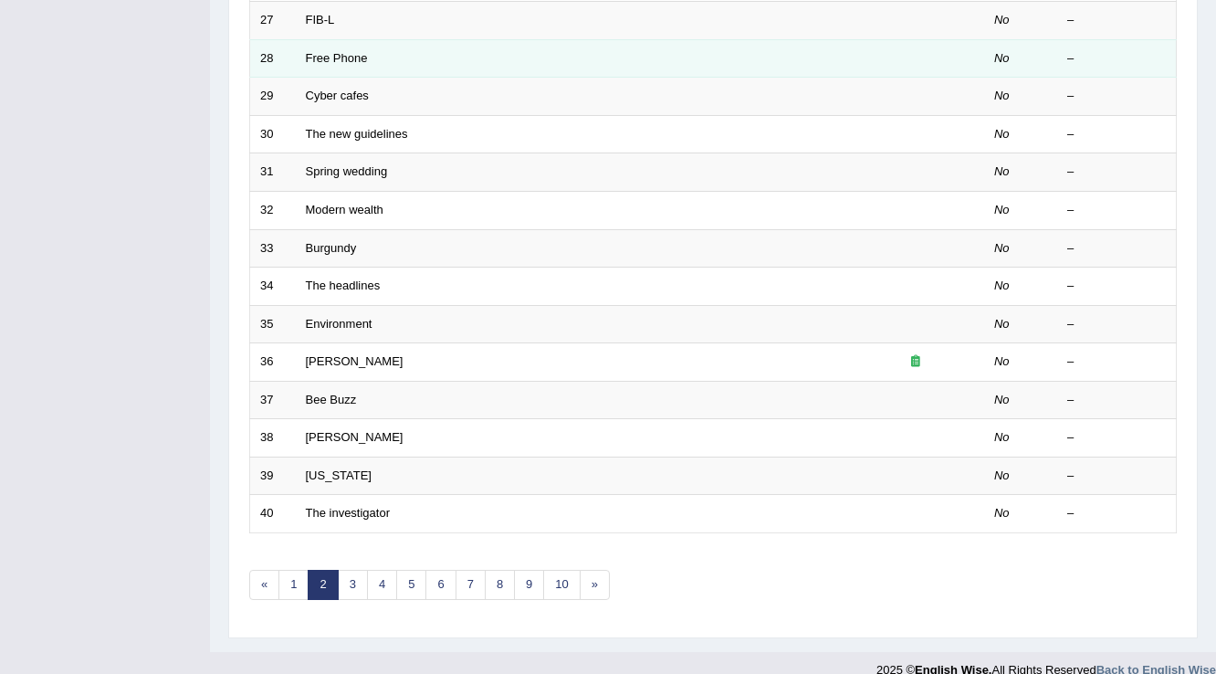
scroll to position [529, 0]
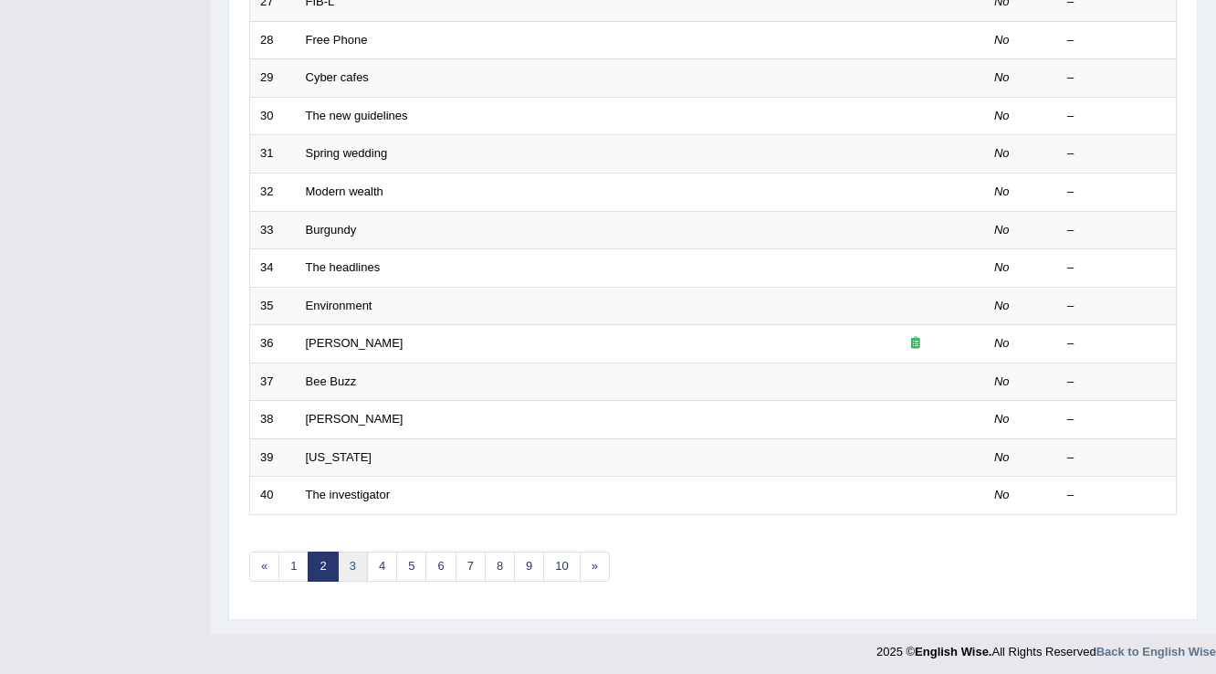
click at [347, 563] on link "3" at bounding box center [353, 566] width 30 height 30
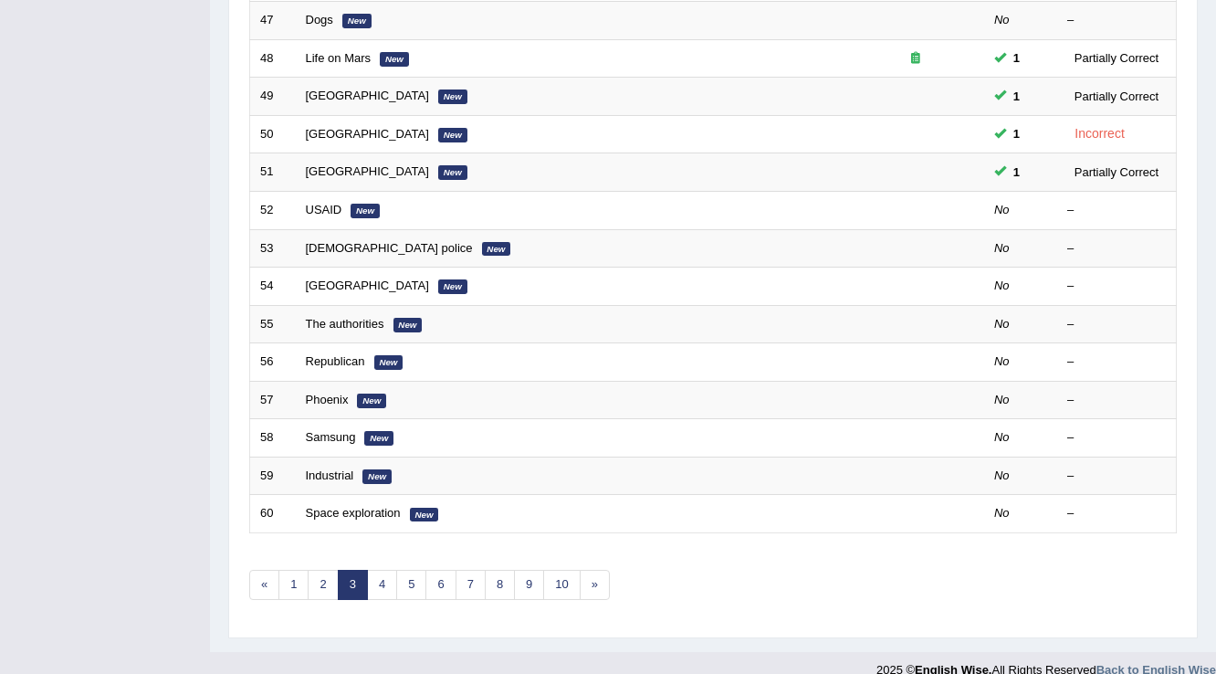
scroll to position [529, 0]
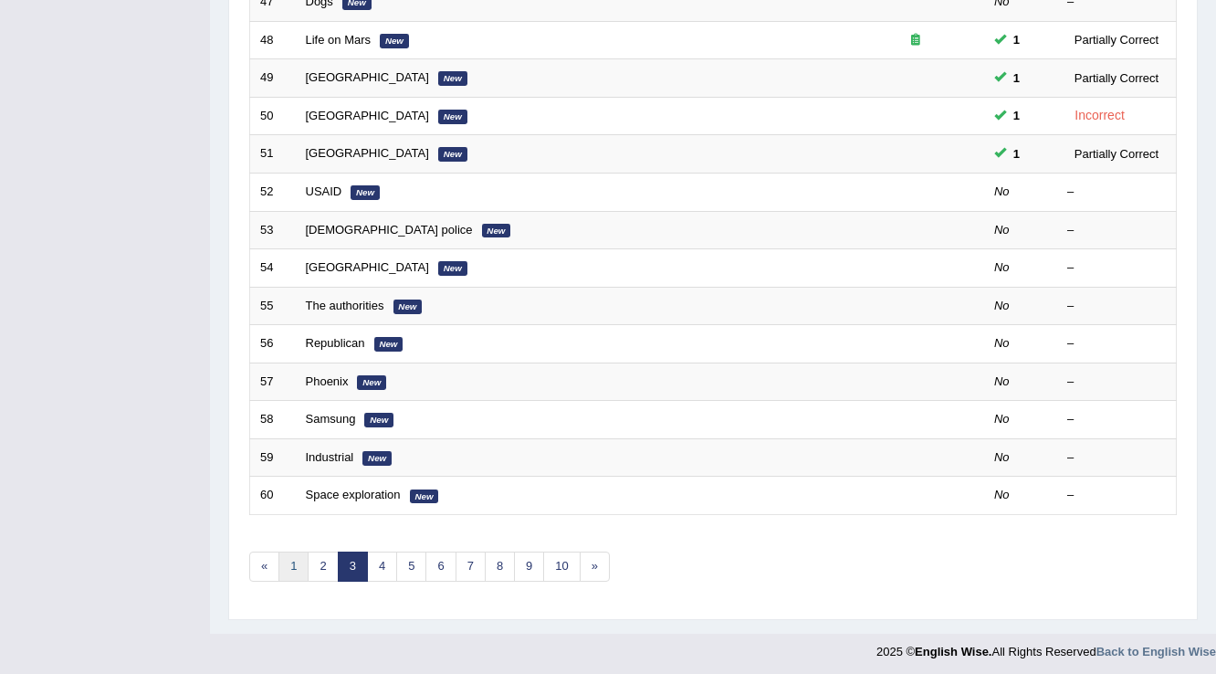
click at [299, 561] on link "1" at bounding box center [293, 566] width 30 height 30
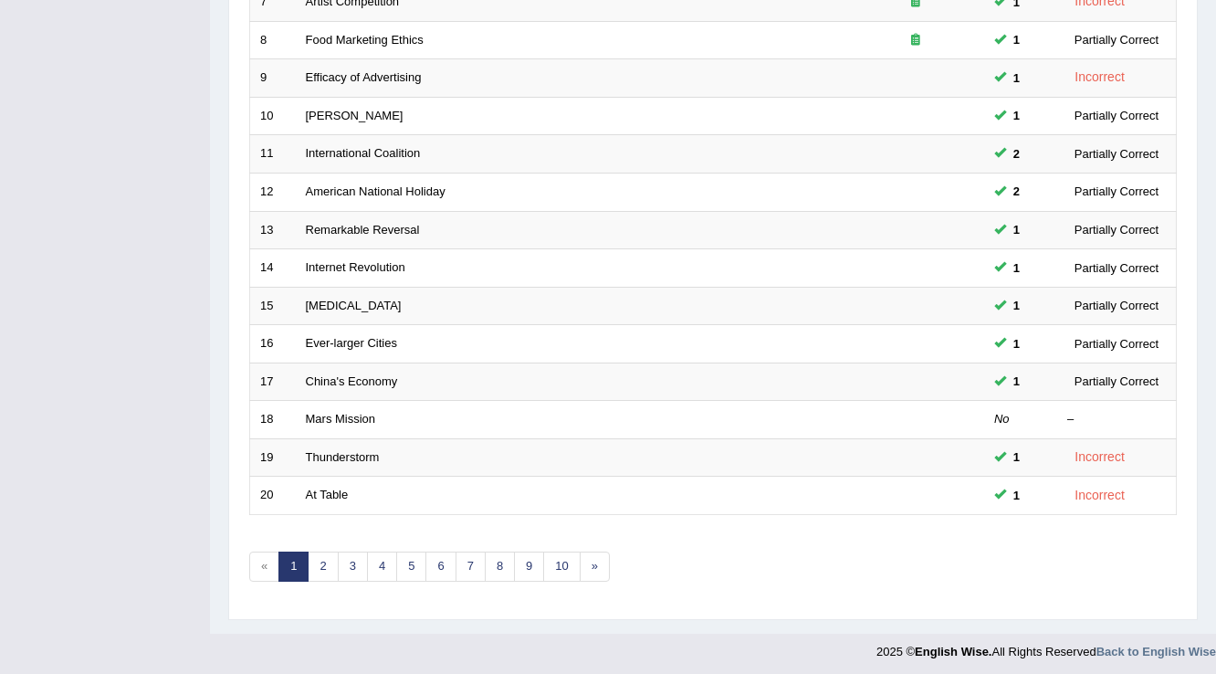
scroll to position [456, 0]
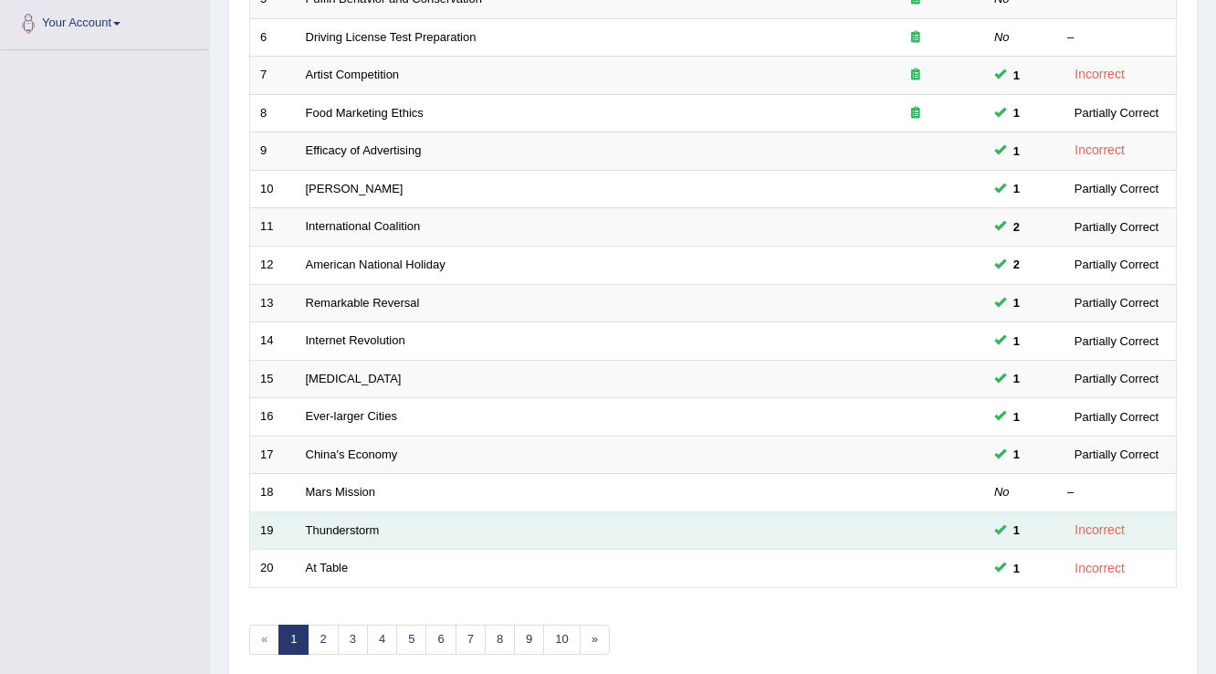
click at [891, 539] on td at bounding box center [915, 530] width 137 height 38
click at [891, 538] on td at bounding box center [915, 530] width 137 height 38
click at [891, 537] on td at bounding box center [915, 530] width 137 height 38
click at [362, 529] on link "Thunderstorm" at bounding box center [343, 530] width 74 height 14
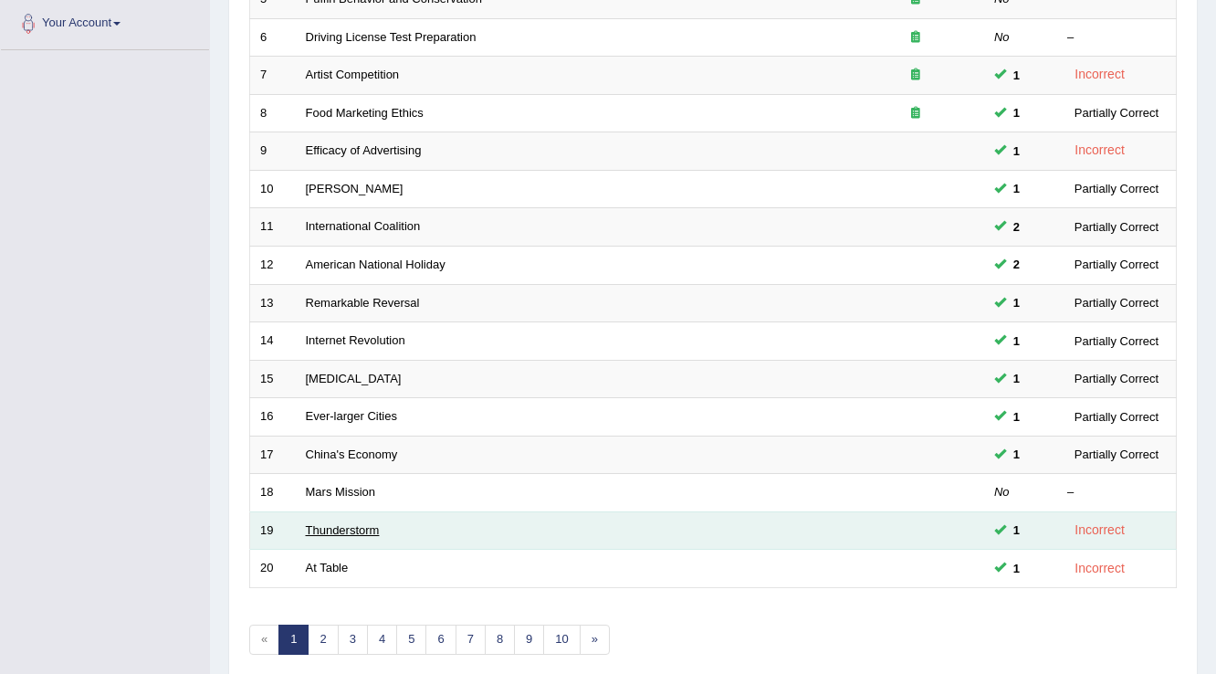
click at [370, 526] on link "Thunderstorm" at bounding box center [343, 530] width 74 height 14
click at [371, 525] on link "Thunderstorm" at bounding box center [343, 530] width 74 height 14
click at [372, 525] on link "Thunderstorm" at bounding box center [343, 530] width 74 height 14
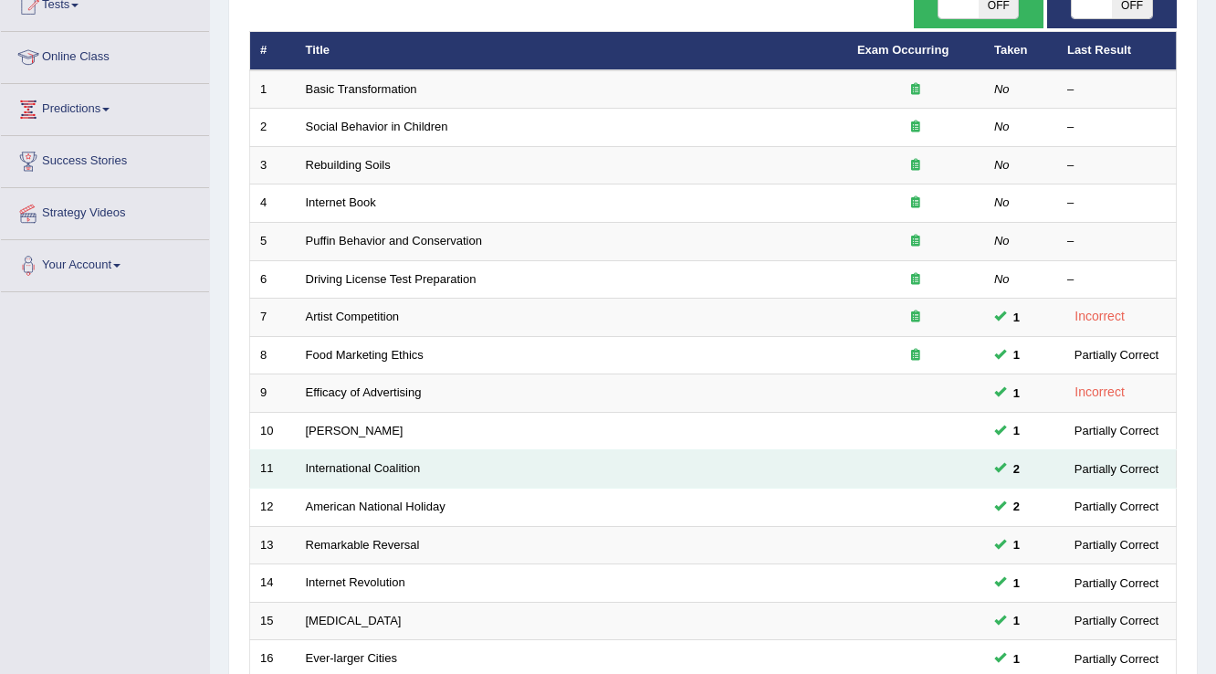
scroll to position [237, 0]
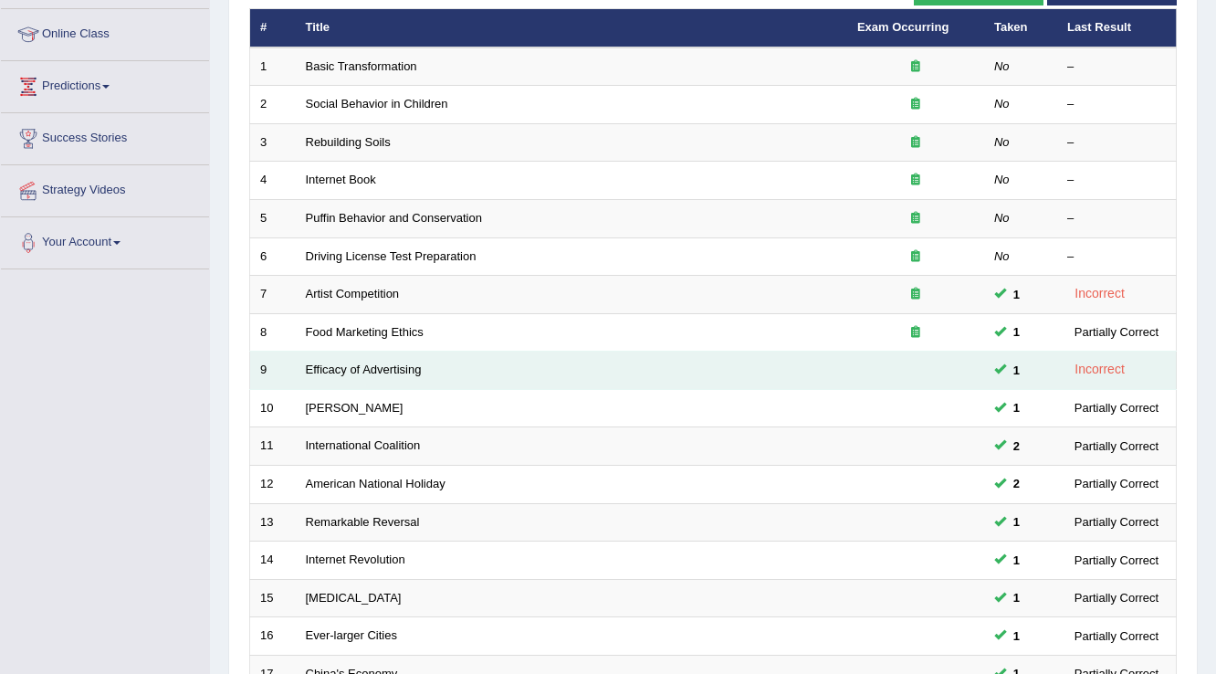
click at [584, 374] on td "Efficacy of Advertising" at bounding box center [571, 370] width 551 height 38
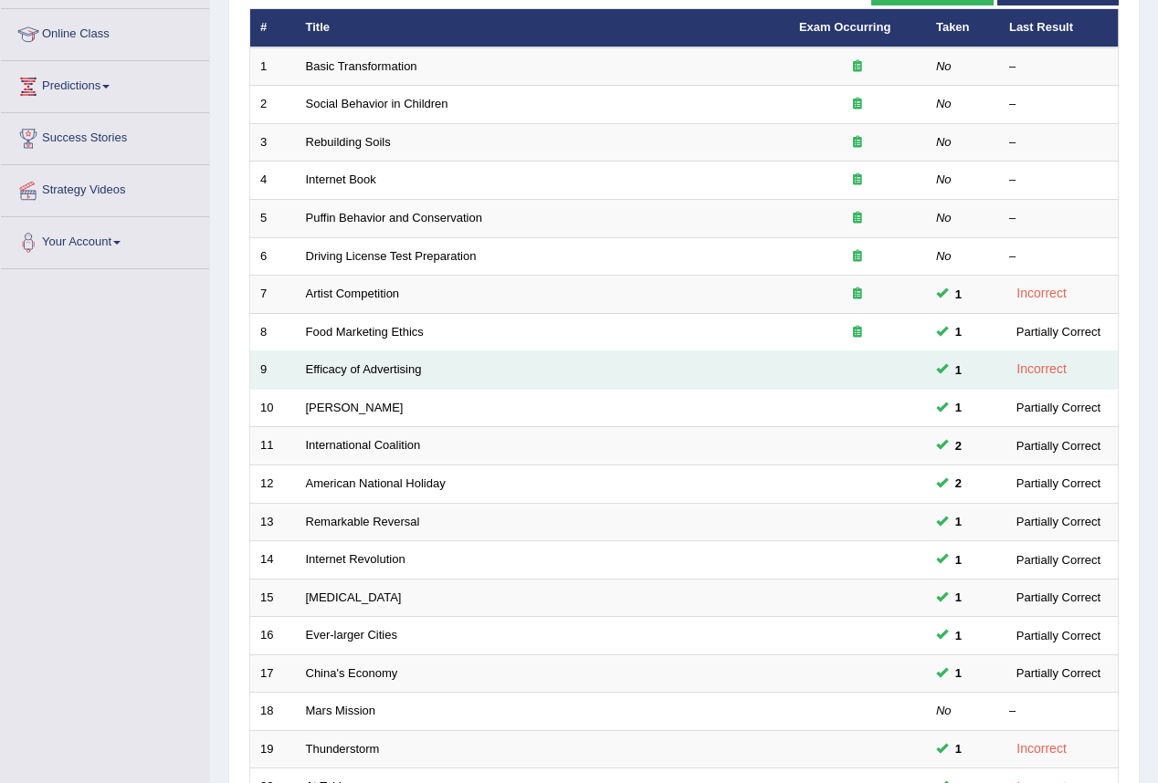
click at [584, 374] on td "Efficacy of Advertising" at bounding box center [542, 370] width 493 height 38
click at [586, 374] on td "Efficacy of Advertising" at bounding box center [542, 370] width 493 height 38
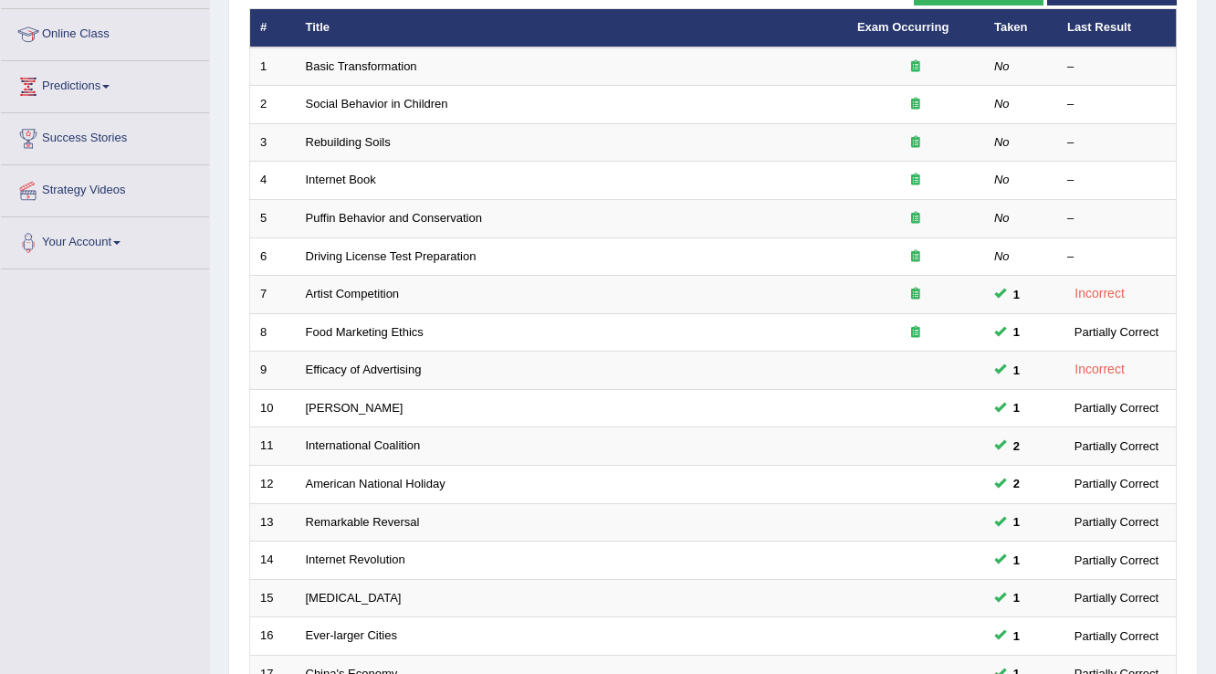
click at [47, 518] on div "Toggle navigation Home Practice Questions Speaking Practice Read Aloud Repeat S…" at bounding box center [608, 363] width 1216 height 1200
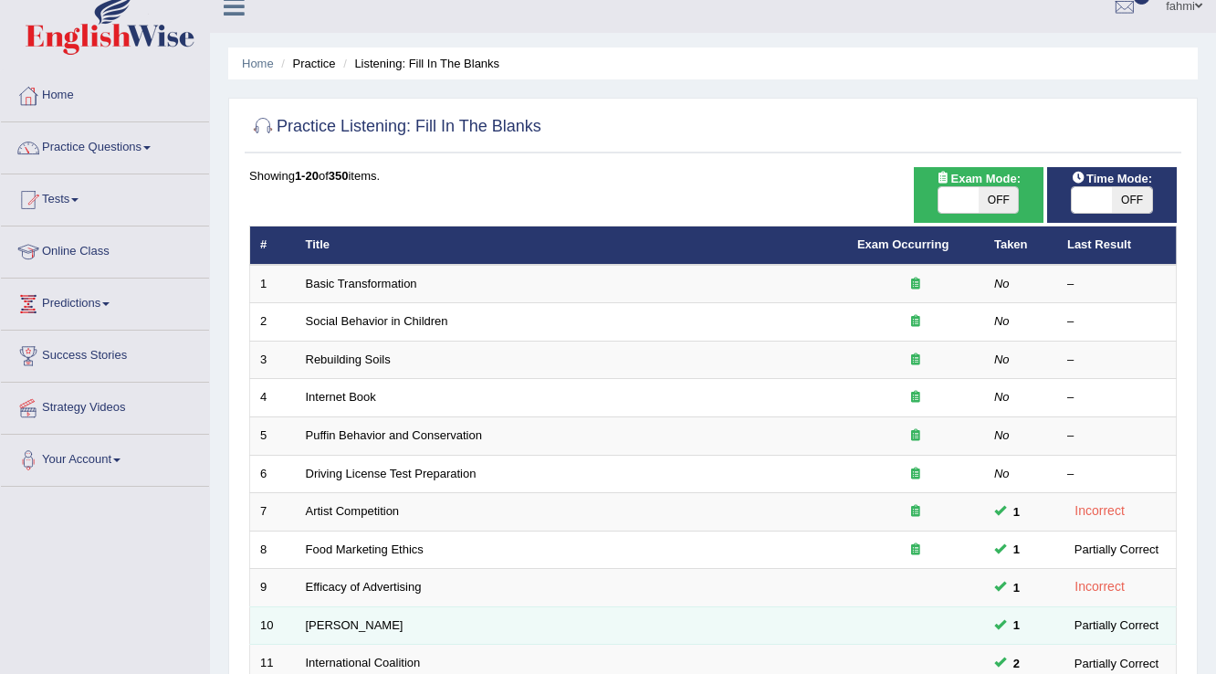
scroll to position [0, 0]
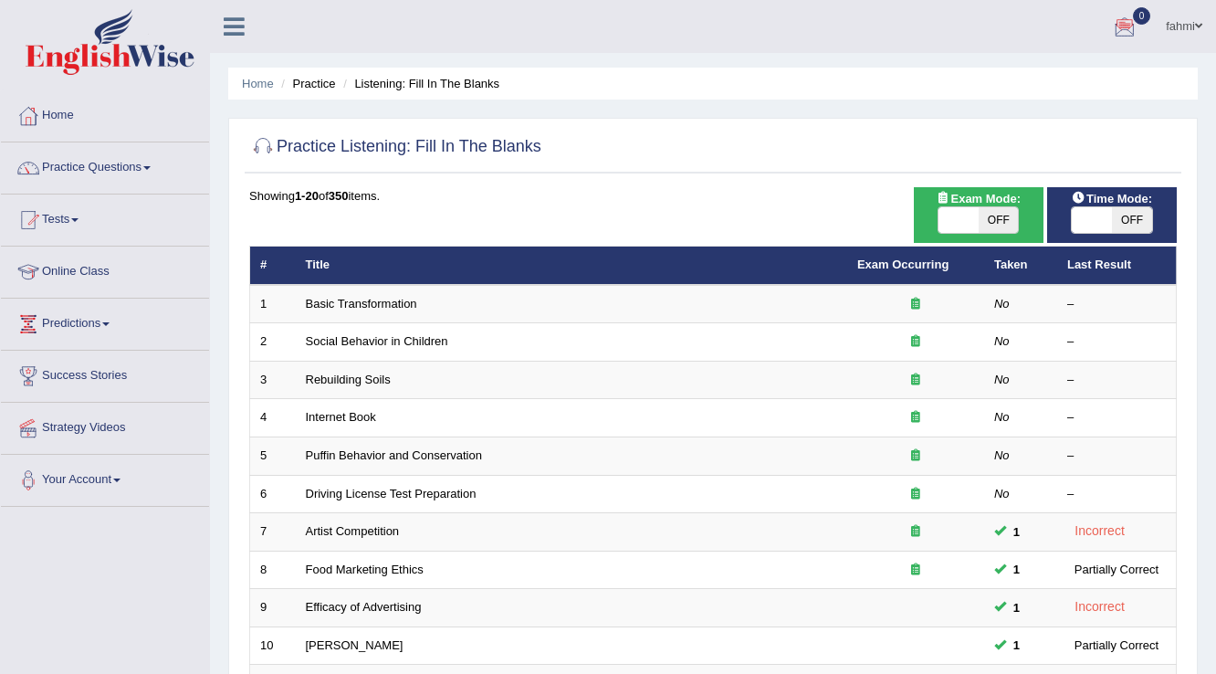
click at [1135, 219] on span "OFF" at bounding box center [1132, 220] width 40 height 26
checkbox input "true"
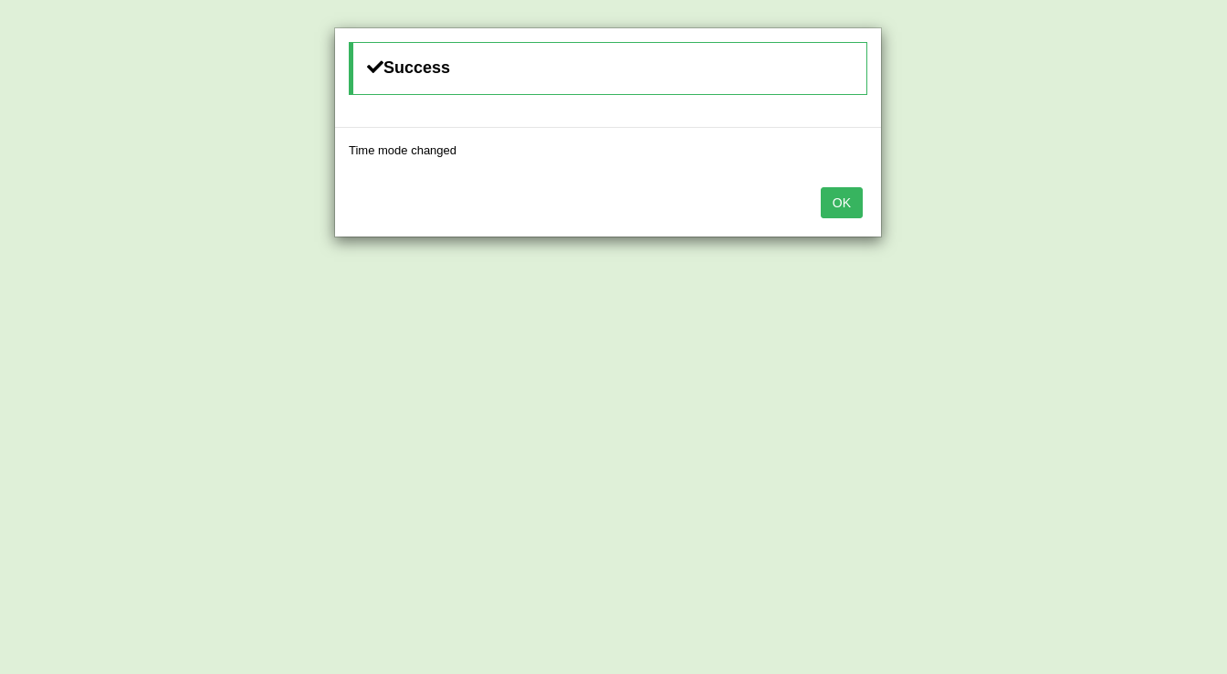
click at [831, 197] on button "OK" at bounding box center [842, 202] width 42 height 31
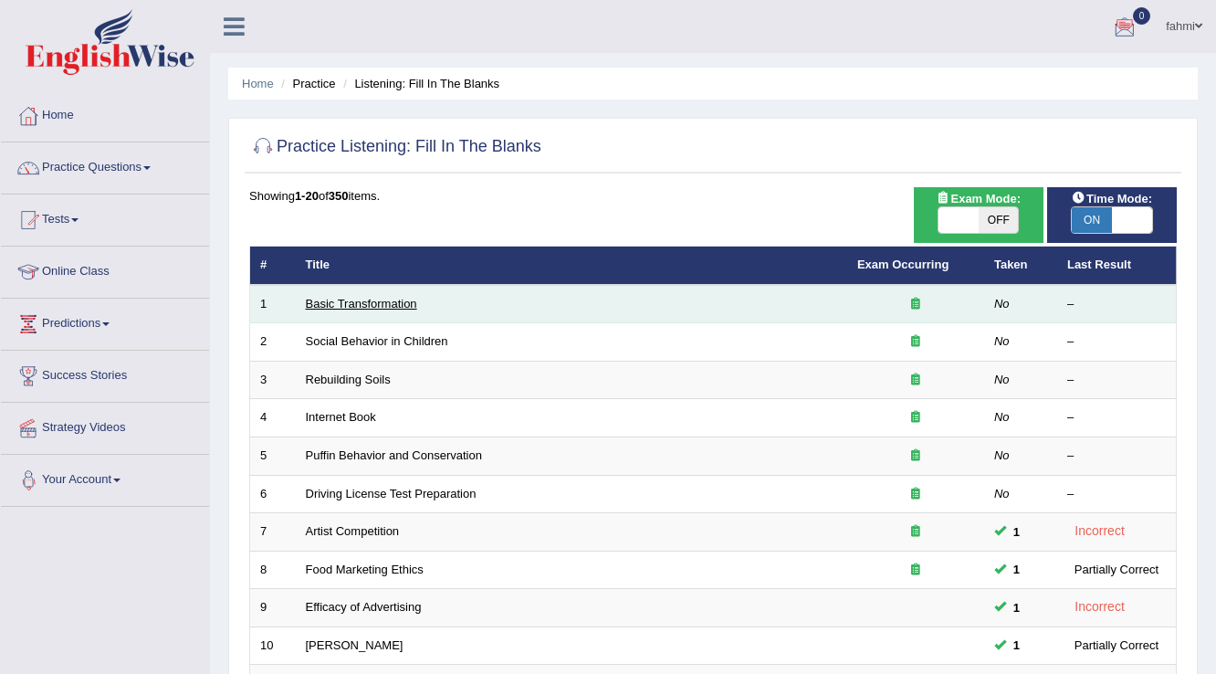
click at [308, 301] on link "Basic Transformation" at bounding box center [361, 304] width 111 height 14
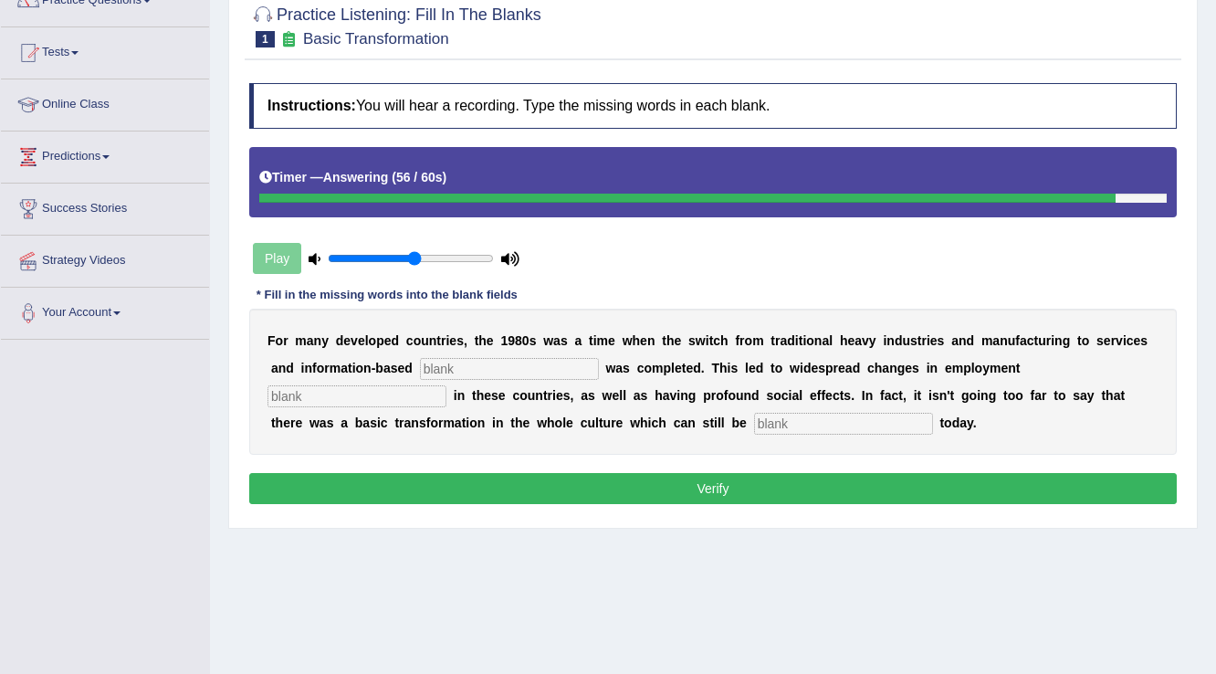
scroll to position [219, 0]
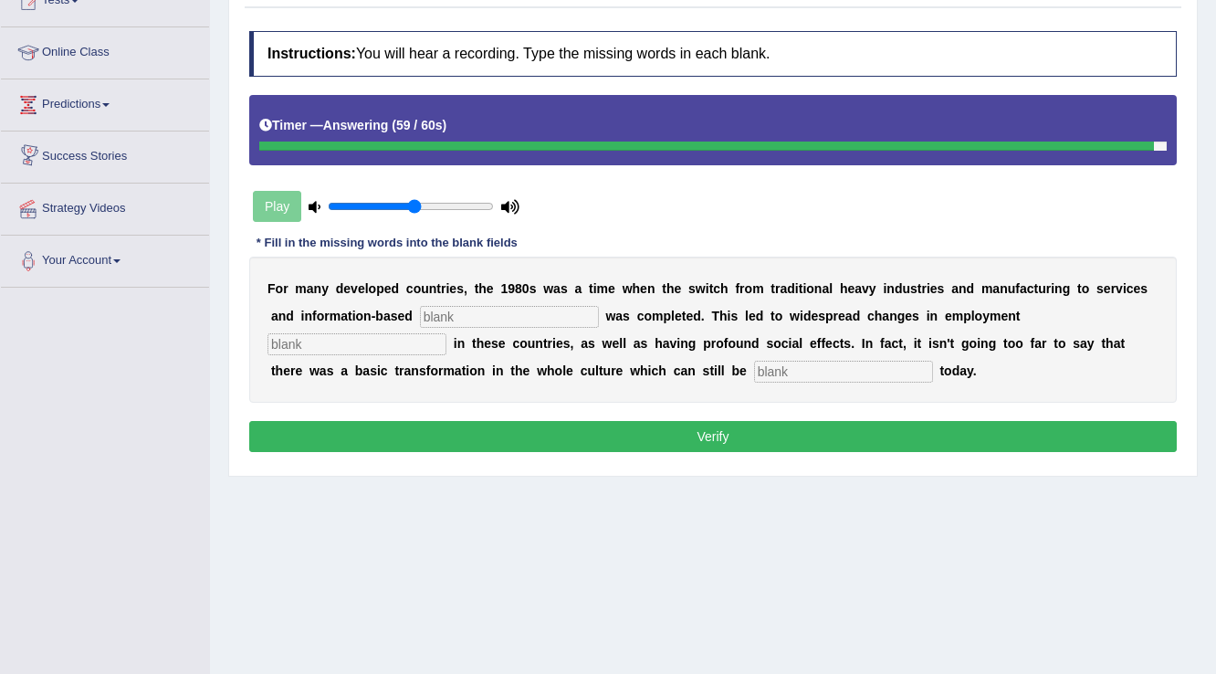
click at [299, 201] on div "Play" at bounding box center [386, 206] width 274 height 46
click at [281, 200] on div "Play" at bounding box center [386, 206] width 274 height 46
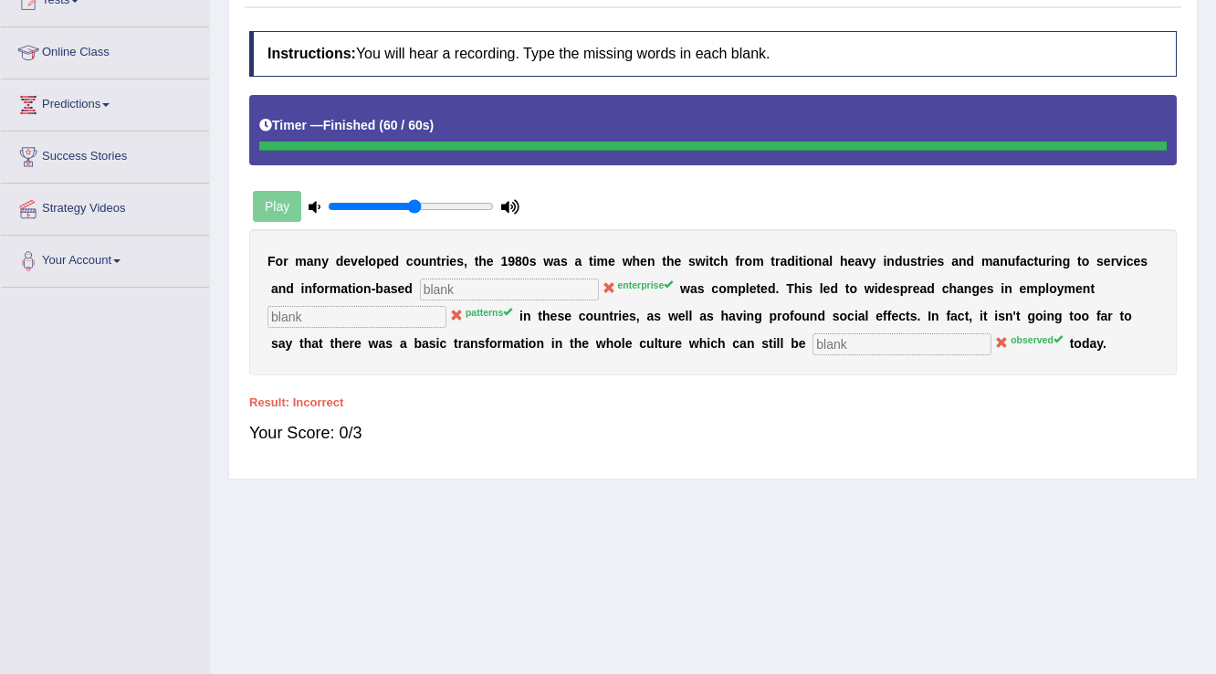
click at [281, 200] on div "Play" at bounding box center [386, 206] width 274 height 46
click at [267, 129] on icon at bounding box center [265, 125] width 13 height 13
click at [268, 124] on icon at bounding box center [265, 125] width 13 height 13
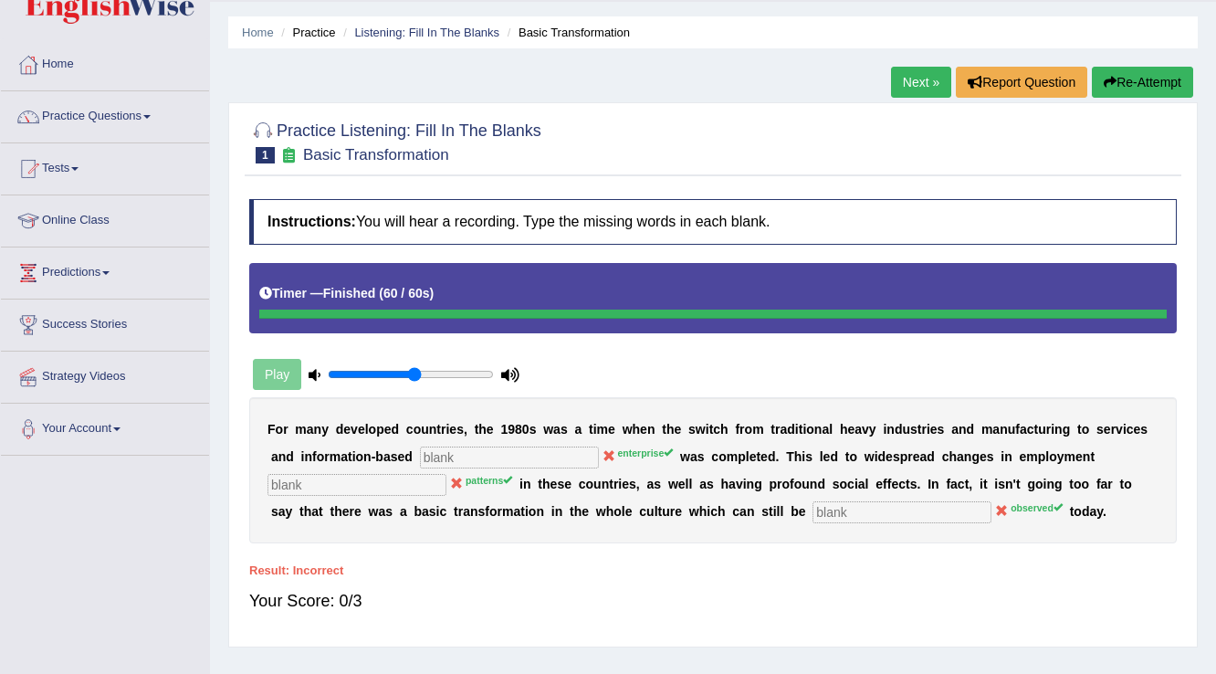
scroll to position [0, 0]
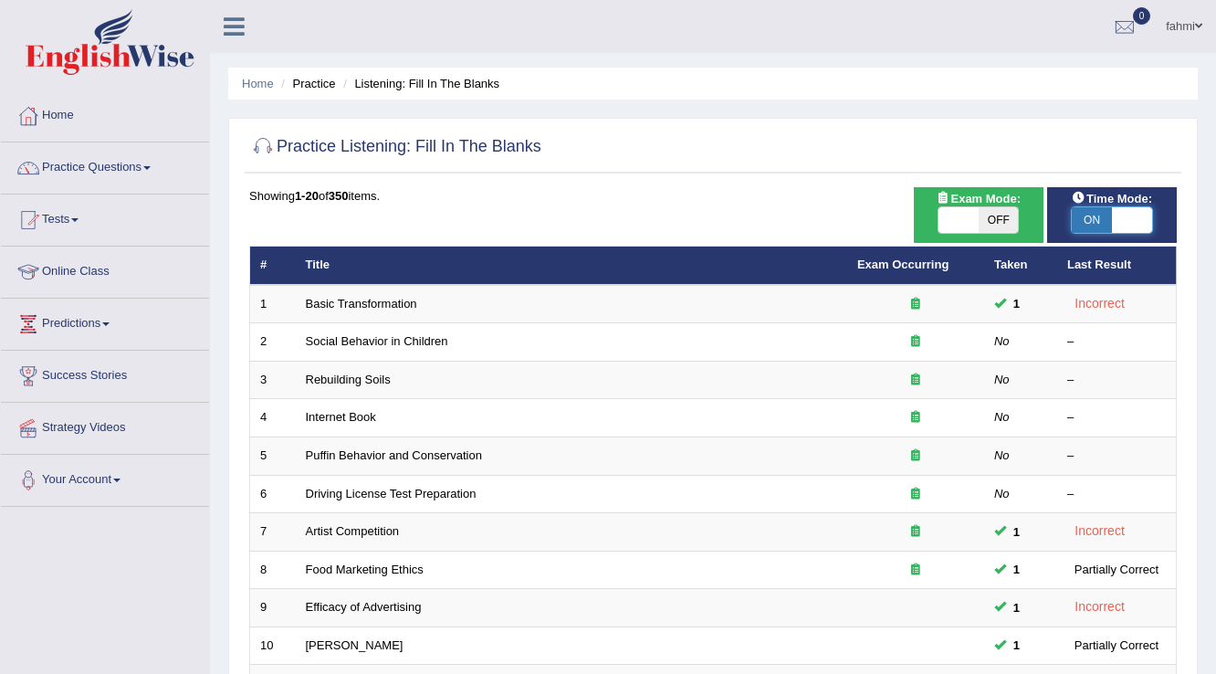
click at [1132, 225] on span at bounding box center [1132, 220] width 40 height 26
checkbox input "false"
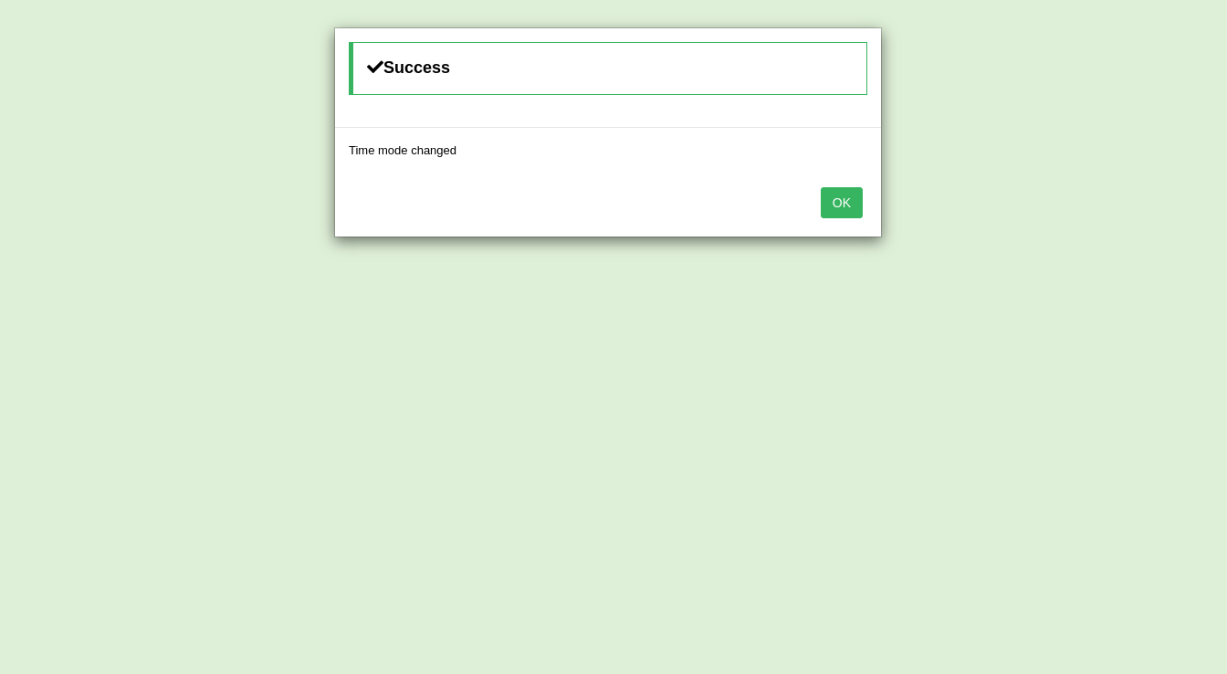
click at [859, 206] on button "OK" at bounding box center [842, 202] width 42 height 31
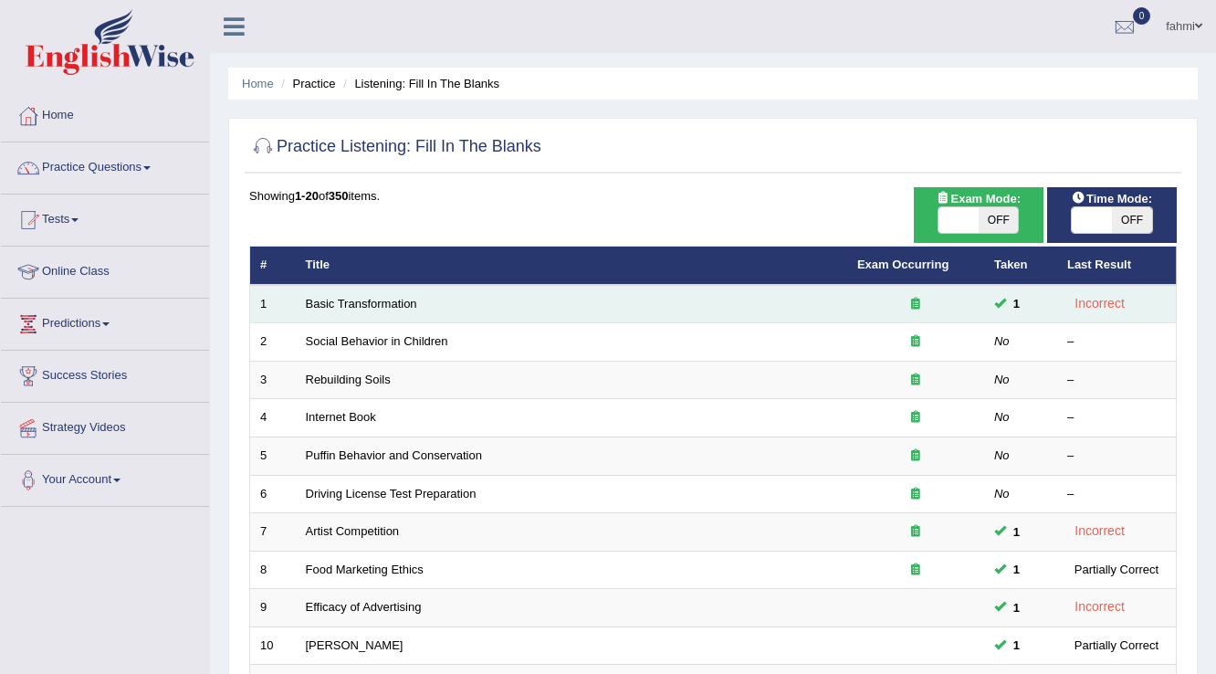
click at [425, 297] on td "Basic Transformation" at bounding box center [571, 304] width 551 height 38
click at [428, 296] on td "Basic Transformation" at bounding box center [571, 304] width 551 height 38
click at [431, 293] on td "Basic Transformation" at bounding box center [571, 304] width 551 height 38
click at [362, 310] on td "Basic Transformation" at bounding box center [571, 304] width 551 height 38
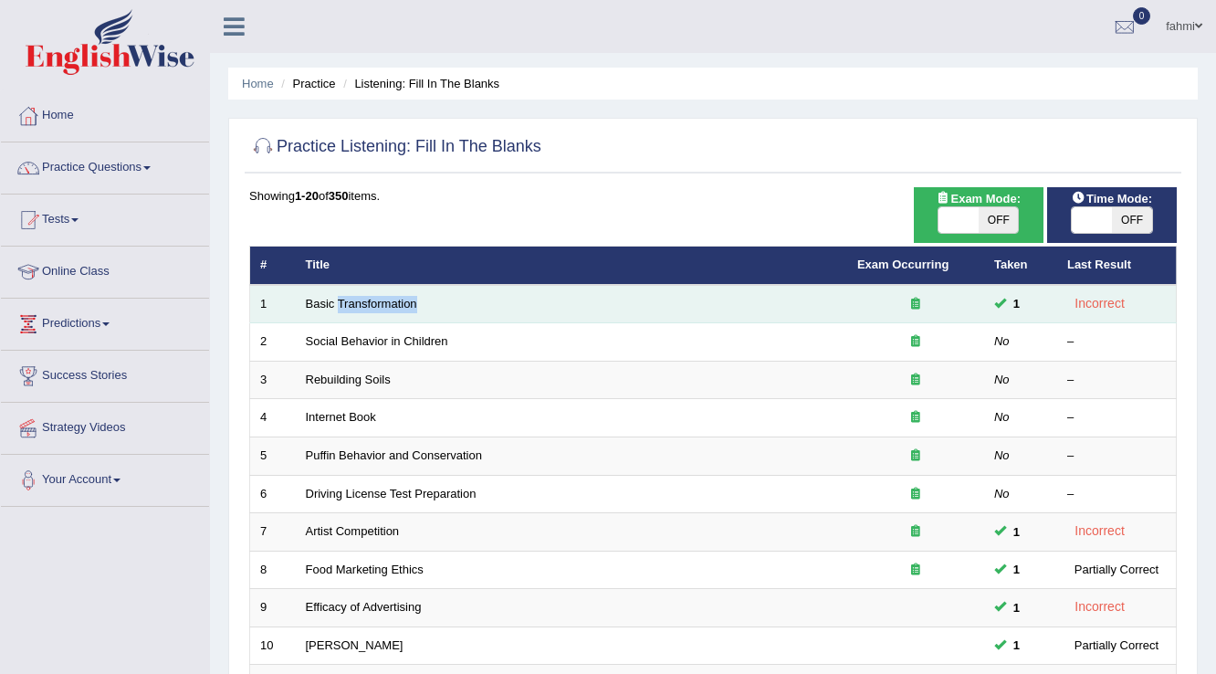
click at [362, 310] on td "Basic Transformation" at bounding box center [571, 304] width 551 height 38
click at [369, 306] on link "Basic Transformation" at bounding box center [361, 304] width 111 height 14
click at [372, 303] on link "Basic Transformation" at bounding box center [361, 304] width 111 height 14
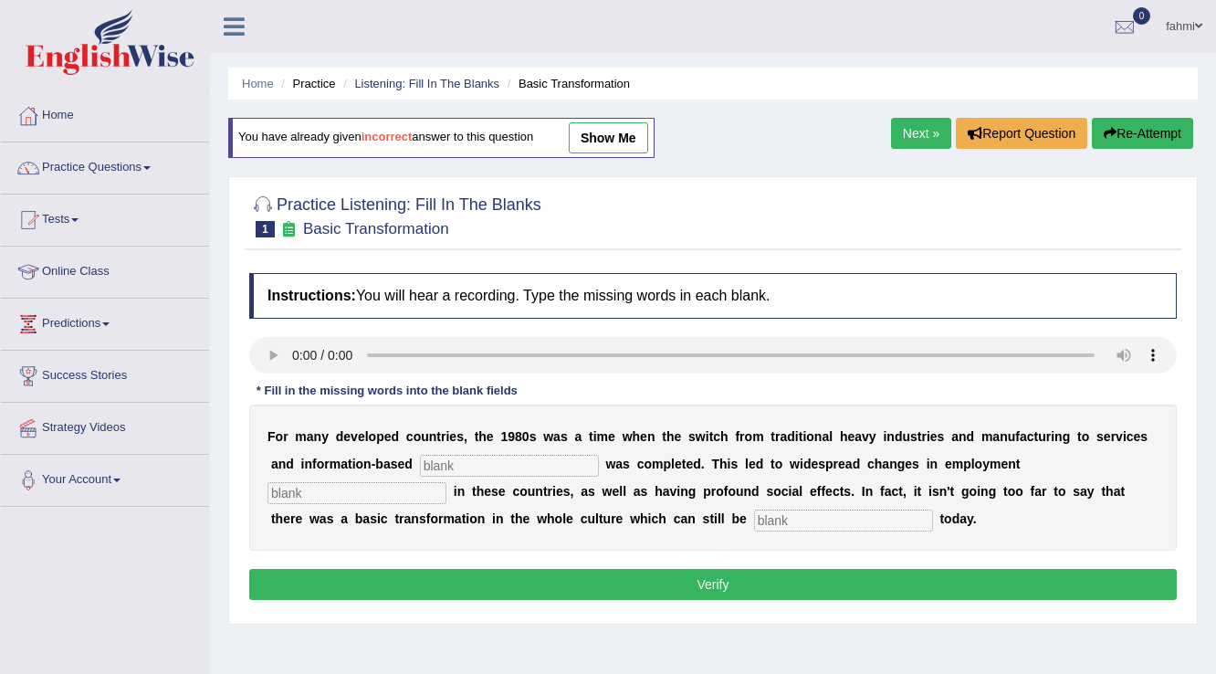
click at [585, 469] on input "text" at bounding box center [509, 466] width 179 height 22
type input "underprise"
click at [341, 486] on input "text" at bounding box center [356, 493] width 179 height 22
type input "parden"
click at [799, 511] on input "text" at bounding box center [843, 520] width 179 height 22
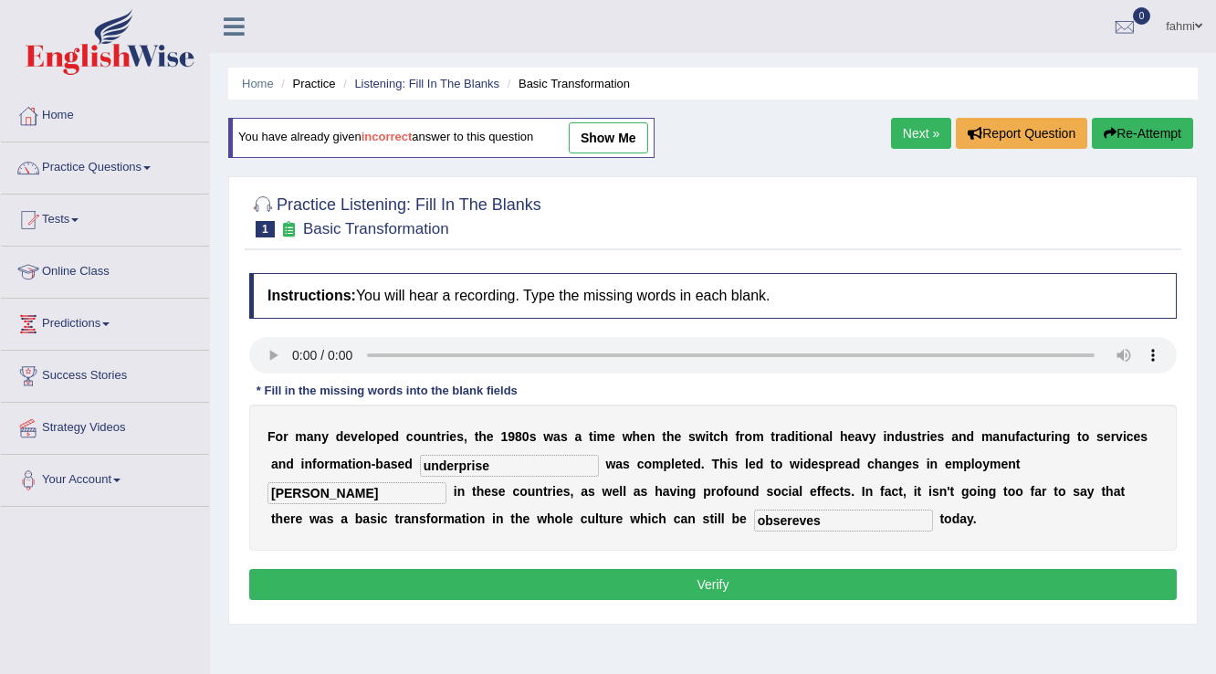
type input "obsereves"
click at [687, 569] on button "Verify" at bounding box center [713, 584] width 928 height 31
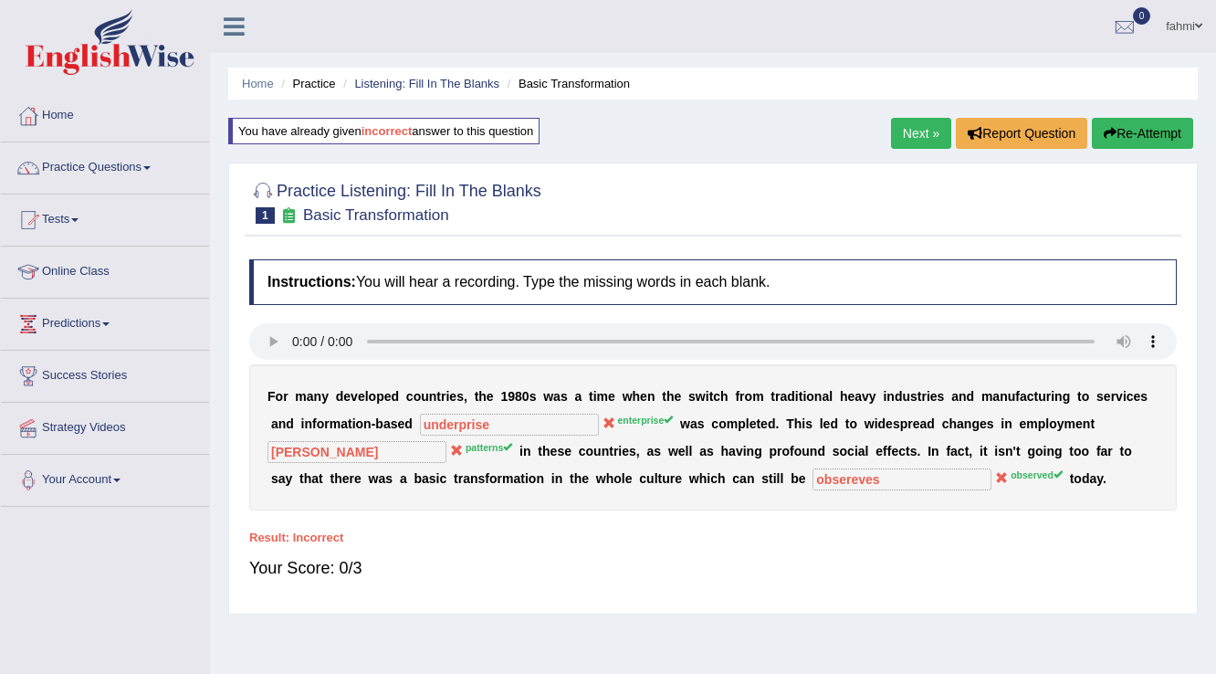
click at [913, 131] on link "Next »" at bounding box center [921, 133] width 60 height 31
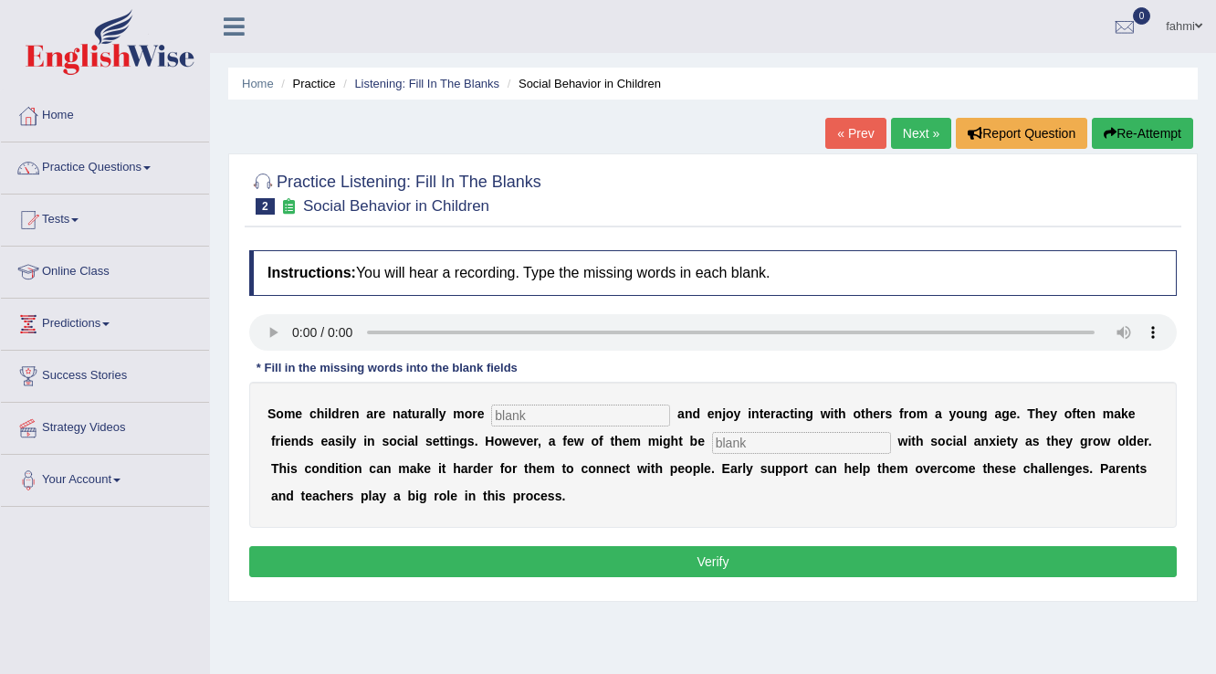
click at [563, 417] on input "text" at bounding box center [580, 415] width 179 height 22
type input "sociable"
click at [788, 432] on input "text" at bounding box center [801, 443] width 179 height 22
type input "diagnosis"
click at [756, 550] on button "Verify" at bounding box center [713, 561] width 928 height 31
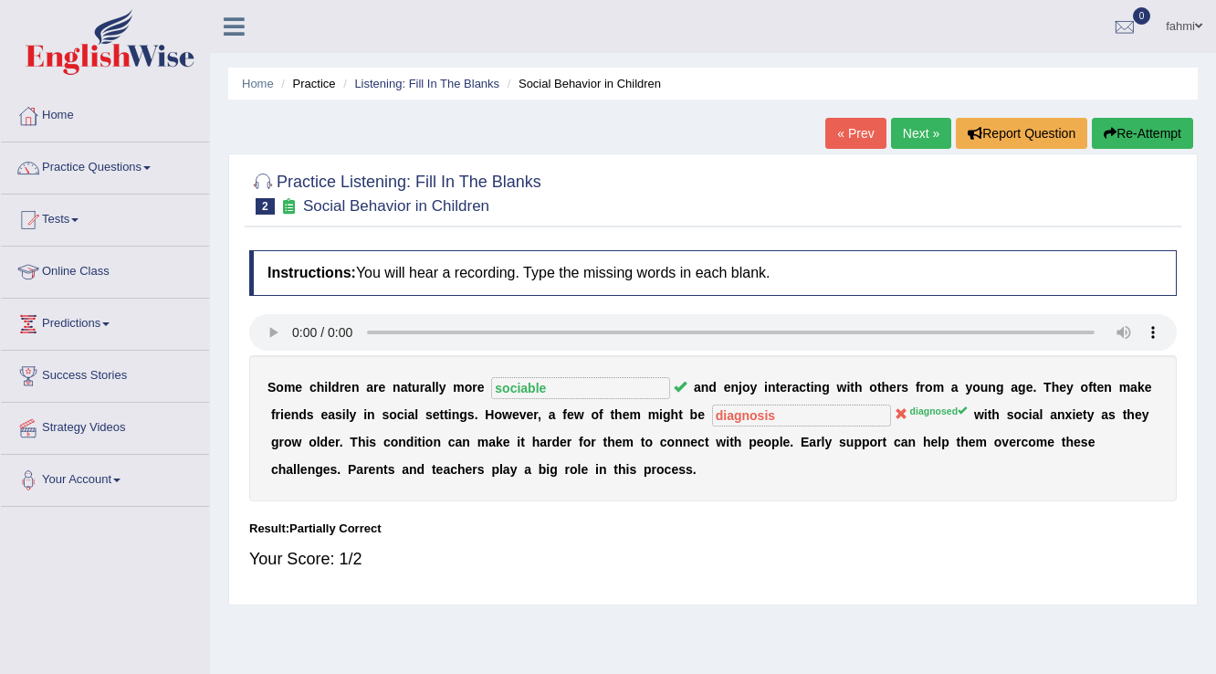
click at [900, 133] on link "Next »" at bounding box center [921, 133] width 60 height 31
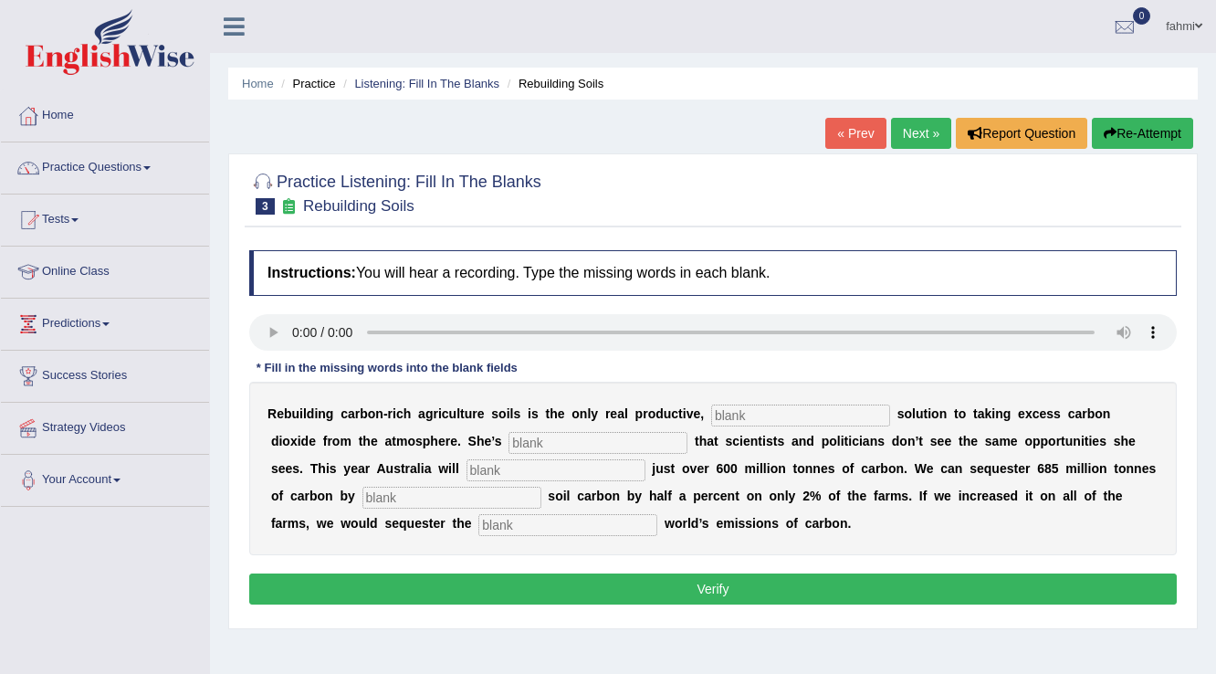
click at [98, 164] on link "Practice Questions" at bounding box center [105, 165] width 208 height 46
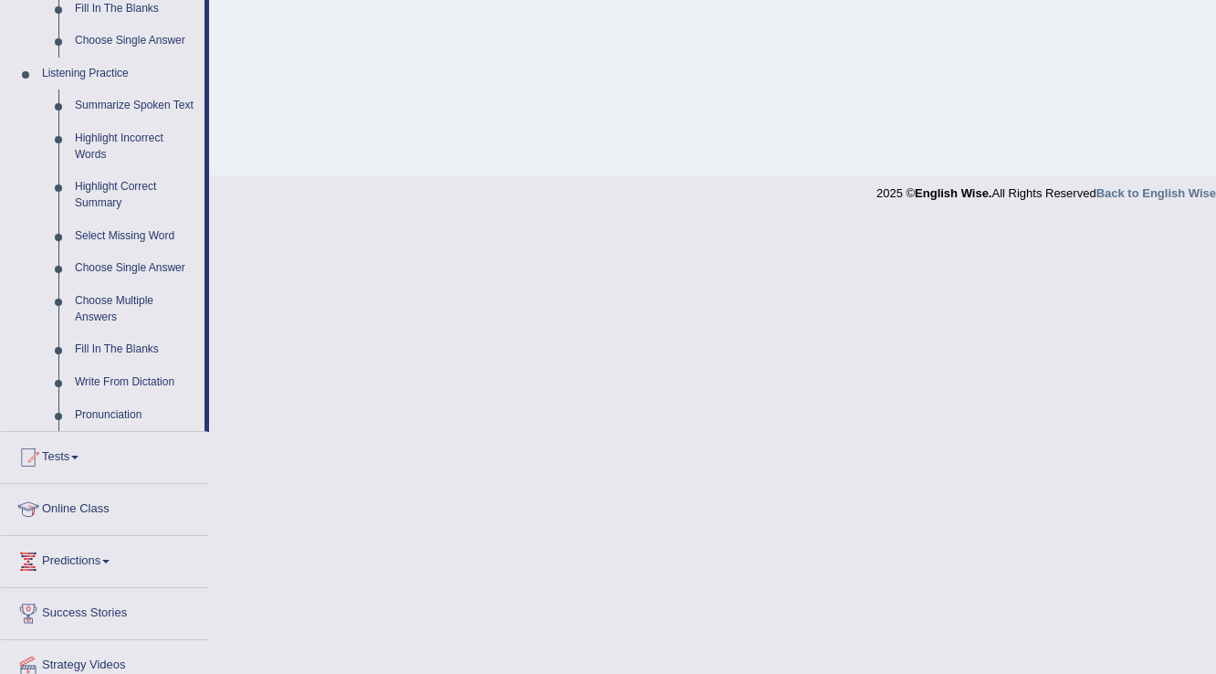
scroll to position [807, 0]
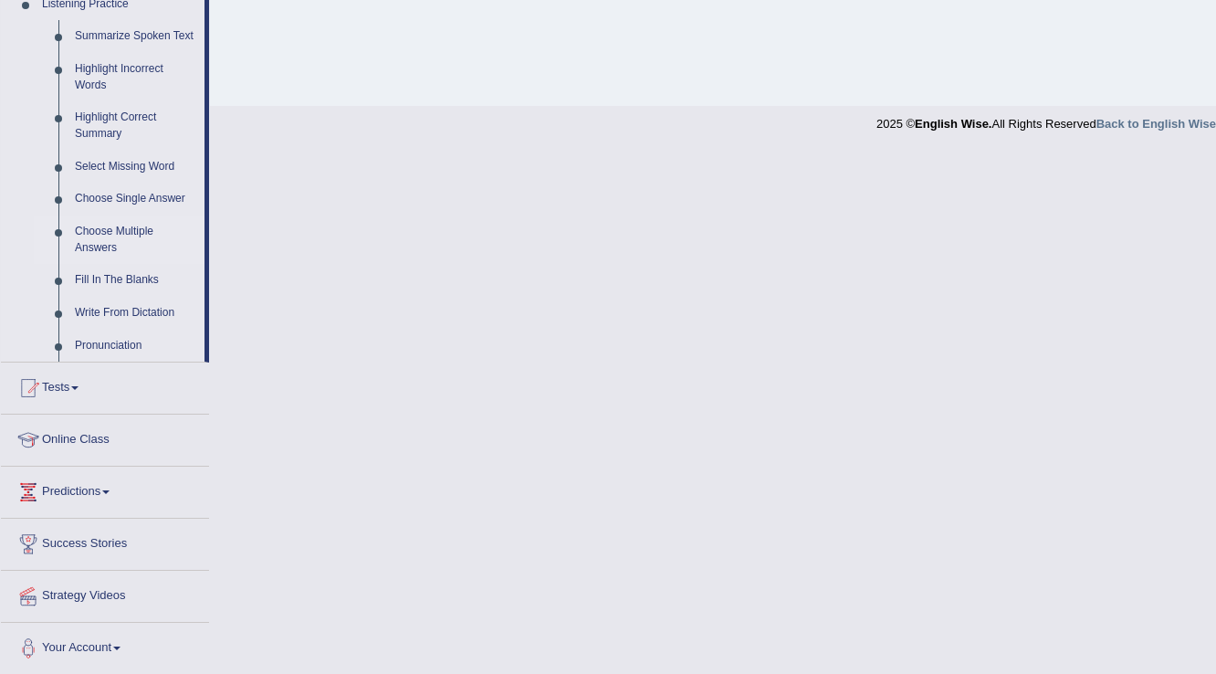
click at [117, 234] on link "Choose Multiple Answers" at bounding box center [136, 239] width 138 height 48
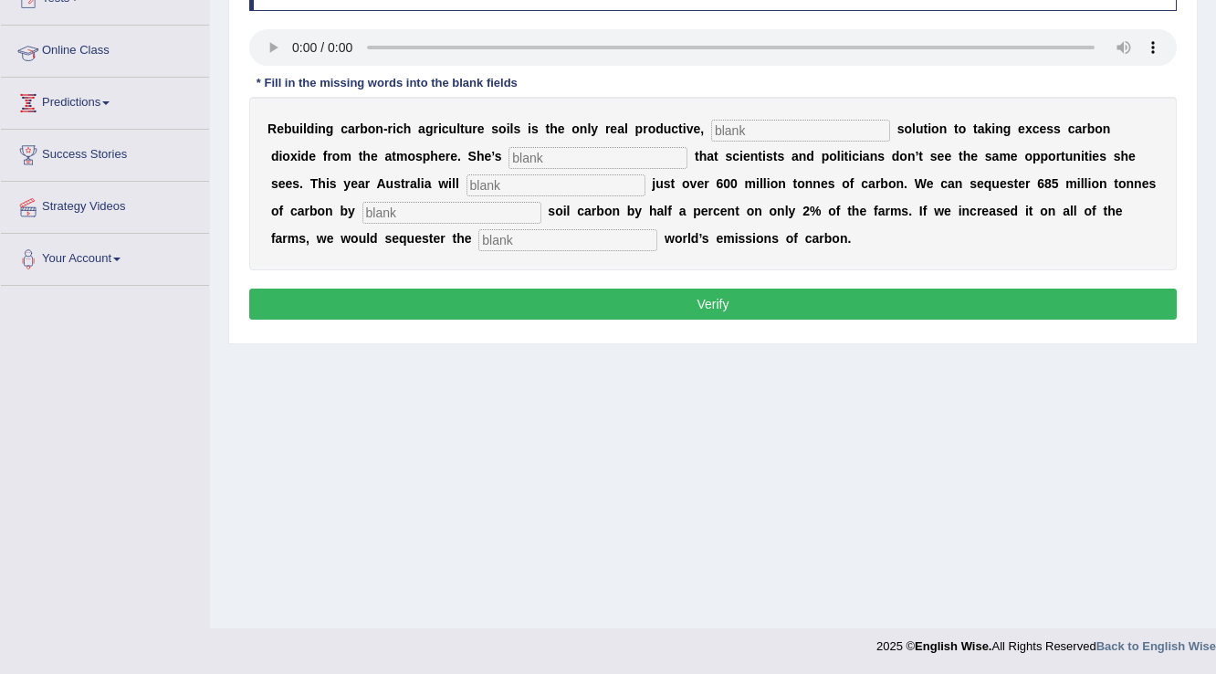
scroll to position [285, 0]
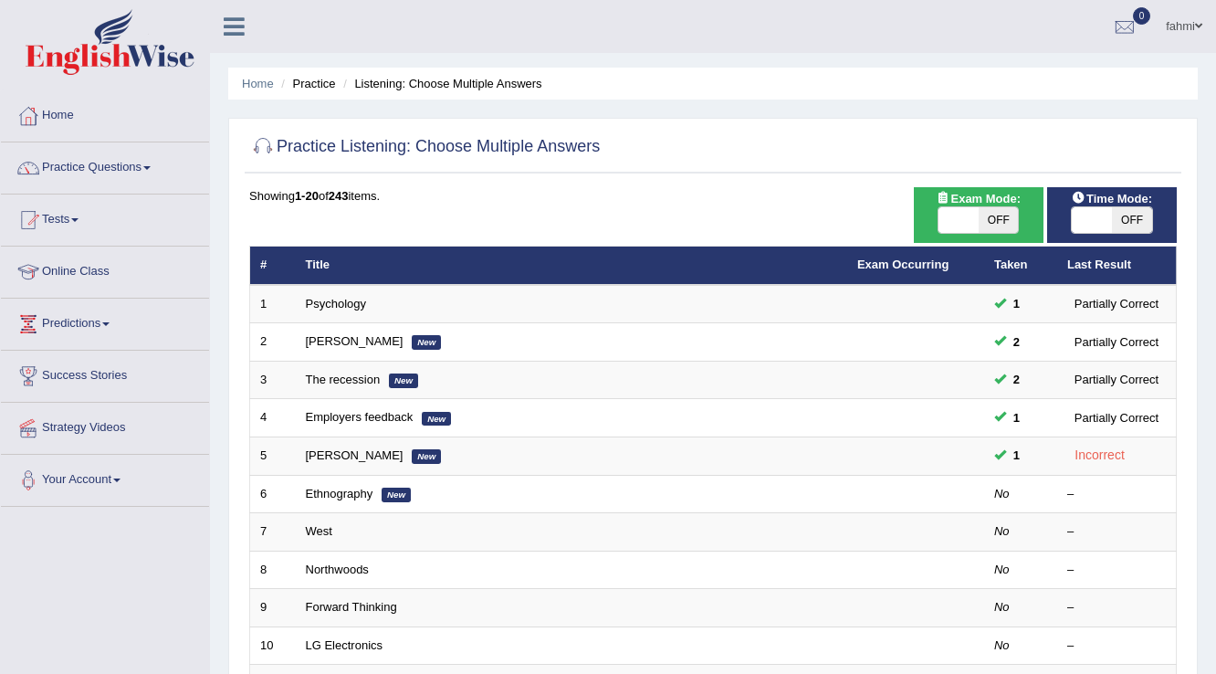
click at [330, 299] on link "Psychology" at bounding box center [336, 304] width 60 height 14
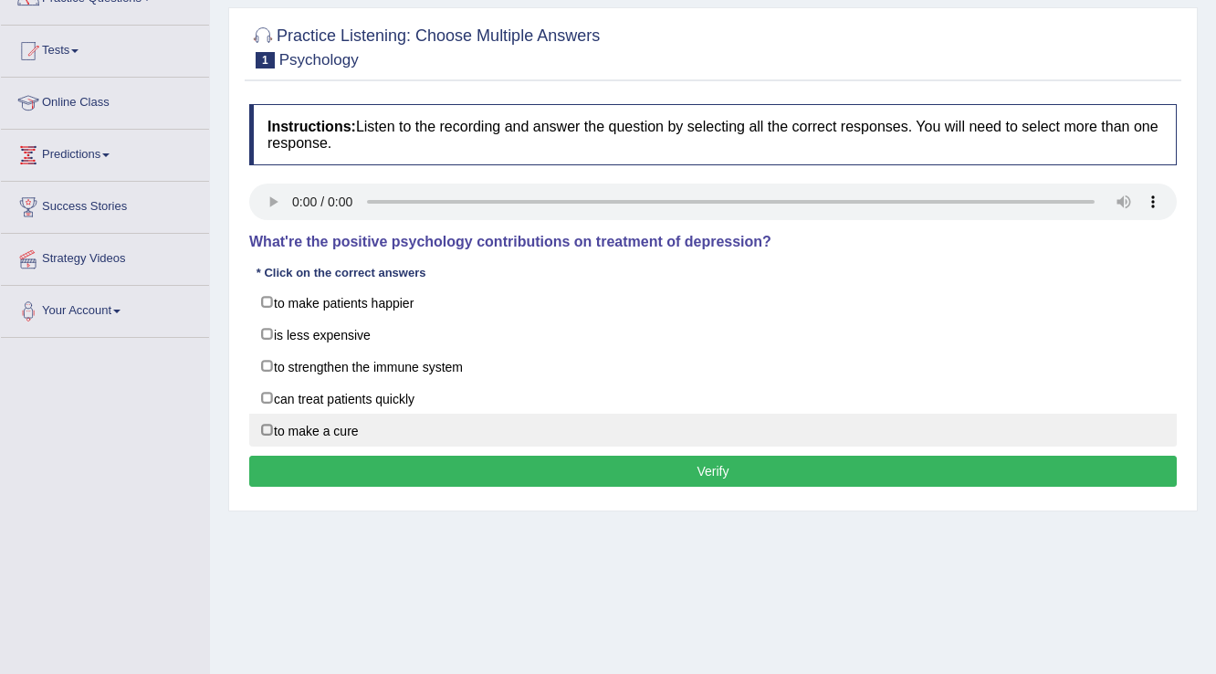
scroll to position [146, 0]
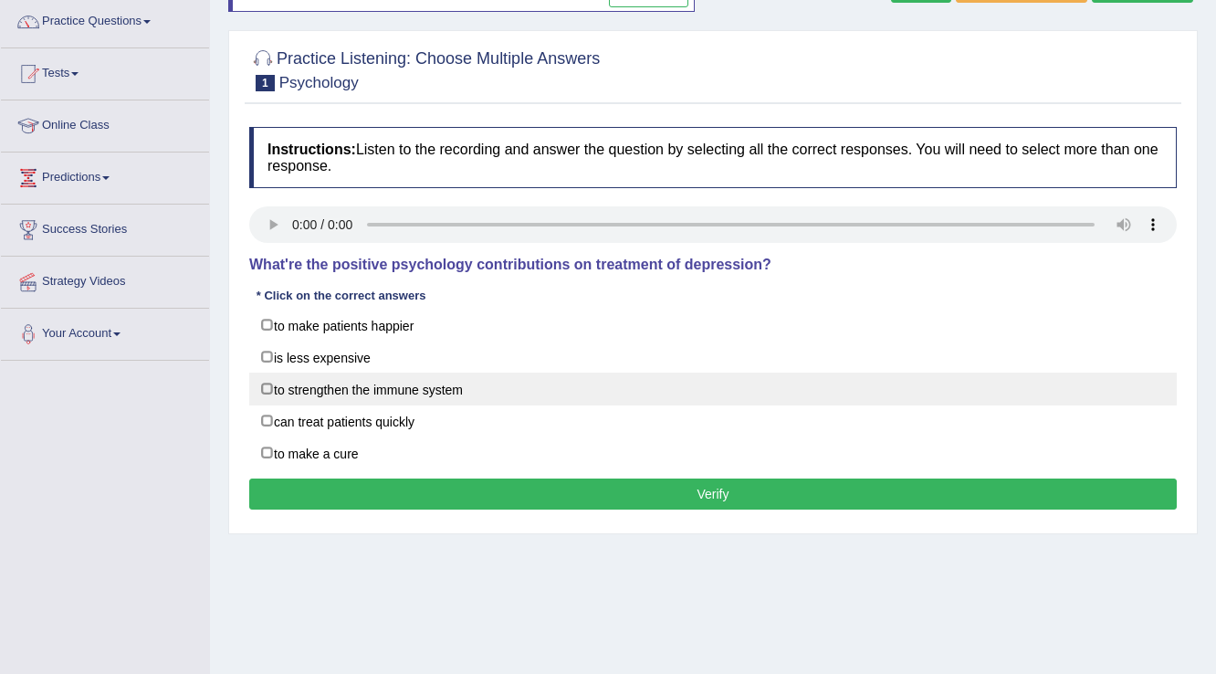
click at [262, 385] on label "to strengthen the immune system" at bounding box center [713, 388] width 928 height 33
checkbox input "true"
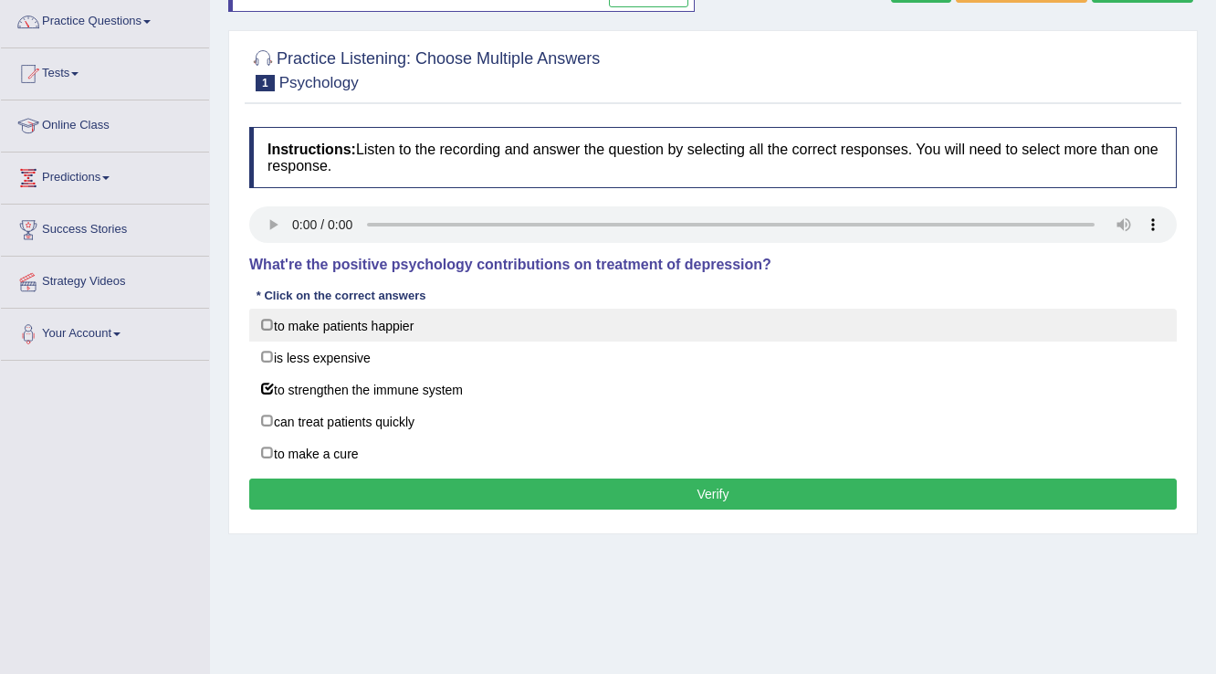
click at [261, 332] on label "to make patients happier" at bounding box center [713, 325] width 928 height 33
checkbox input "true"
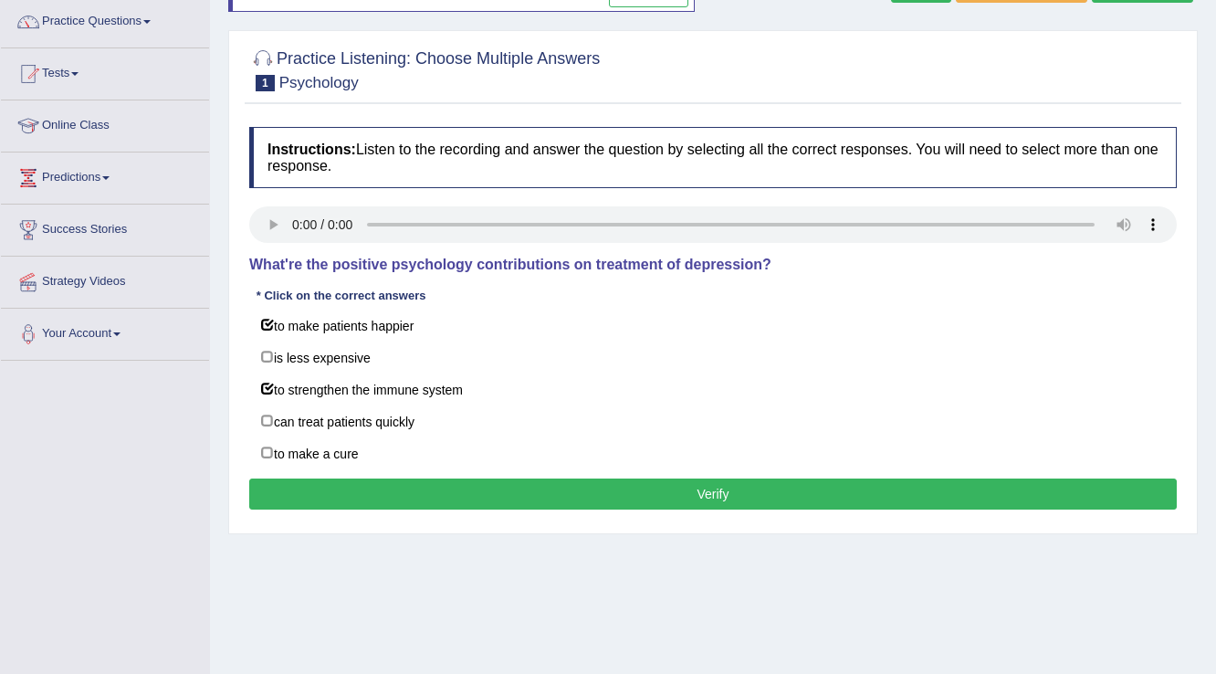
click at [497, 484] on button "Verify" at bounding box center [713, 493] width 928 height 31
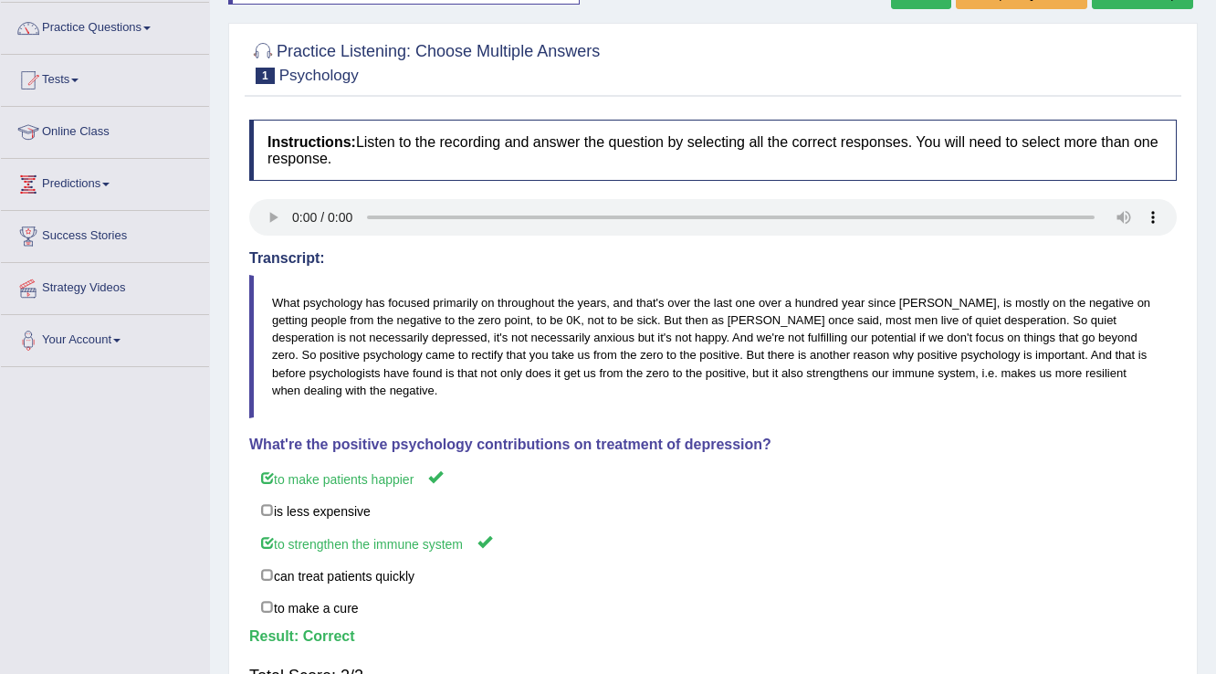
scroll to position [0, 0]
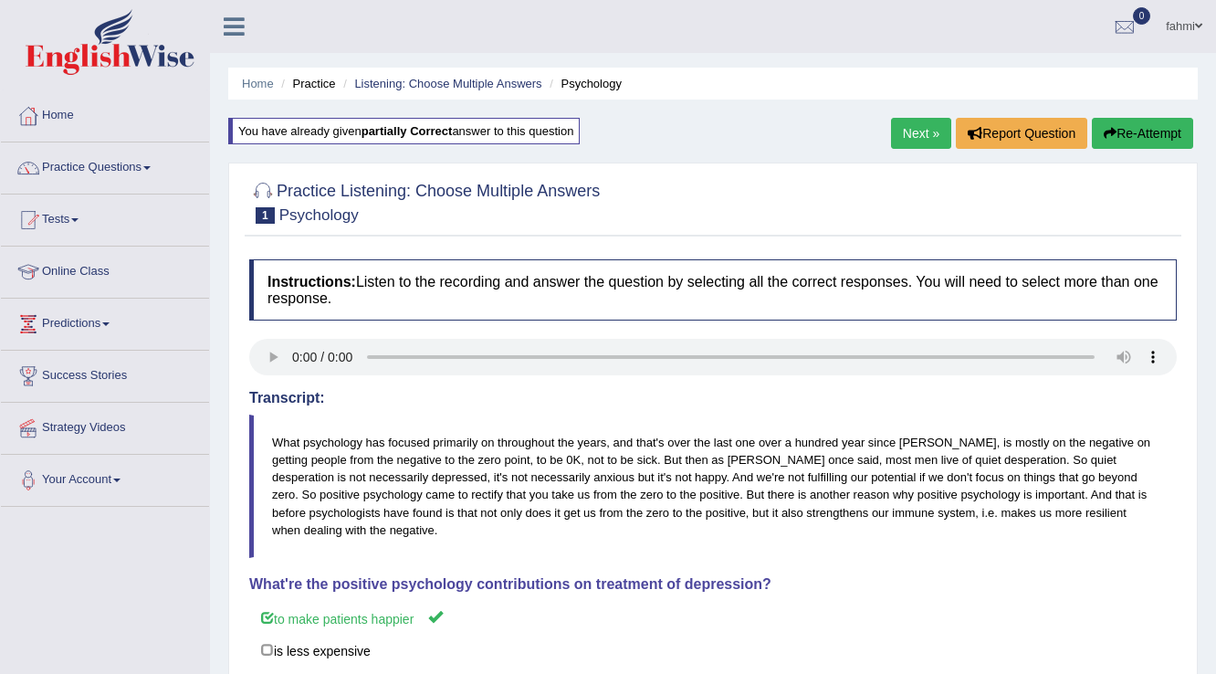
click at [914, 135] on link "Next »" at bounding box center [921, 133] width 60 height 31
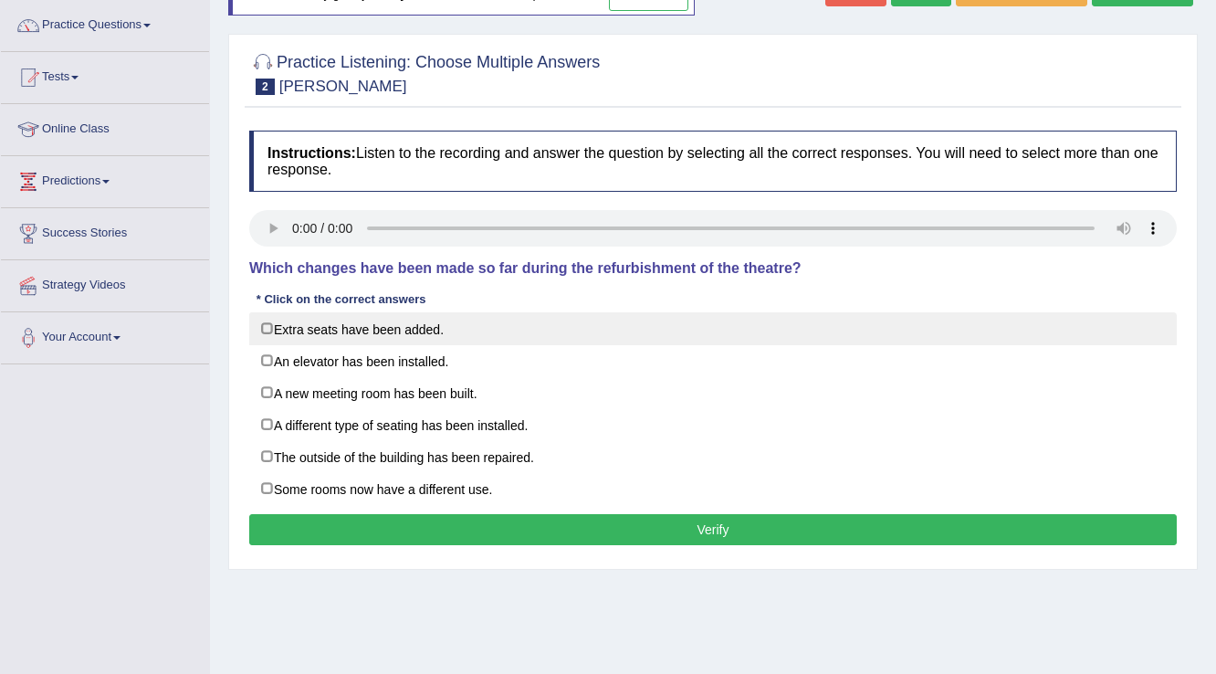
scroll to position [146, 0]
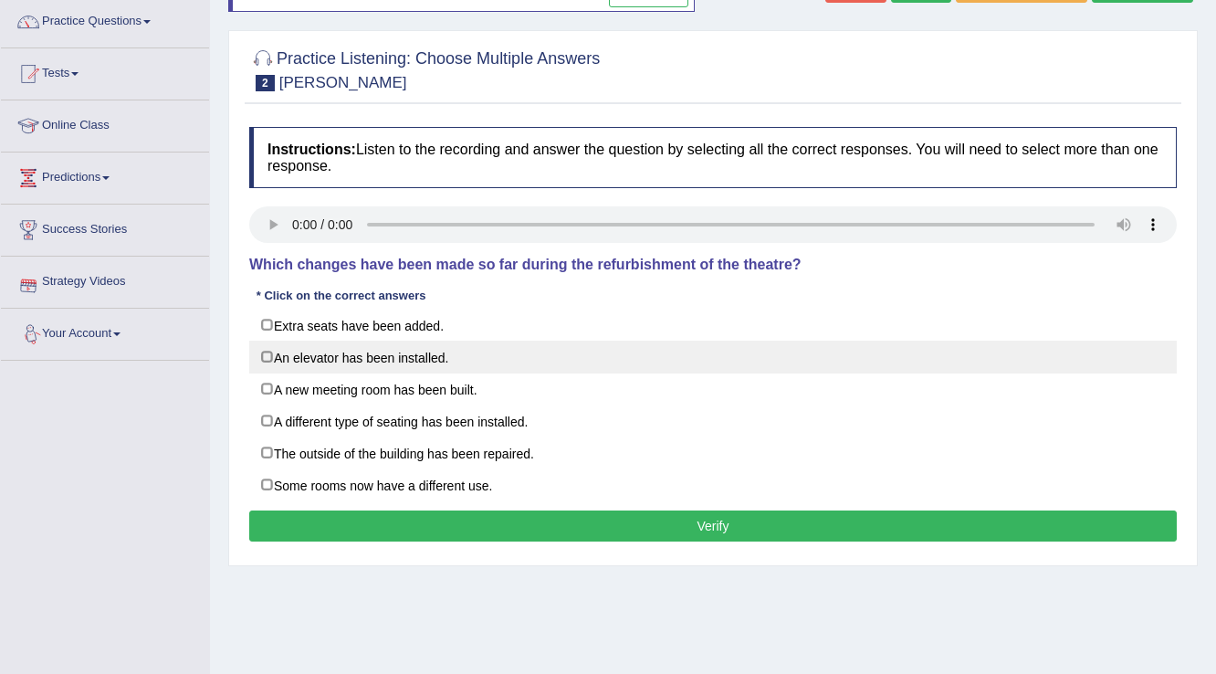
click at [267, 362] on label "An elevator has been installed." at bounding box center [713, 357] width 928 height 33
checkbox input "true"
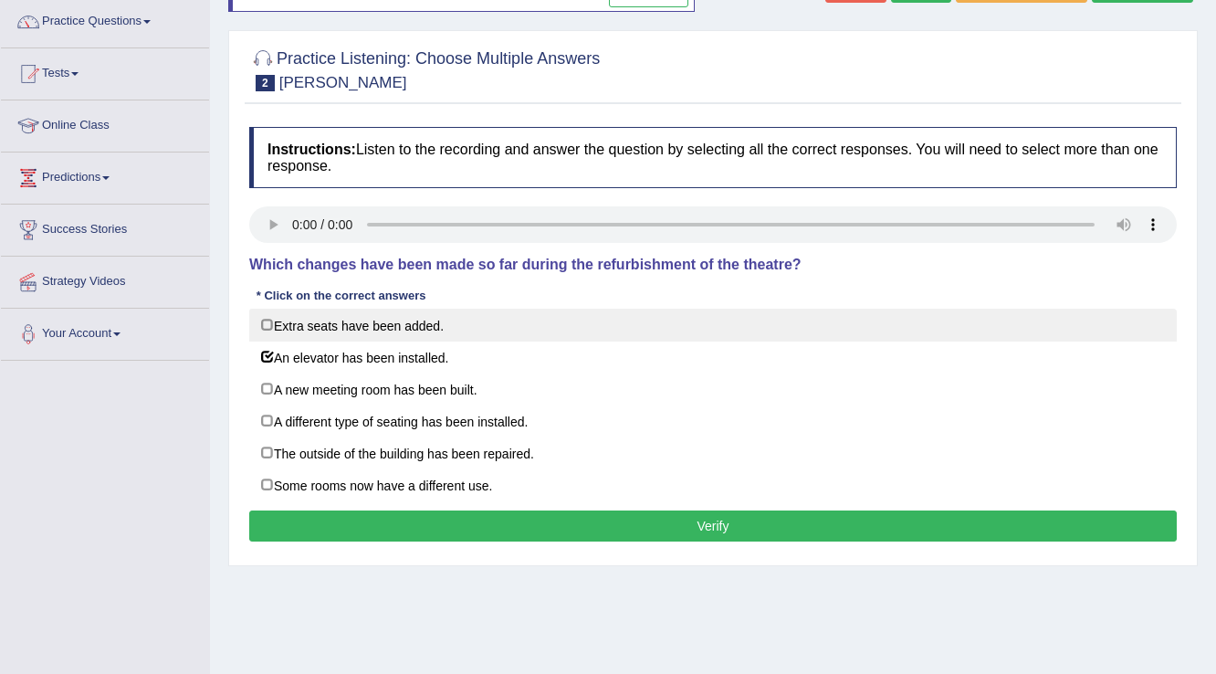
click at [274, 319] on label "Extra seats have been added." at bounding box center [713, 325] width 928 height 33
checkbox input "true"
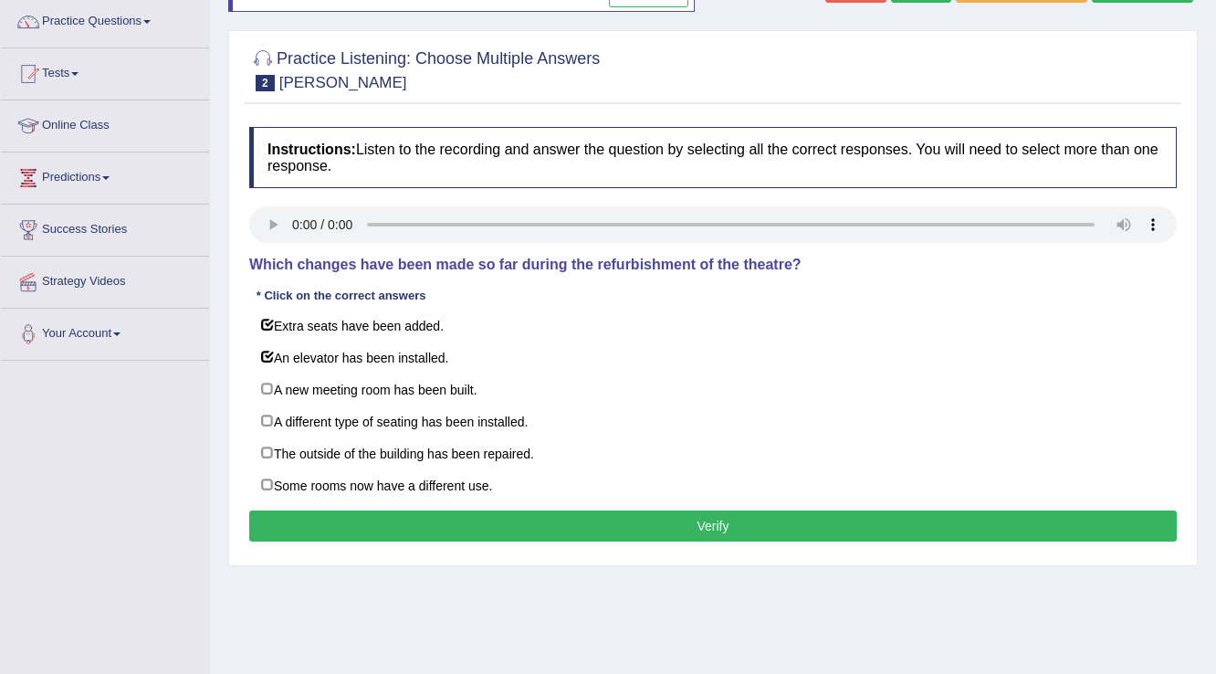
click at [479, 524] on button "Verify" at bounding box center [713, 525] width 928 height 31
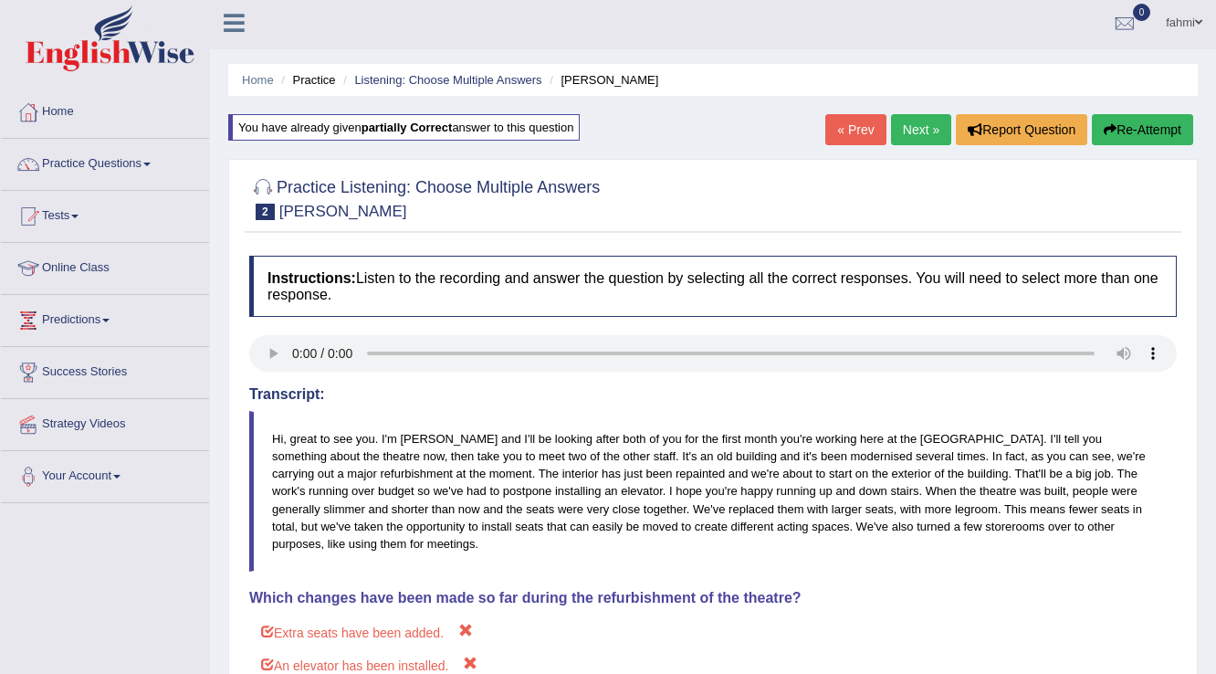
scroll to position [0, 0]
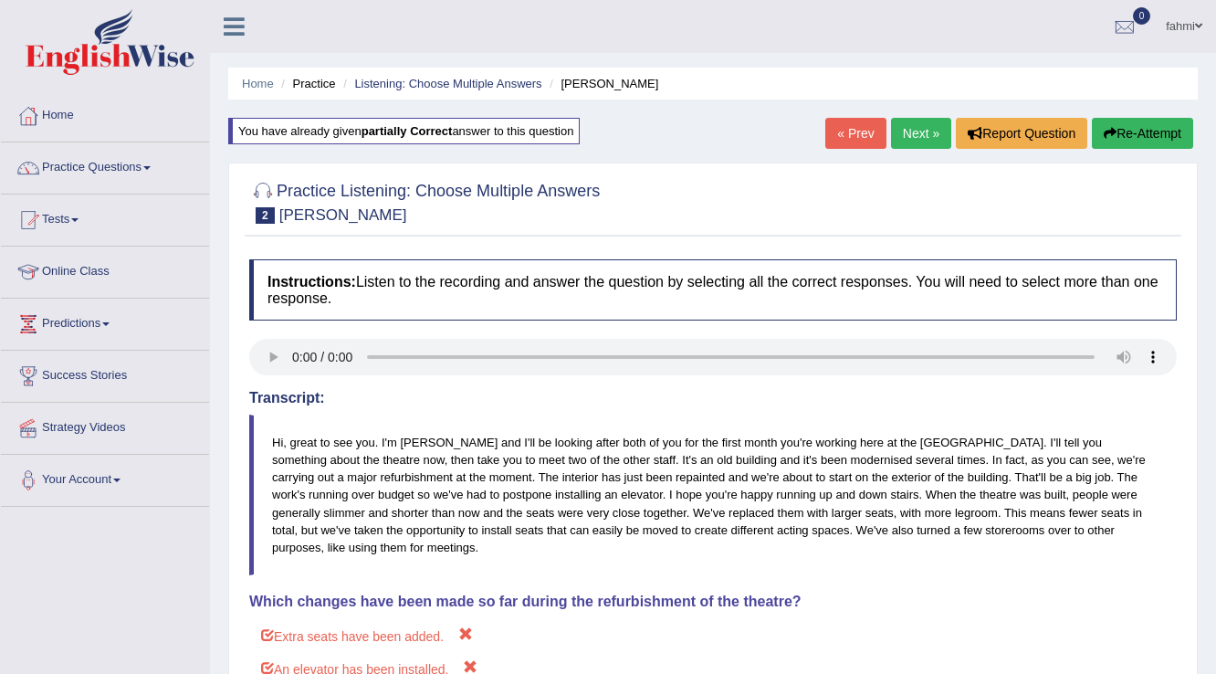
click at [931, 127] on link "Next »" at bounding box center [921, 133] width 60 height 31
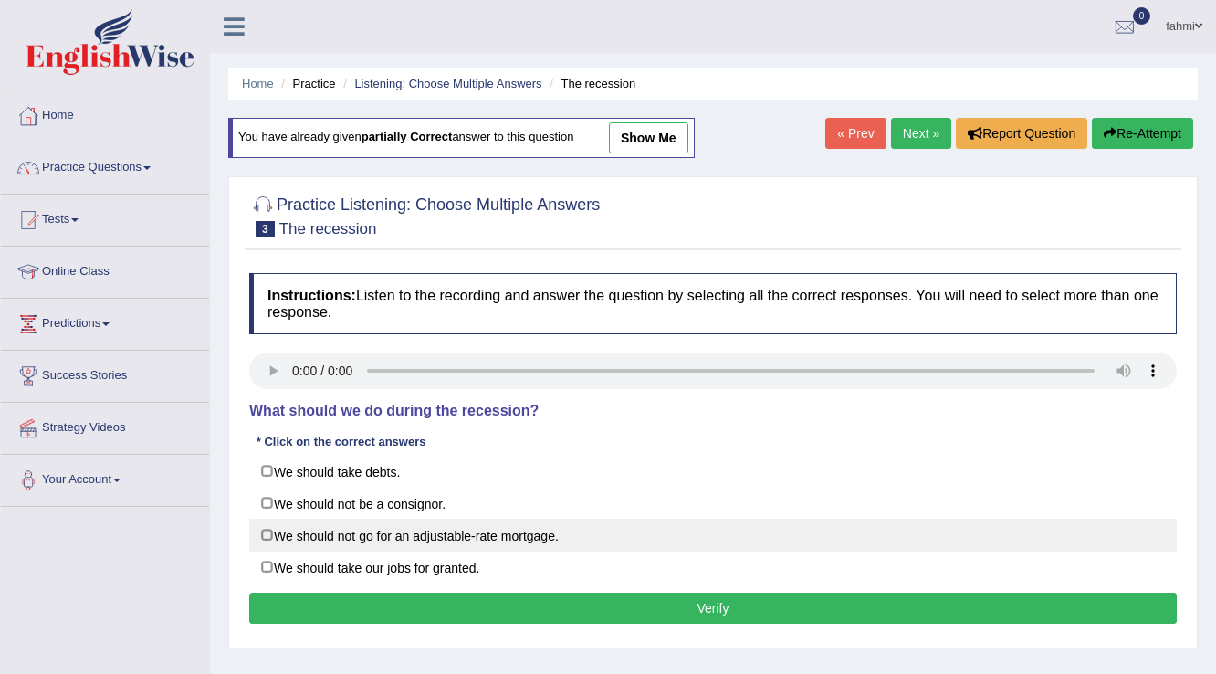
click at [267, 529] on label "We should not go for an adjustable-rate mortgage." at bounding box center [713, 535] width 928 height 33
checkbox input "true"
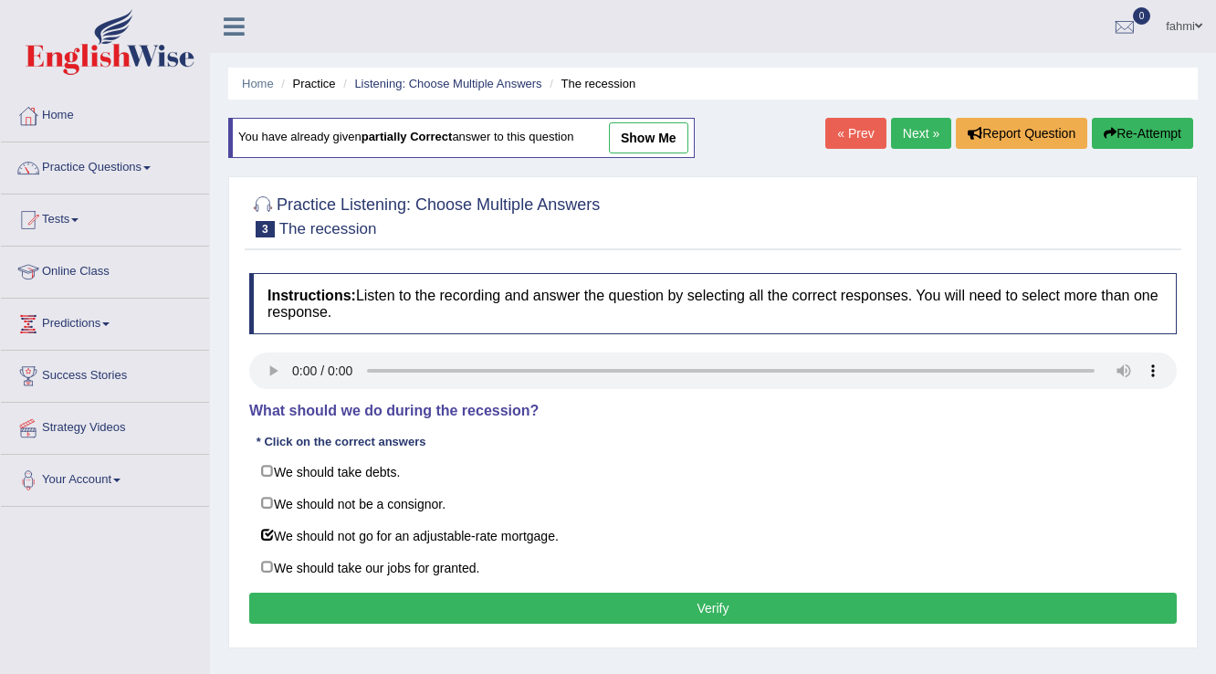
click at [532, 614] on button "Verify" at bounding box center [713, 607] width 928 height 31
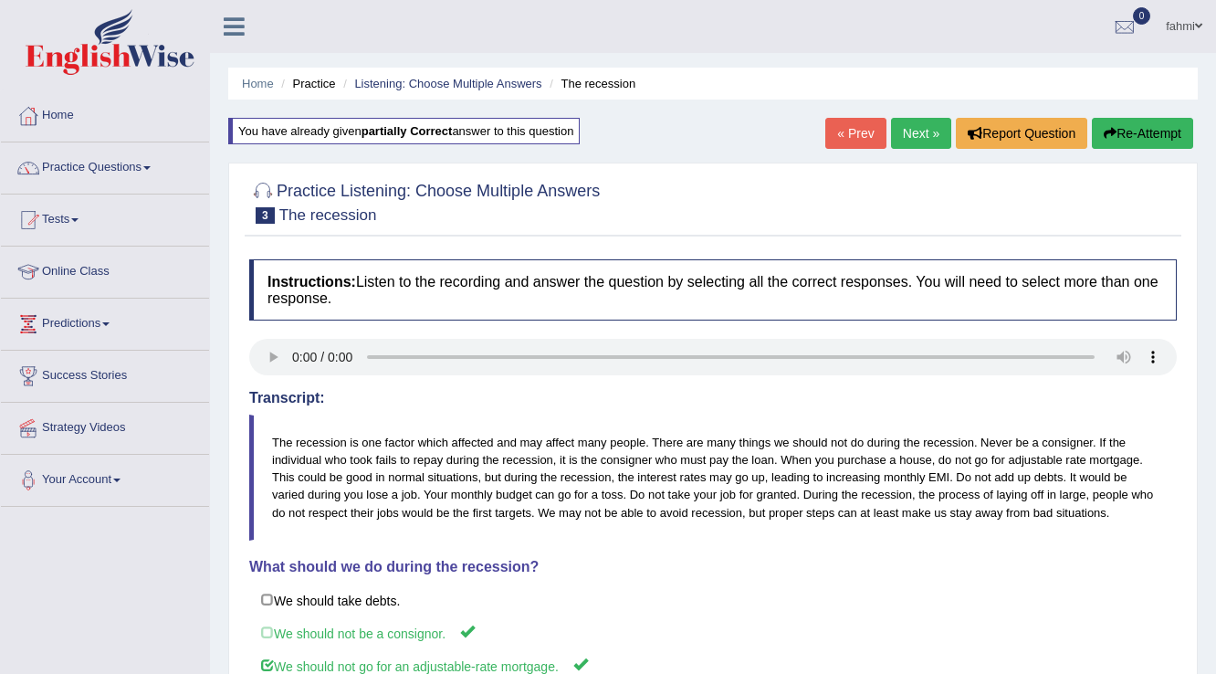
click at [919, 131] on link "Next »" at bounding box center [921, 133] width 60 height 31
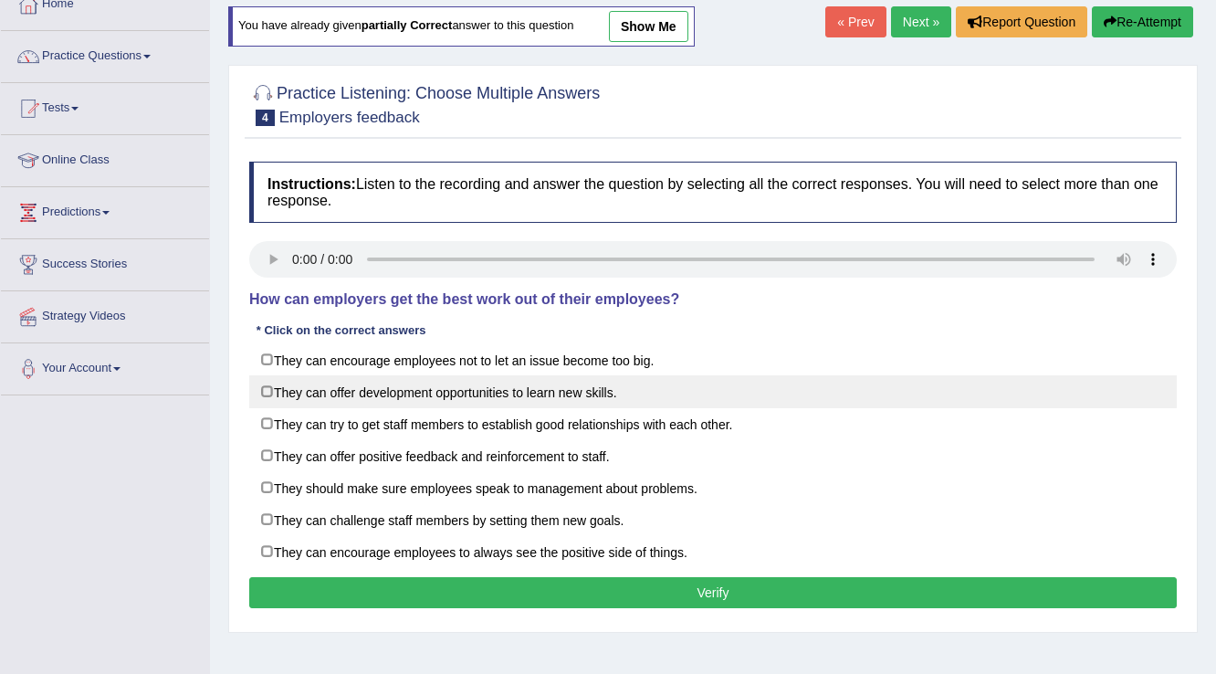
scroll to position [219, 0]
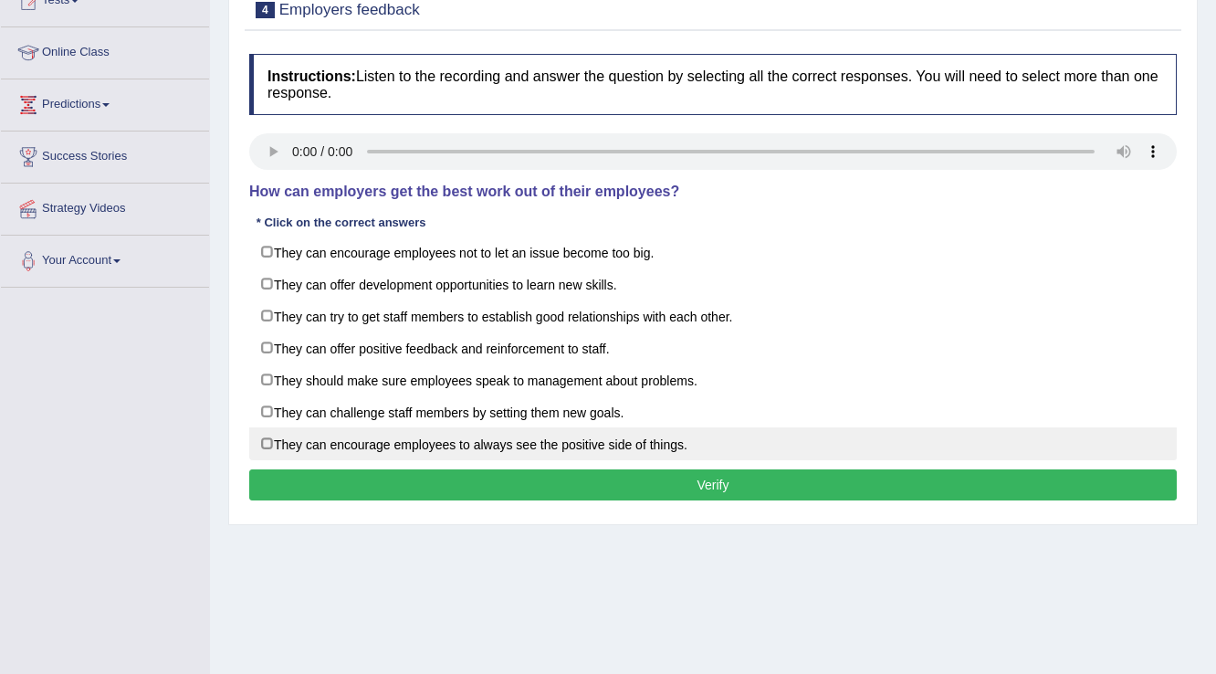
click at [270, 440] on label "They can encourage employees to always see the positive side of things." at bounding box center [713, 443] width 928 height 33
checkbox input "true"
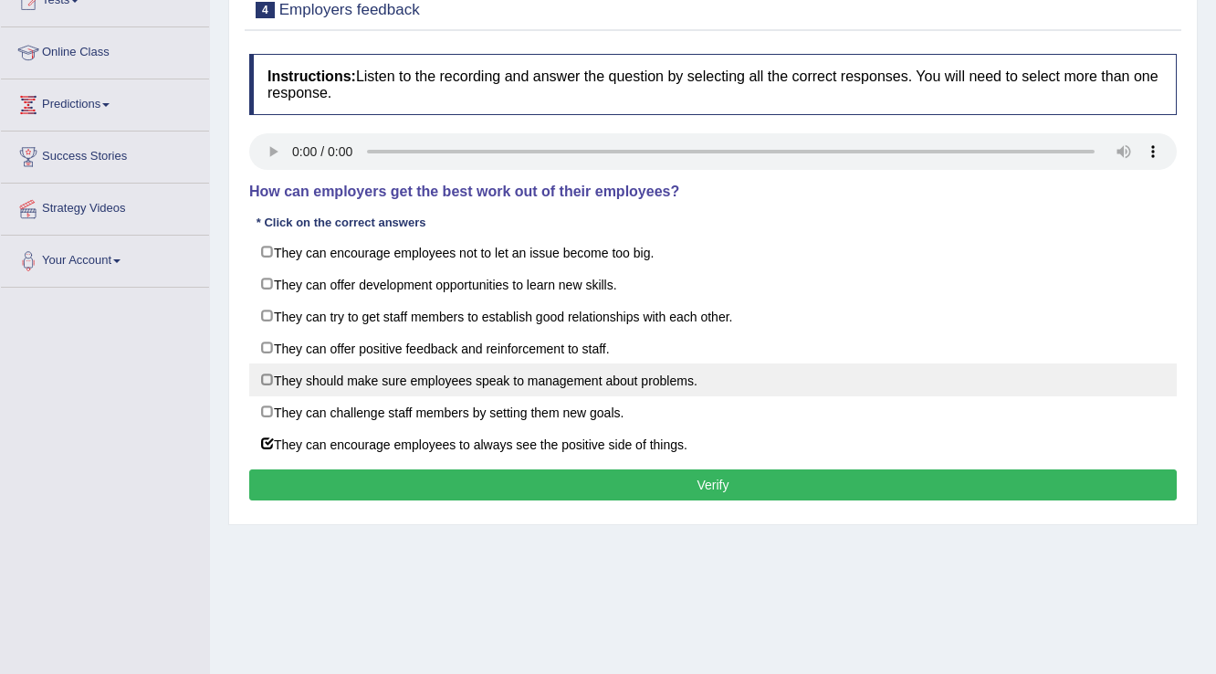
click at [269, 373] on label "They should make sure employees speak to management about problems." at bounding box center [713, 379] width 928 height 33
checkbox input "true"
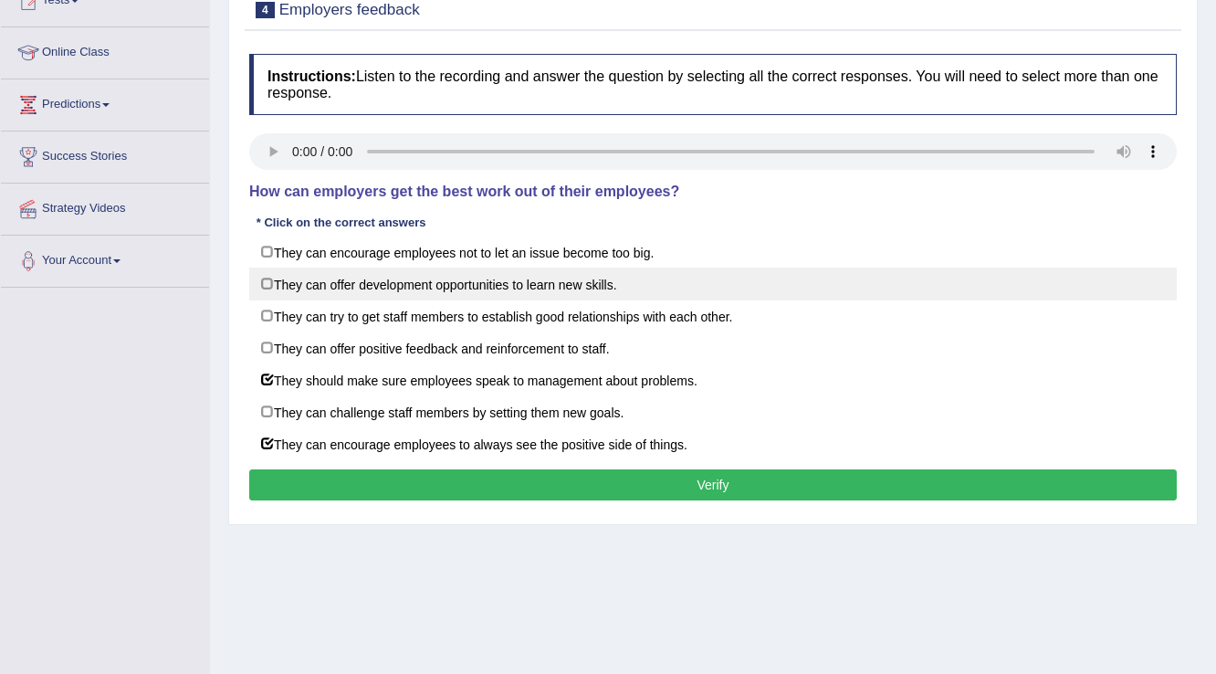
click at [273, 282] on label "They can offer development opportunities to learn new skills." at bounding box center [713, 283] width 928 height 33
checkbox input "true"
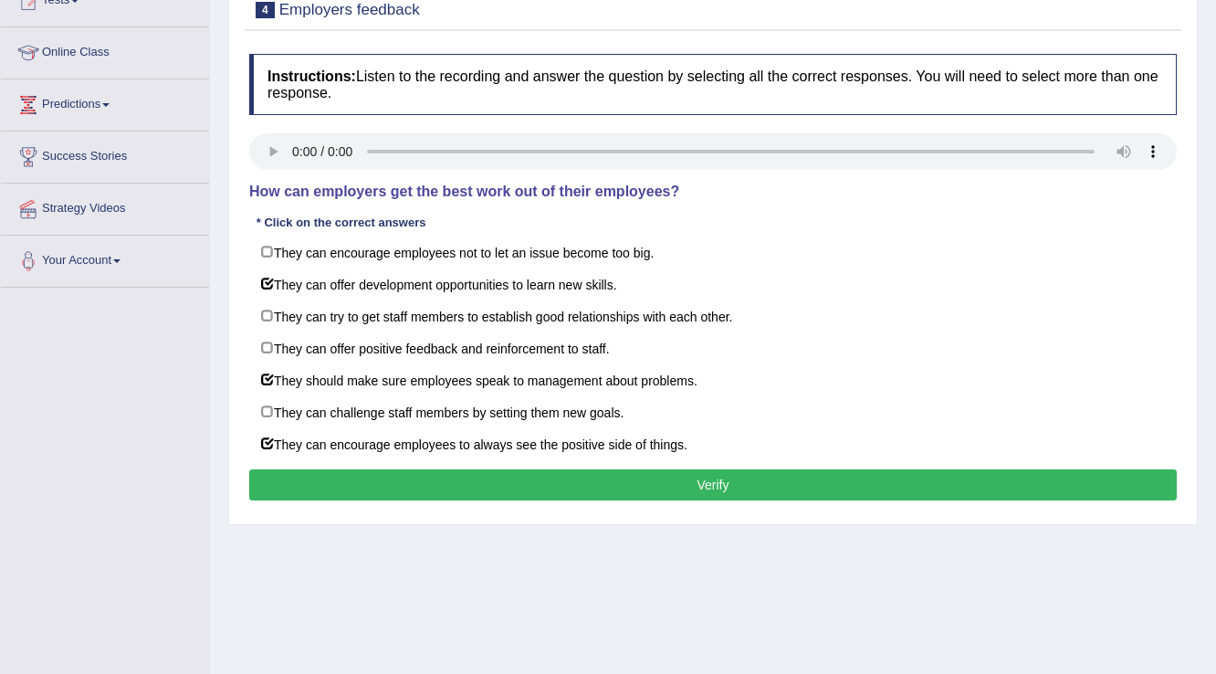
click at [430, 499] on div "Instructions: Listen to the recording and answer the question by selecting all …" at bounding box center [713, 280] width 937 height 470
click at [428, 490] on button "Verify" at bounding box center [713, 484] width 928 height 31
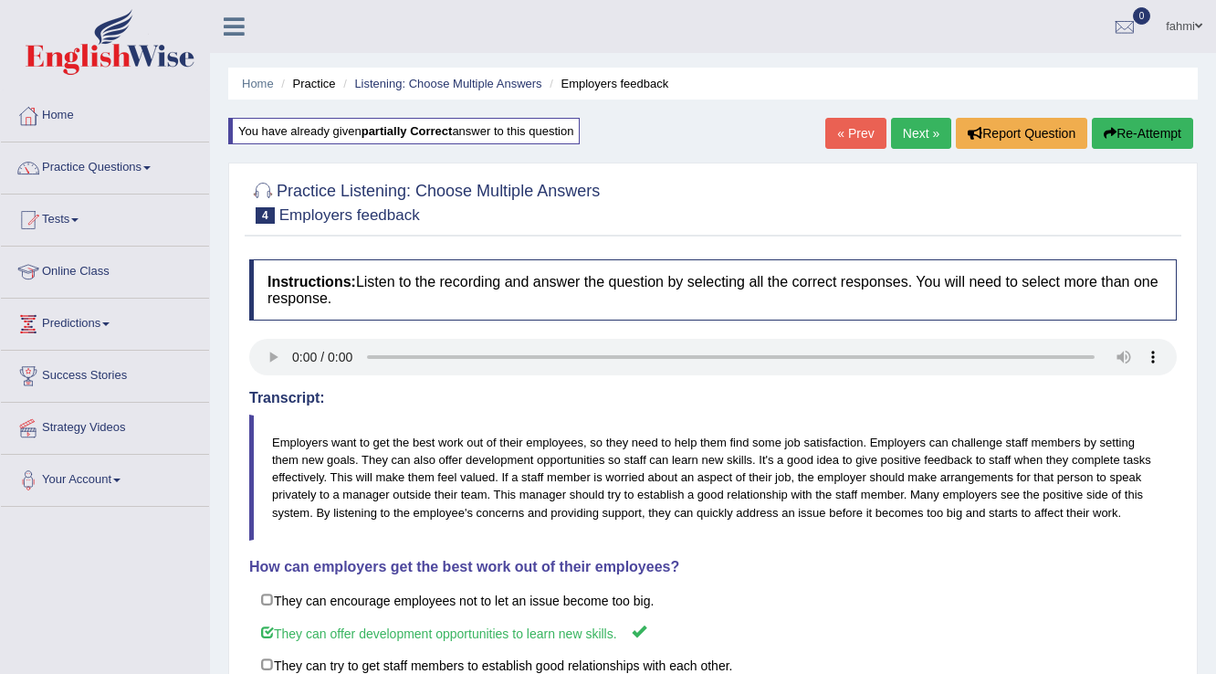
scroll to position [0, 0]
click at [917, 130] on link "Next »" at bounding box center [921, 133] width 60 height 31
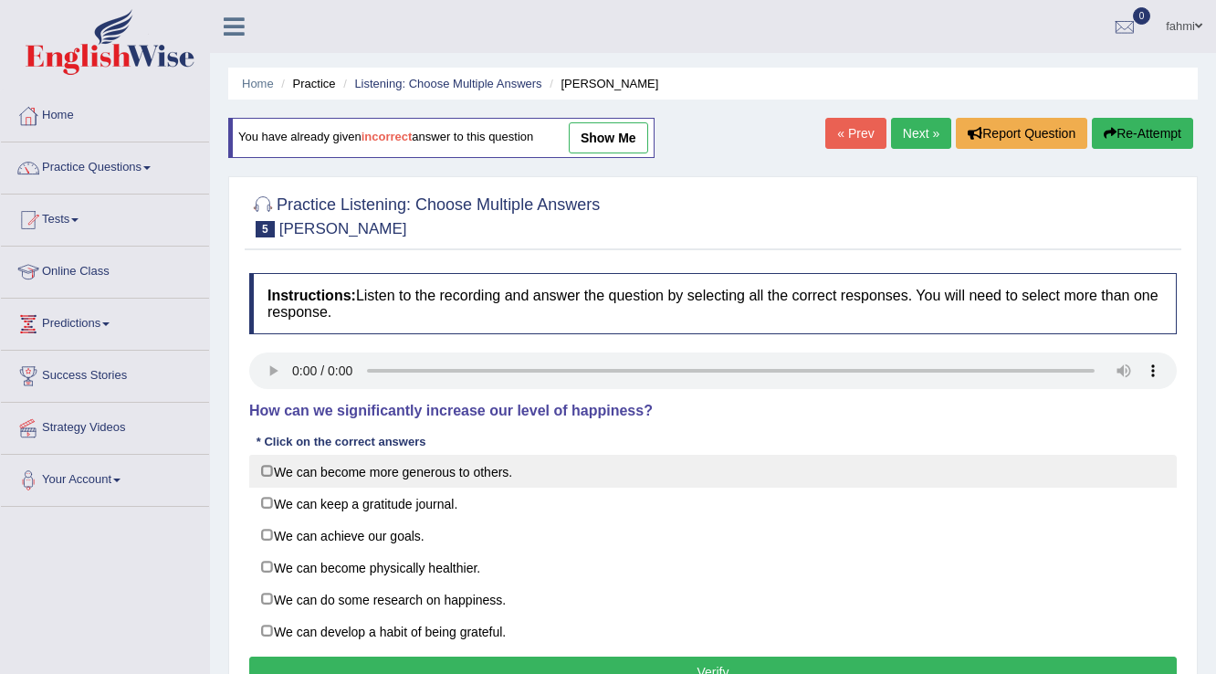
click at [274, 467] on label "We can become more generous to others." at bounding box center [713, 471] width 928 height 33
checkbox input "true"
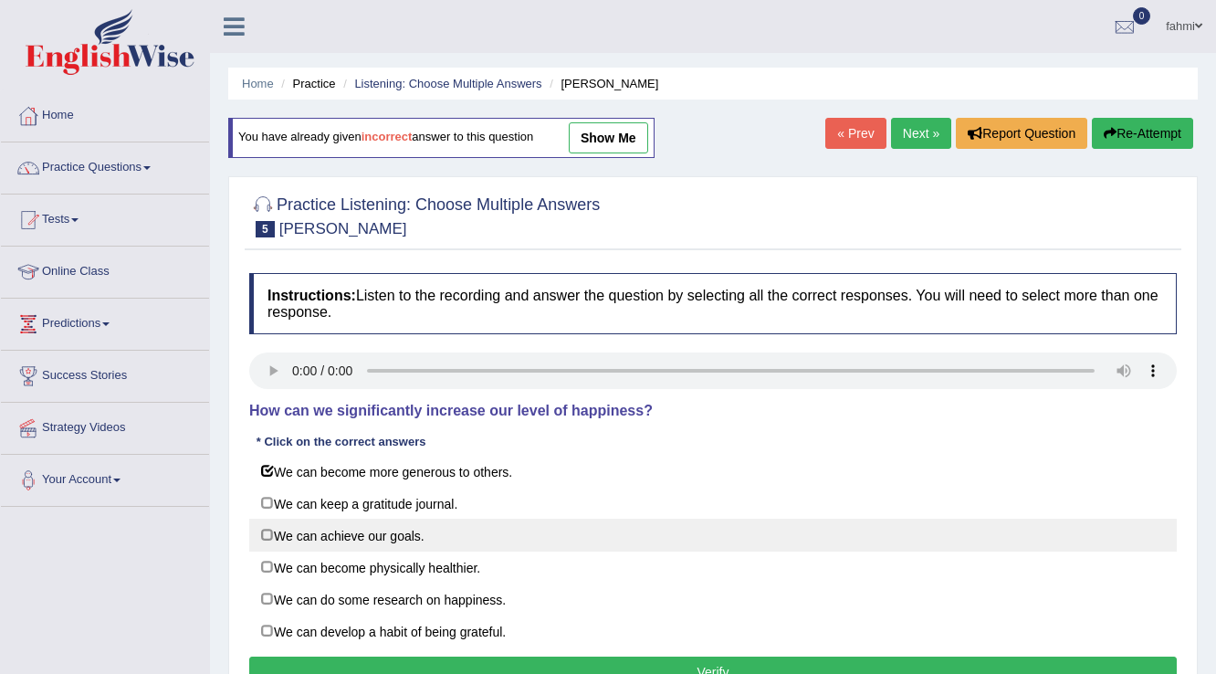
click at [267, 538] on label "We can achieve our goals." at bounding box center [713, 535] width 928 height 33
checkbox input "true"
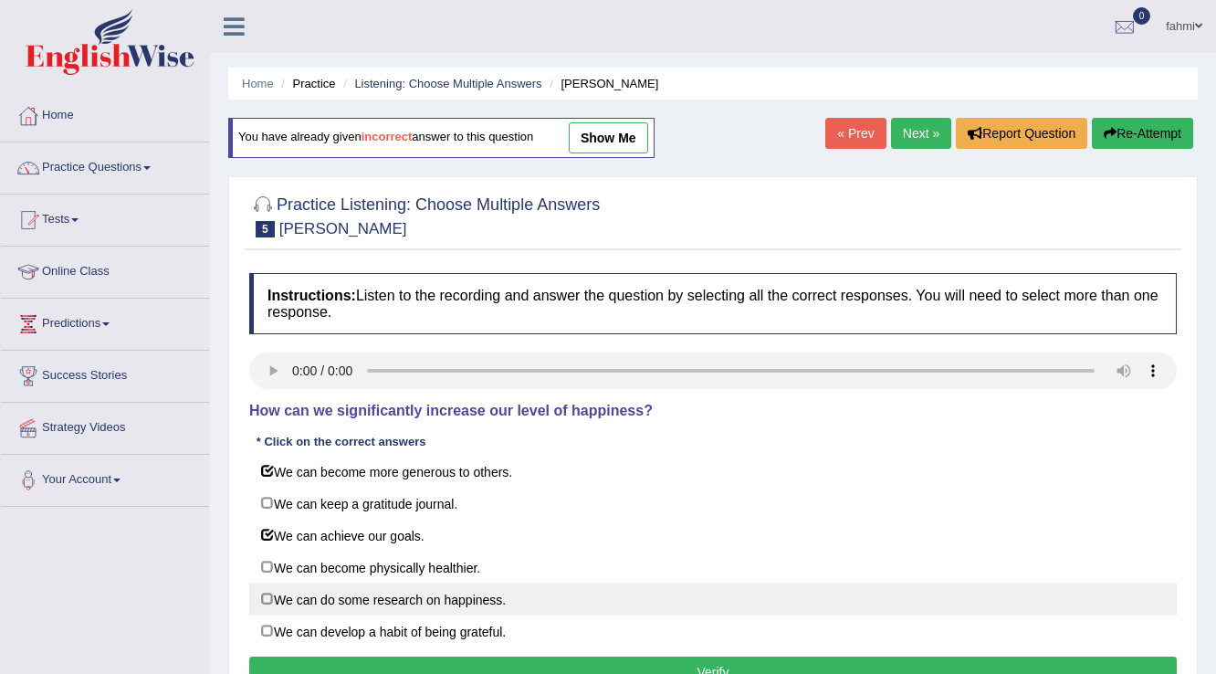
click at [274, 595] on label "We can do some research on happiness." at bounding box center [713, 598] width 928 height 33
checkbox input "true"
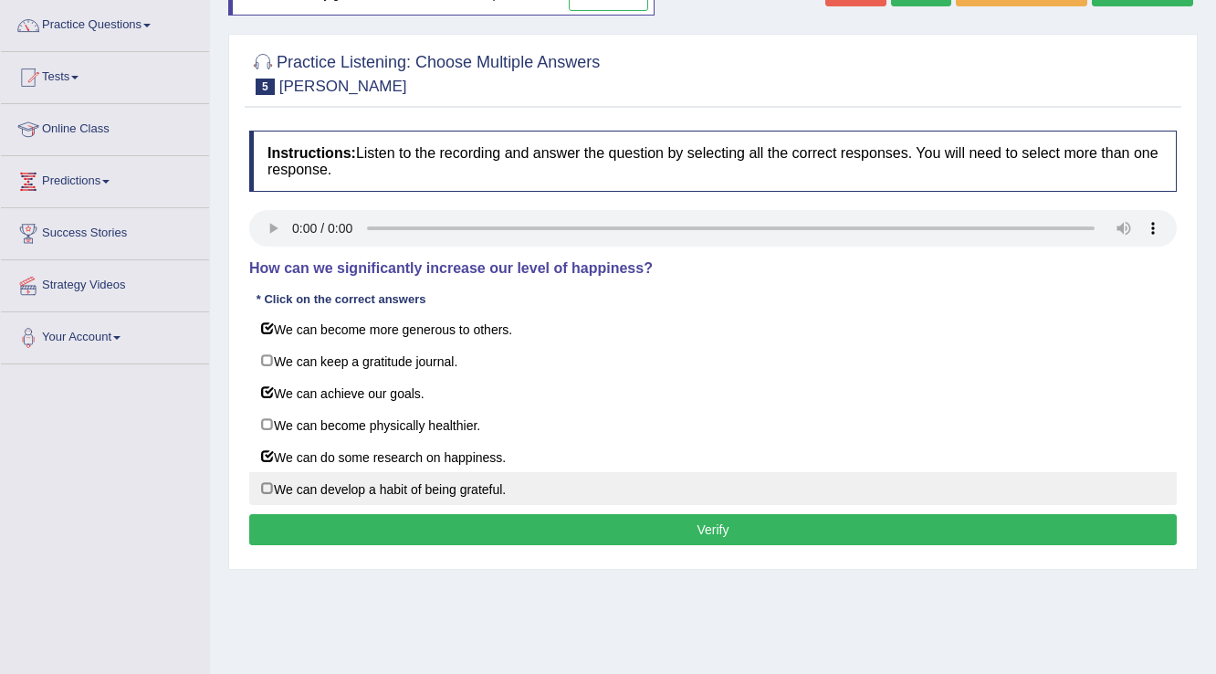
scroll to position [146, 0]
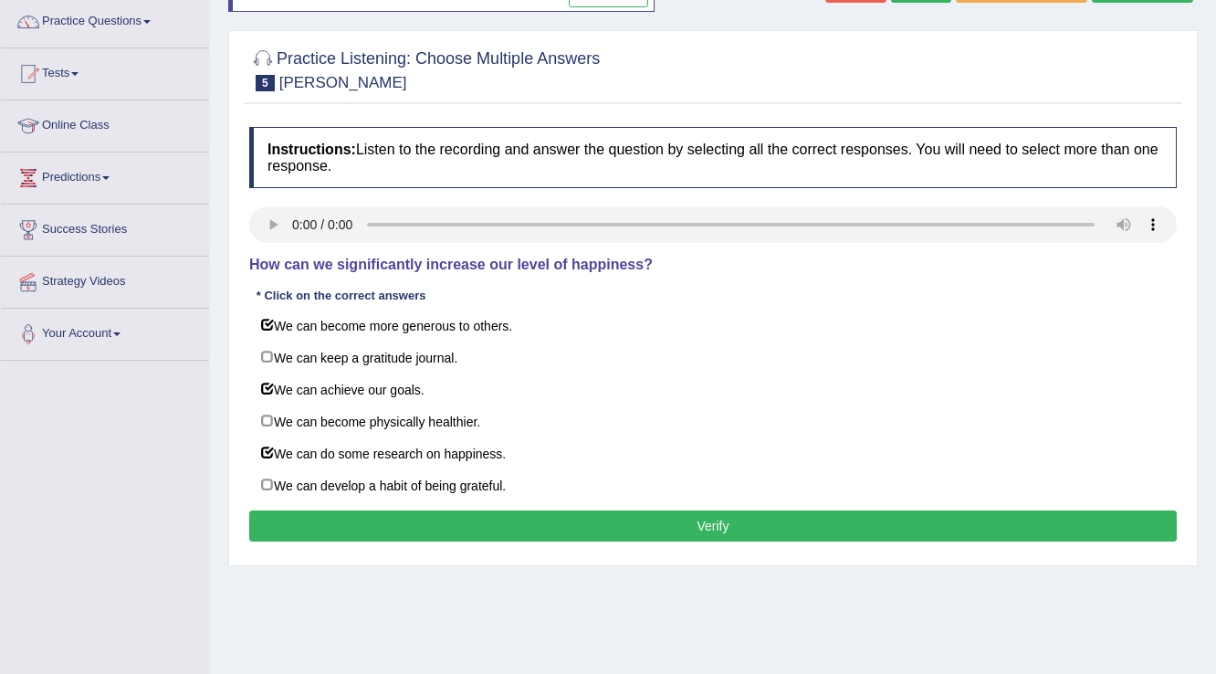
click at [613, 529] on button "Verify" at bounding box center [713, 525] width 928 height 31
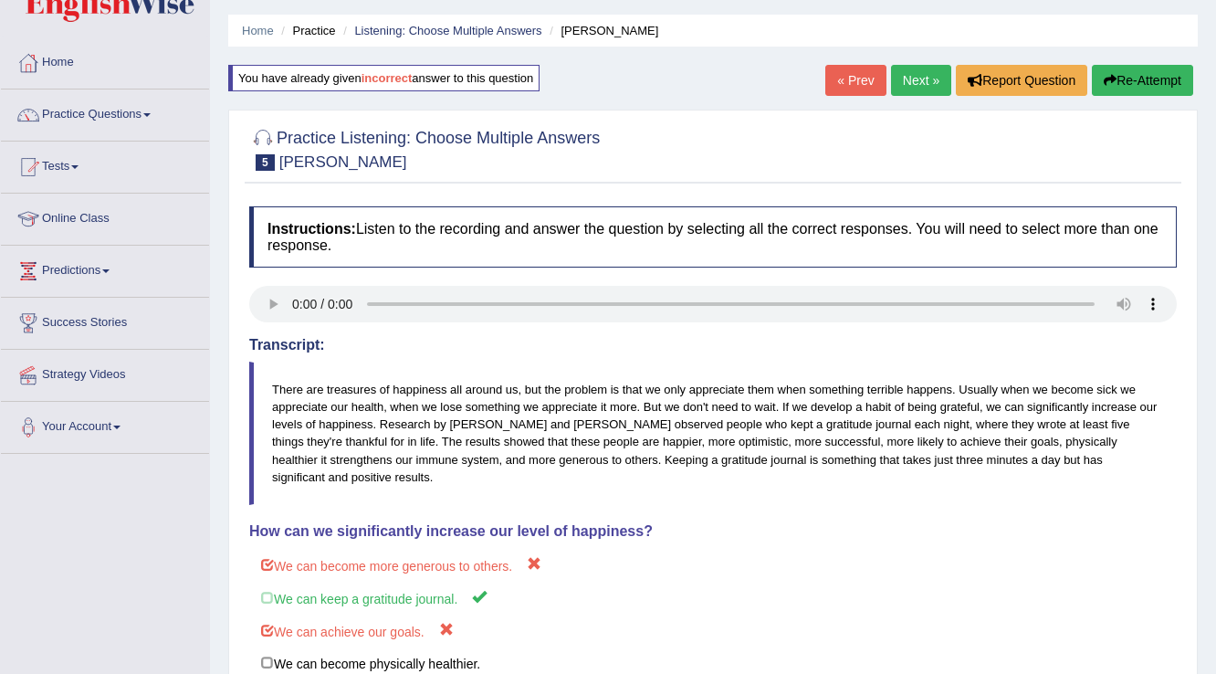
scroll to position [46, 0]
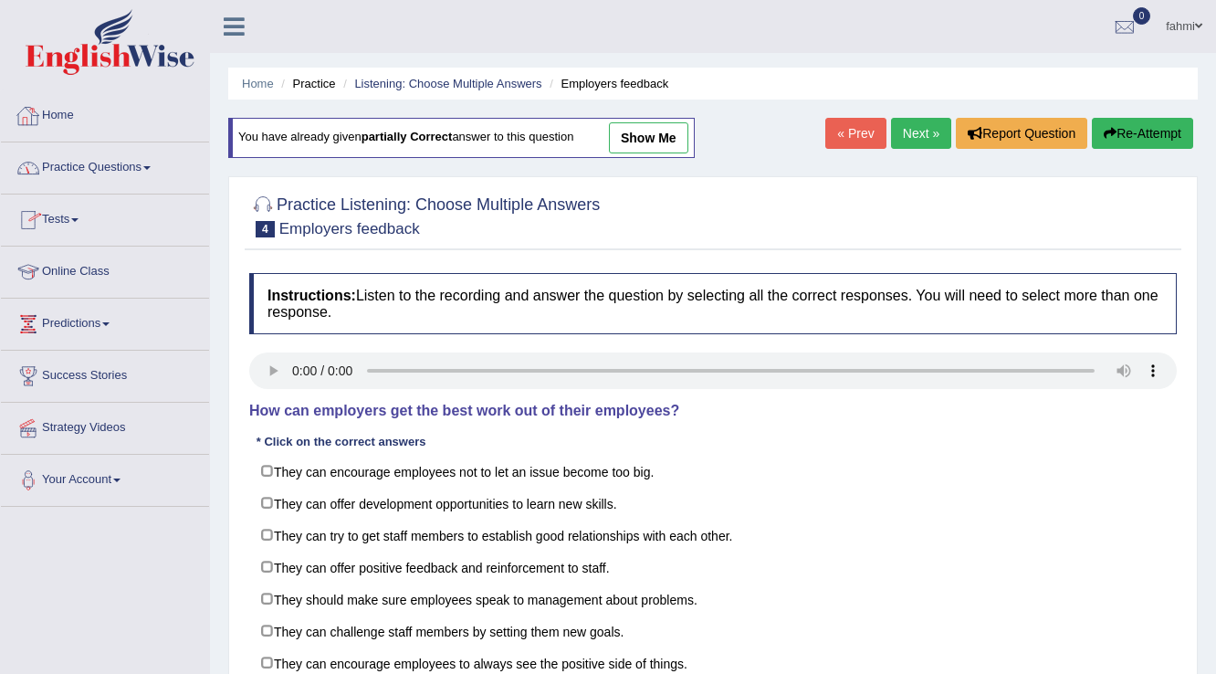
click at [78, 164] on link "Practice Questions" at bounding box center [105, 165] width 208 height 46
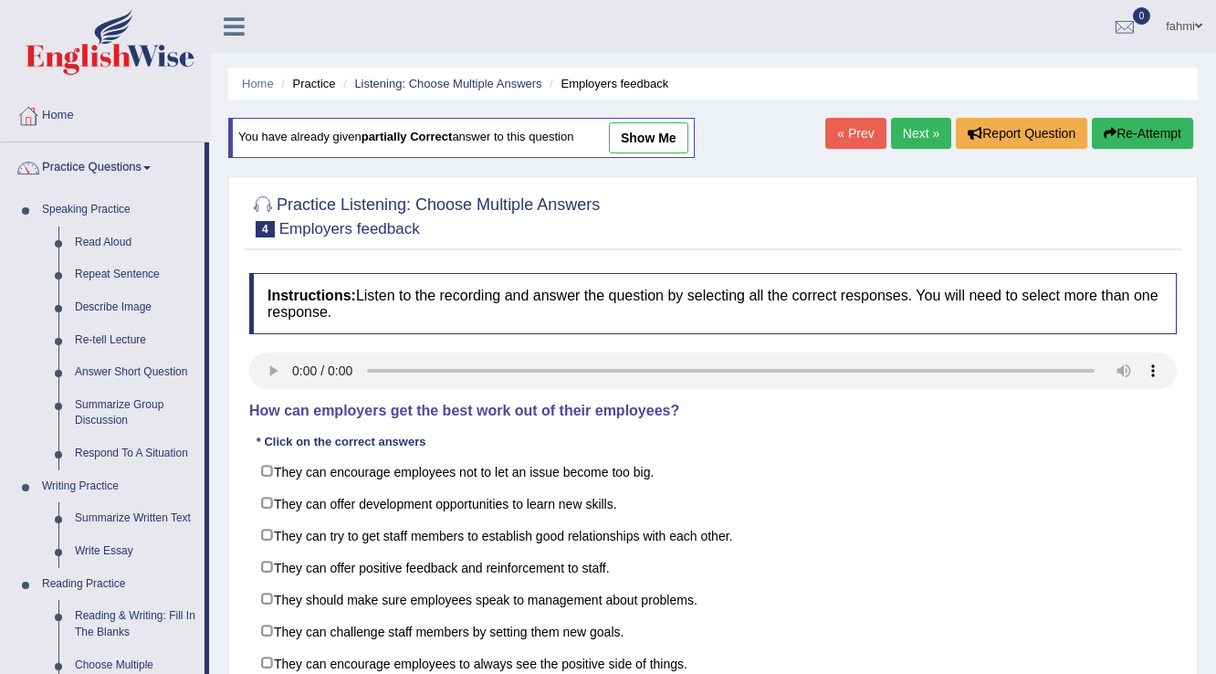
click at [925, 141] on link "Next »" at bounding box center [921, 133] width 60 height 31
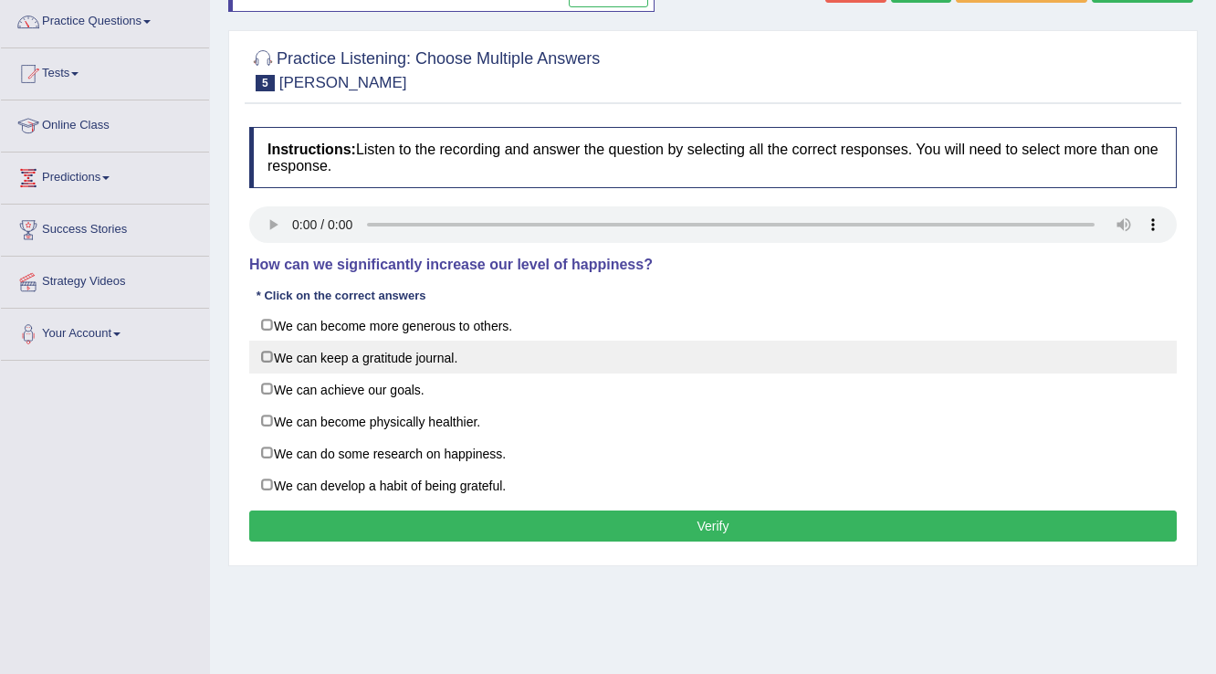
click at [272, 351] on label "We can keep a gratitude journal." at bounding box center [713, 357] width 928 height 33
checkbox input "true"
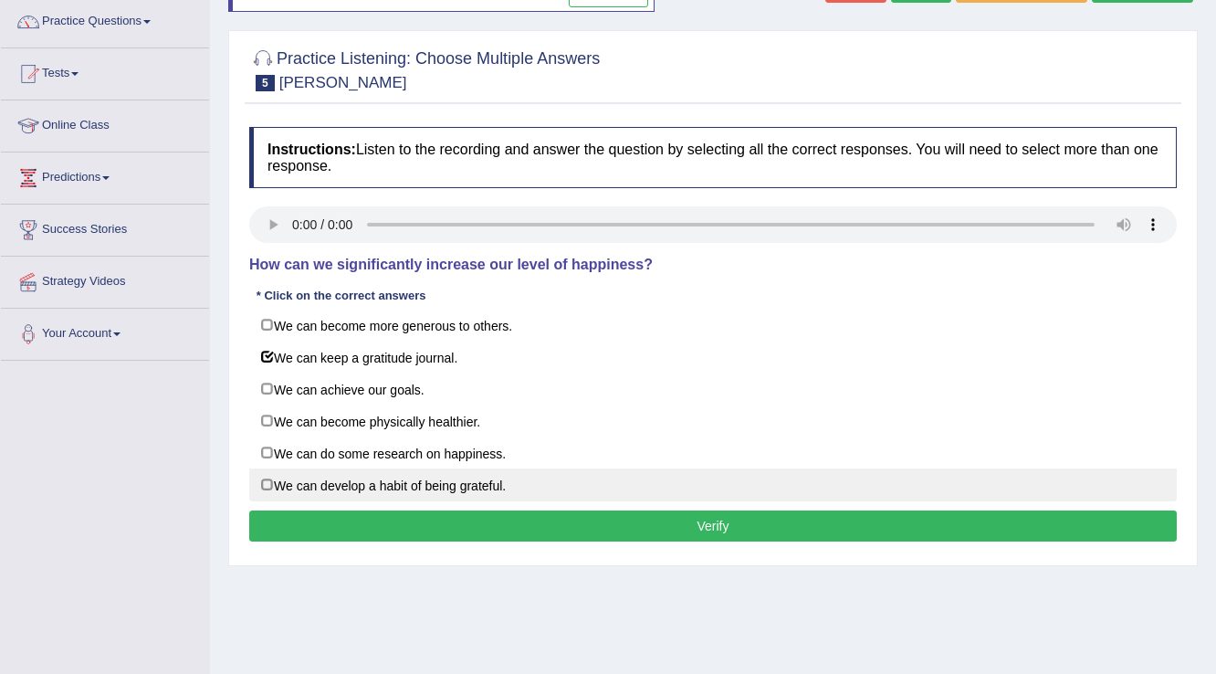
click at [268, 481] on label "We can develop a habit of being grateful." at bounding box center [713, 484] width 928 height 33
checkbox input "true"
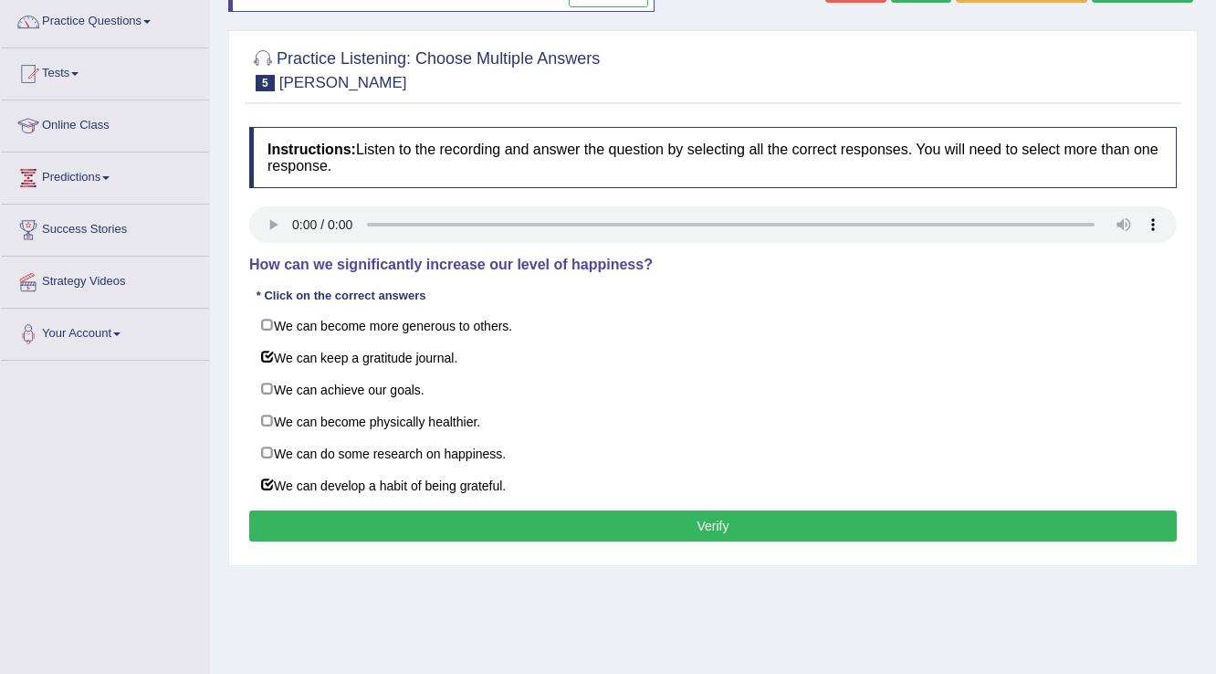
click at [317, 524] on button "Verify" at bounding box center [713, 525] width 928 height 31
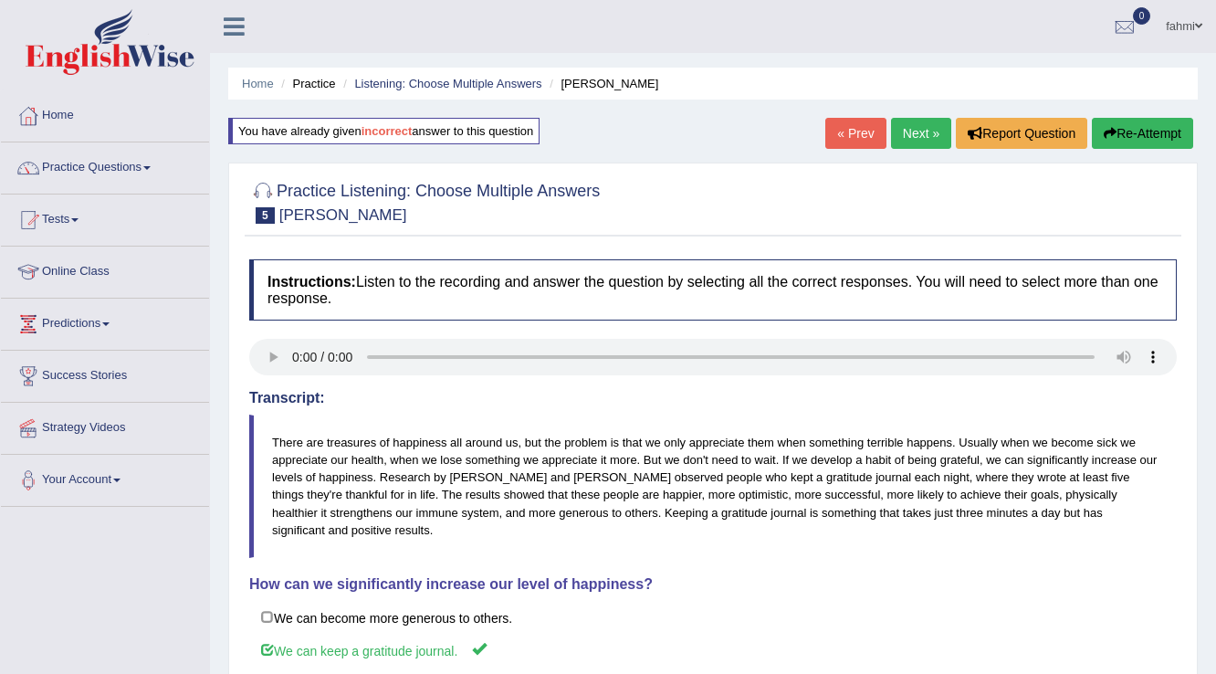
click at [861, 135] on link "« Prev" at bounding box center [855, 133] width 60 height 31
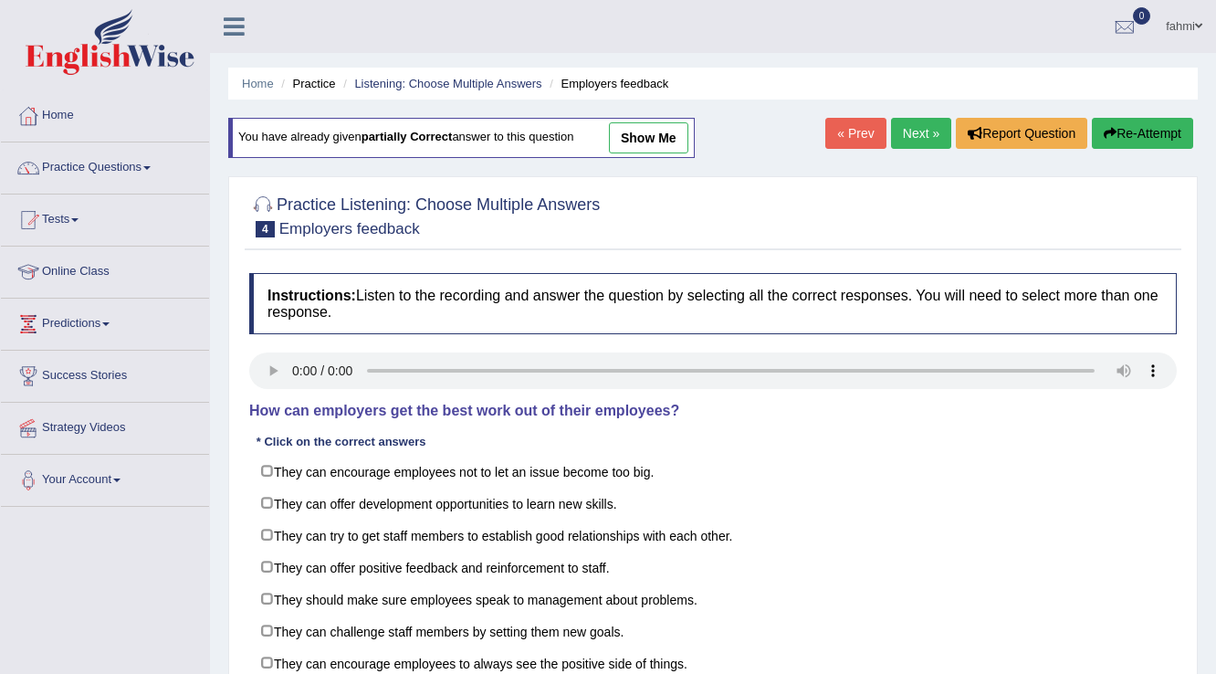
click at [1128, 131] on button "Re-Attempt" at bounding box center [1142, 133] width 101 height 31
click at [907, 142] on link "Next »" at bounding box center [921, 133] width 60 height 31
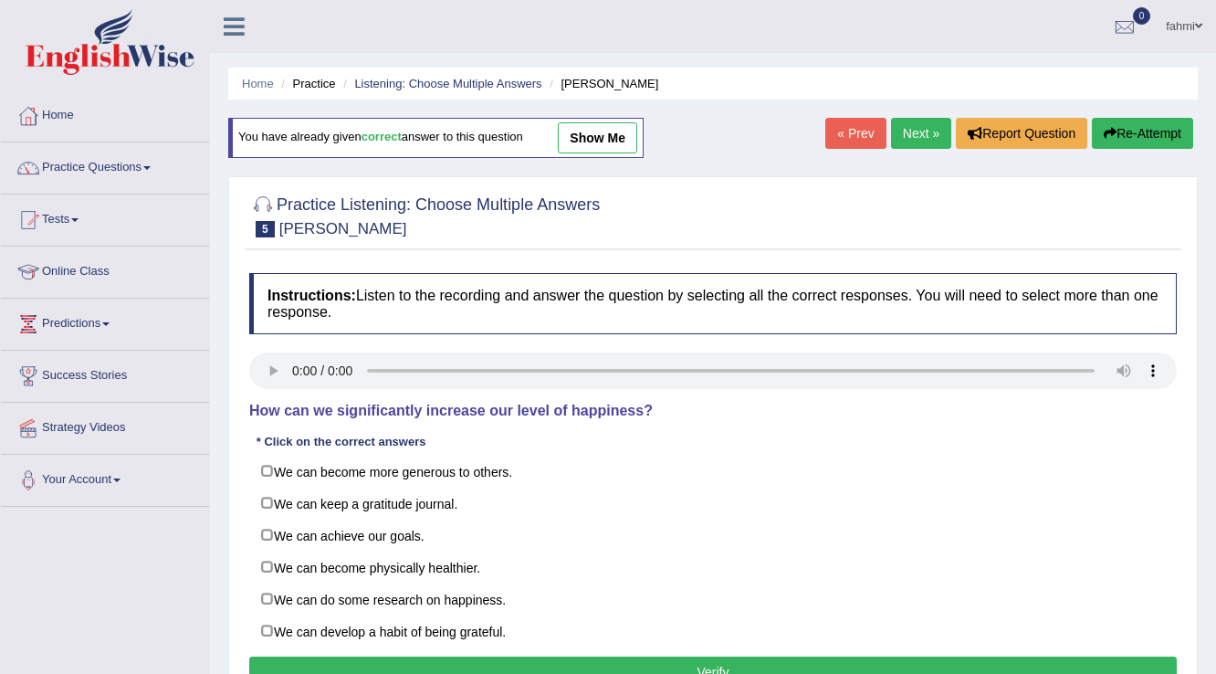
click at [591, 137] on link "show me" at bounding box center [597, 137] width 79 height 31
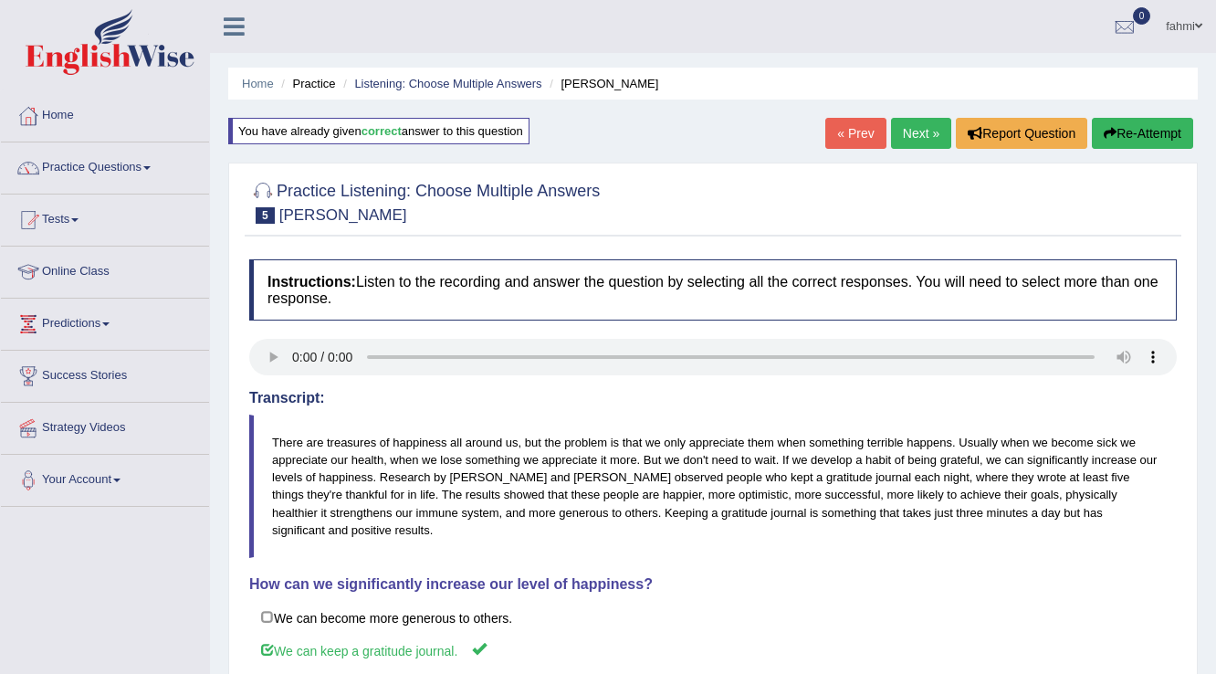
click at [326, 83] on li "Practice" at bounding box center [306, 83] width 58 height 17
click at [902, 128] on link "Next »" at bounding box center [921, 133] width 60 height 31
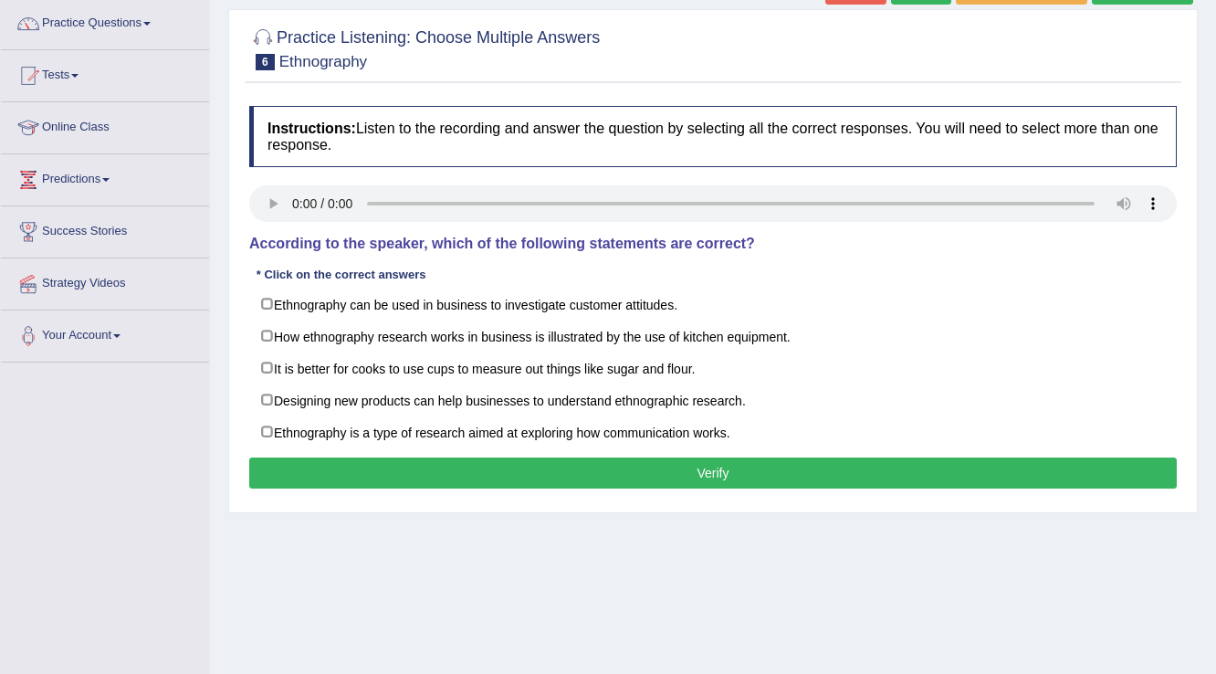
scroll to position [146, 0]
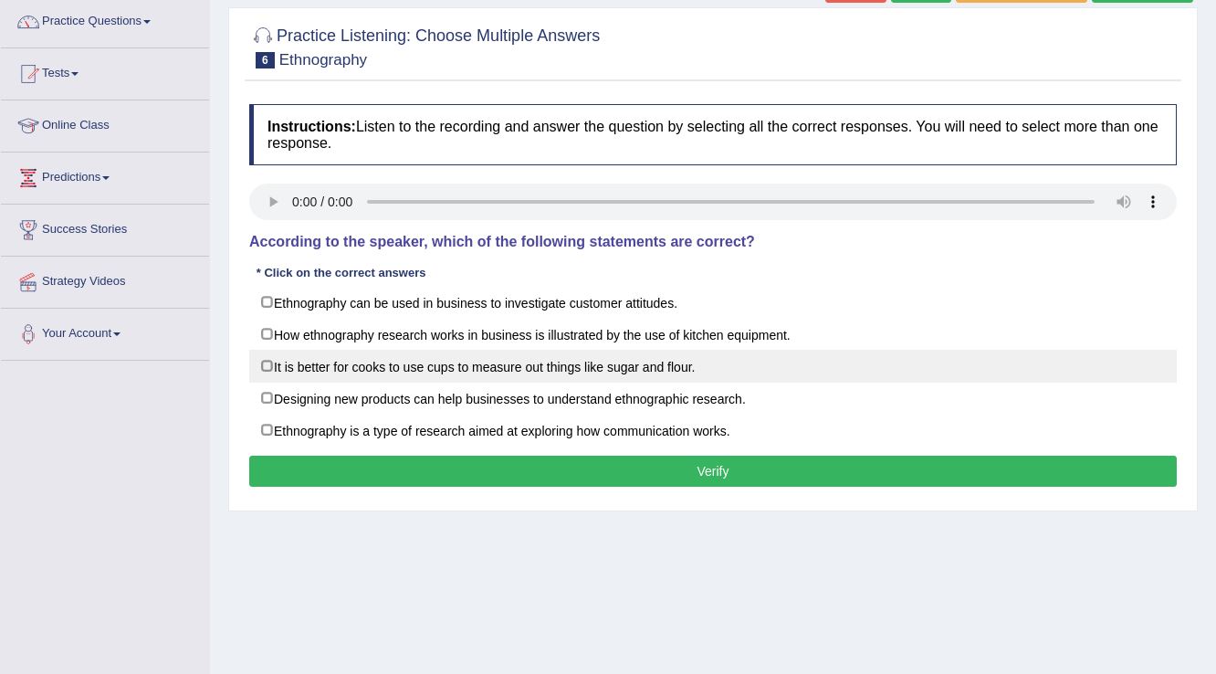
click at [268, 365] on label "It is better for cooks to use cups to measure out things like sugar and flour." at bounding box center [713, 366] width 928 height 33
checkbox input "true"
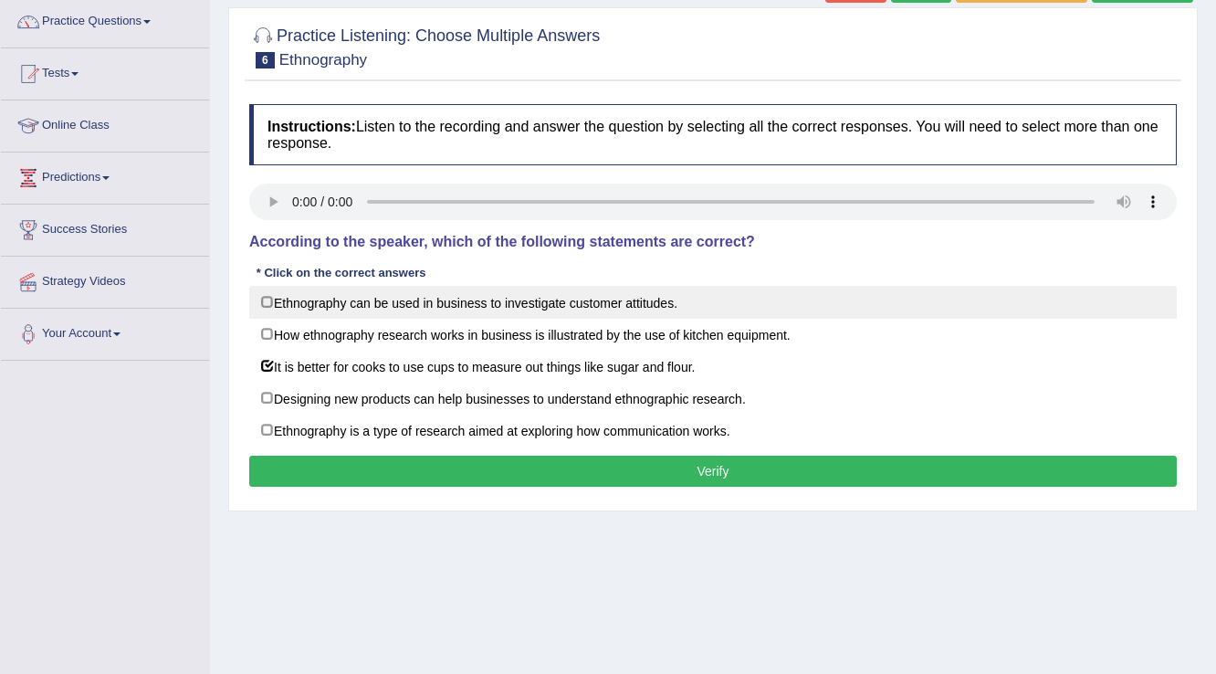
click at [267, 302] on label "Ethnography can be used in business to investigate customer attitudes." at bounding box center [713, 302] width 928 height 33
checkbox input "true"
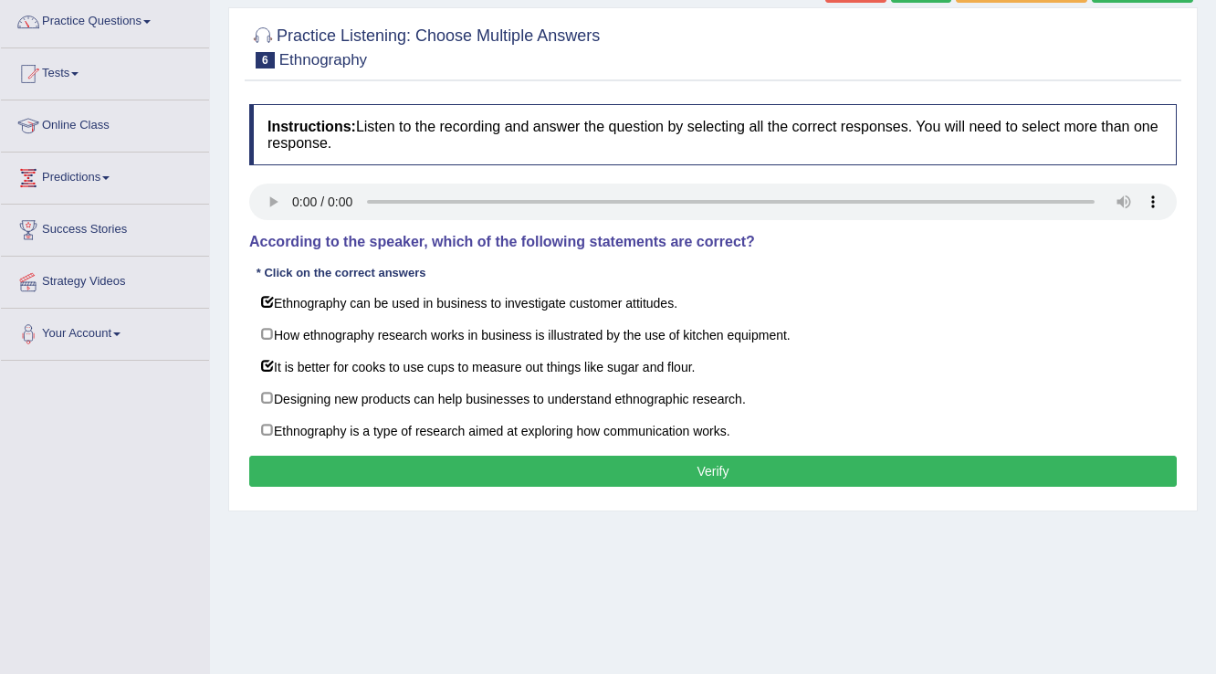
click at [280, 477] on button "Verify" at bounding box center [713, 471] width 928 height 31
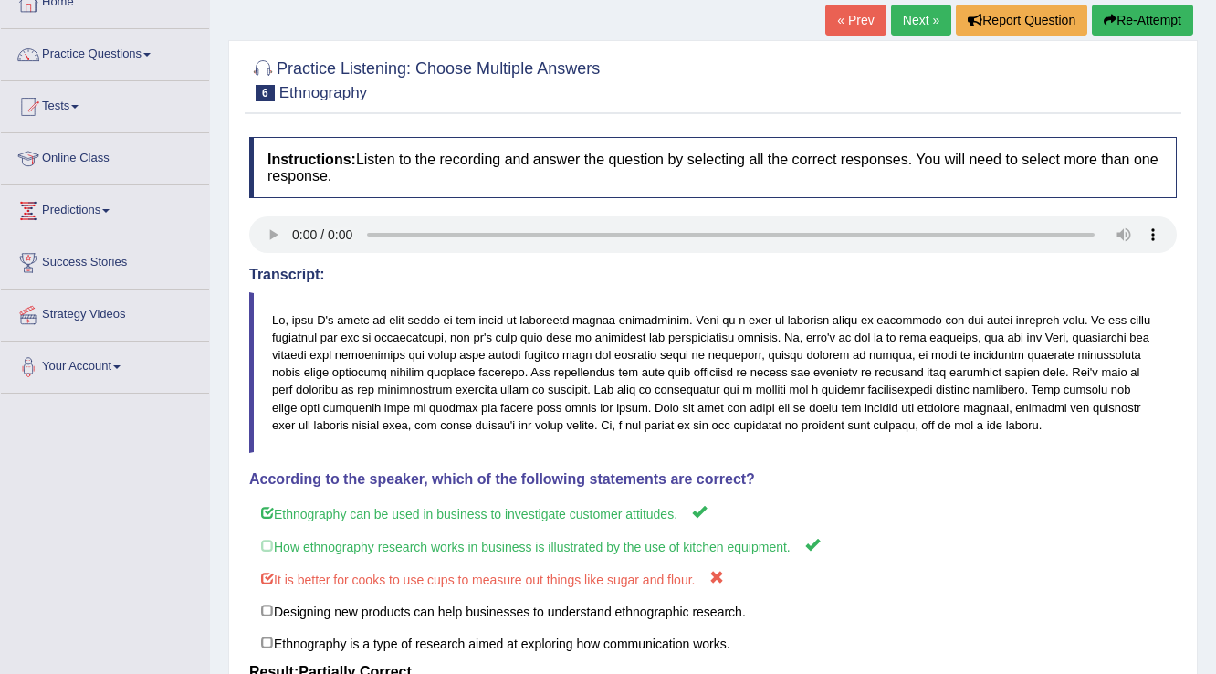
scroll to position [90, 0]
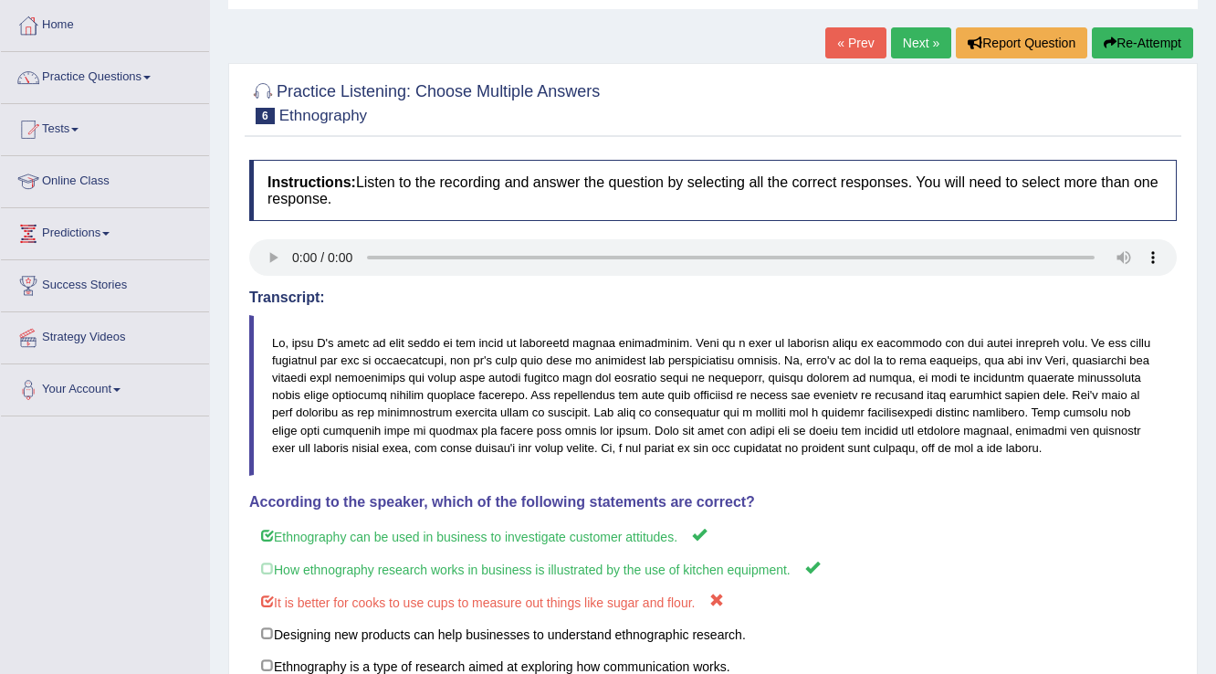
click at [925, 42] on link "Next »" at bounding box center [921, 42] width 60 height 31
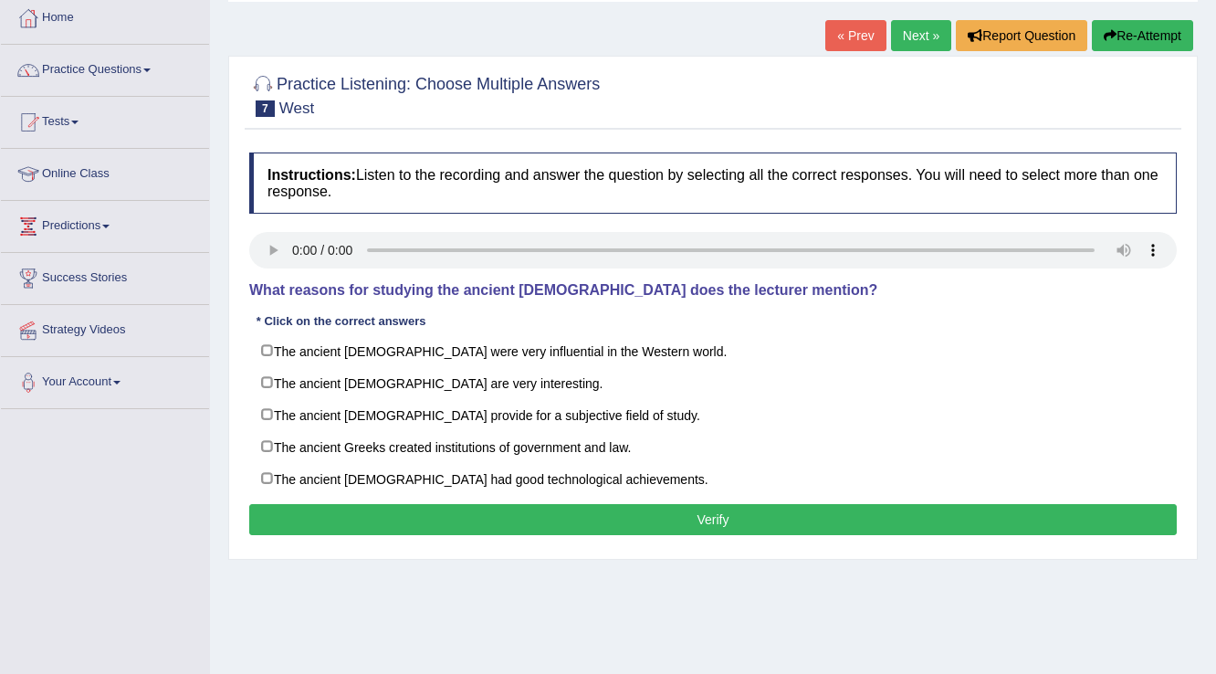
scroll to position [73, 0]
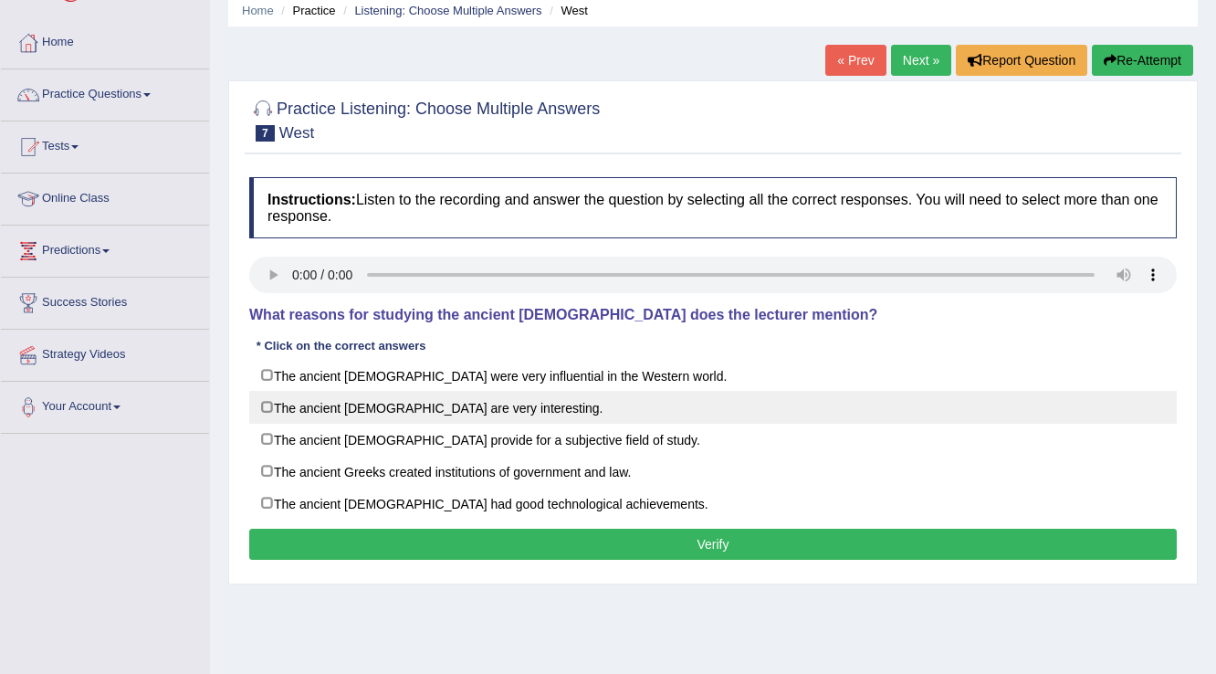
click at [271, 407] on label "The ancient [DEMOGRAPHIC_DATA] are very interesting." at bounding box center [713, 407] width 928 height 33
checkbox input "true"
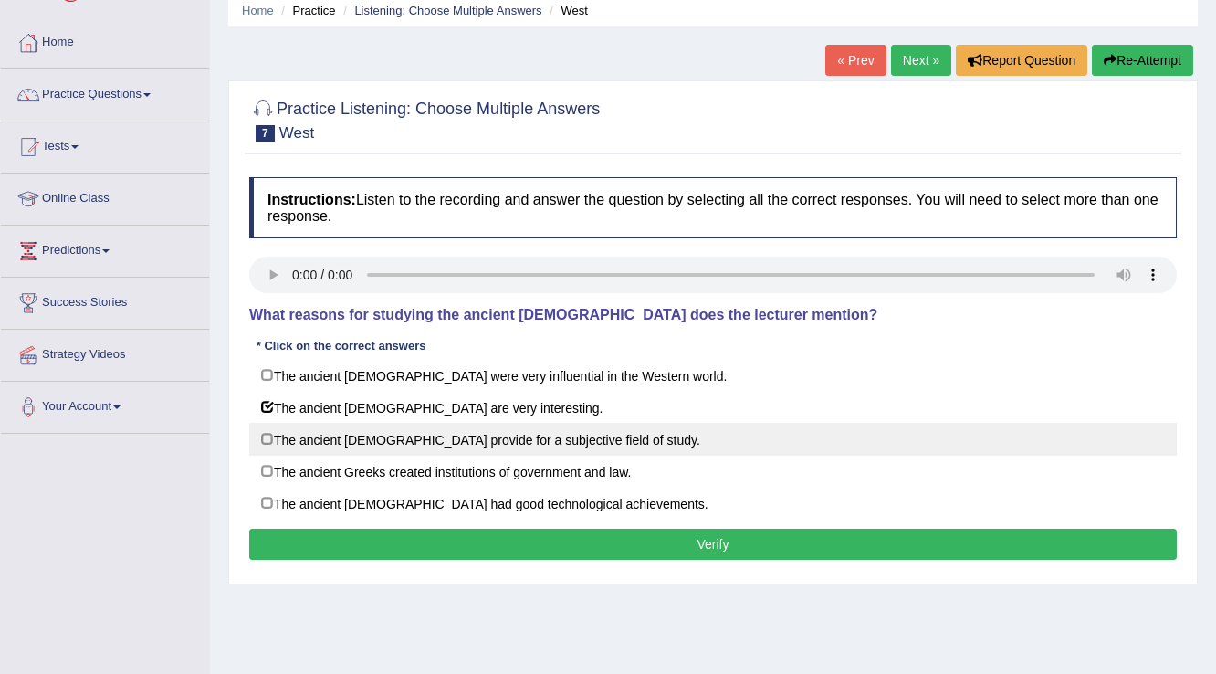
click at [264, 442] on label "The ancient Greeks provide for a subjective field of study." at bounding box center [713, 439] width 928 height 33
checkbox input "true"
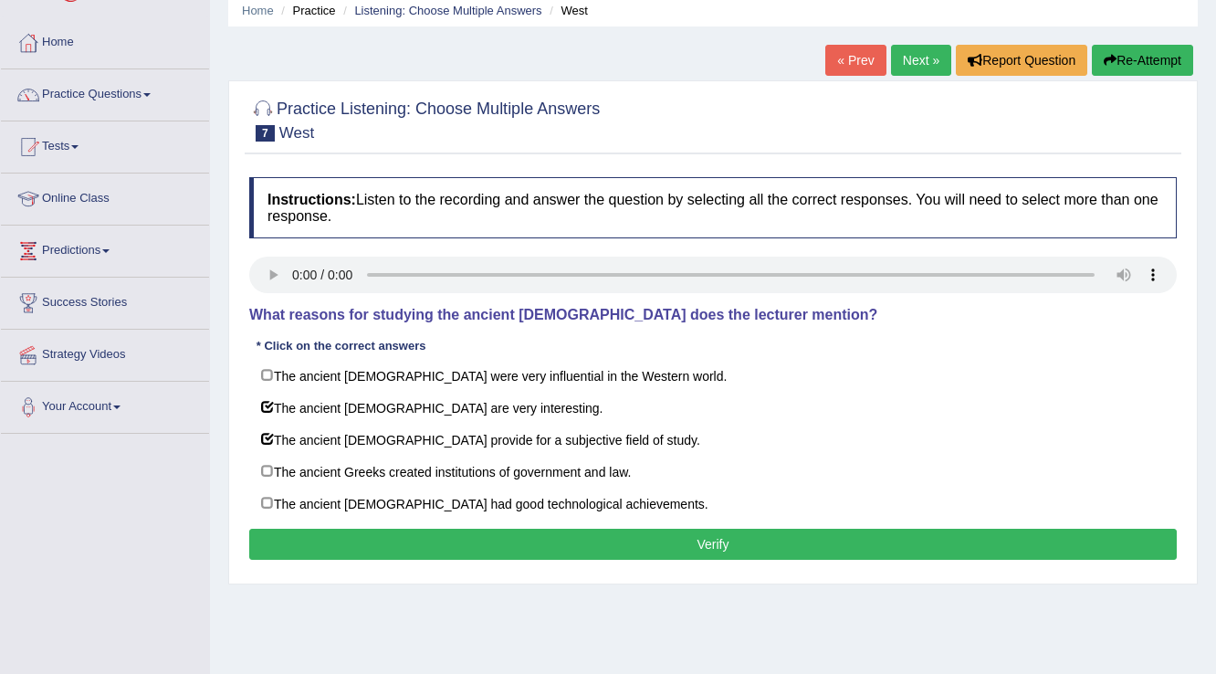
click at [285, 565] on div "Instructions: Listen to the recording and answer the question by selecting all …" at bounding box center [713, 371] width 937 height 406
click at [297, 540] on button "Verify" at bounding box center [713, 544] width 928 height 31
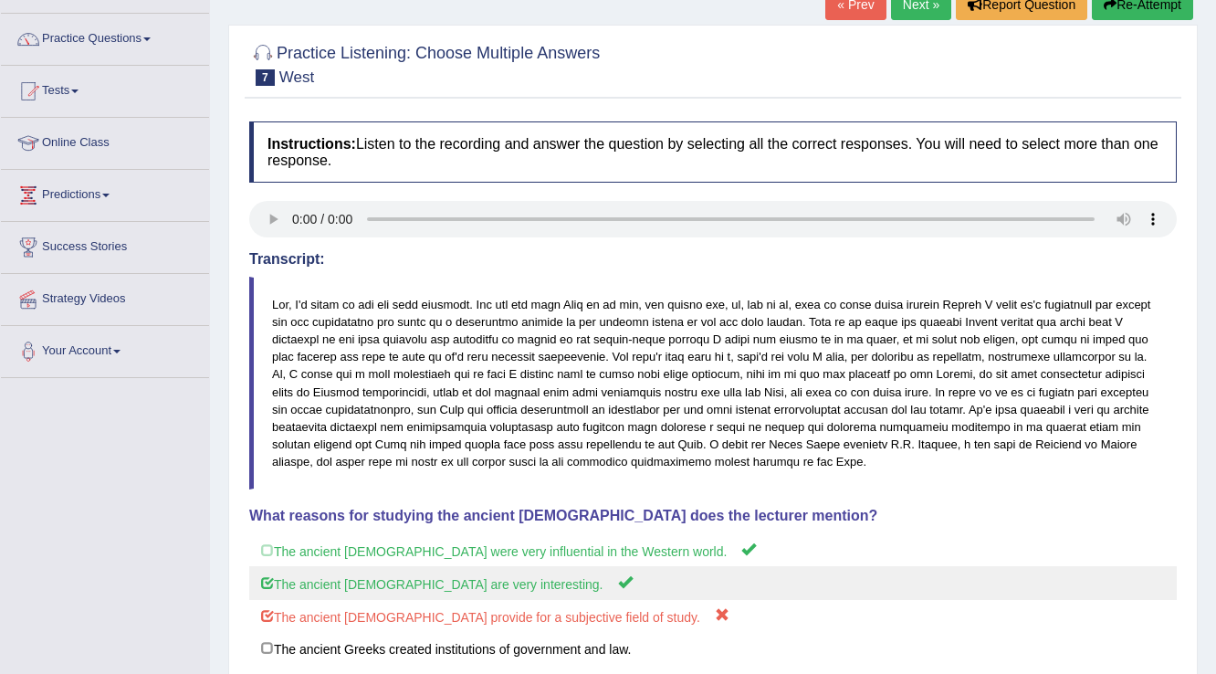
scroll to position [0, 0]
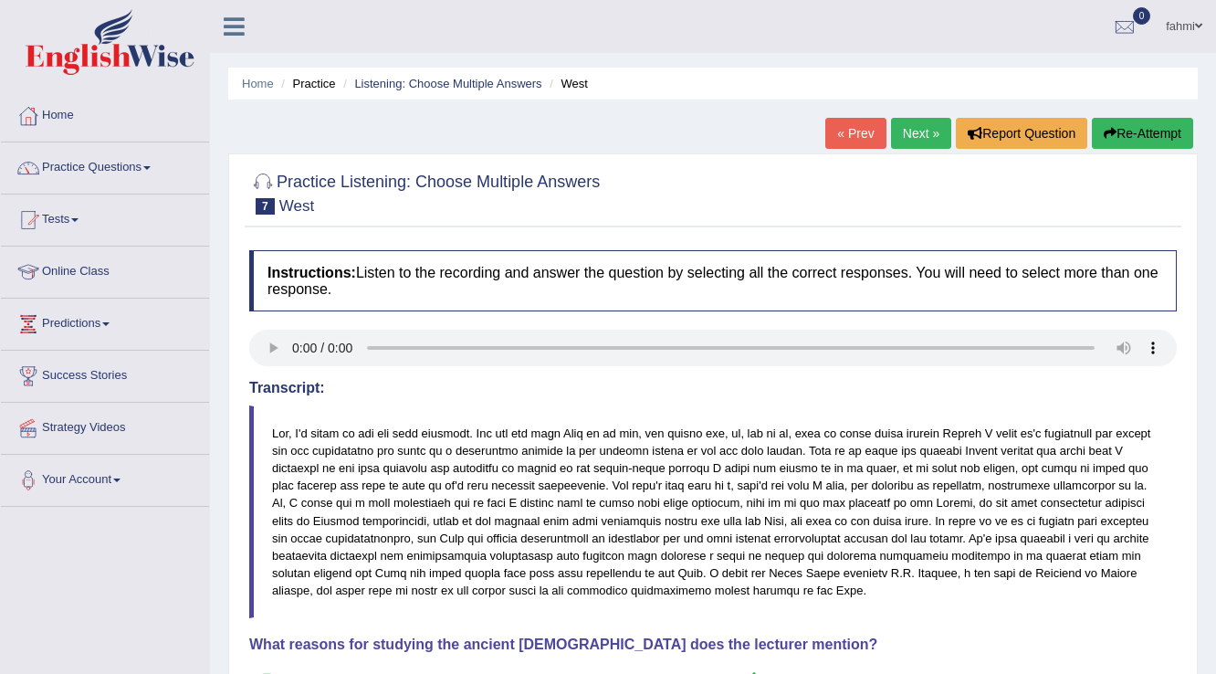
click at [1200, 22] on span at bounding box center [1198, 26] width 7 height 12
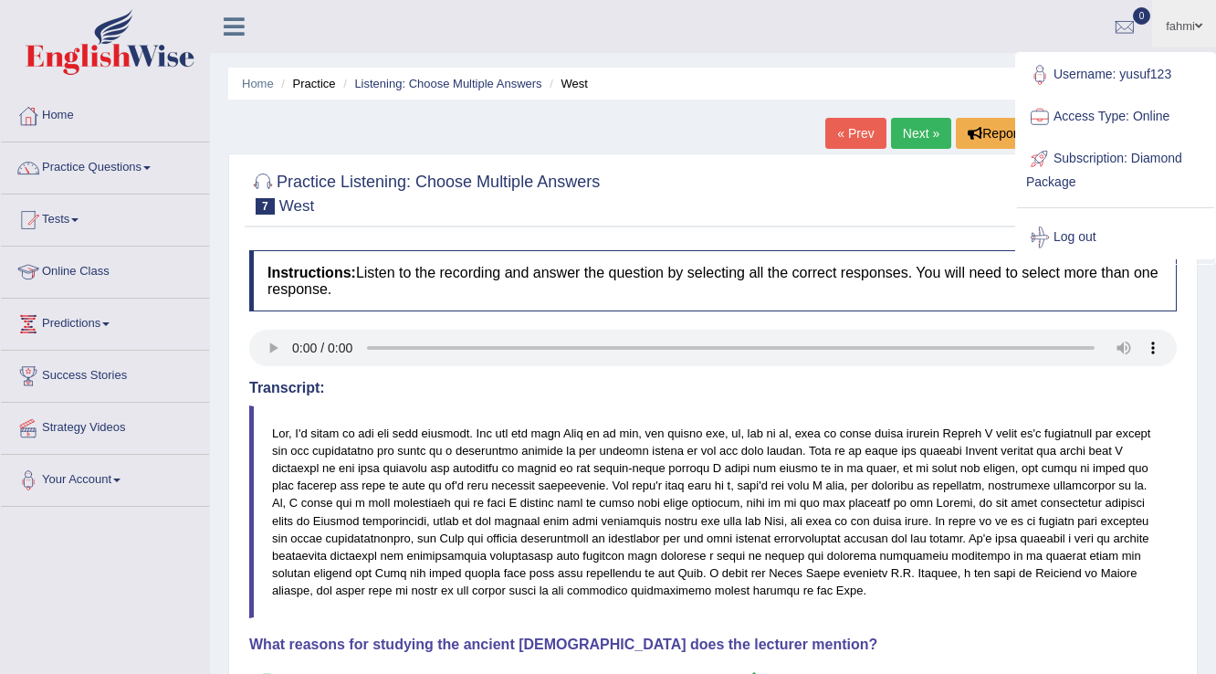
click at [1058, 236] on link "Log out" at bounding box center [1115, 237] width 197 height 42
